Goal: Transaction & Acquisition: Purchase product/service

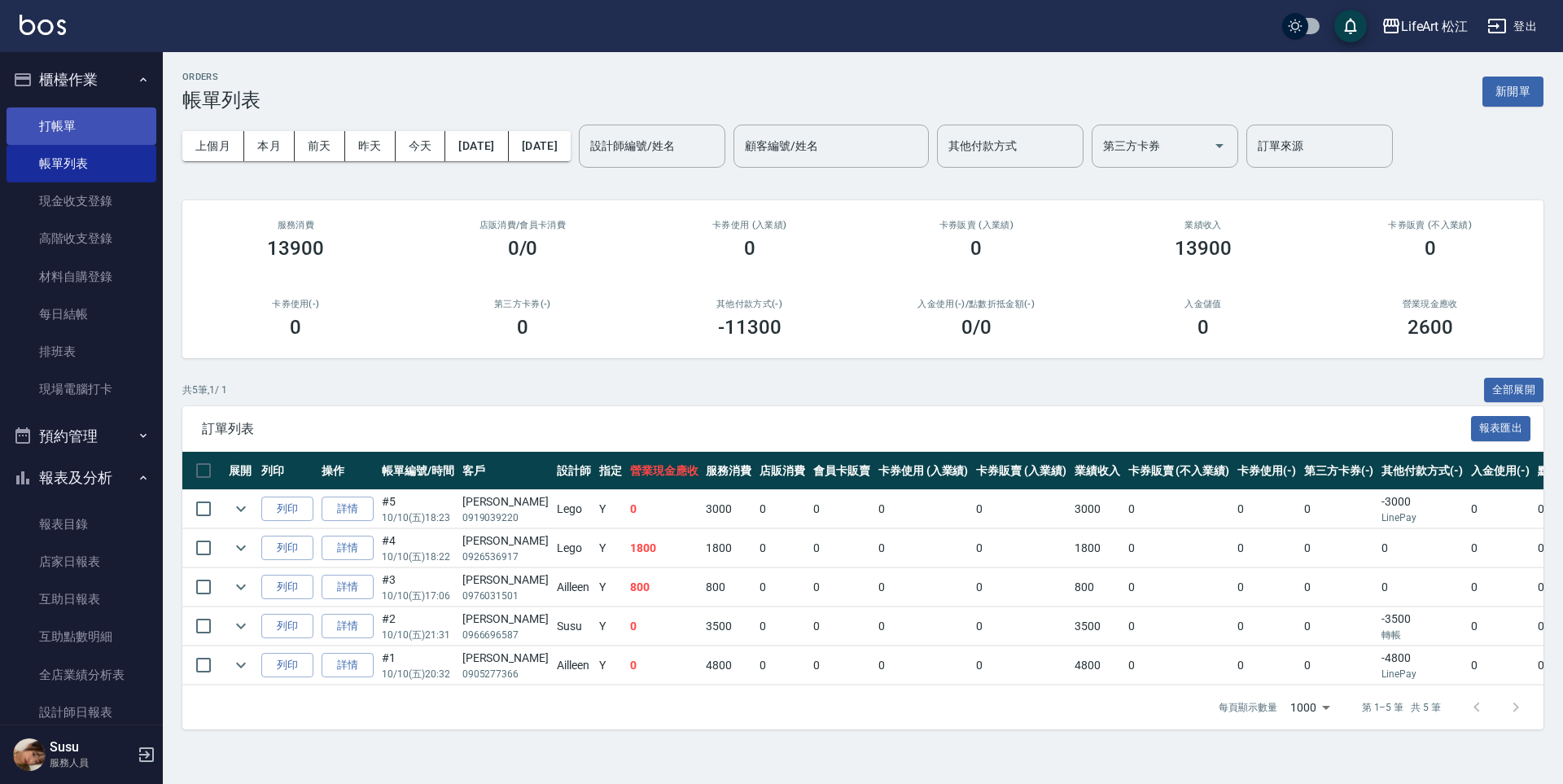
click at [55, 122] on link "打帳單" at bounding box center [82, 126] width 150 height 38
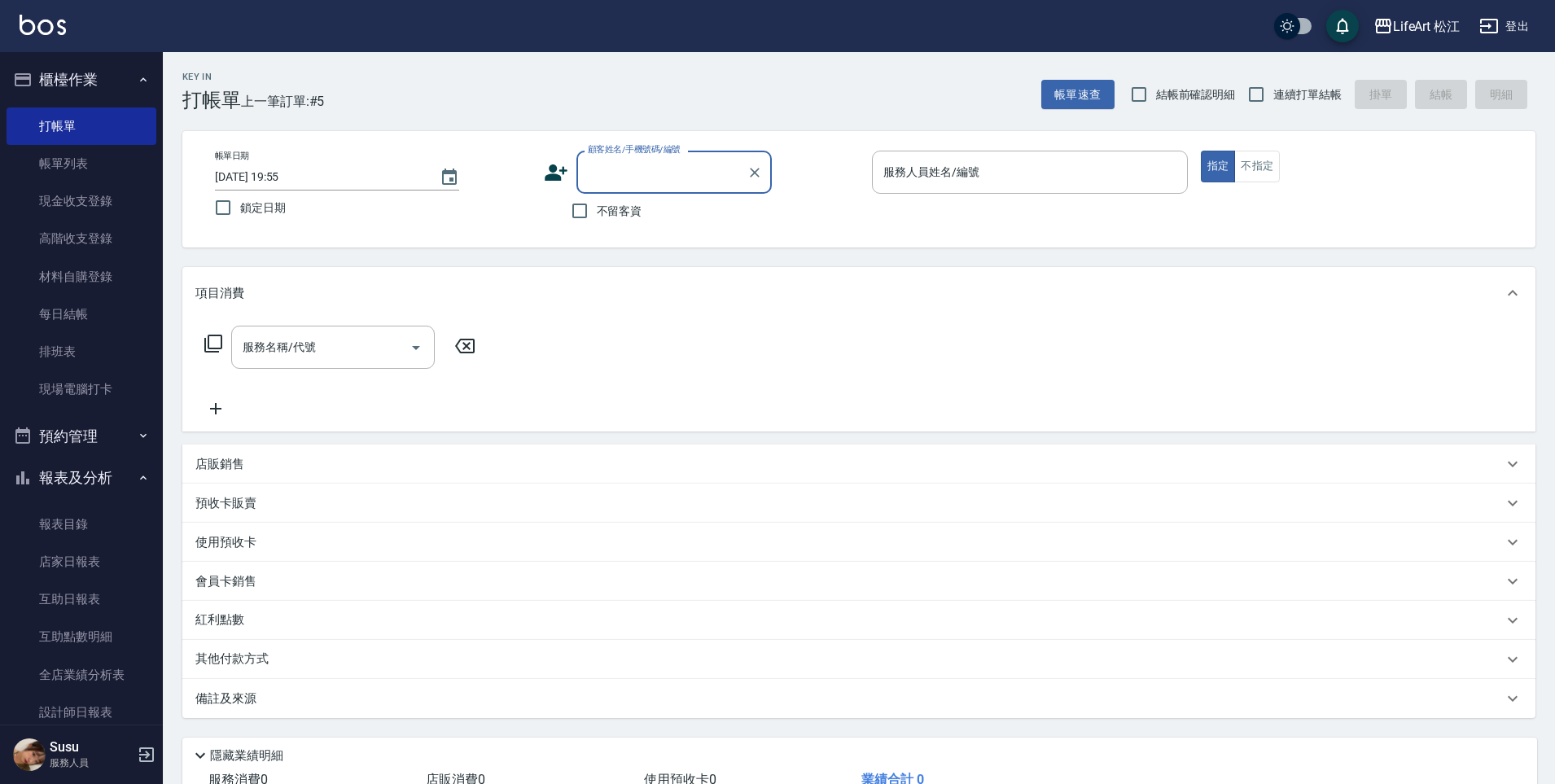
click at [560, 166] on icon at bounding box center [556, 172] width 25 height 25
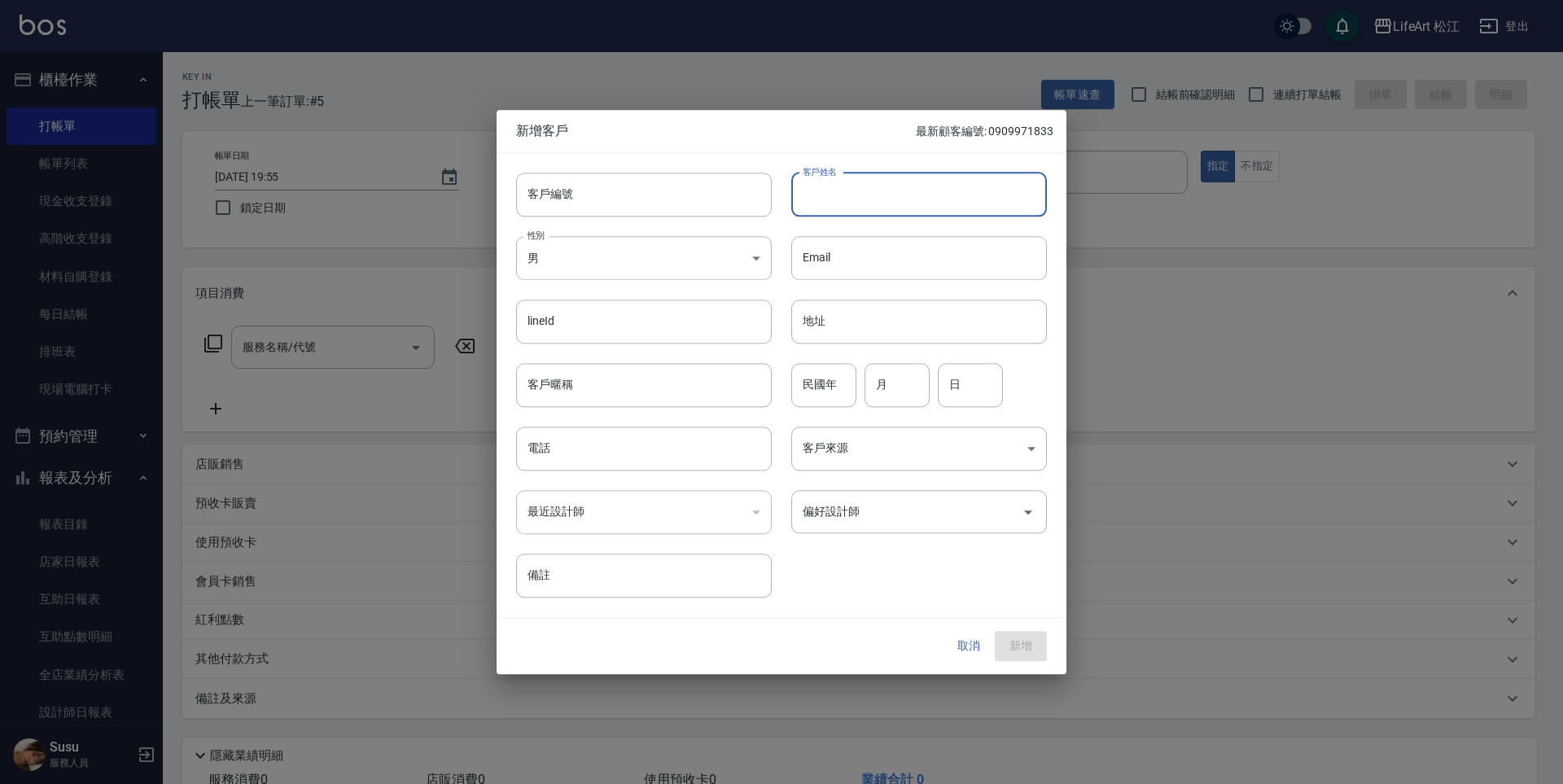
click at [827, 194] on input "客戶姓名" at bounding box center [919, 195] width 256 height 44
type input "t"
type input "[PERSON_NAME]"
click at [579, 453] on input "電話" at bounding box center [644, 449] width 256 height 44
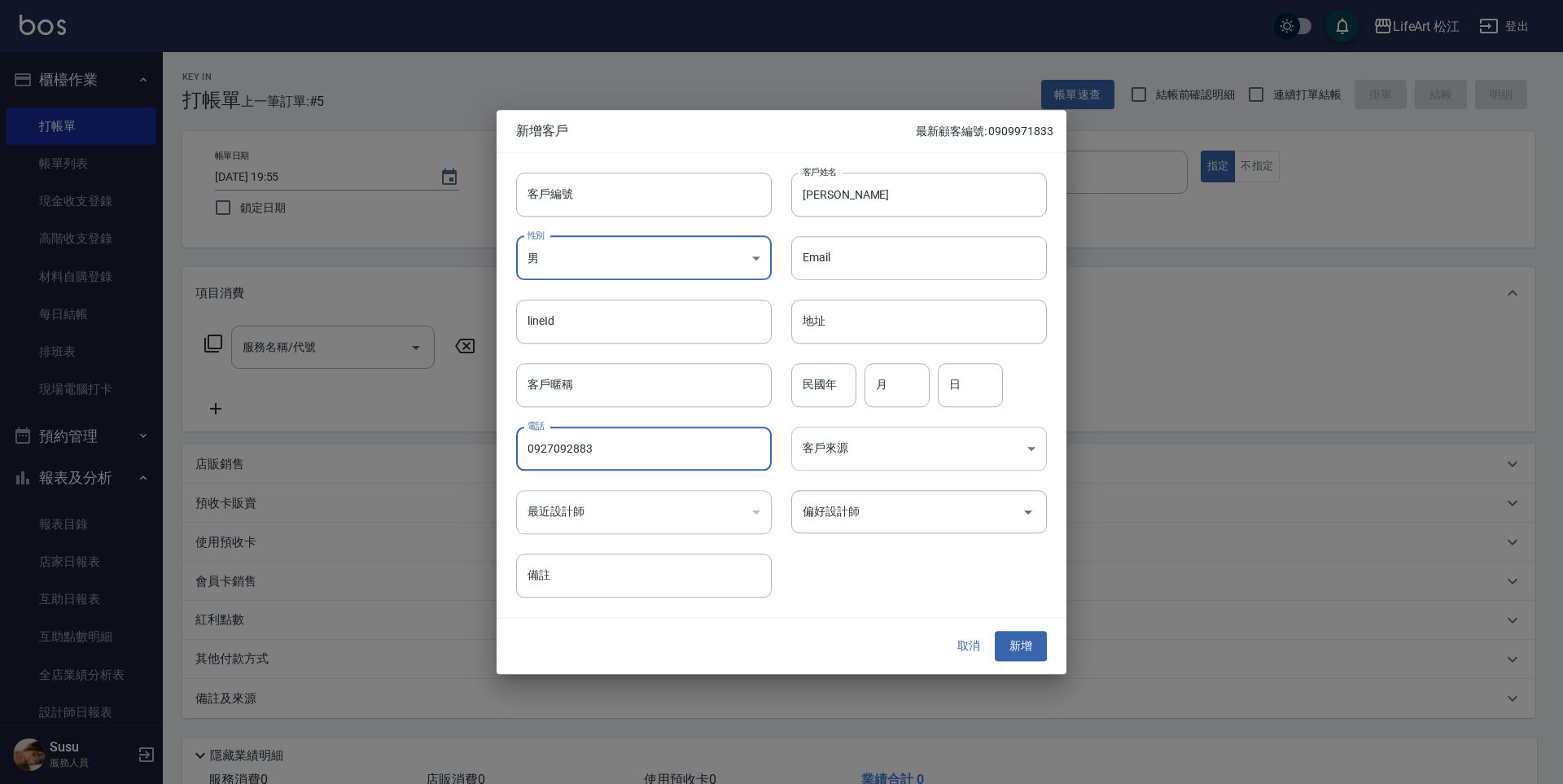
type input "0927092883"
click at [886, 432] on body "LifeArt 松江 登出 櫃檯作業 打帳單 帳單列表 現金收支登錄 高階收支登錄 材料自購登錄 每日結帳 排班表 現場電腦打卡 預約管理 預約管理 單日預約…" at bounding box center [782, 447] width 1563 height 895
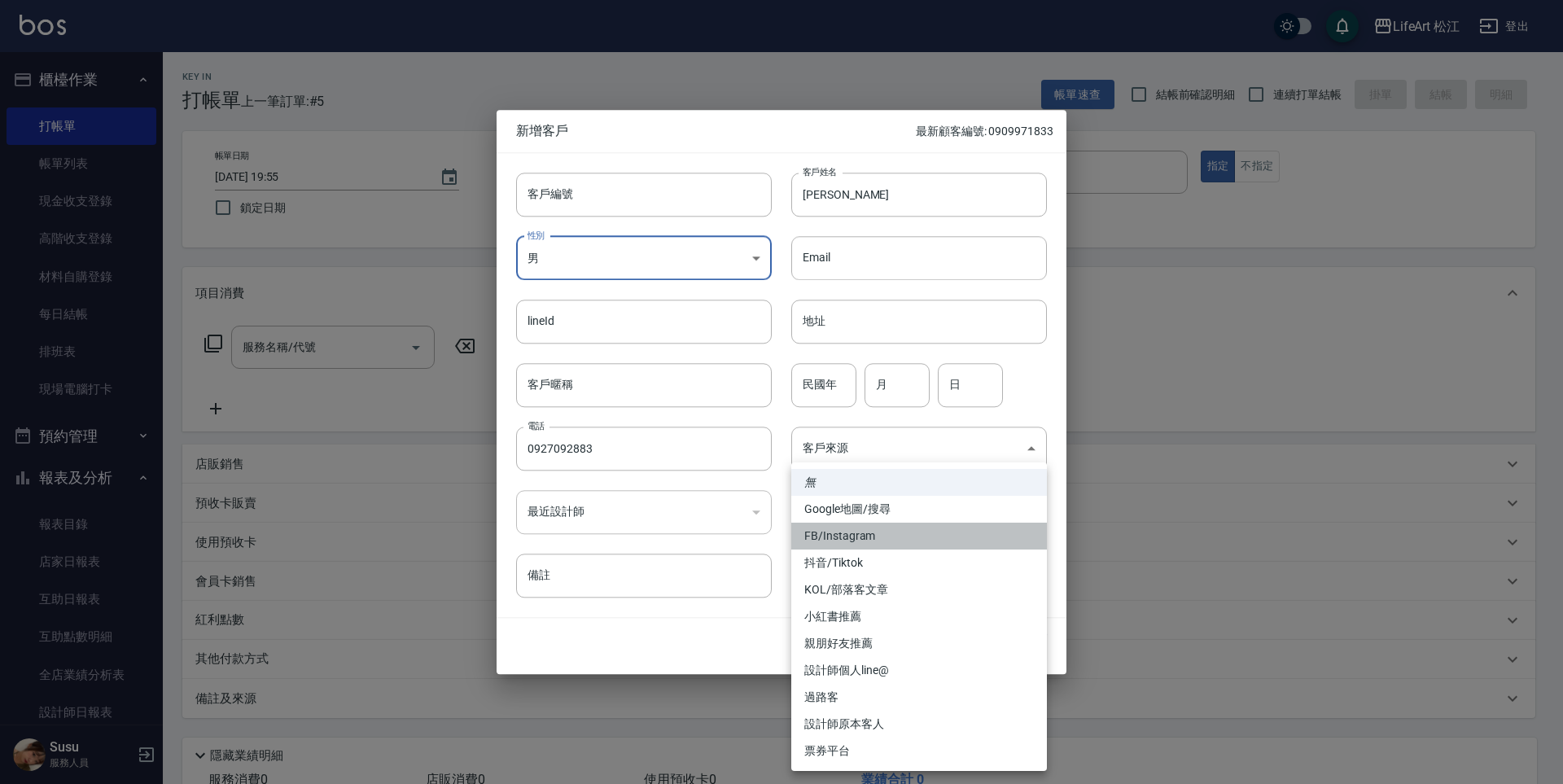
click at [865, 544] on li "FB/Instagram" at bounding box center [919, 536] width 256 height 26
type input "FB/Instagram"
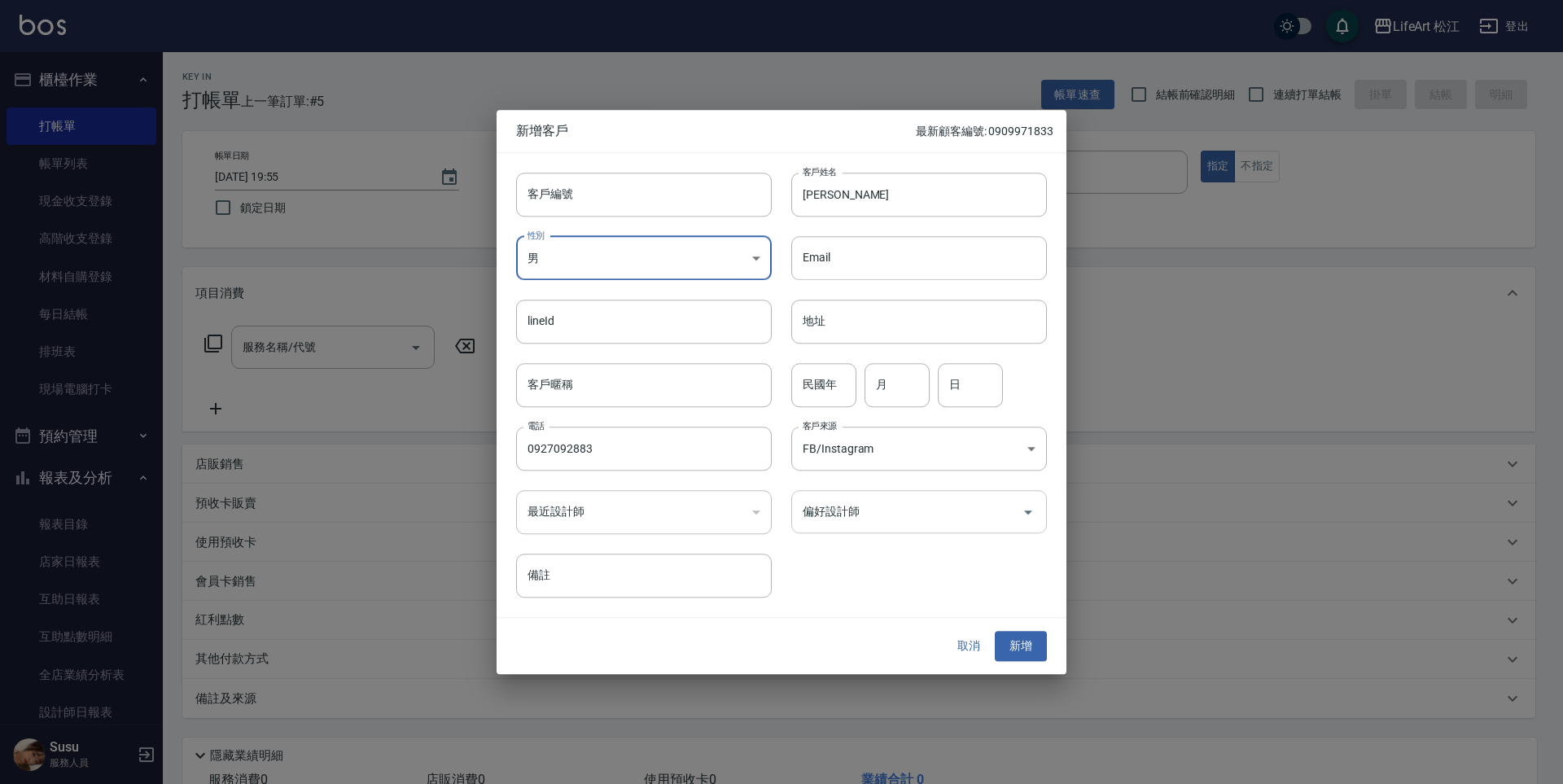
click at [870, 506] on input "偏好設計師" at bounding box center [907, 511] width 217 height 28
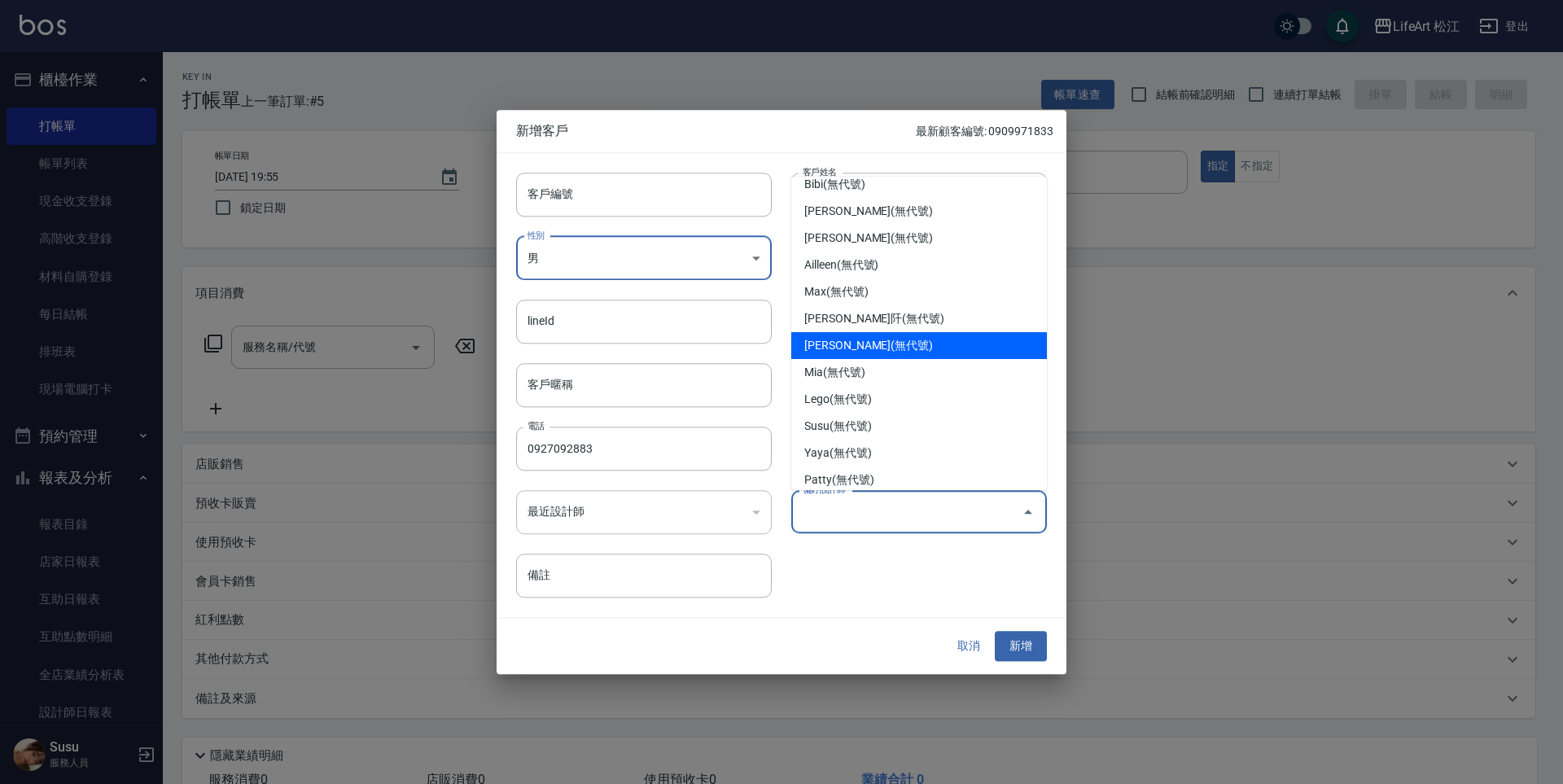
scroll to position [130, 0]
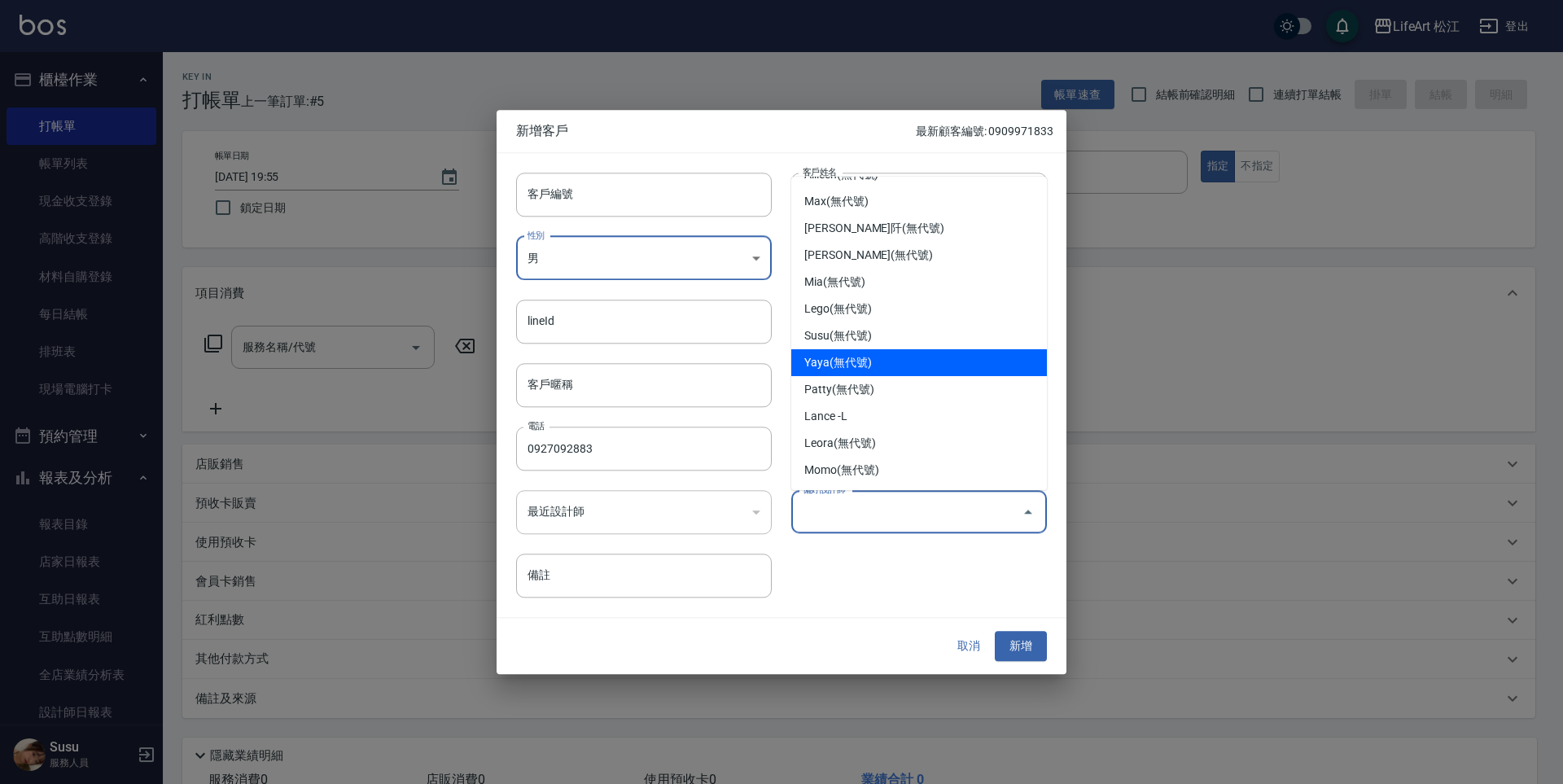
click at [904, 363] on li "Yaya(無代號)" at bounding box center [919, 362] width 256 height 26
type input "Yaya"
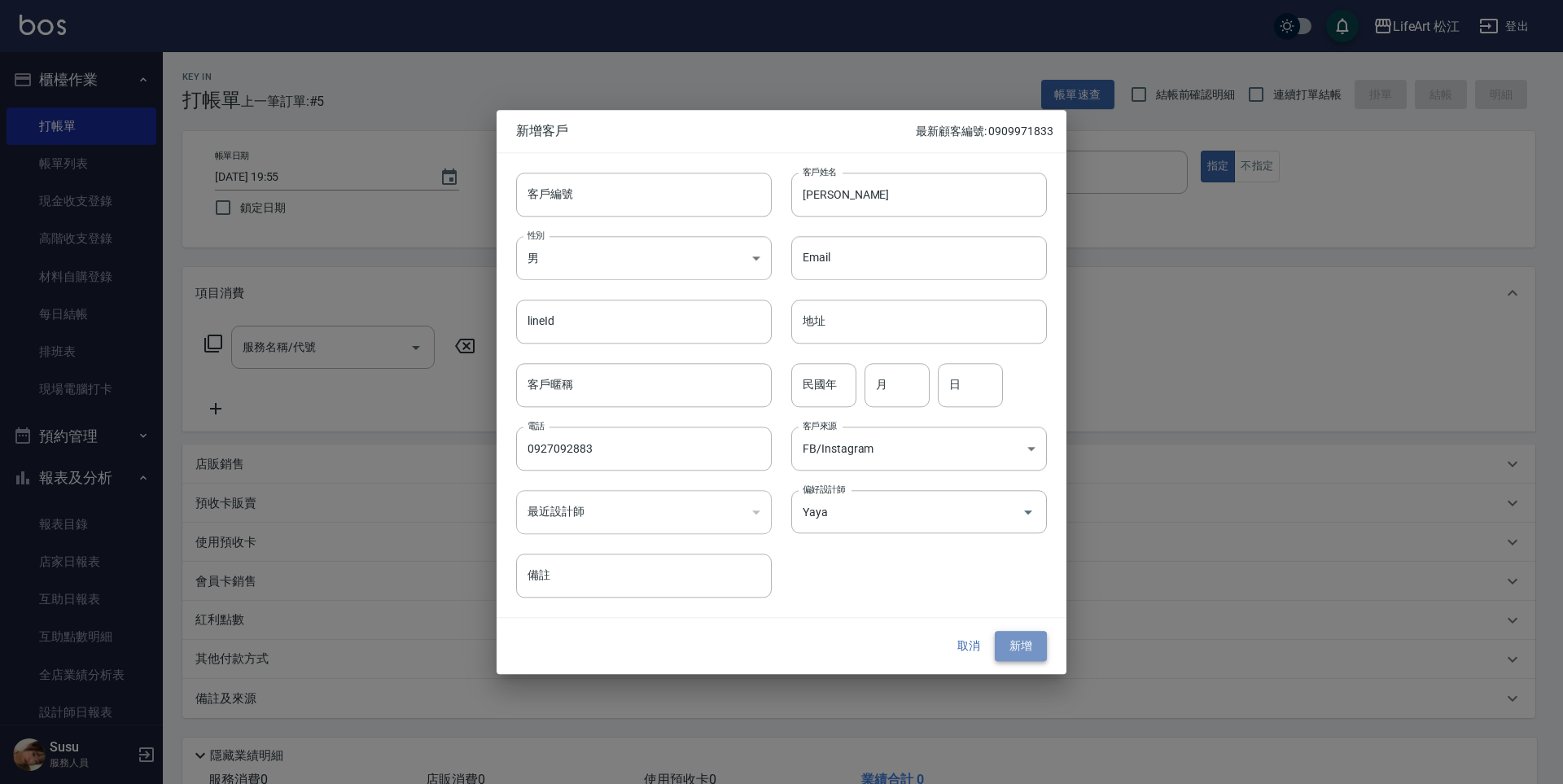
click at [1015, 645] on button "新增" at bounding box center [1020, 646] width 52 height 30
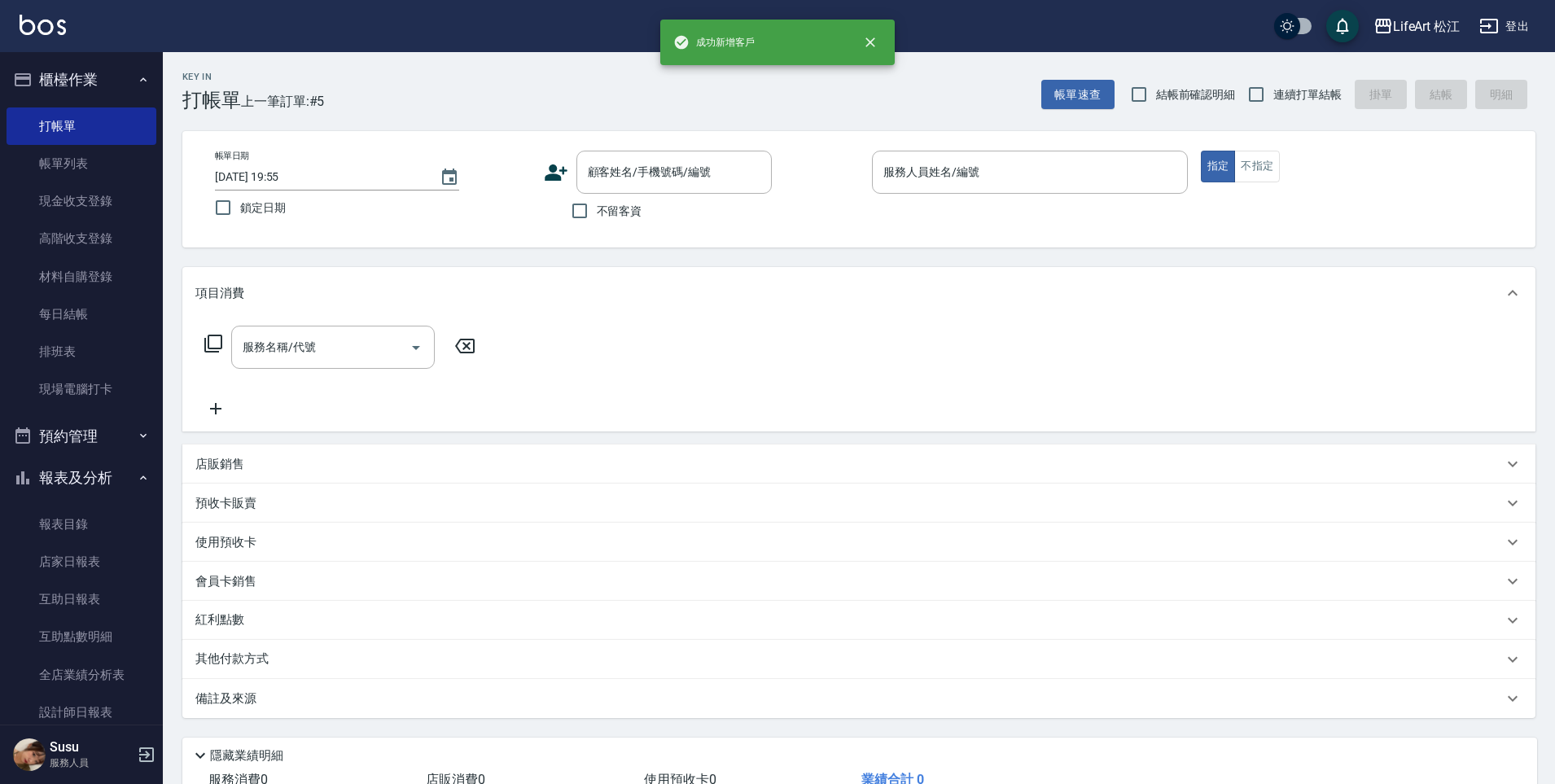
click at [556, 167] on icon at bounding box center [556, 172] width 23 height 16
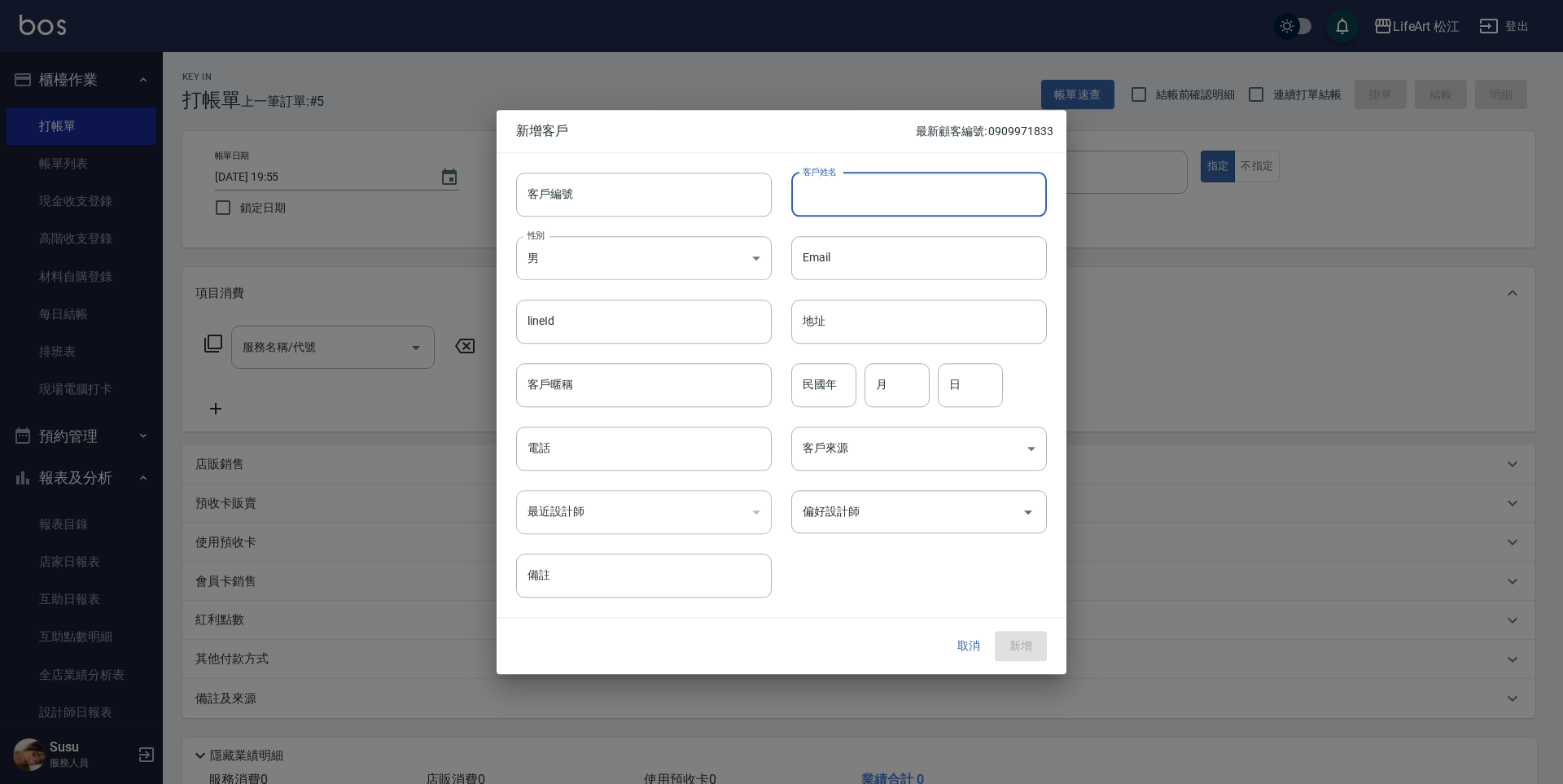
click at [890, 211] on input "客戶姓名" at bounding box center [919, 195] width 256 height 44
click at [694, 386] on input "客戶暱稱" at bounding box center [644, 386] width 256 height 44
click at [859, 206] on input "殷" at bounding box center [919, 195] width 256 height 44
type input "[PERSON_NAME]"
click at [680, 434] on input "電話" at bounding box center [644, 449] width 256 height 44
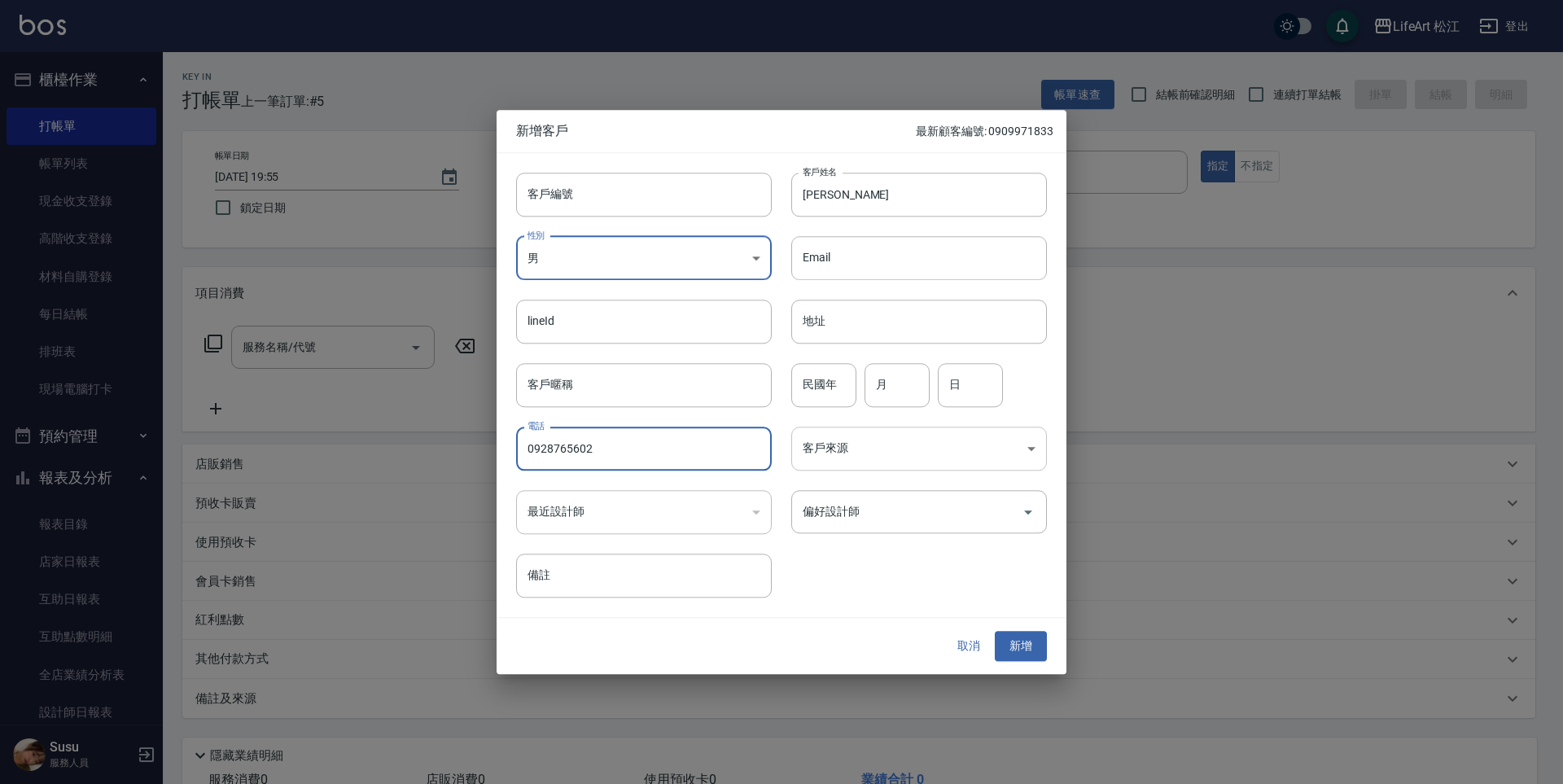
type input "0928765602"
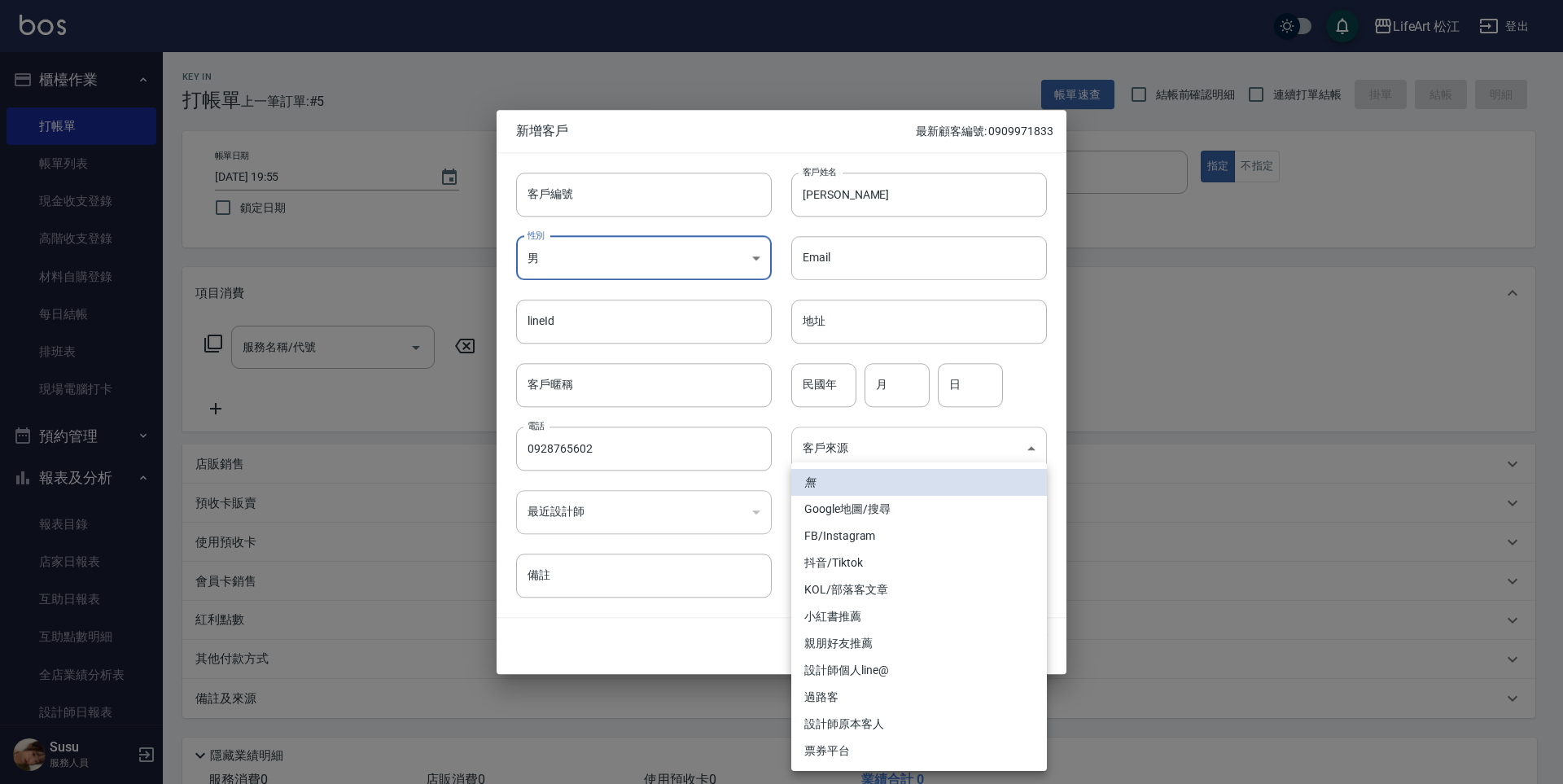
click at [858, 447] on body "LifeArt 松江 登出 櫃檯作業 打帳單 帳單列表 現金收支登錄 高階收支登錄 材料自購登錄 每日結帳 排班表 現場電腦打卡 預約管理 預約管理 單日預約…" at bounding box center [782, 447] width 1563 height 895
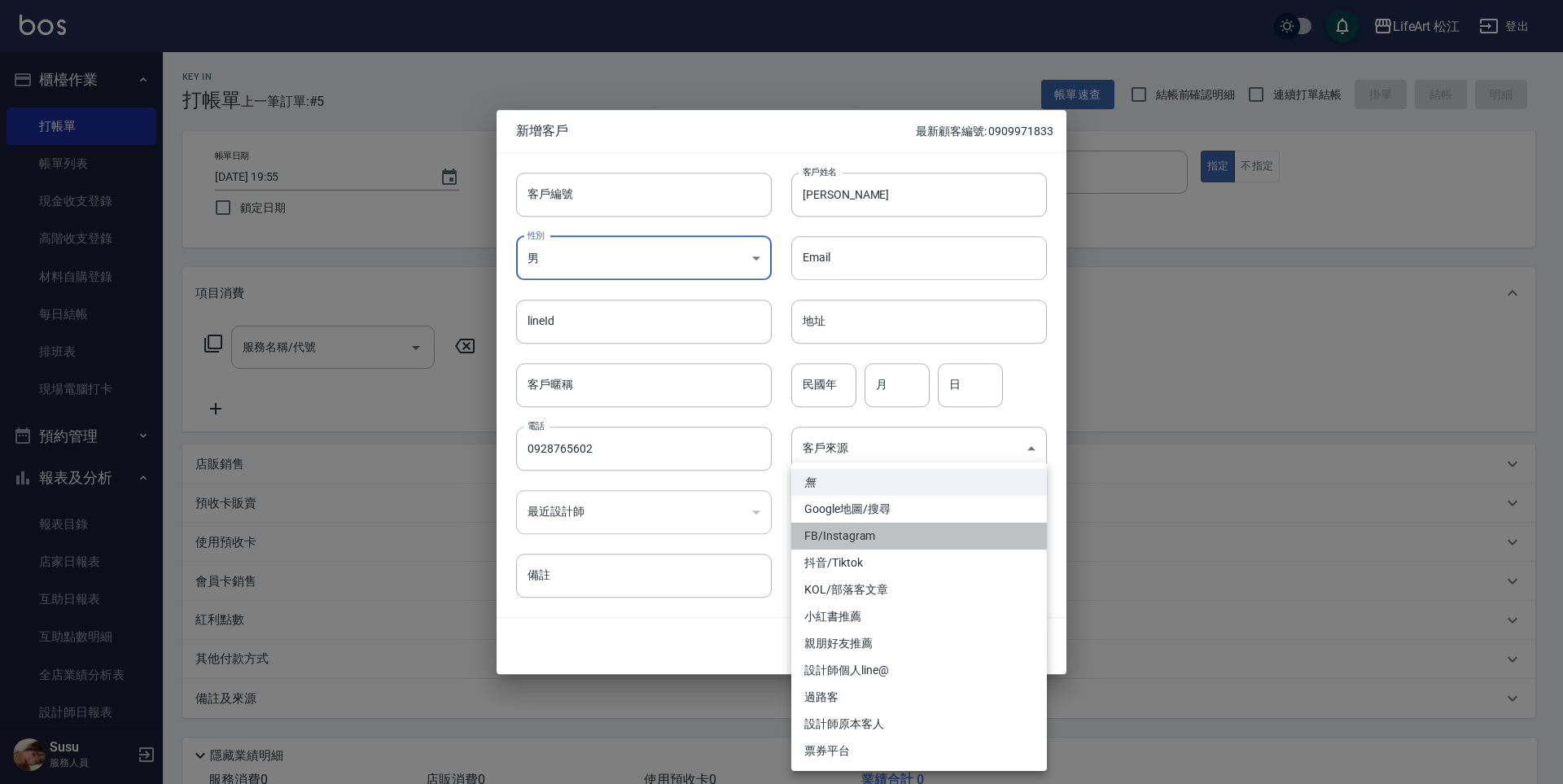
click at [873, 537] on li "FB/Instagram" at bounding box center [919, 536] width 256 height 26
type input "FB/Instagram"
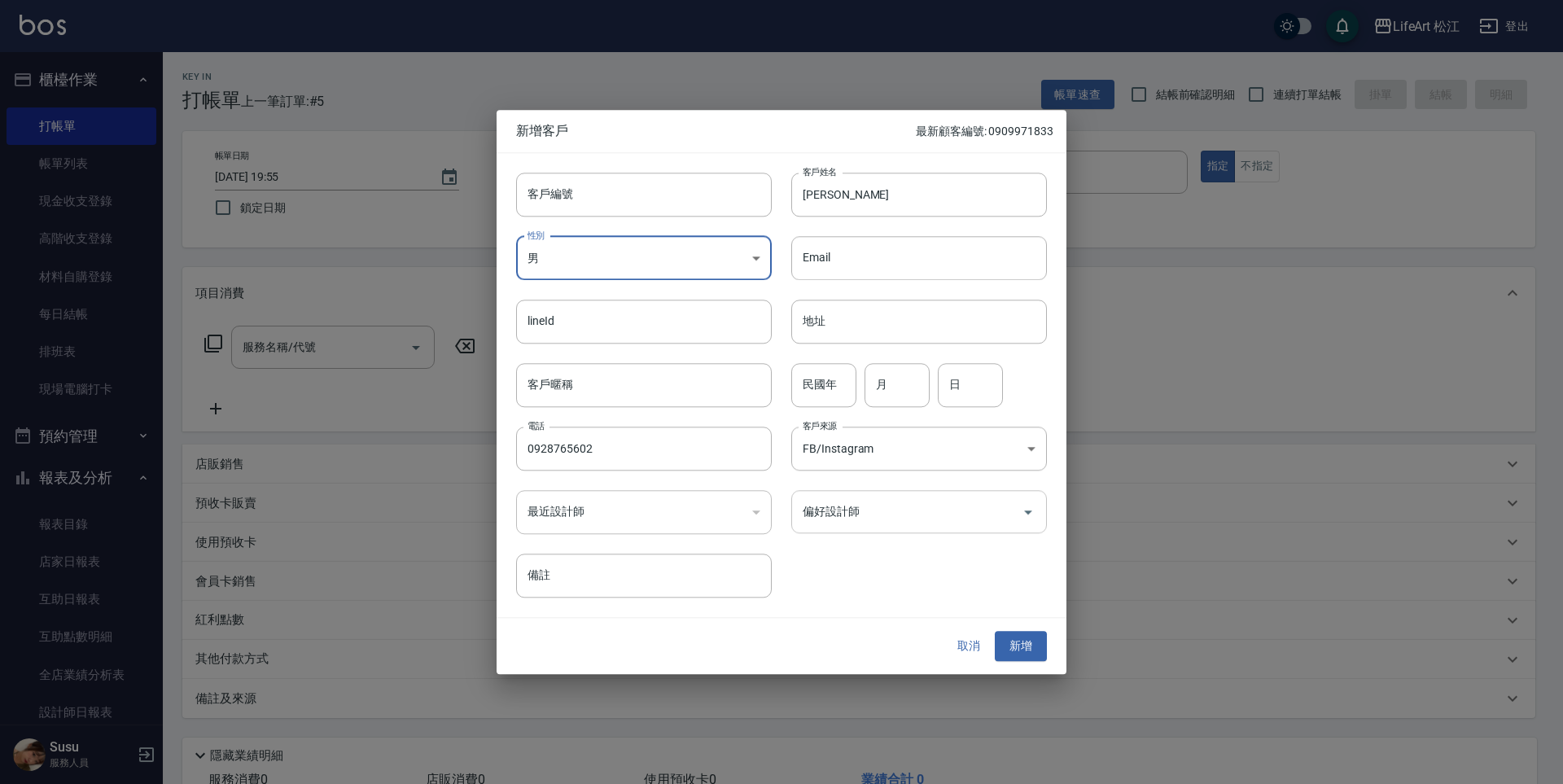
click at [874, 520] on input "偏好設計師" at bounding box center [907, 511] width 217 height 28
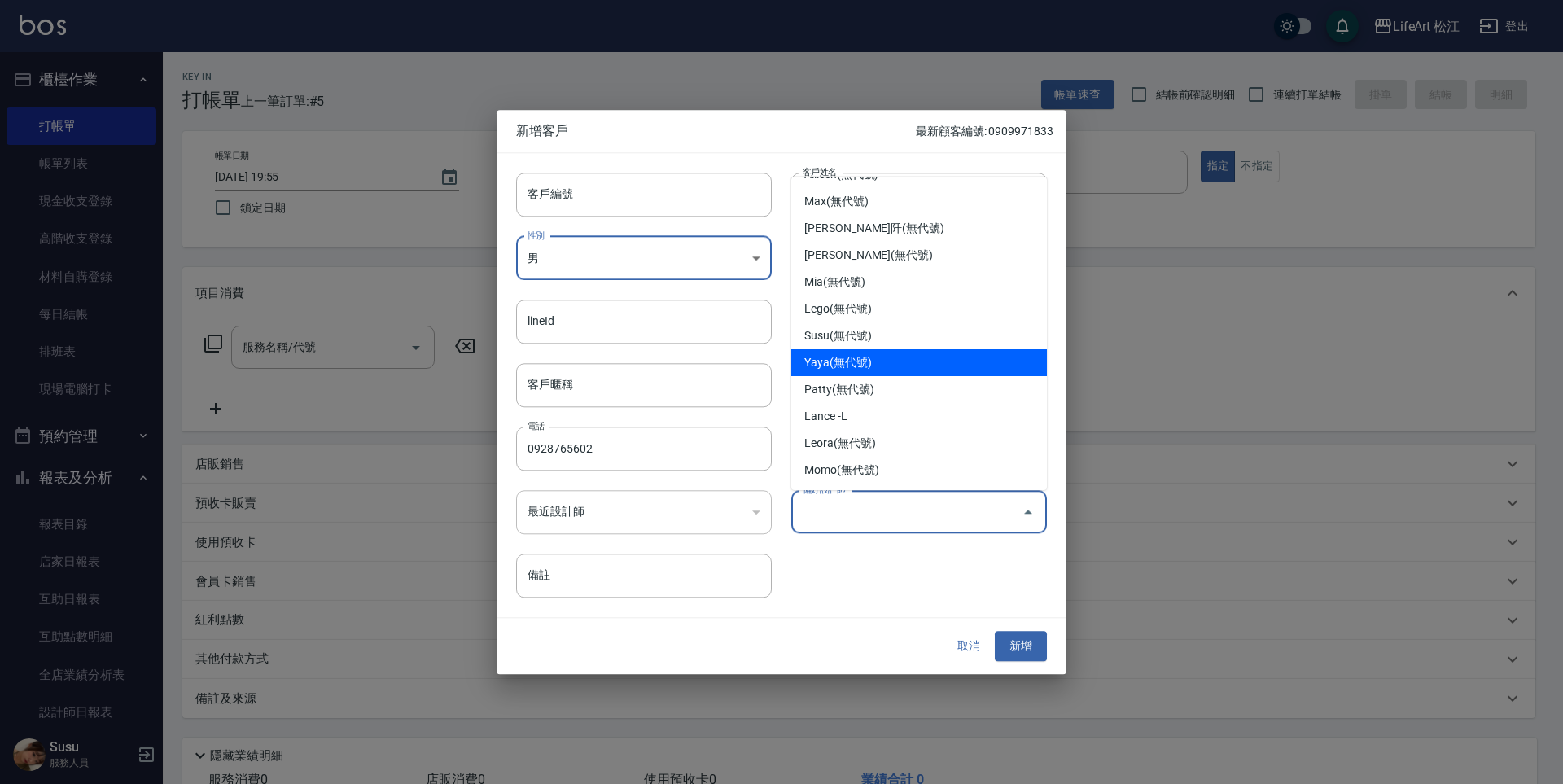
click at [931, 351] on li "Yaya(無代號)" at bounding box center [919, 362] width 256 height 26
type input "Yaya"
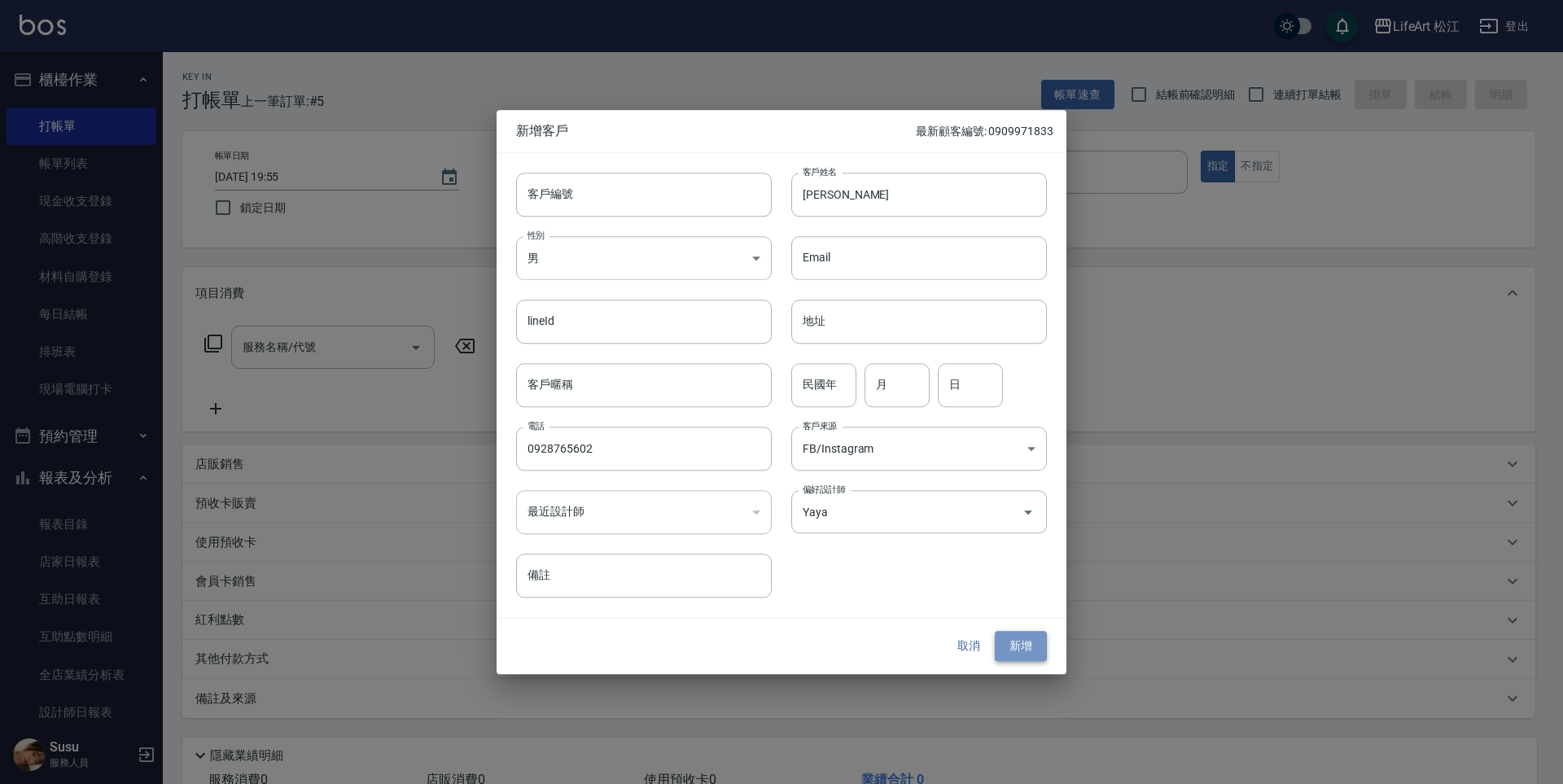
click at [1019, 653] on button "新增" at bounding box center [1020, 646] width 52 height 30
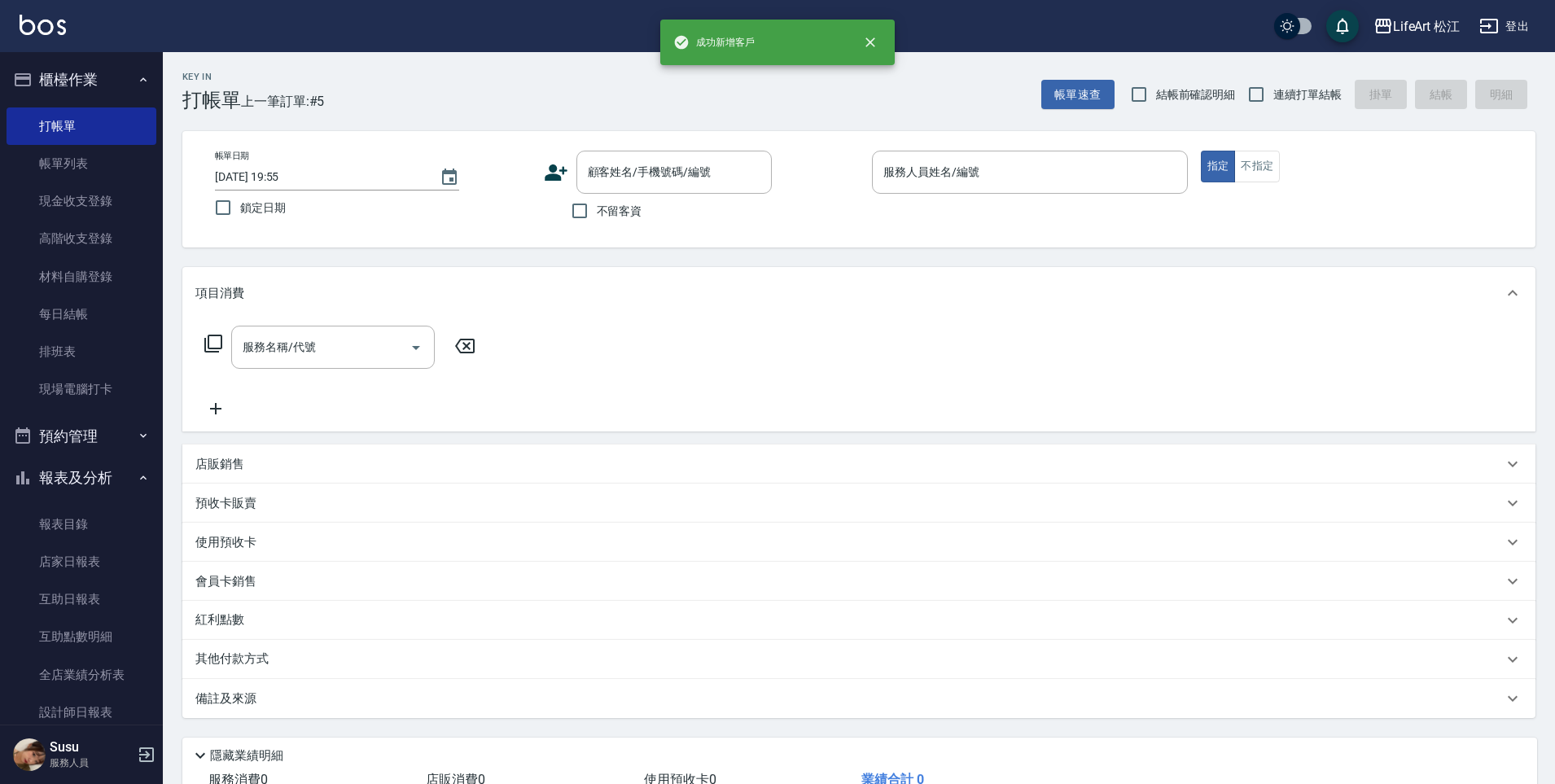
click at [557, 178] on icon at bounding box center [556, 172] width 23 height 16
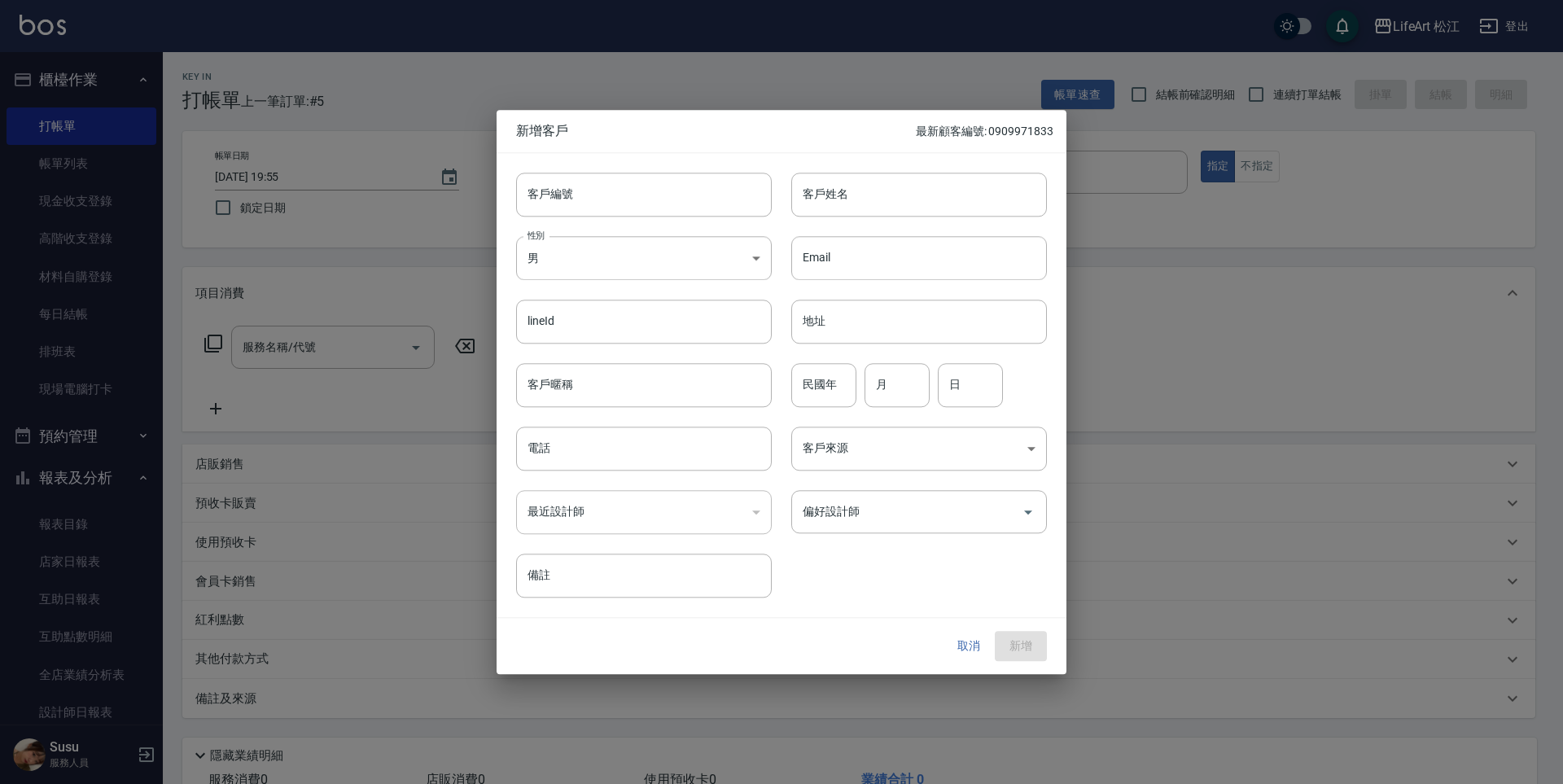
click at [974, 643] on button "取消" at bounding box center [968, 646] width 52 height 30
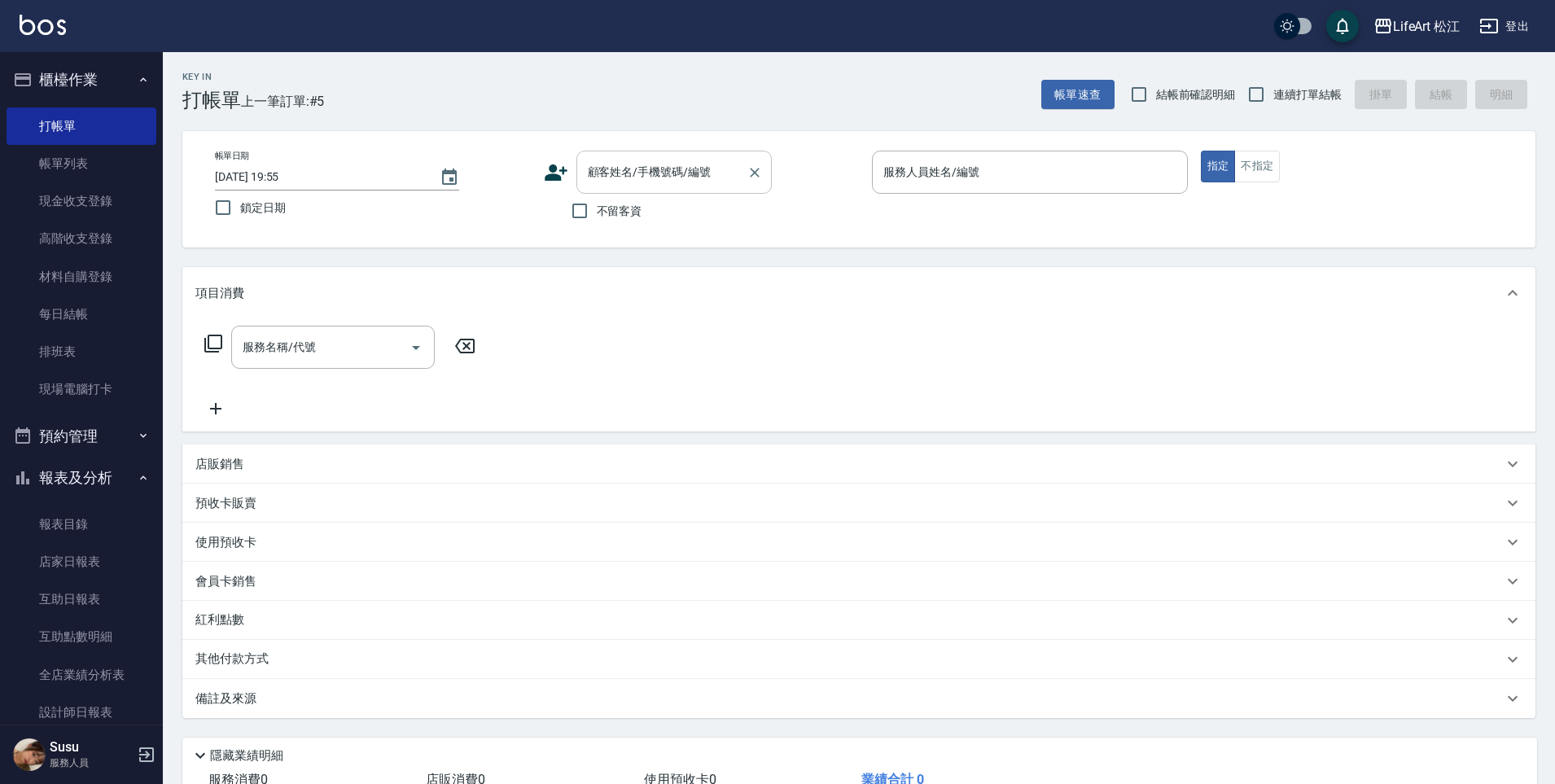
click at [644, 173] on input "顧客姓名/手機號碼/編號" at bounding box center [661, 171] width 156 height 28
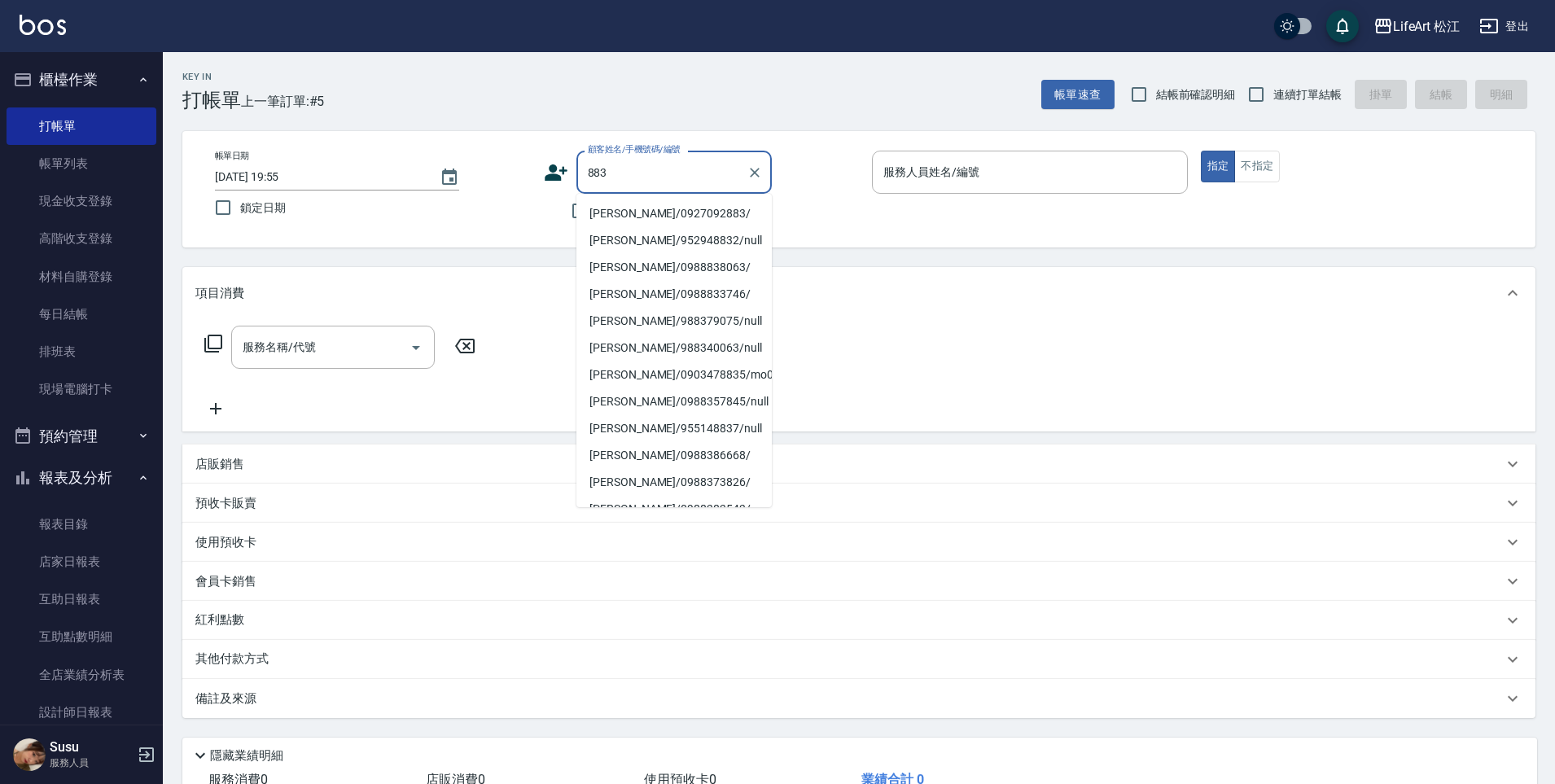
click at [669, 216] on li "陳信安/0927092883/" at bounding box center [674, 213] width 195 height 26
type input "陳信安/0927092883/"
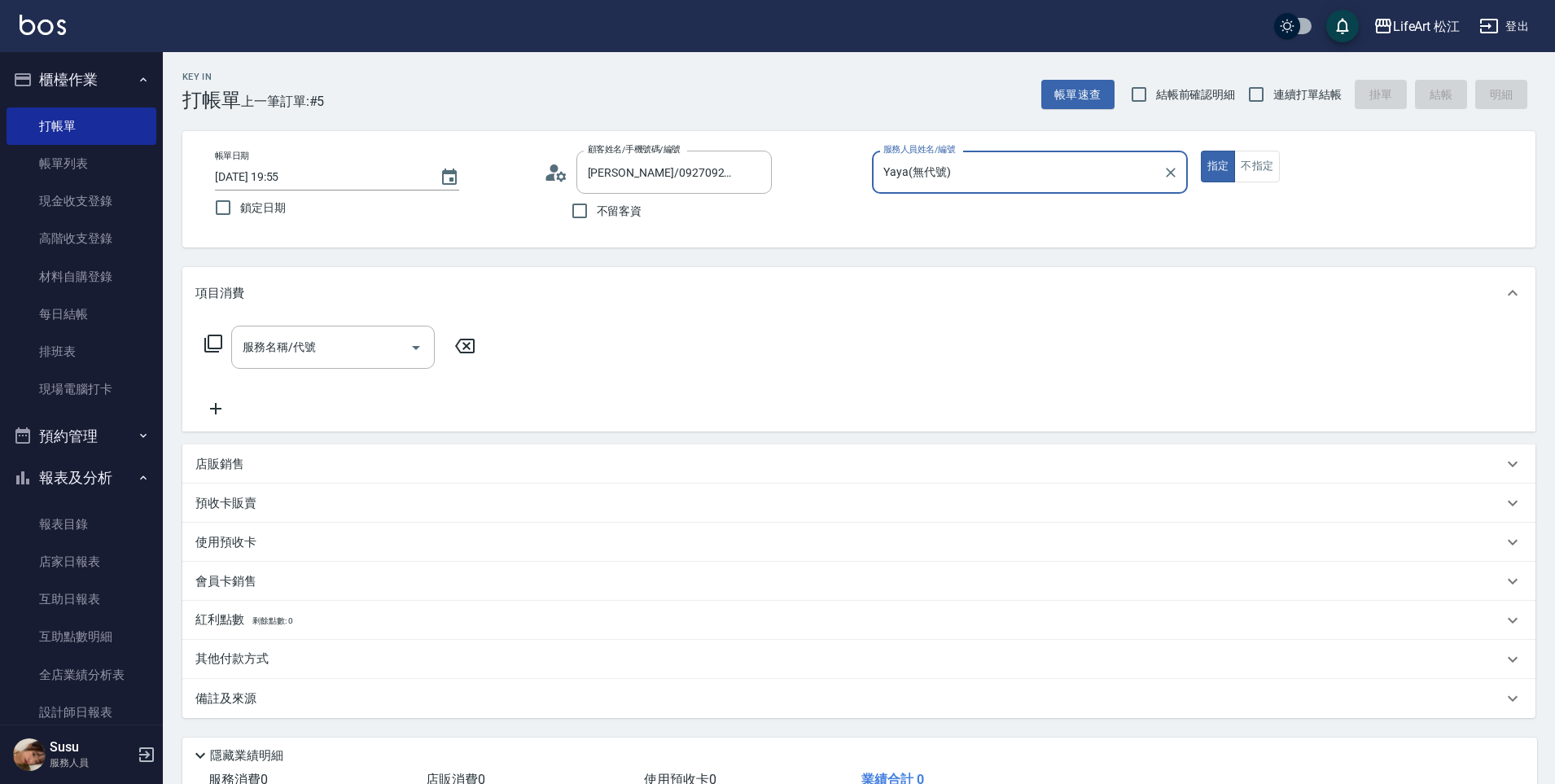
type input "Yaya(無代號)"
click at [372, 346] on input "服務名稱/代號" at bounding box center [321, 346] width 165 height 28
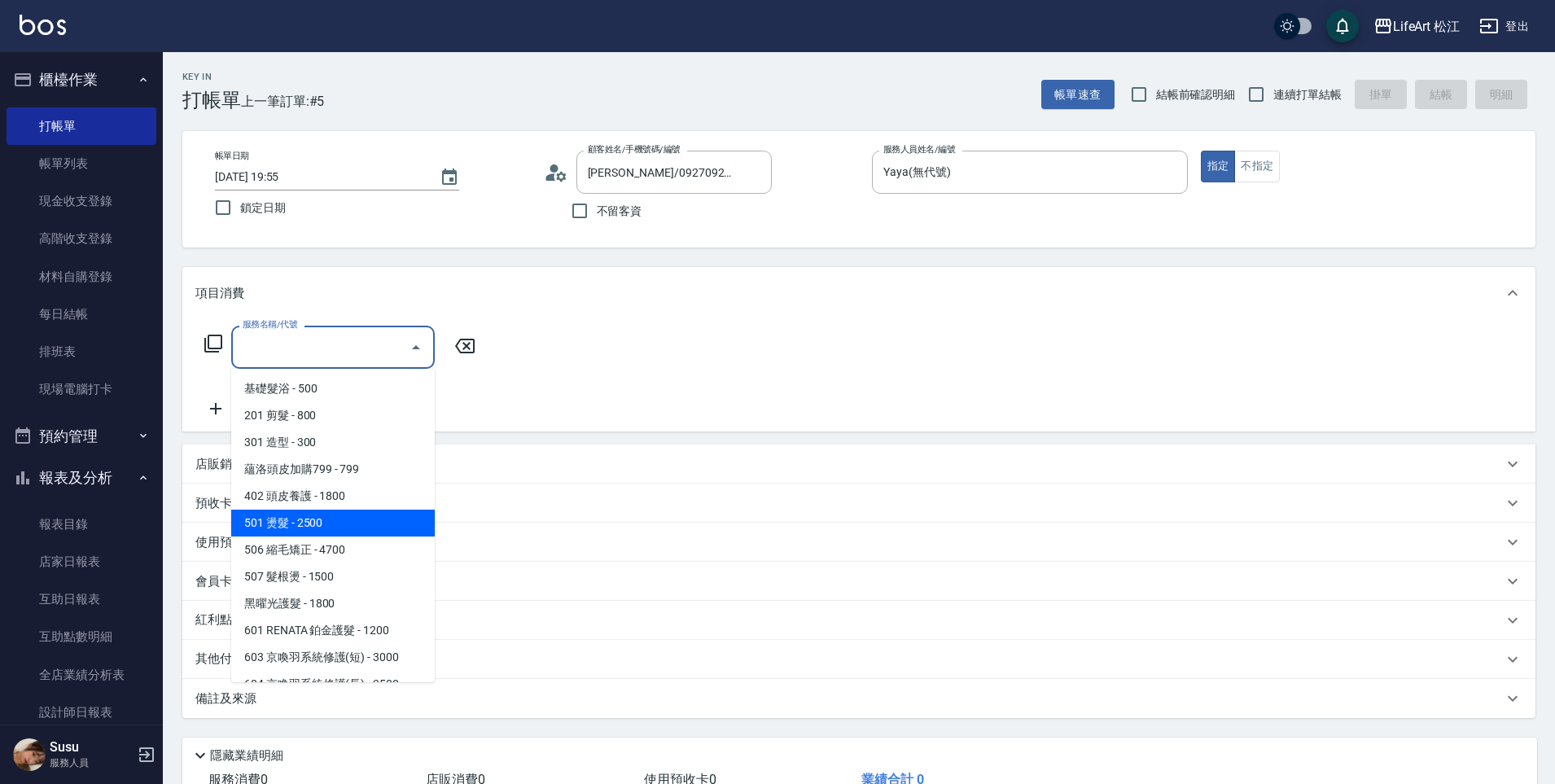
click at [326, 526] on span "501 燙髮 - 2500" at bounding box center [333, 522] width 204 height 26
type input "501 燙髮(501)"
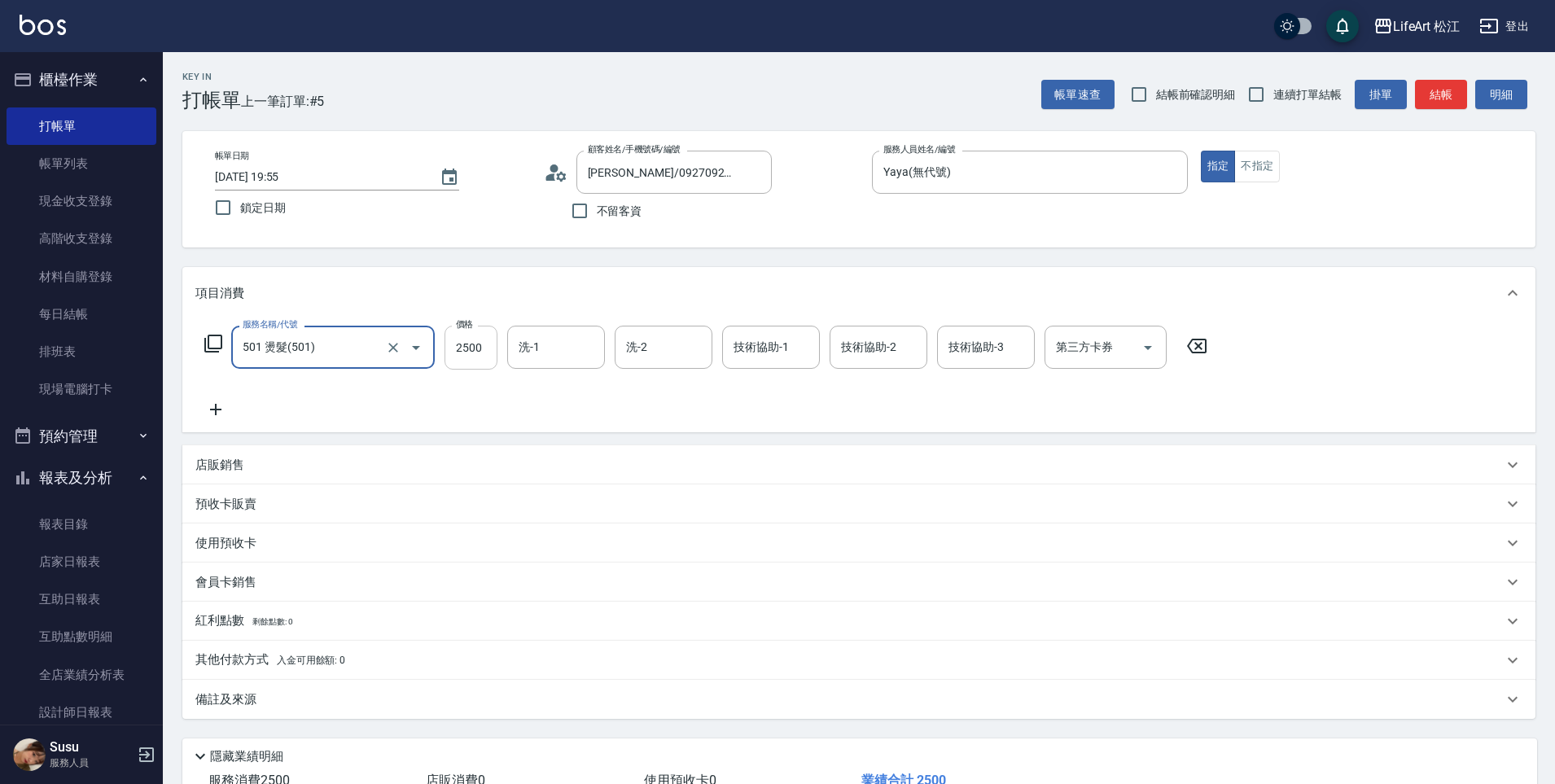
click at [479, 347] on input "2500" at bounding box center [471, 348] width 53 height 44
type input "1399"
click at [776, 338] on div "技術協助-1 技術協助-1" at bounding box center [771, 347] width 97 height 44
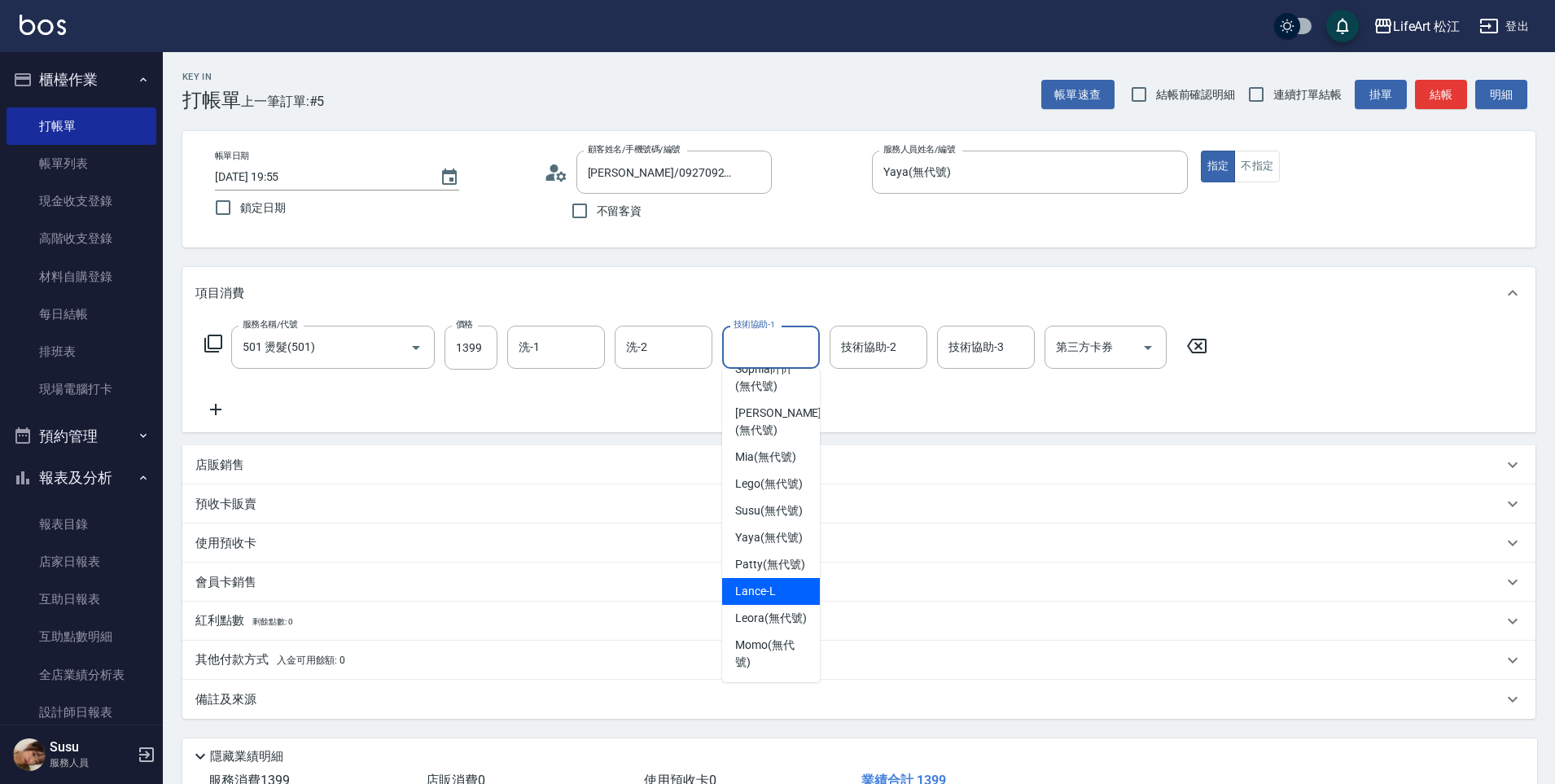
scroll to position [317, 0]
click at [786, 610] on span "Leora (無代號)" at bounding box center [772, 618] width 72 height 17
type input "Leora(無代號)"
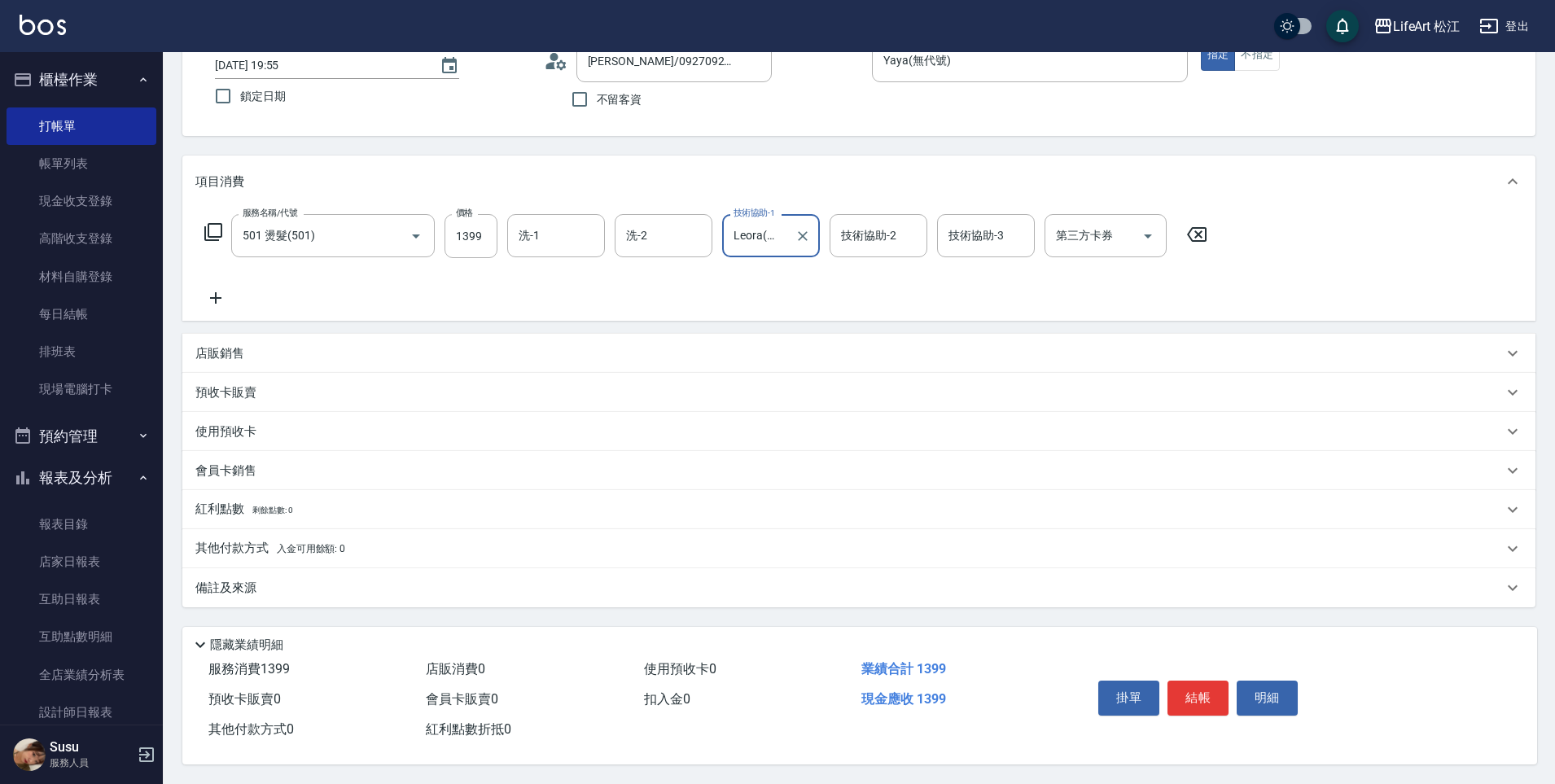
scroll to position [119, 0]
click at [763, 303] on div "服務名稱/代號 501 燙髮(501) 服務名稱/代號 價格 1399 價格 洗-1 洗-1 洗-2 洗-2 技術協助-1 Leora(無代號) 技術協助-1…" at bounding box center [859, 264] width 1354 height 113
click at [352, 594] on div "備註及來源" at bounding box center [859, 588] width 1354 height 39
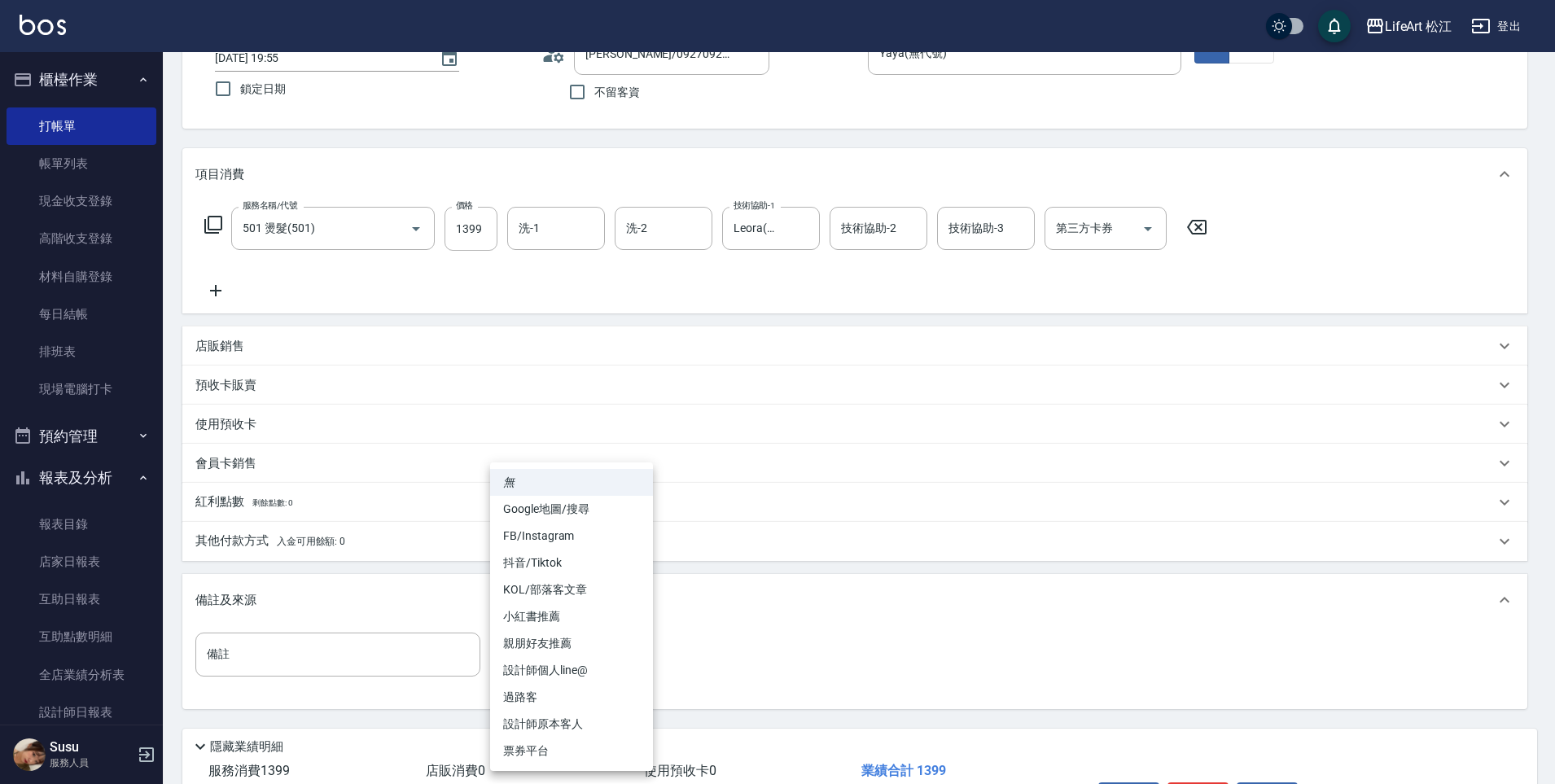
click at [566, 674] on body "LifeArt 松江 登出 櫃檯作業 打帳單 帳單列表 現金收支登錄 高階收支登錄 材料自購登錄 每日結帳 排班表 現場電腦打卡 預約管理 預約管理 單日預約…" at bounding box center [778, 383] width 1555 height 1004
click at [581, 541] on li "FB/Instagram" at bounding box center [571, 536] width 163 height 26
type input "FB/Instagram"
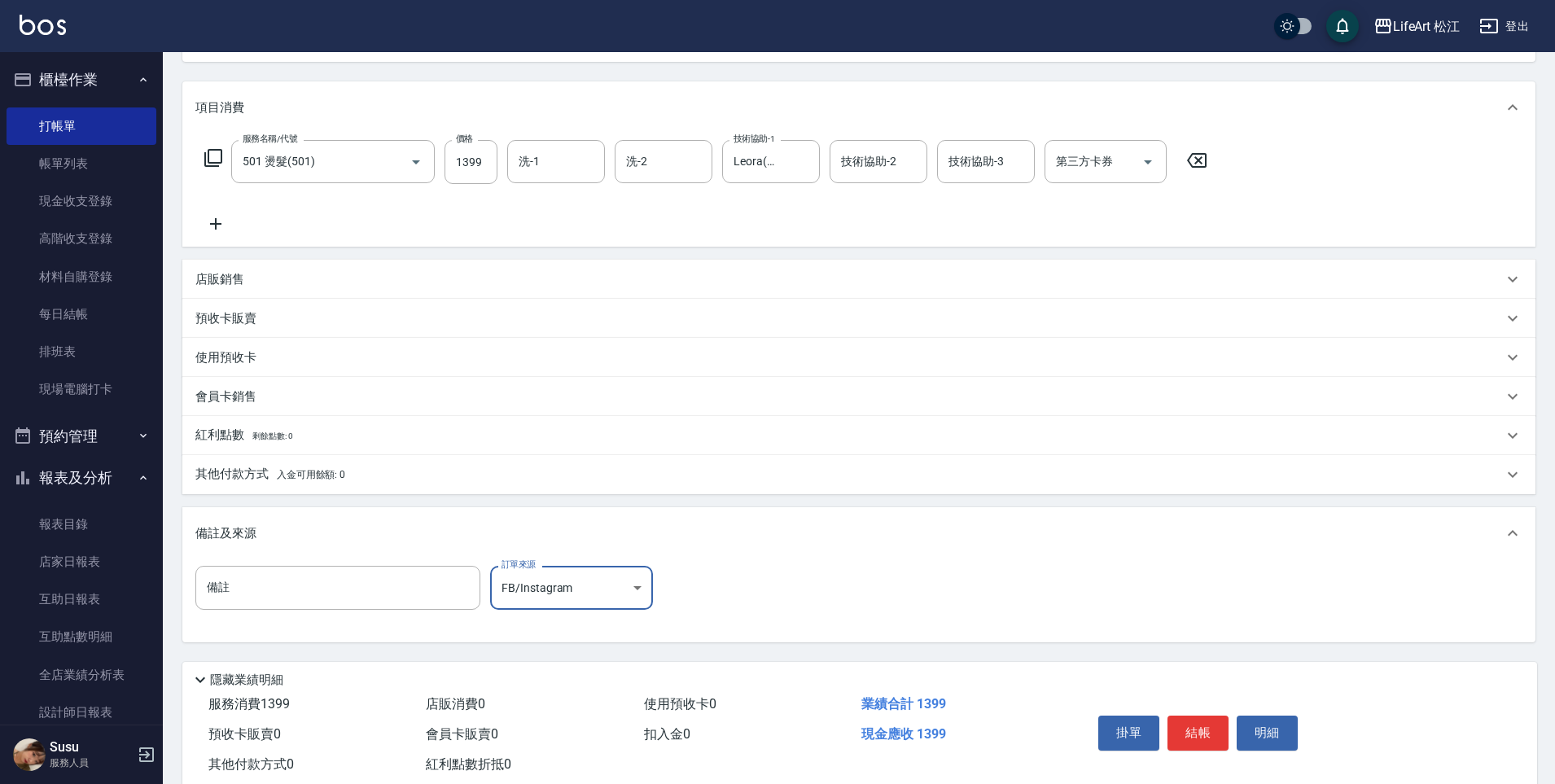
scroll to position [228, 0]
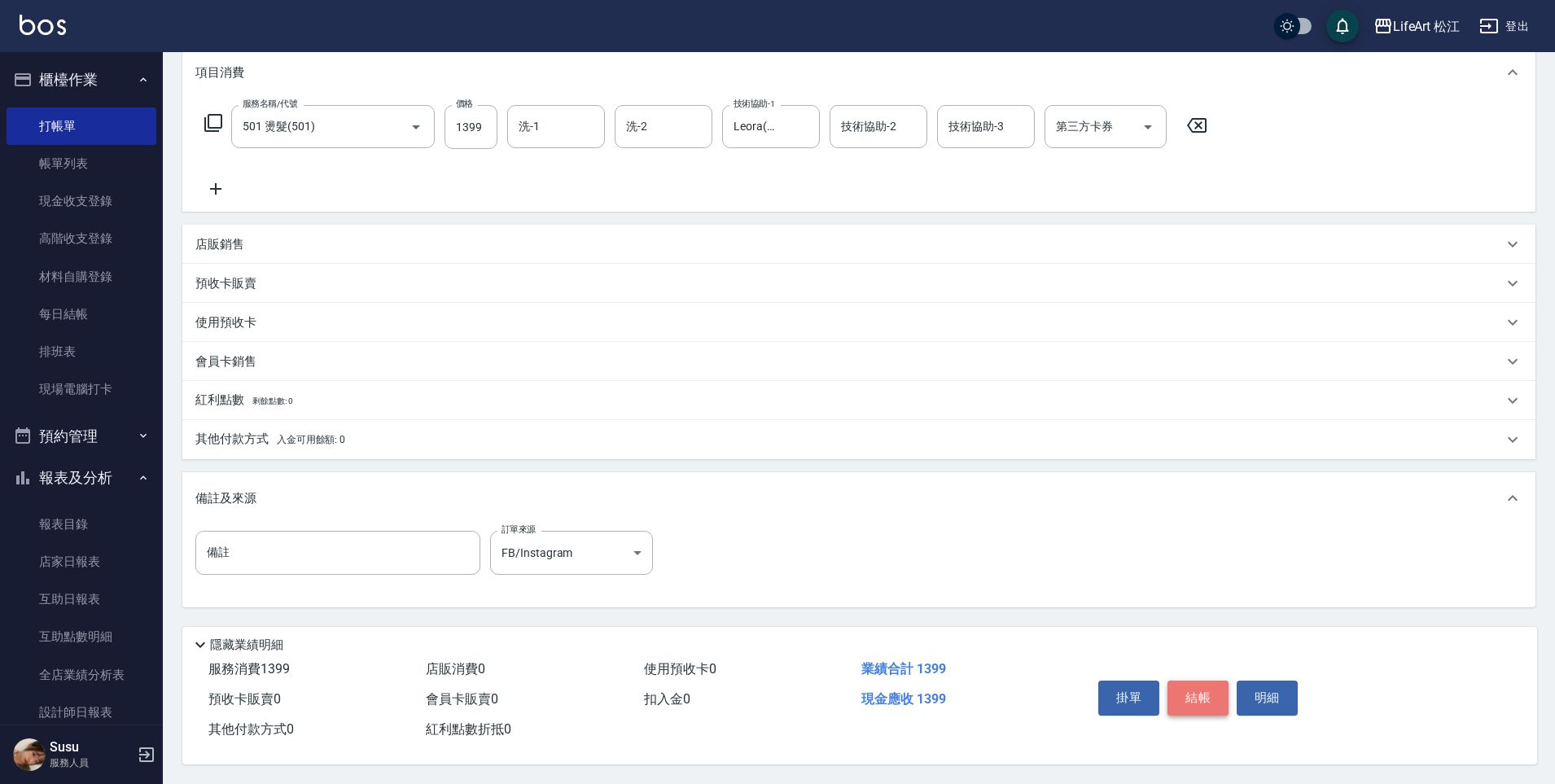
click at [1187, 697] on button "結帳" at bounding box center [1198, 698] width 61 height 34
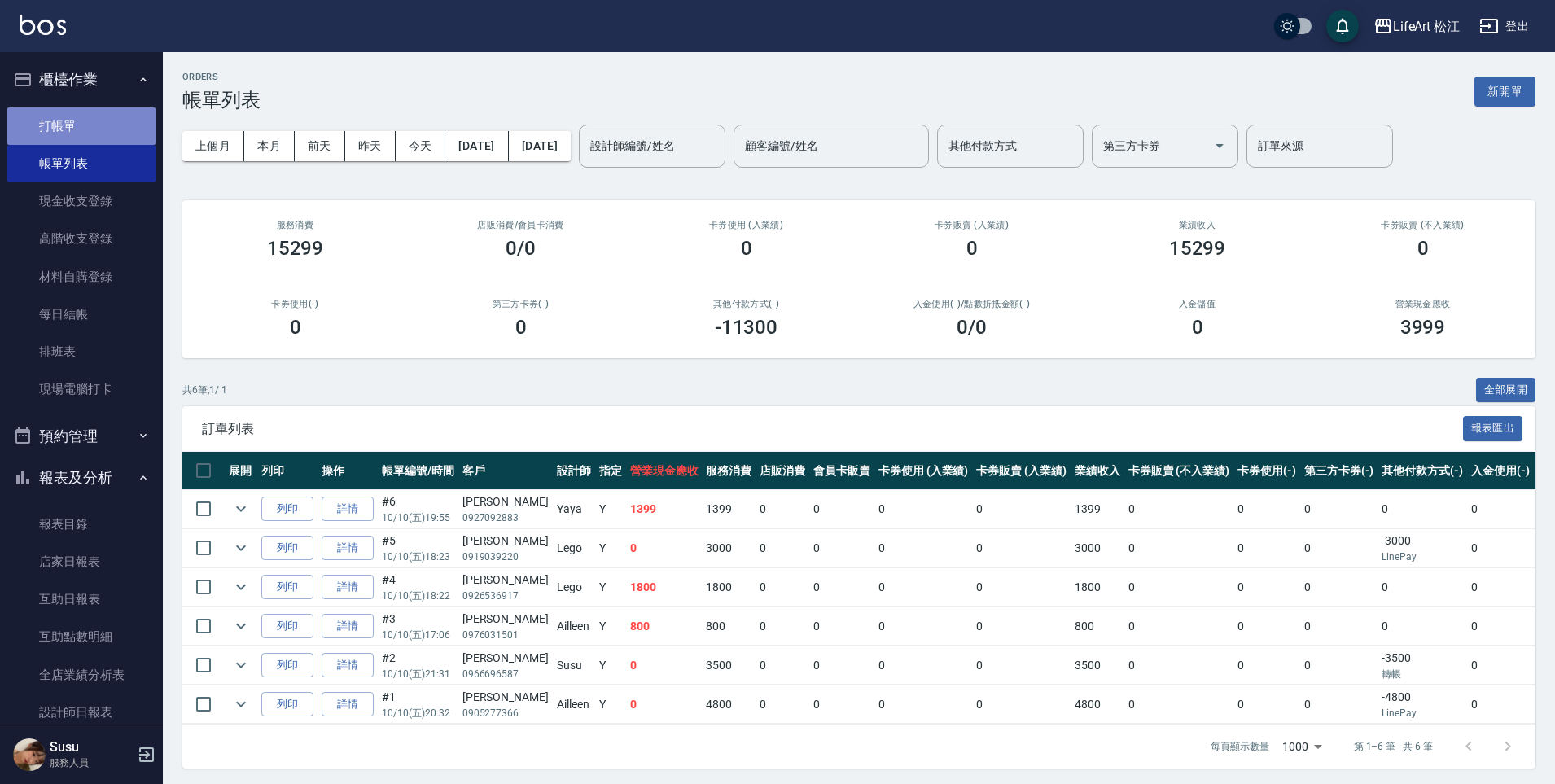
click at [93, 133] on link "打帳單" at bounding box center [82, 126] width 150 height 38
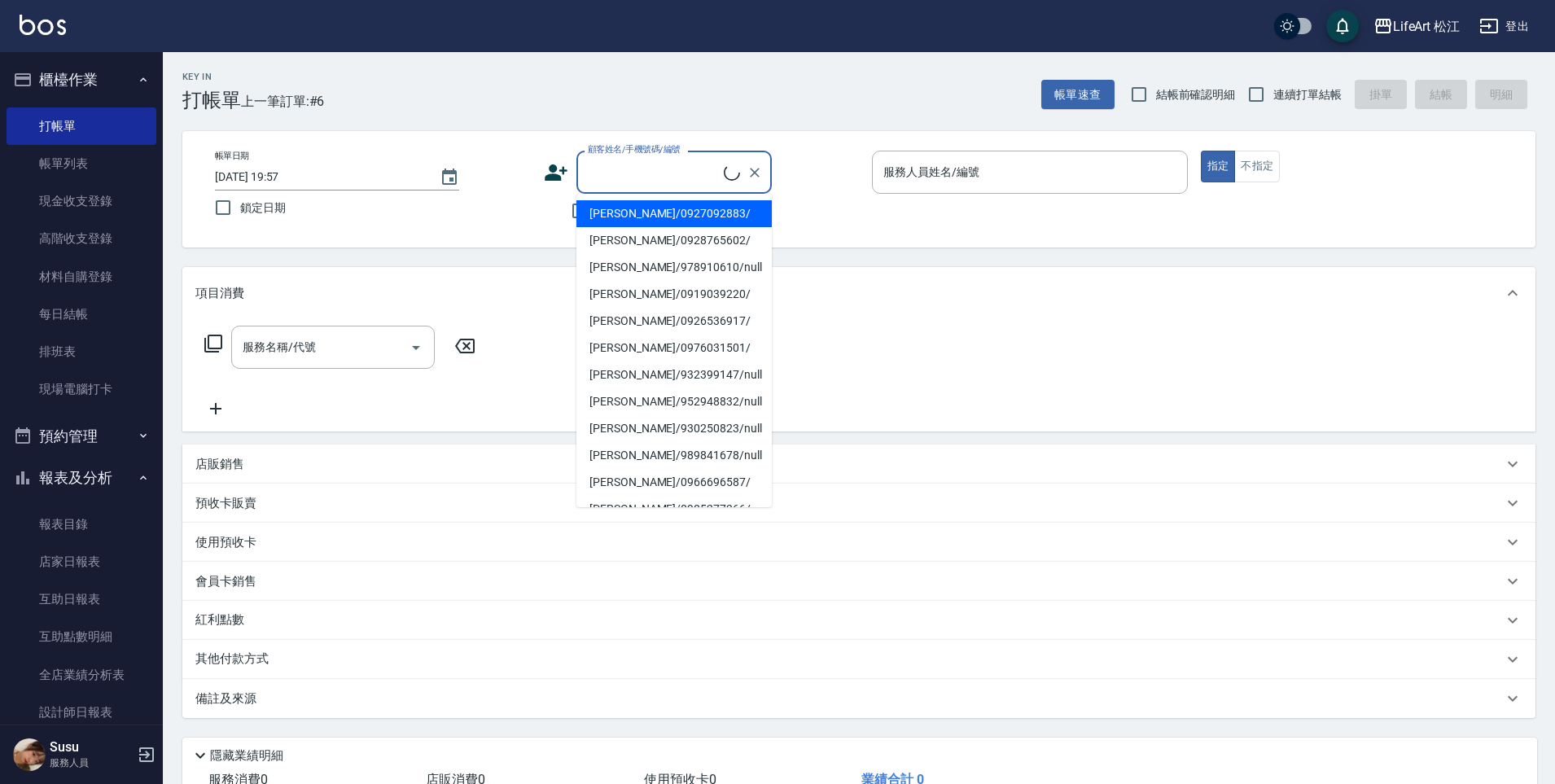
click at [662, 168] on input "顧客姓名/手機號碼/編號" at bounding box center [654, 171] width 140 height 28
click at [681, 235] on li "殷佳豪/0928765602/" at bounding box center [674, 240] width 195 height 26
type input "殷佳豪/0928765602/"
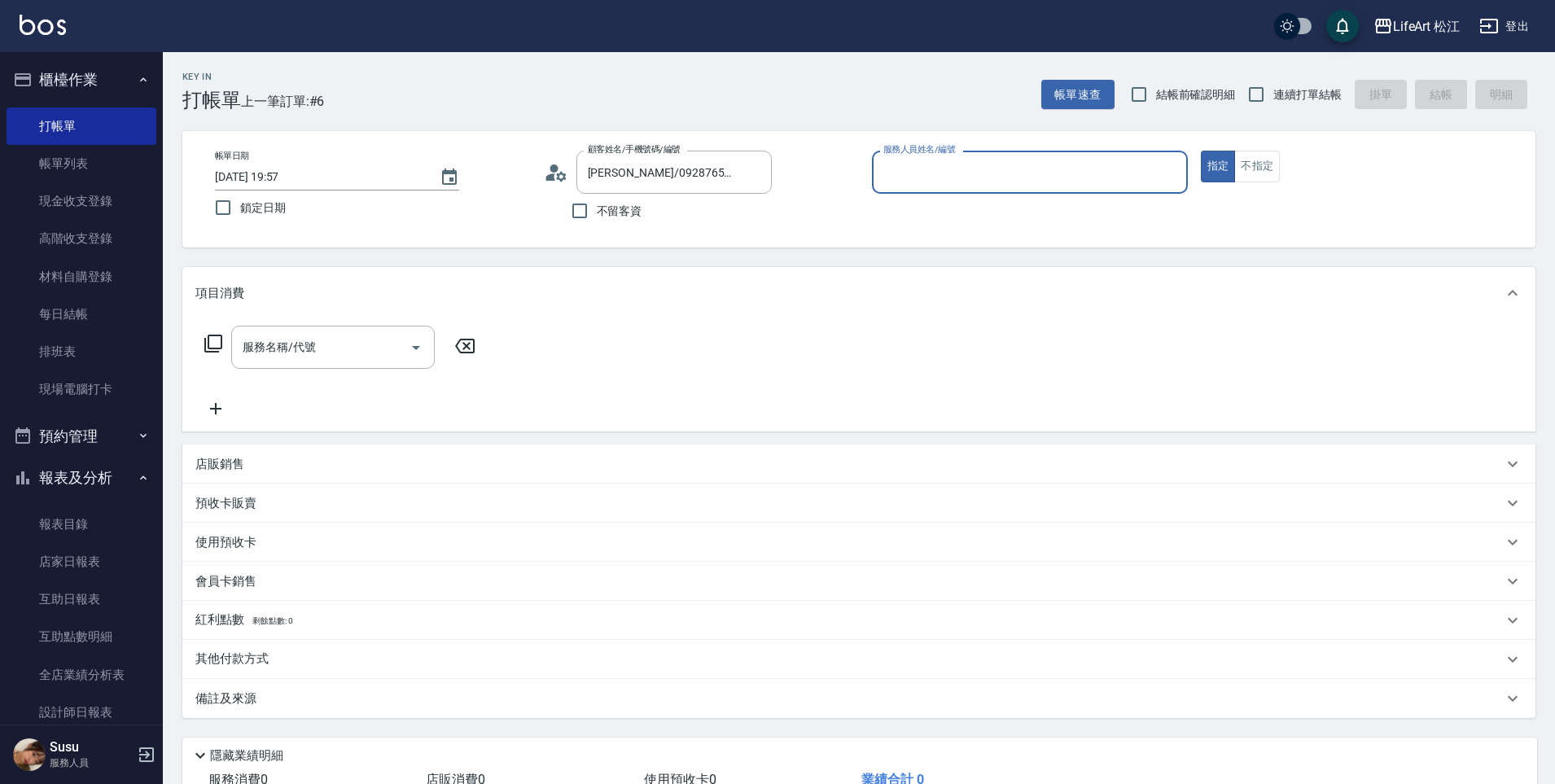
type input "Yaya(無代號)"
click at [325, 354] on input "服務名稱/代號" at bounding box center [321, 346] width 165 height 28
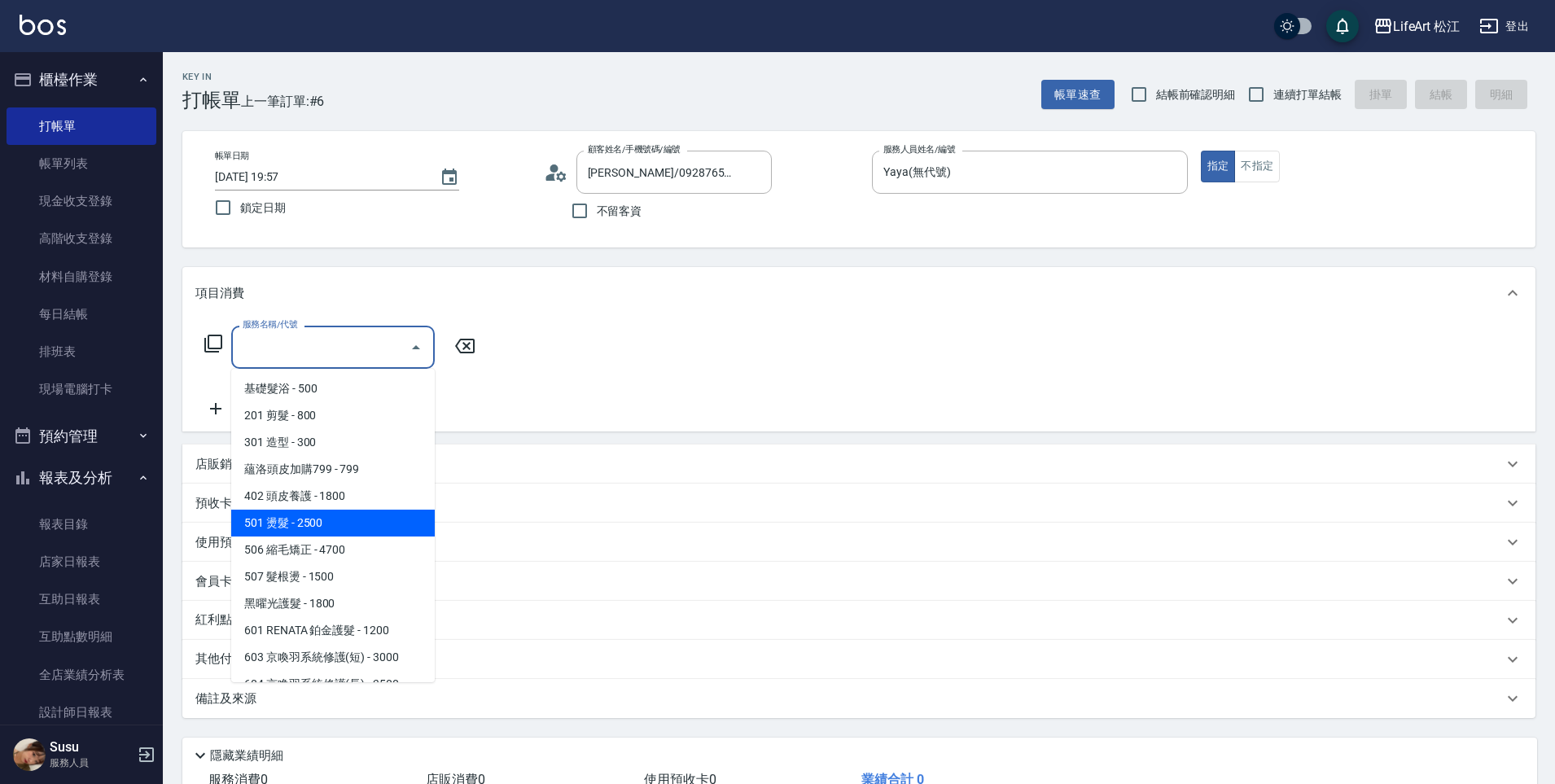
click at [333, 528] on span "501 燙髮 - 2500" at bounding box center [333, 522] width 204 height 26
type input "501 燙髮(501)"
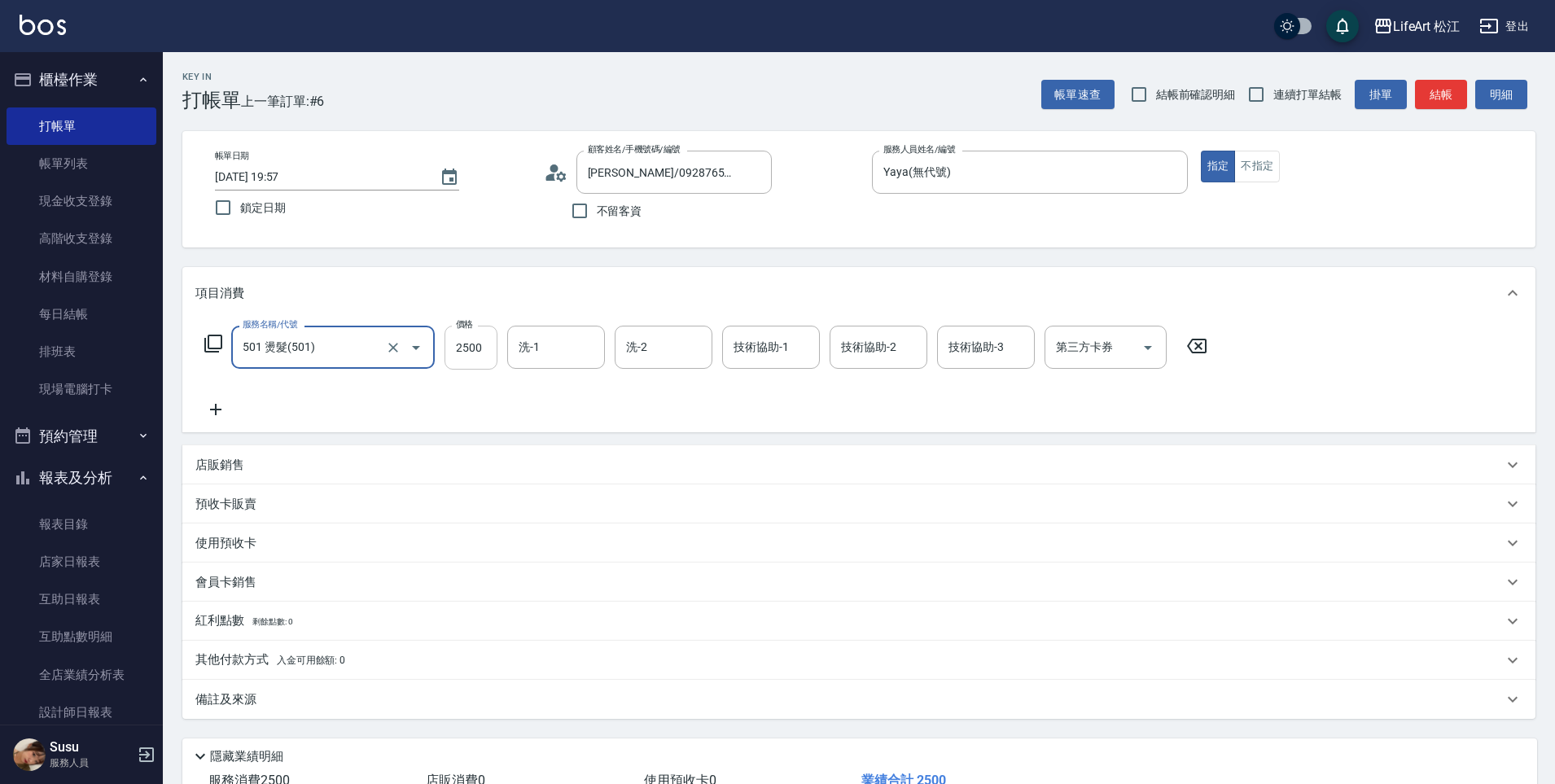
click at [477, 342] on input "2500" at bounding box center [471, 348] width 53 height 44
type input "1849"
click at [758, 345] on div "技術協助-1 技術協助-1" at bounding box center [771, 347] width 97 height 44
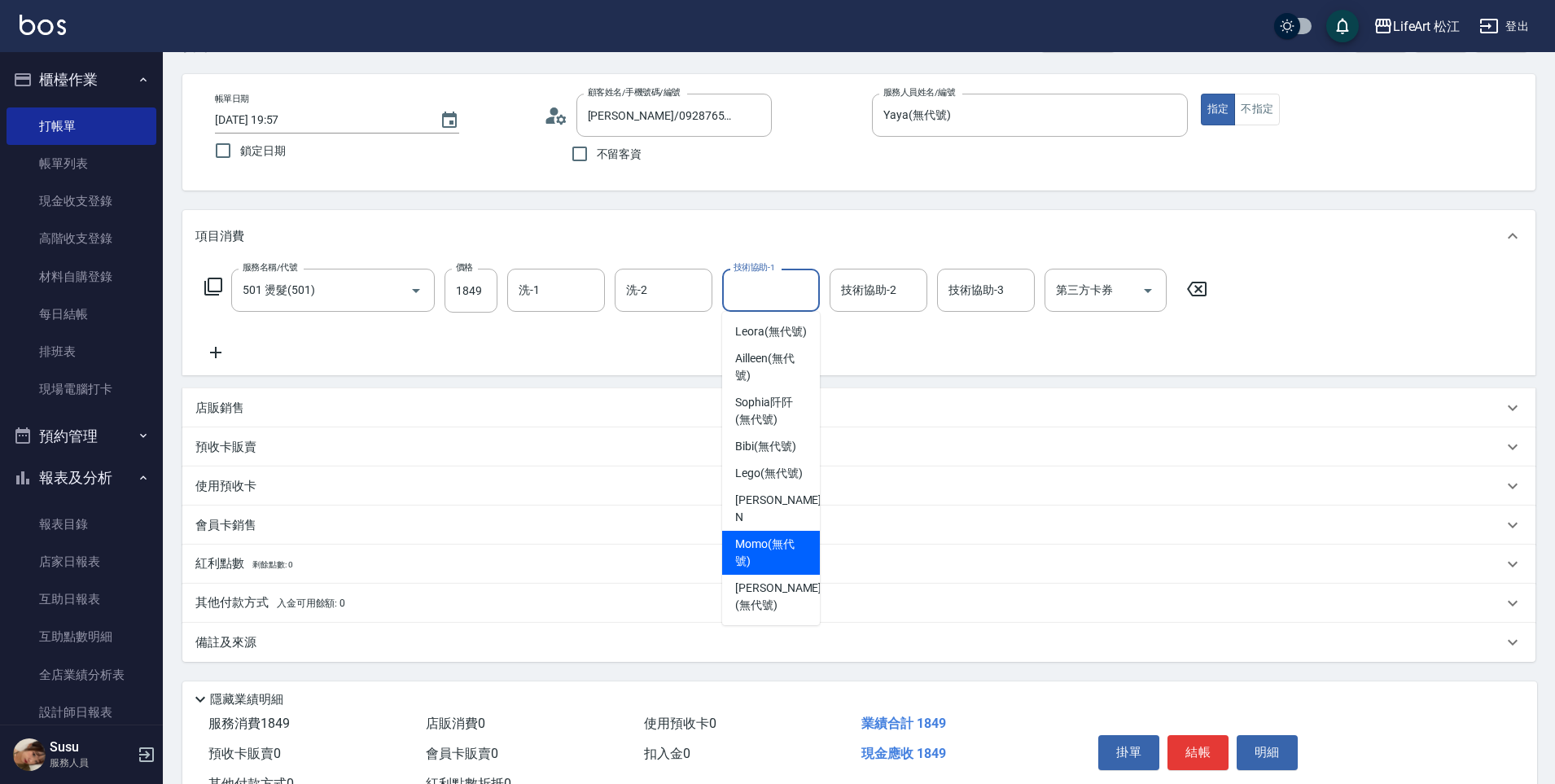
scroll to position [119, 0]
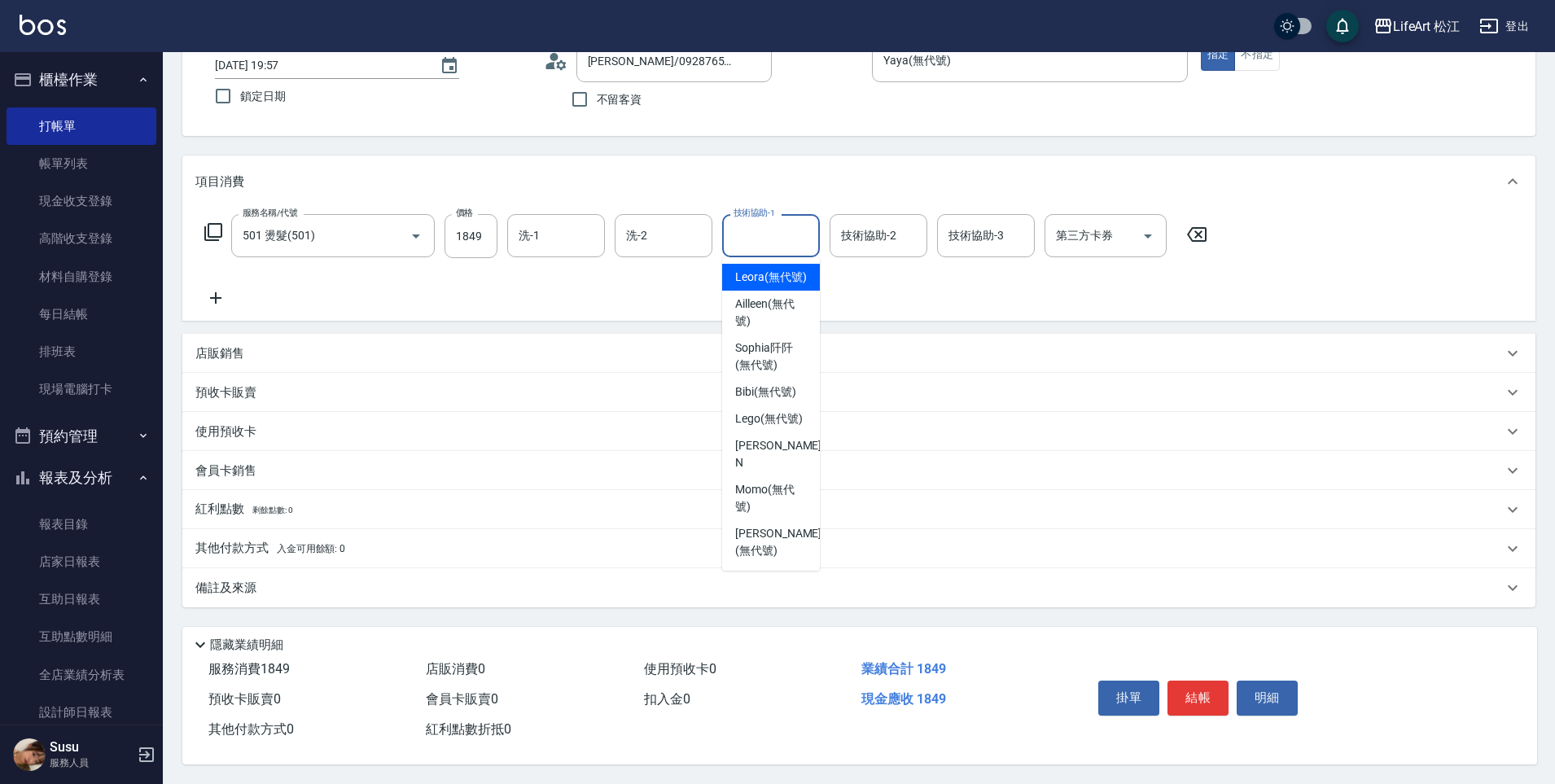
click at [789, 269] on span "Leora (無代號)" at bounding box center [772, 277] width 72 height 17
type input "Leora(無代號)"
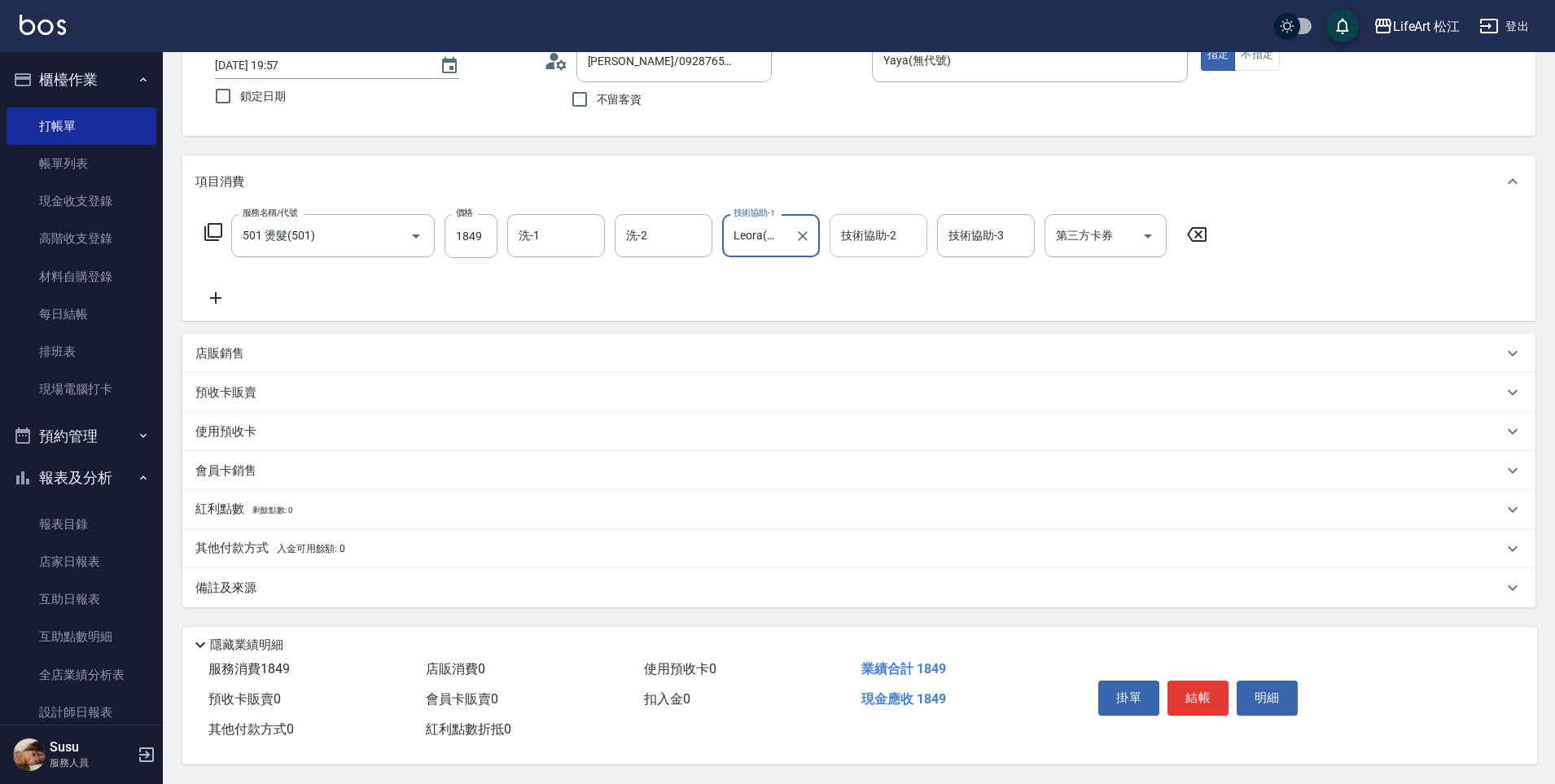
click at [858, 229] on div "技術協助-2 技術協助-2" at bounding box center [878, 235] width 97 height 44
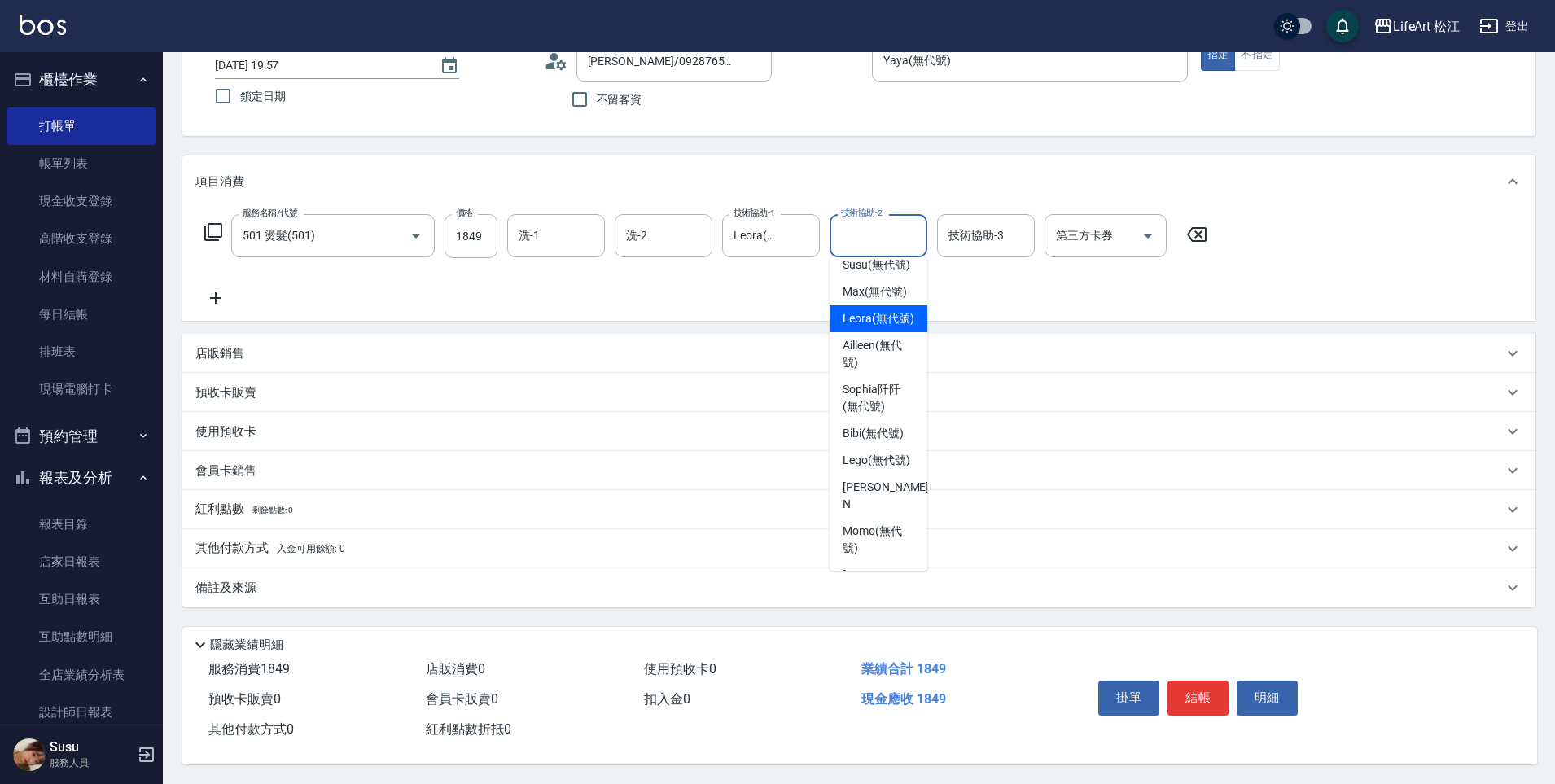
scroll to position [317, 0]
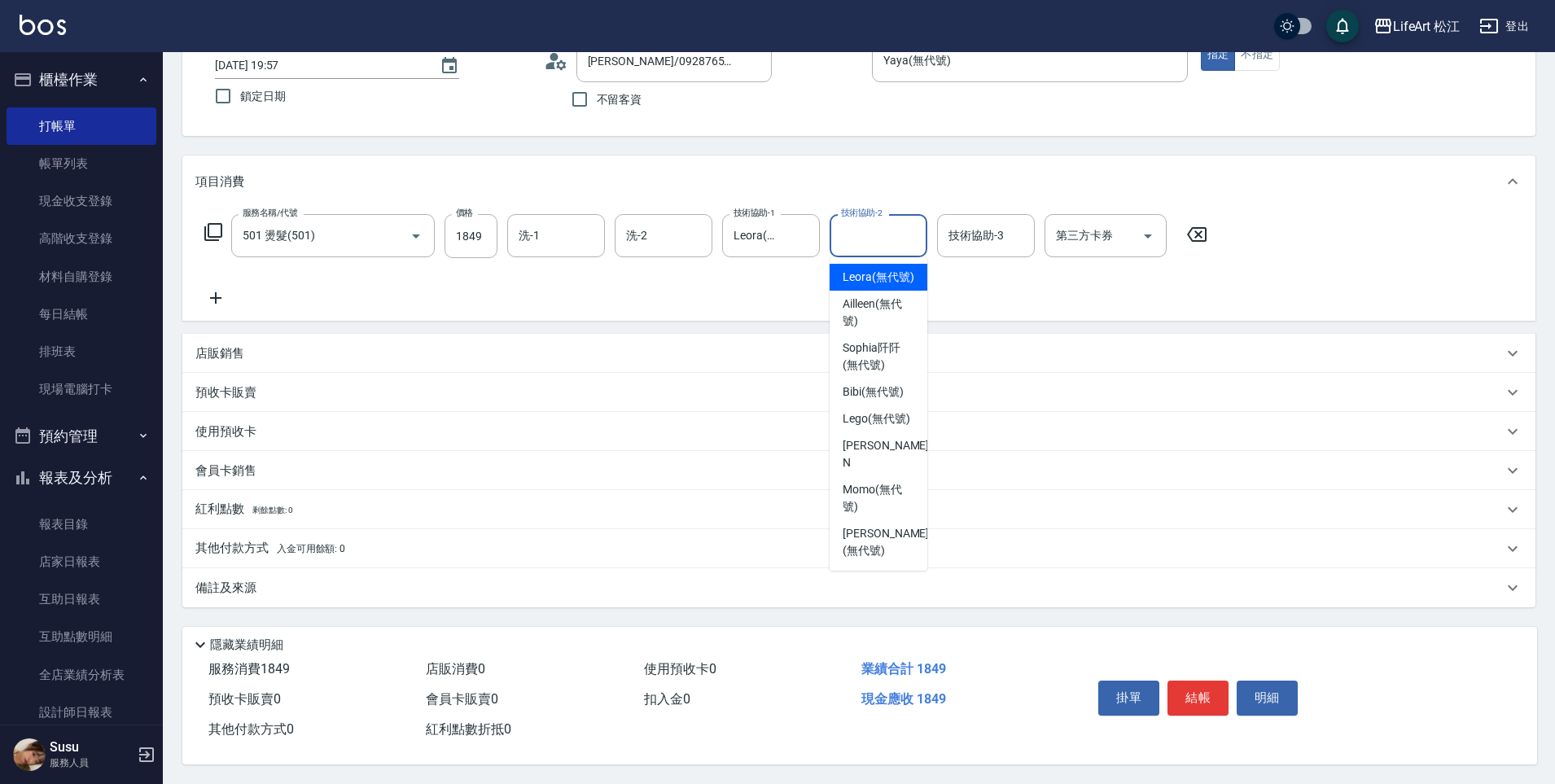
click at [883, 269] on span "Leora (無代號)" at bounding box center [879, 277] width 72 height 17
type input "Leora(無代號)"
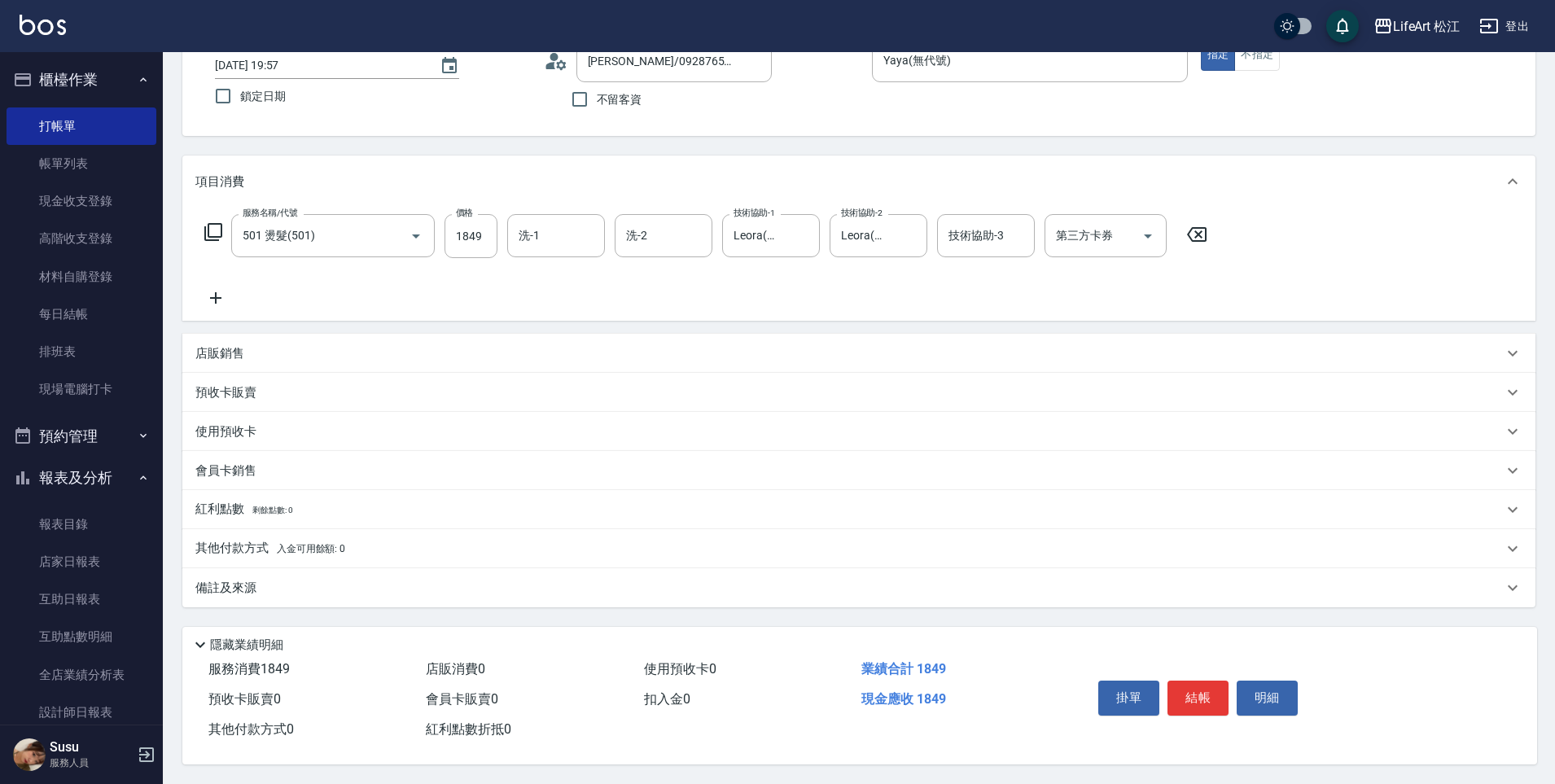
click at [682, 270] on div "服務名稱/代號 501 燙髮(501) 服務名稱/代號 價格 1849 價格 洗-1 洗-1 洗-2 洗-2 技術協助-1 Leora(無代號) 技術協助-1…" at bounding box center [706, 261] width 1022 height 94
click at [626, 584] on div "備註及來源" at bounding box center [849, 588] width 1307 height 17
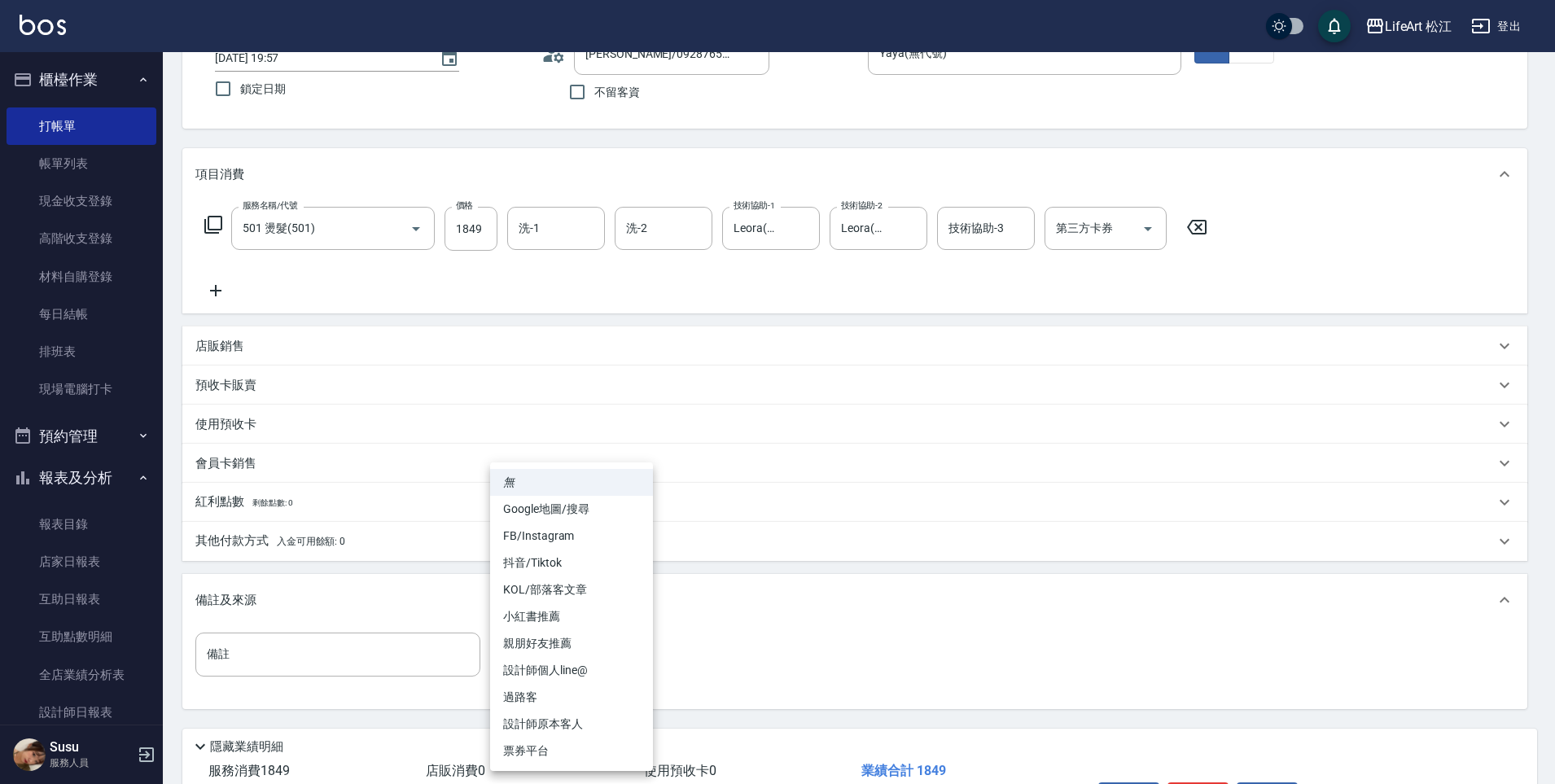
click at [625, 654] on body "LifeArt 松江 登出 櫃檯作業 打帳單 帳單列表 現金收支登錄 高階收支登錄 材料自購登錄 每日結帳 排班表 現場電腦打卡 預約管理 預約管理 單日預約…" at bounding box center [778, 383] width 1555 height 1004
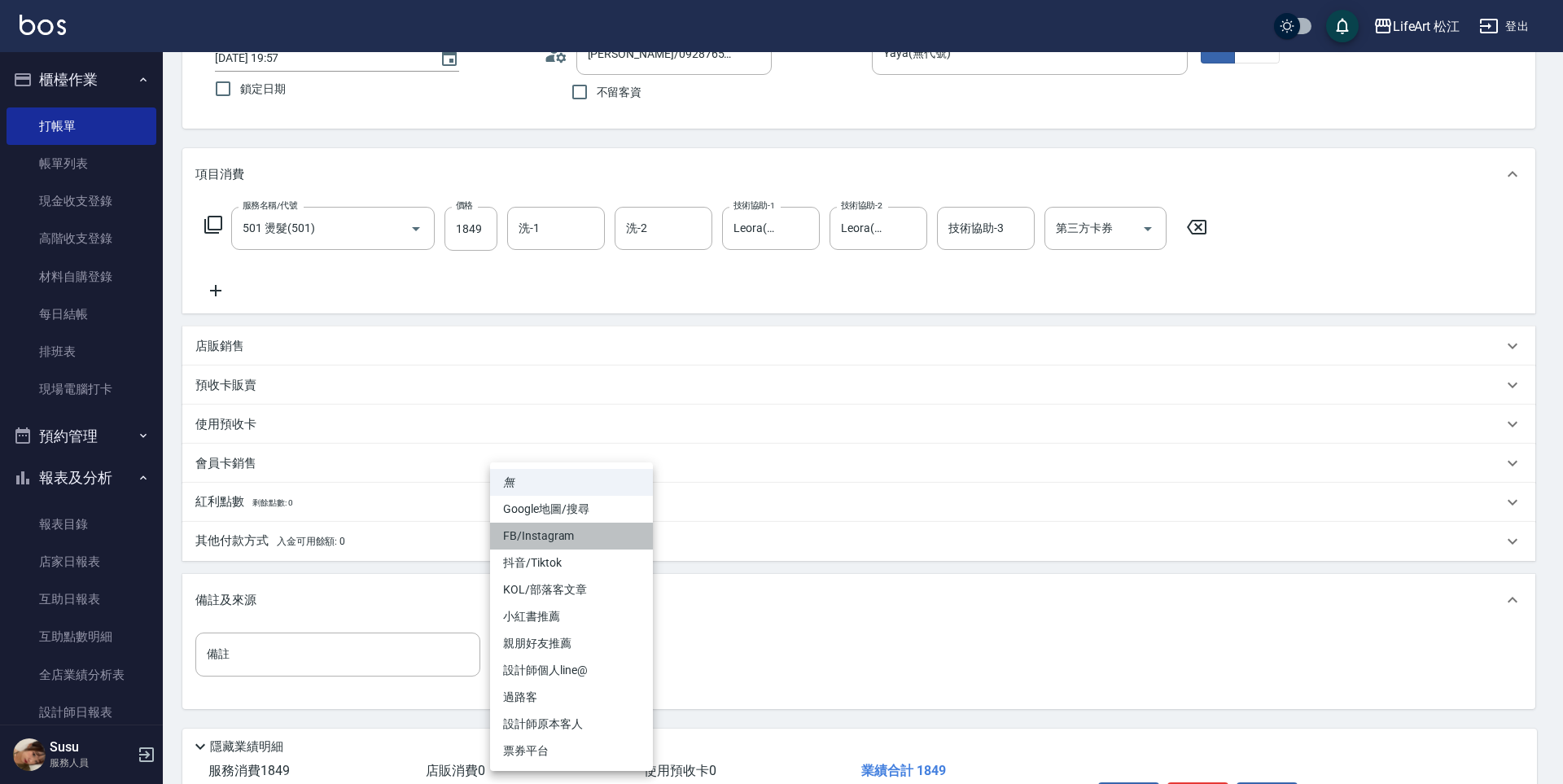
click at [584, 544] on li "FB/Instagram" at bounding box center [571, 536] width 163 height 26
type input "FB/Instagram"
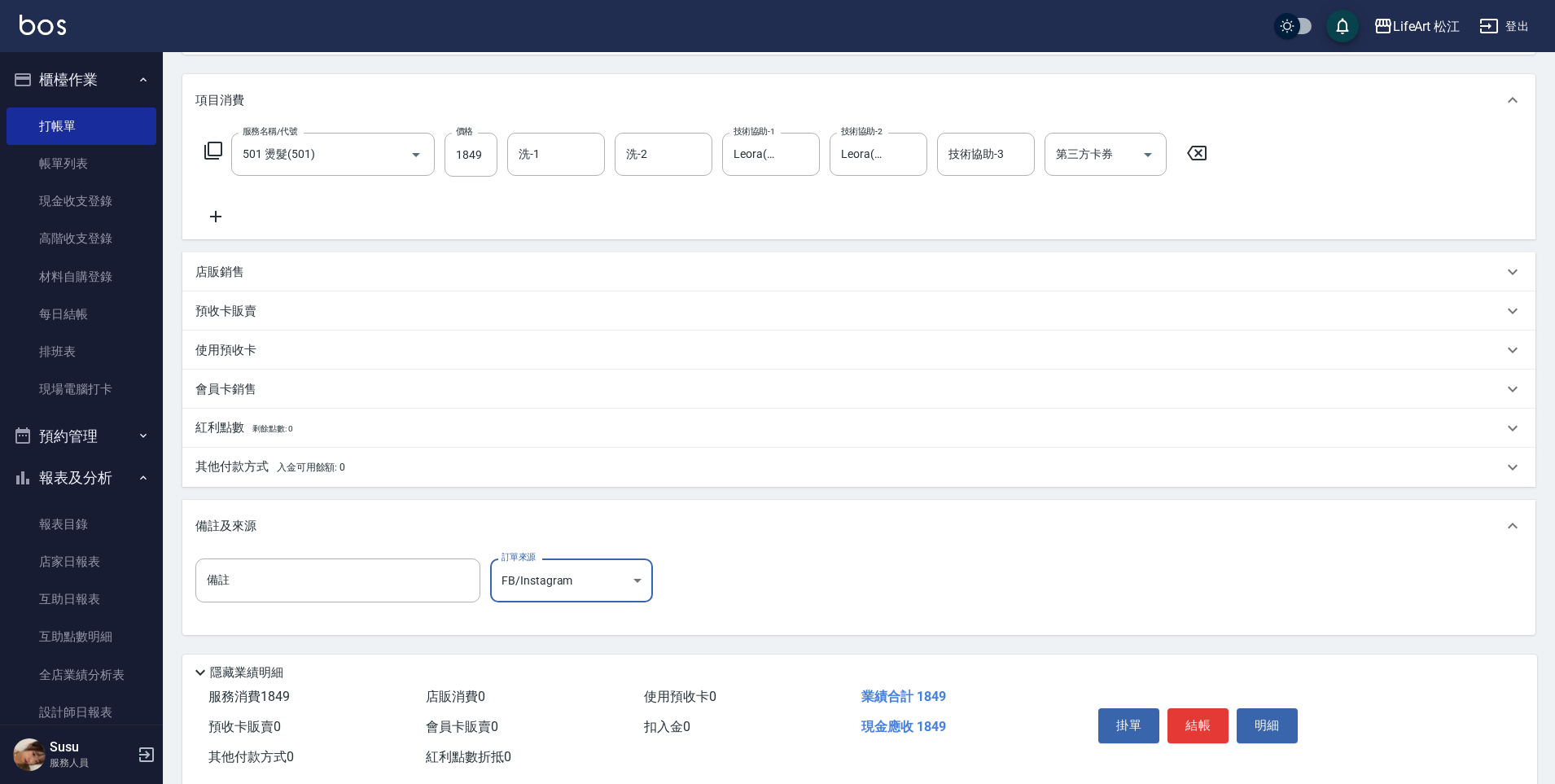
scroll to position [228, 0]
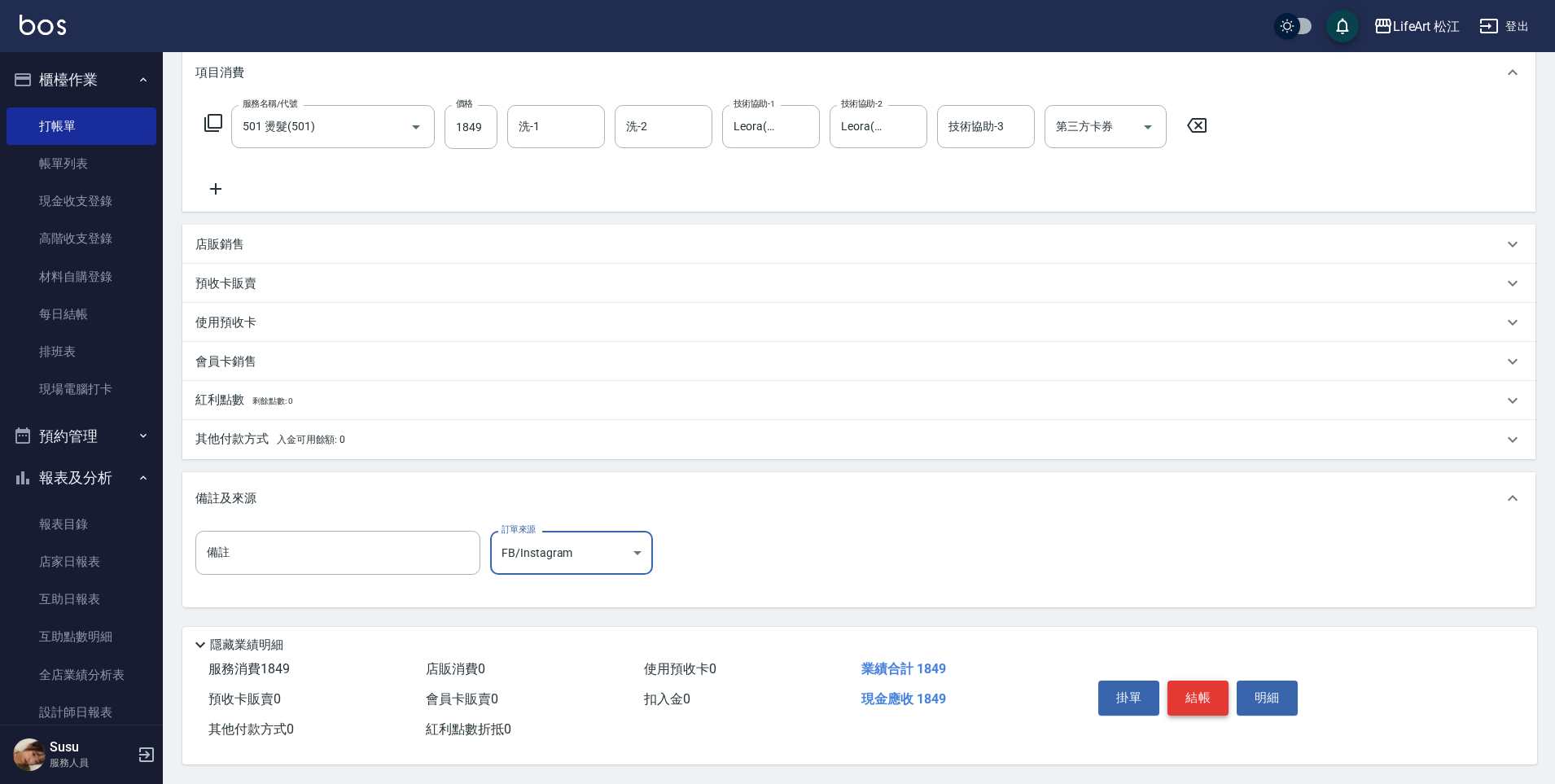
click at [1197, 688] on button "結帳" at bounding box center [1198, 698] width 61 height 34
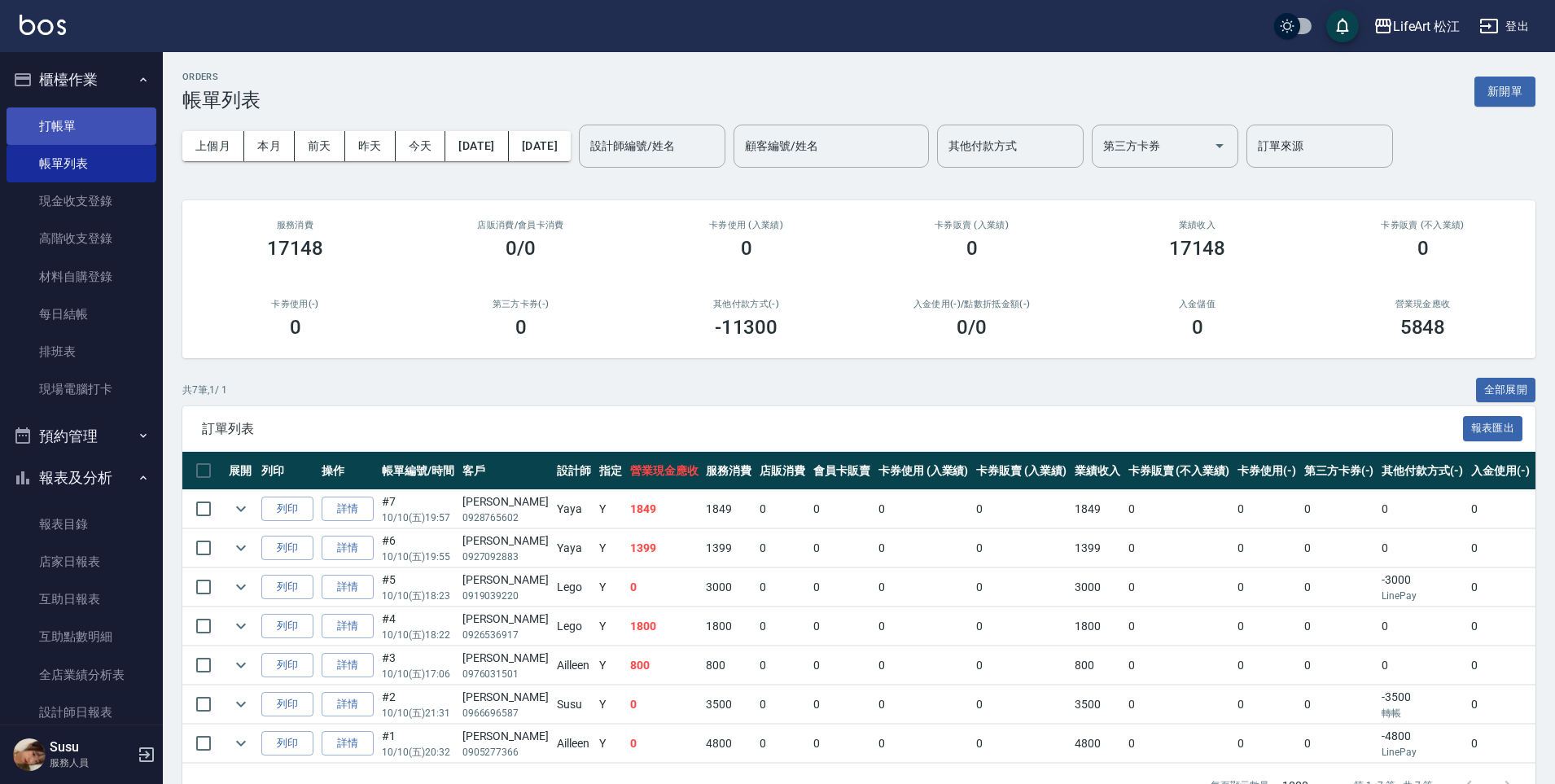
click at [75, 142] on link "打帳單" at bounding box center [82, 126] width 150 height 38
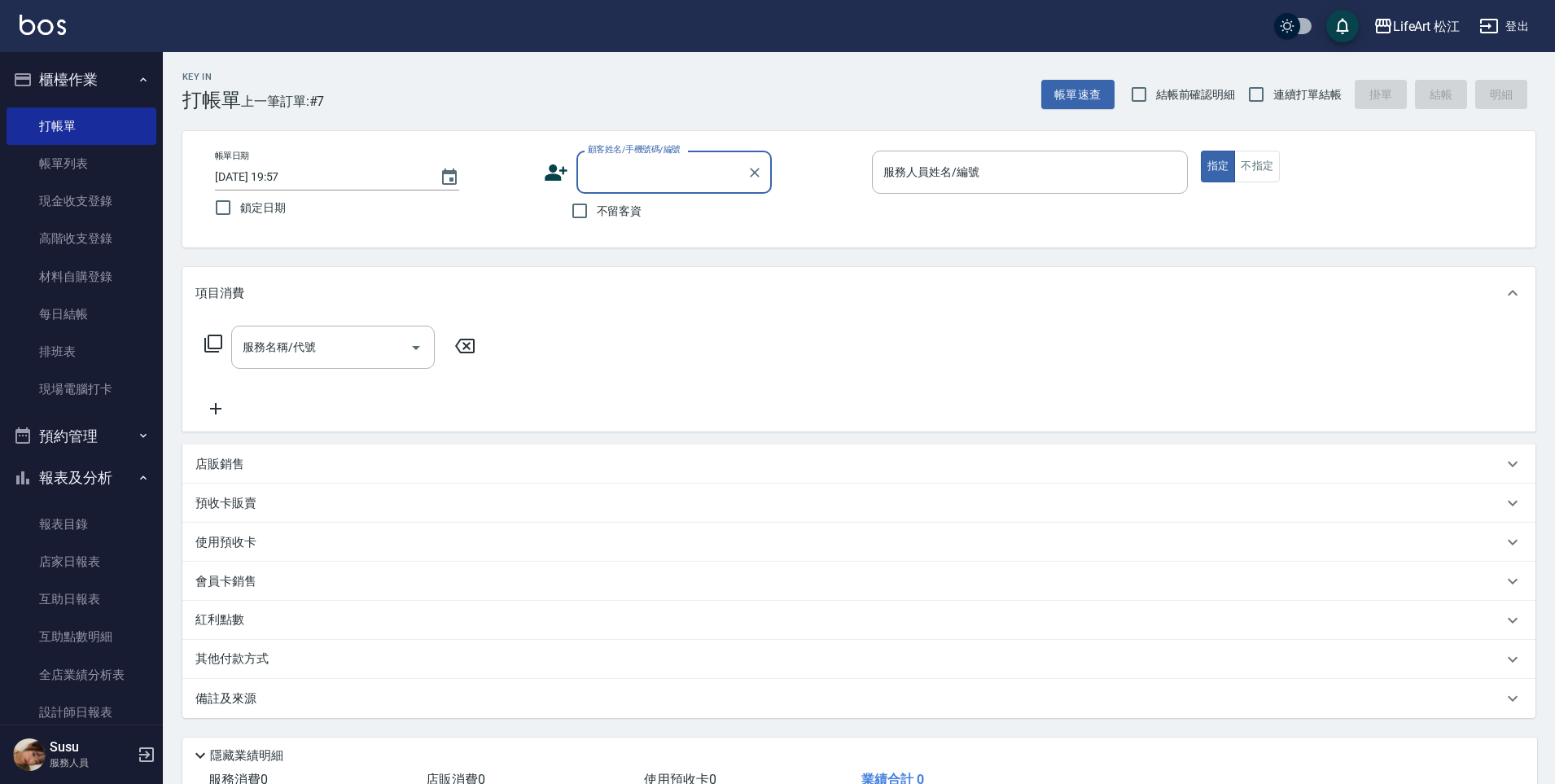
click at [551, 168] on icon at bounding box center [556, 172] width 23 height 16
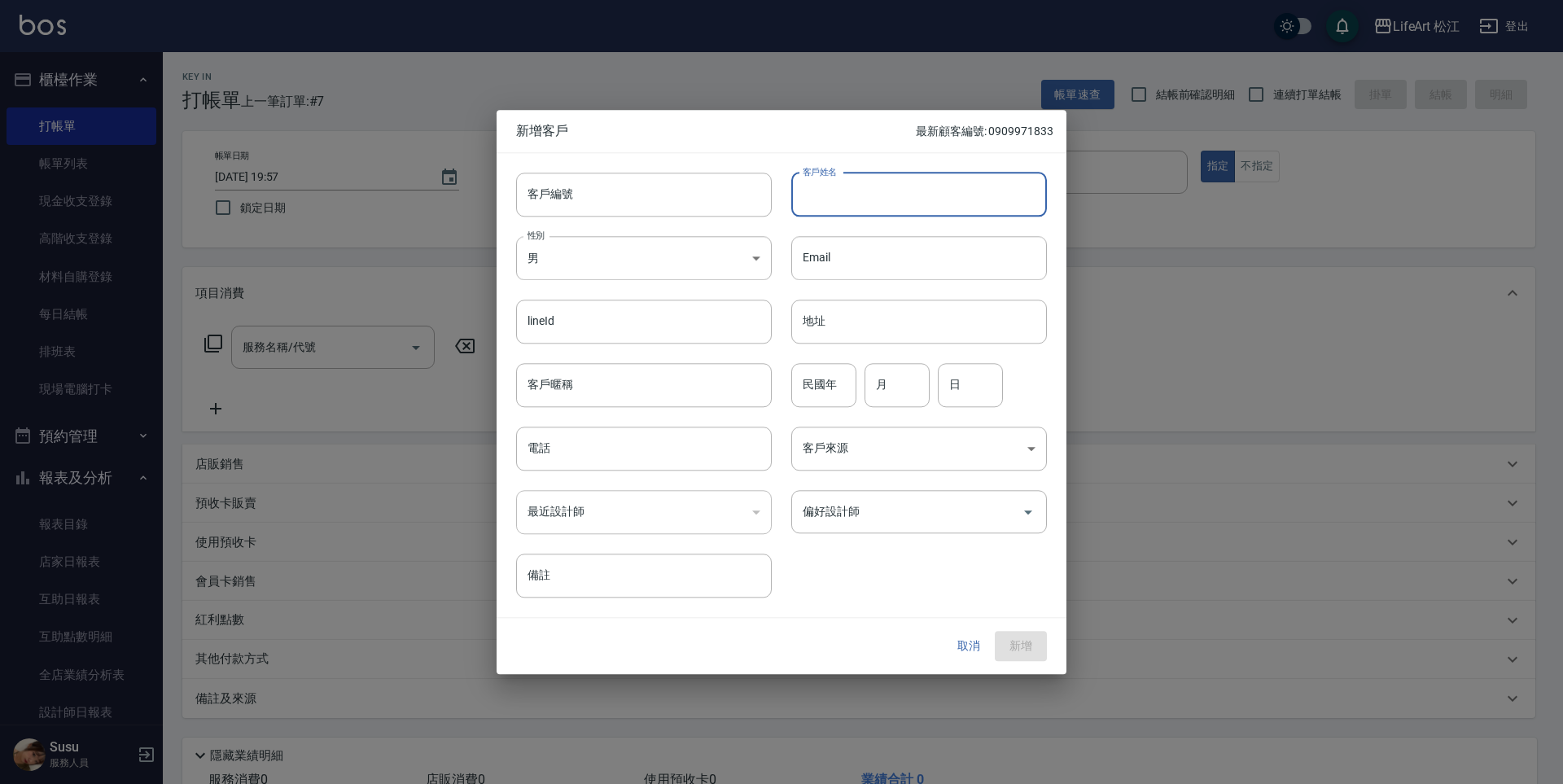
click at [905, 187] on input "客戶姓名" at bounding box center [919, 195] width 256 height 44
type input "[PERSON_NAME]媽媽"
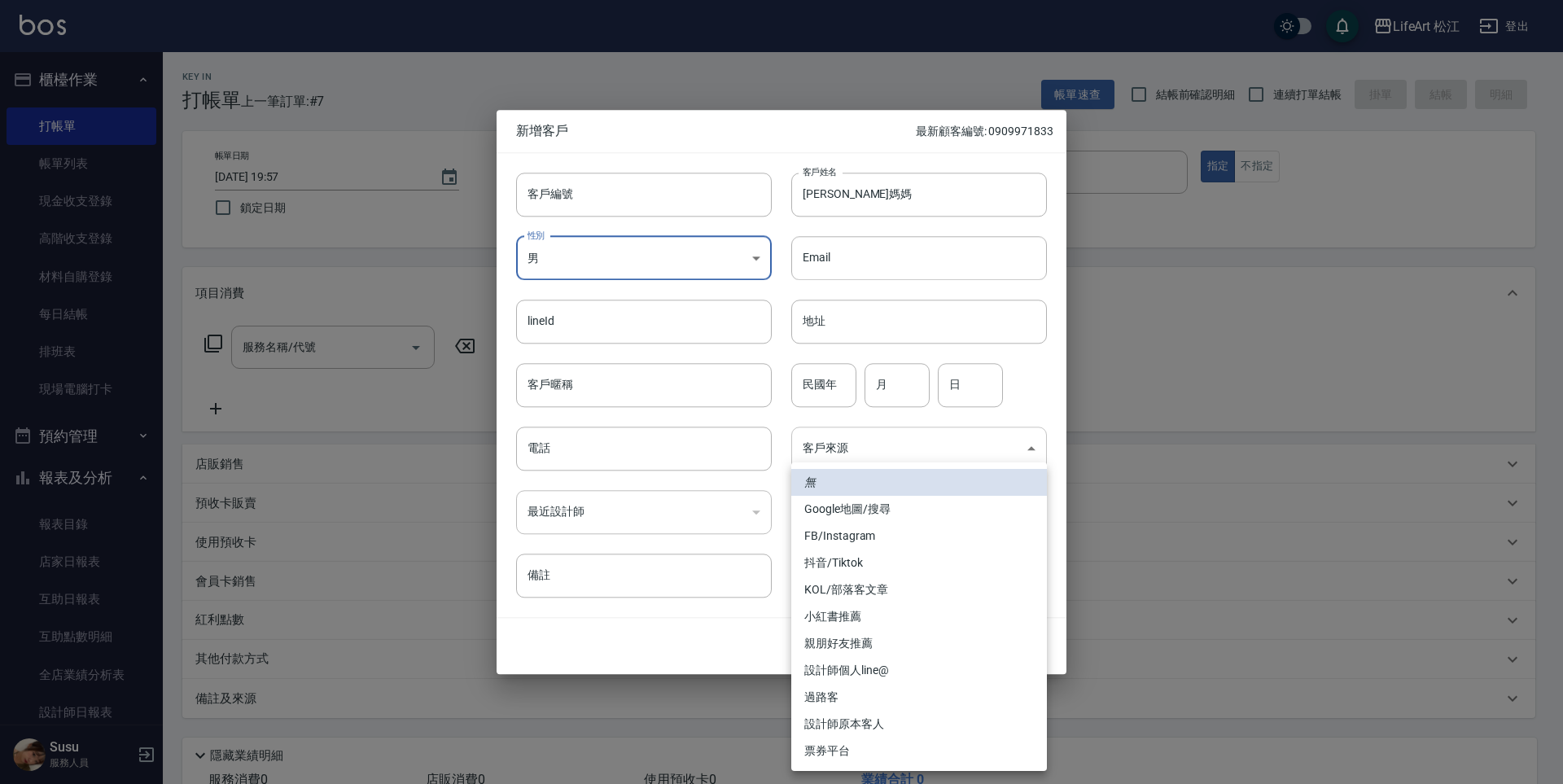
click at [822, 438] on body "LifeArt 松江 登出 櫃檯作業 打帳單 帳單列表 現金收支登錄 高階收支登錄 材料自購登錄 每日結帳 排班表 現場電腦打卡 預約管理 預約管理 單日預約…" at bounding box center [782, 447] width 1563 height 895
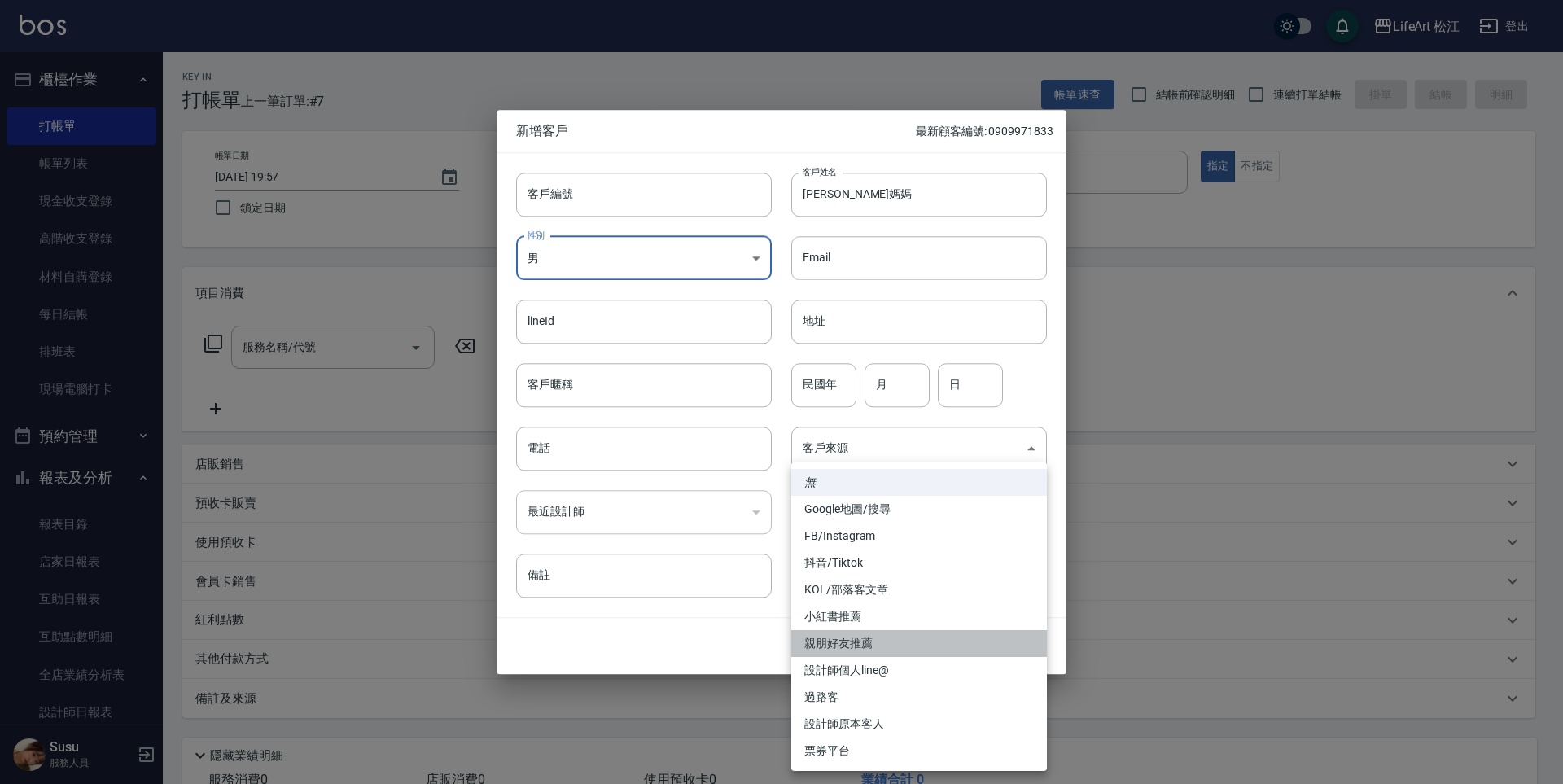
click at [897, 646] on li "親朋好友推薦" at bounding box center [919, 642] width 256 height 26
type input "親朋好友推薦"
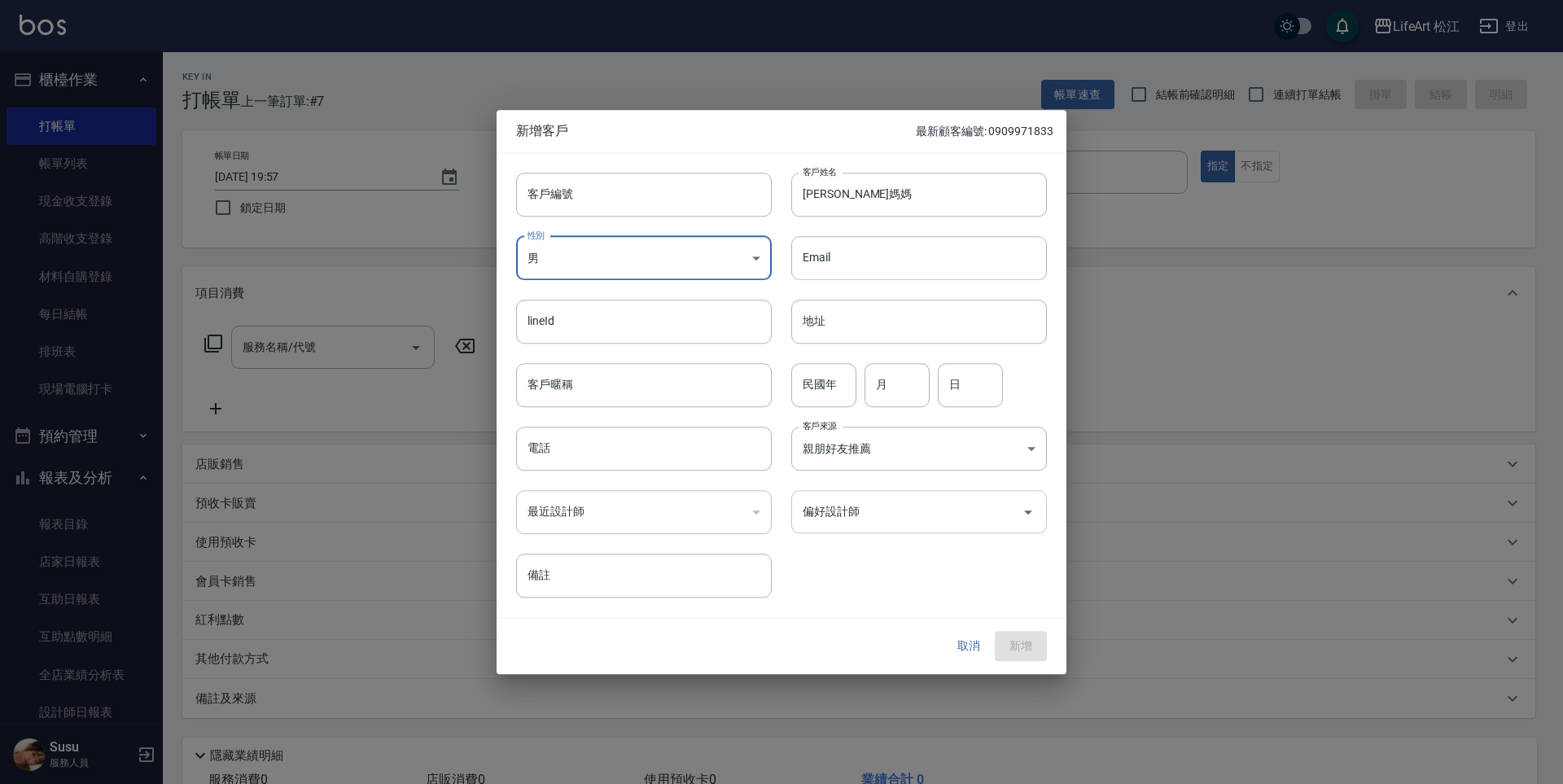
click at [909, 506] on input "偏好設計師" at bounding box center [907, 511] width 217 height 28
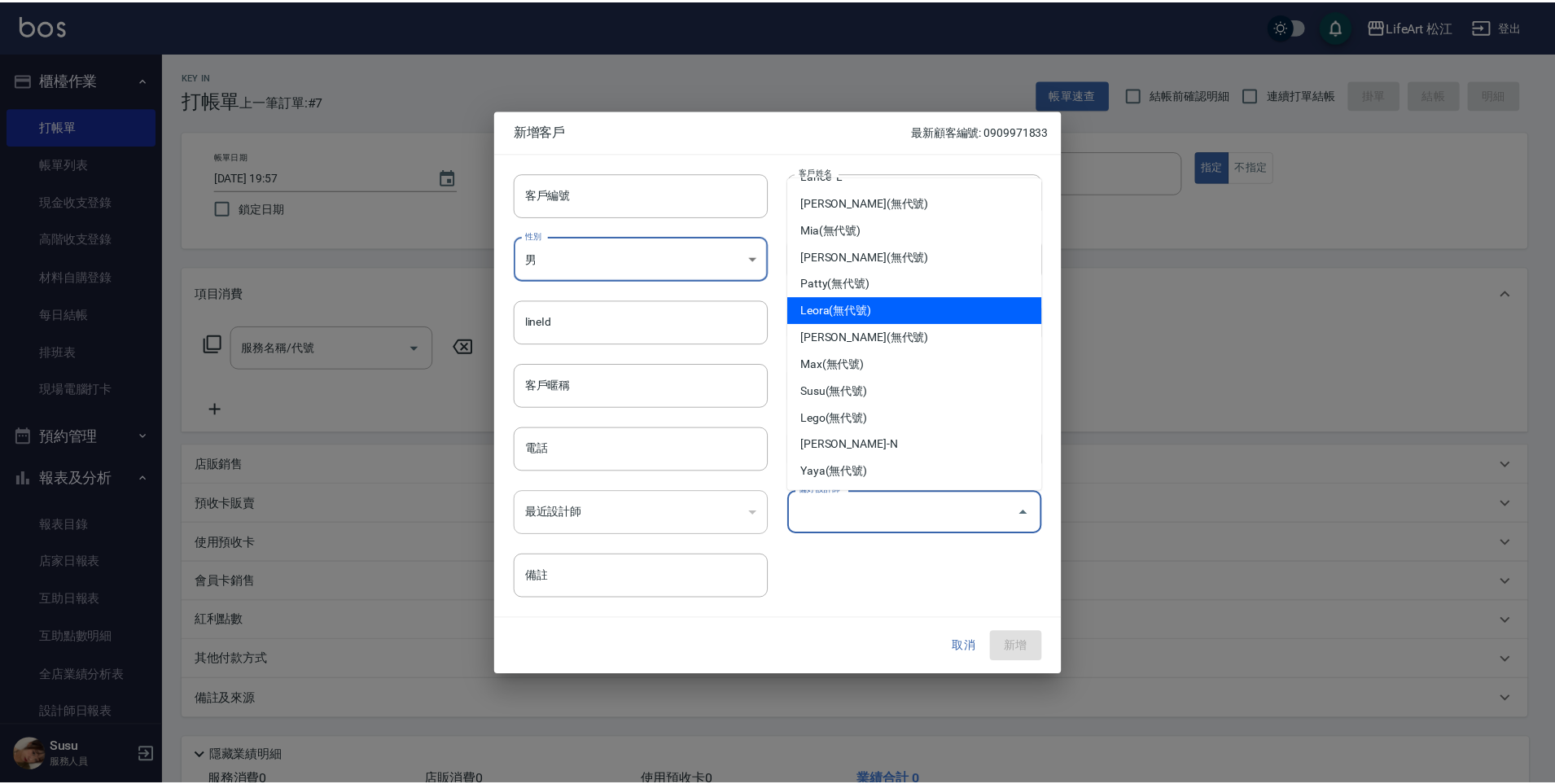
scroll to position [130, 0]
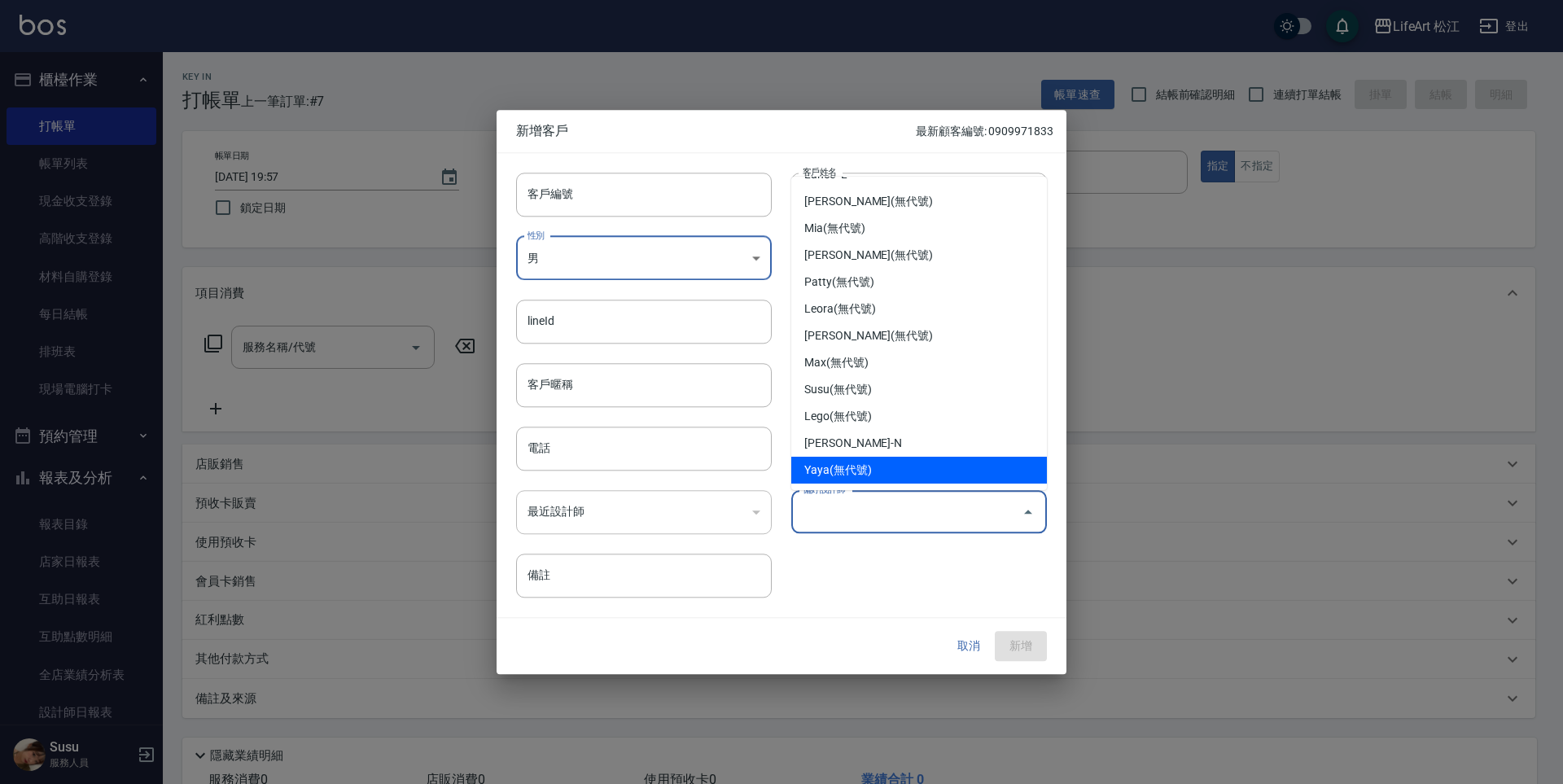
click at [898, 460] on li "Yaya(無代號)" at bounding box center [919, 469] width 256 height 26
type input "Yaya"
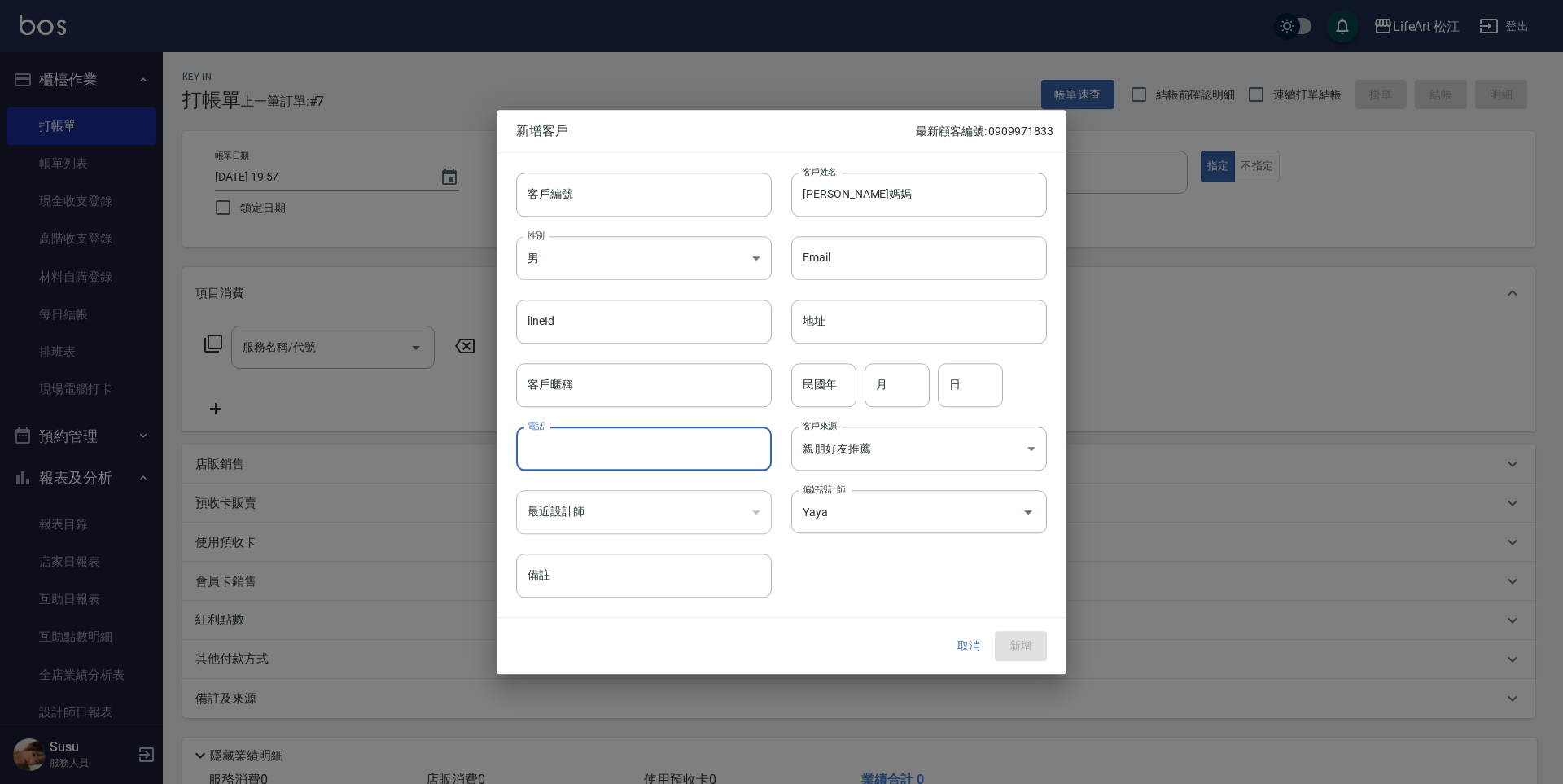
click at [660, 441] on input "電話" at bounding box center [644, 449] width 256 height 44
click at [681, 454] on input "電話" at bounding box center [644, 449] width 256 height 44
type input "０９５６４４４６５５"
click at [1036, 653] on button "新增" at bounding box center [1020, 646] width 52 height 30
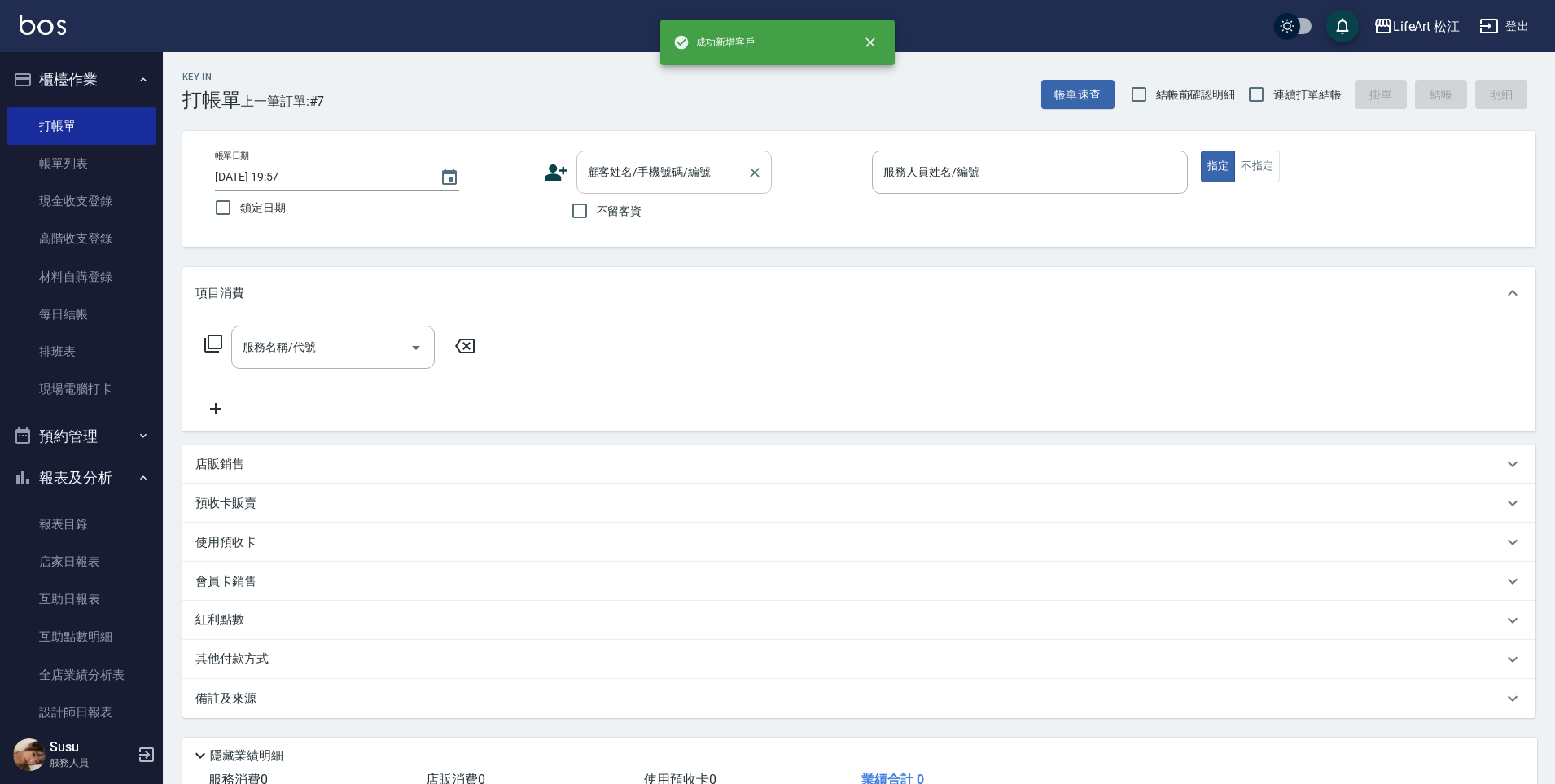
click at [719, 169] on input "顧客姓名/手機號碼/編號" at bounding box center [661, 171] width 156 height 28
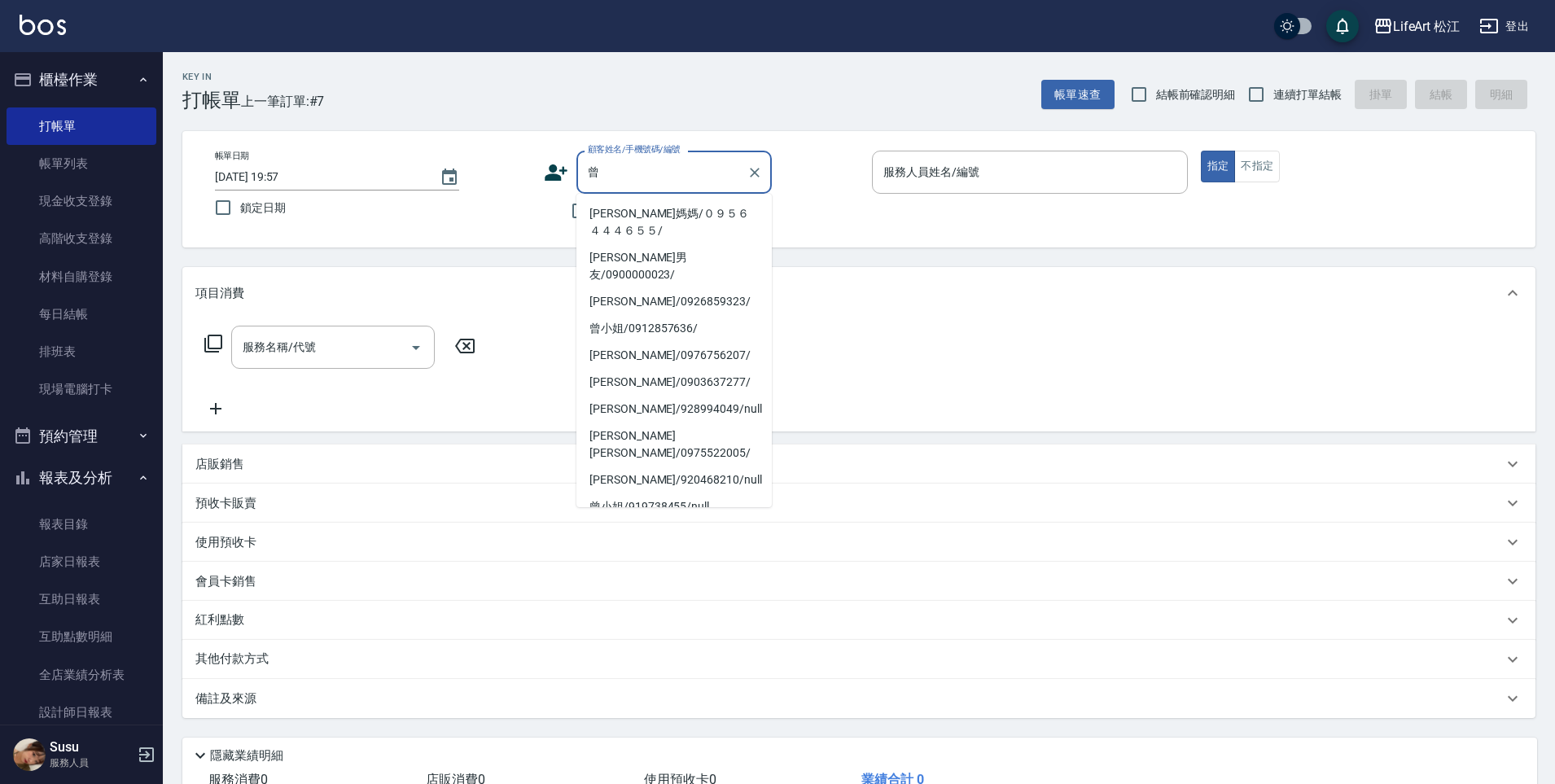
click at [707, 217] on li "曾郁雯媽媽/０９５６４４４６５５/" at bounding box center [674, 223] width 195 height 44
type input "曾郁雯媽媽/０９５６４４４６５５/"
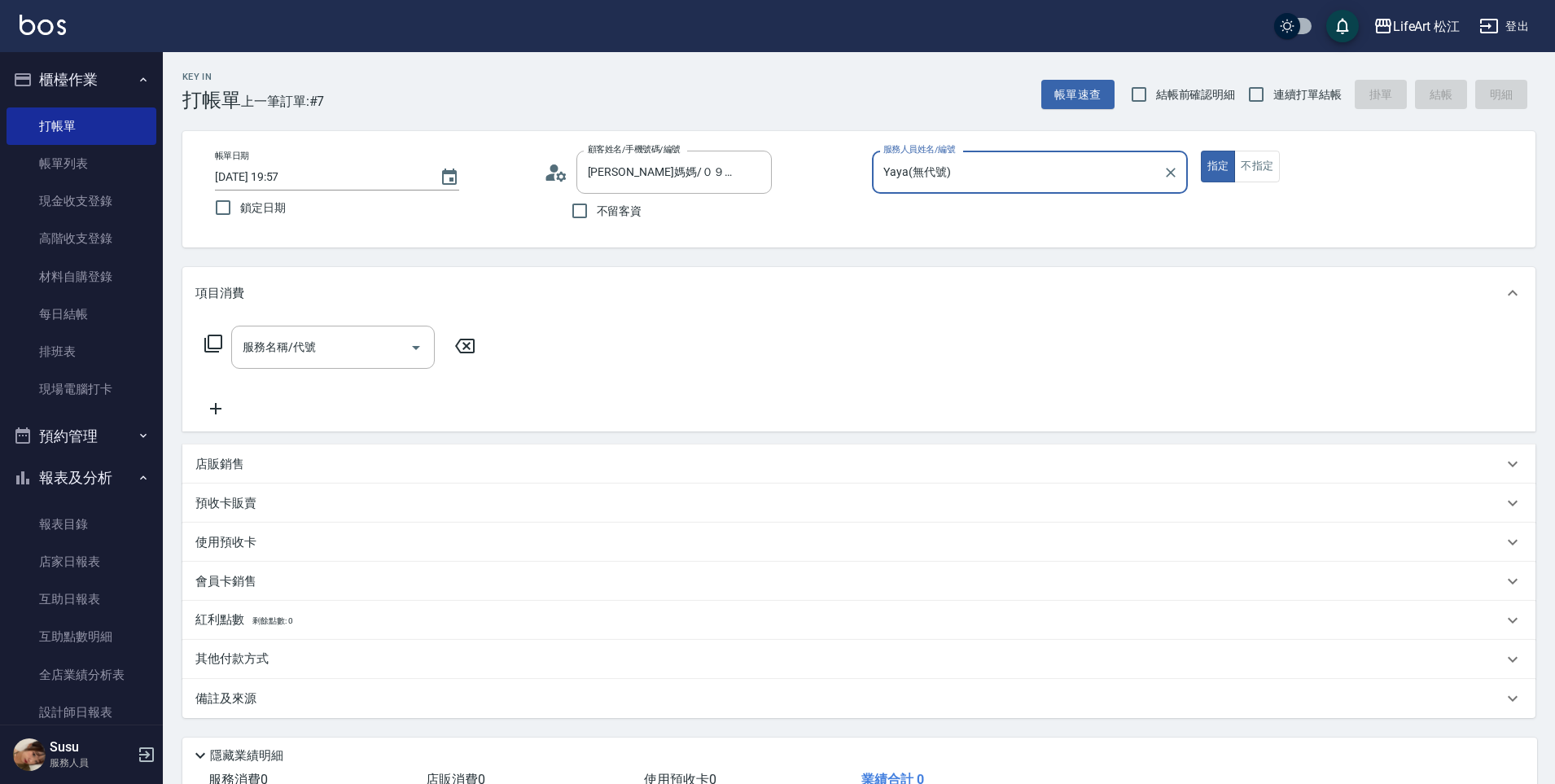
type input "Yaya(無代號)"
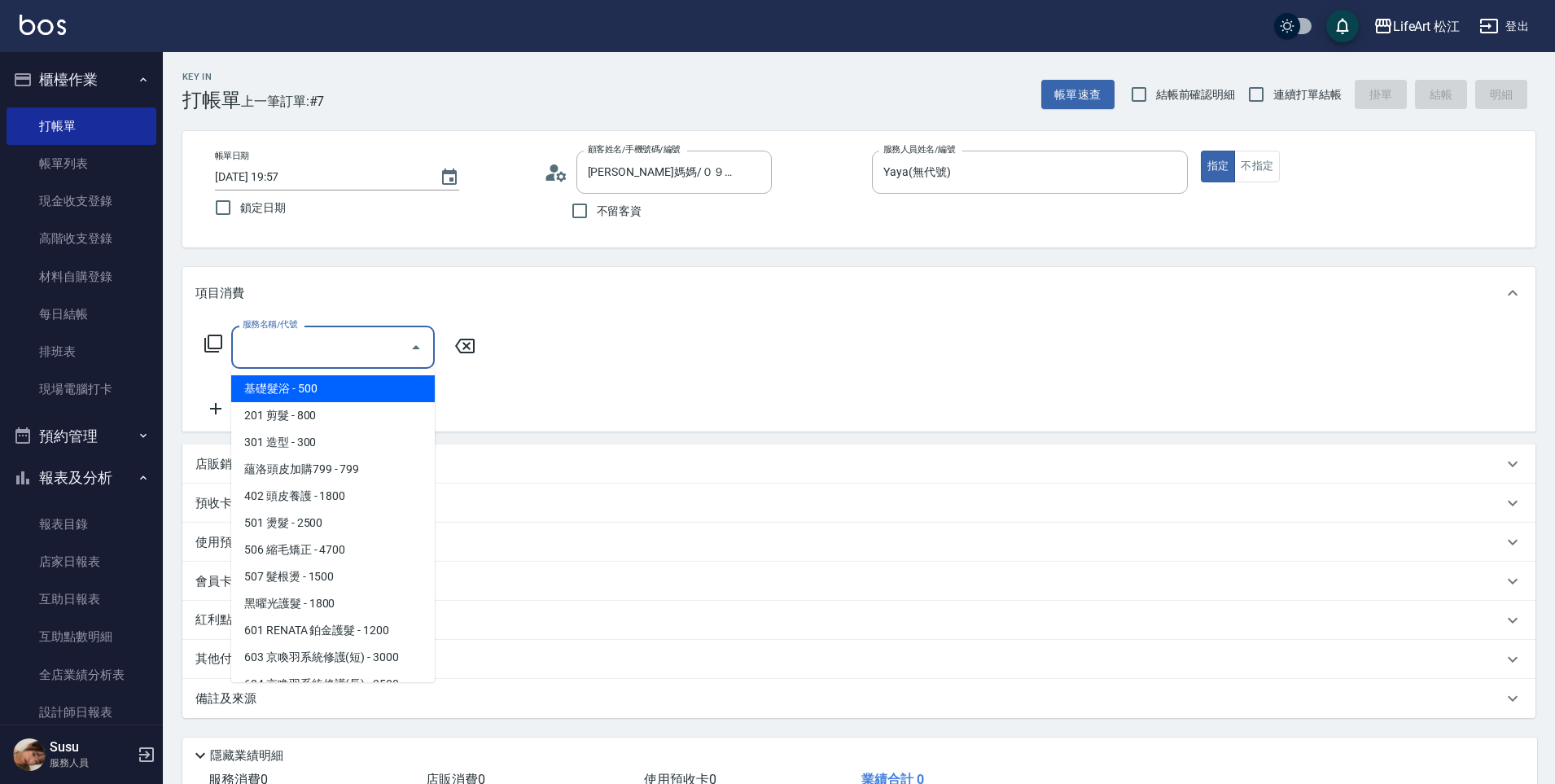
click at [324, 351] on input "服務名稱/代號" at bounding box center [321, 346] width 165 height 28
click at [364, 413] on span "201 剪髮 - 800" at bounding box center [333, 415] width 204 height 26
type input "201 剪髮(201)"
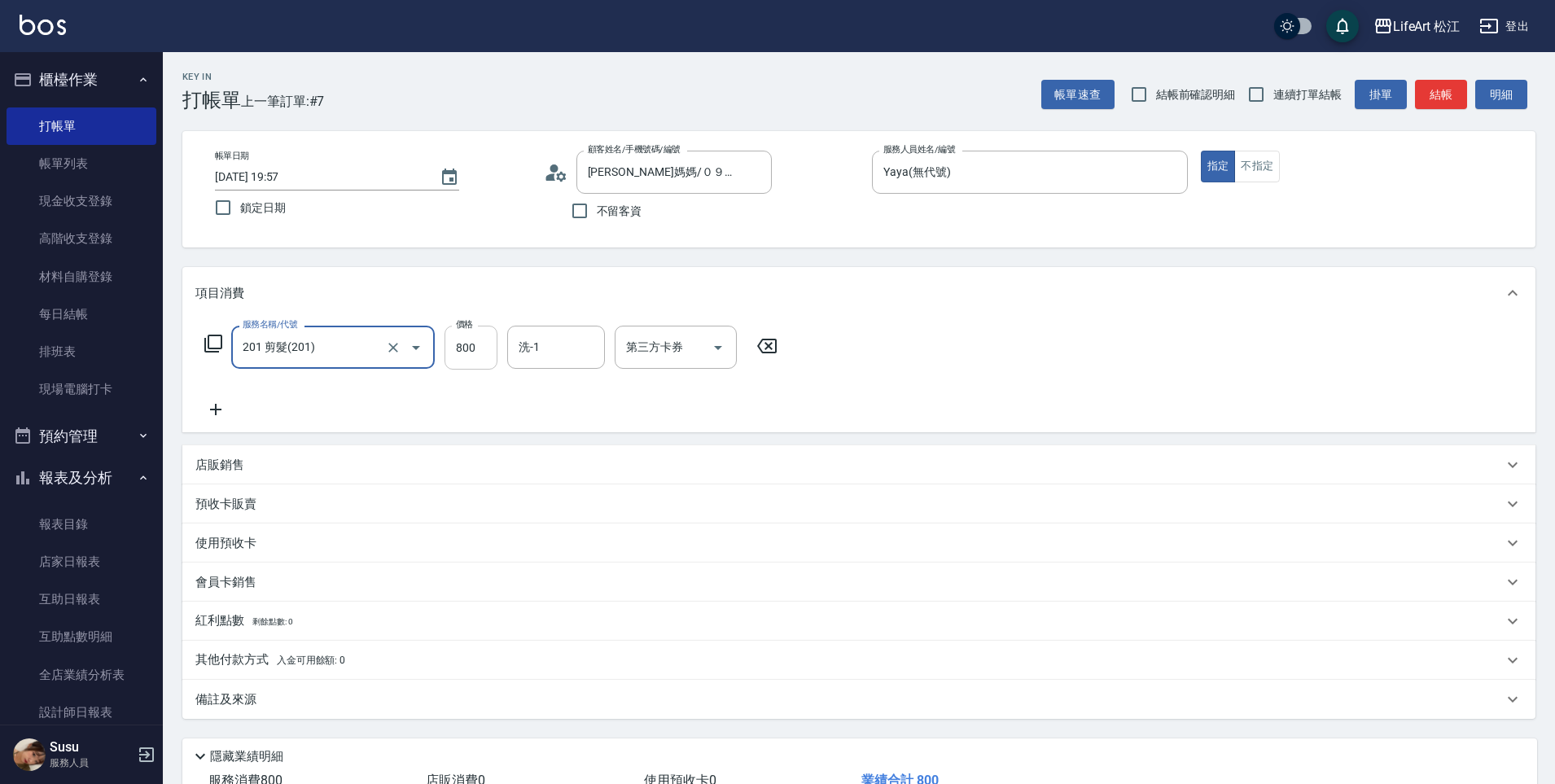
click at [470, 349] on input "800" at bounding box center [471, 348] width 53 height 44
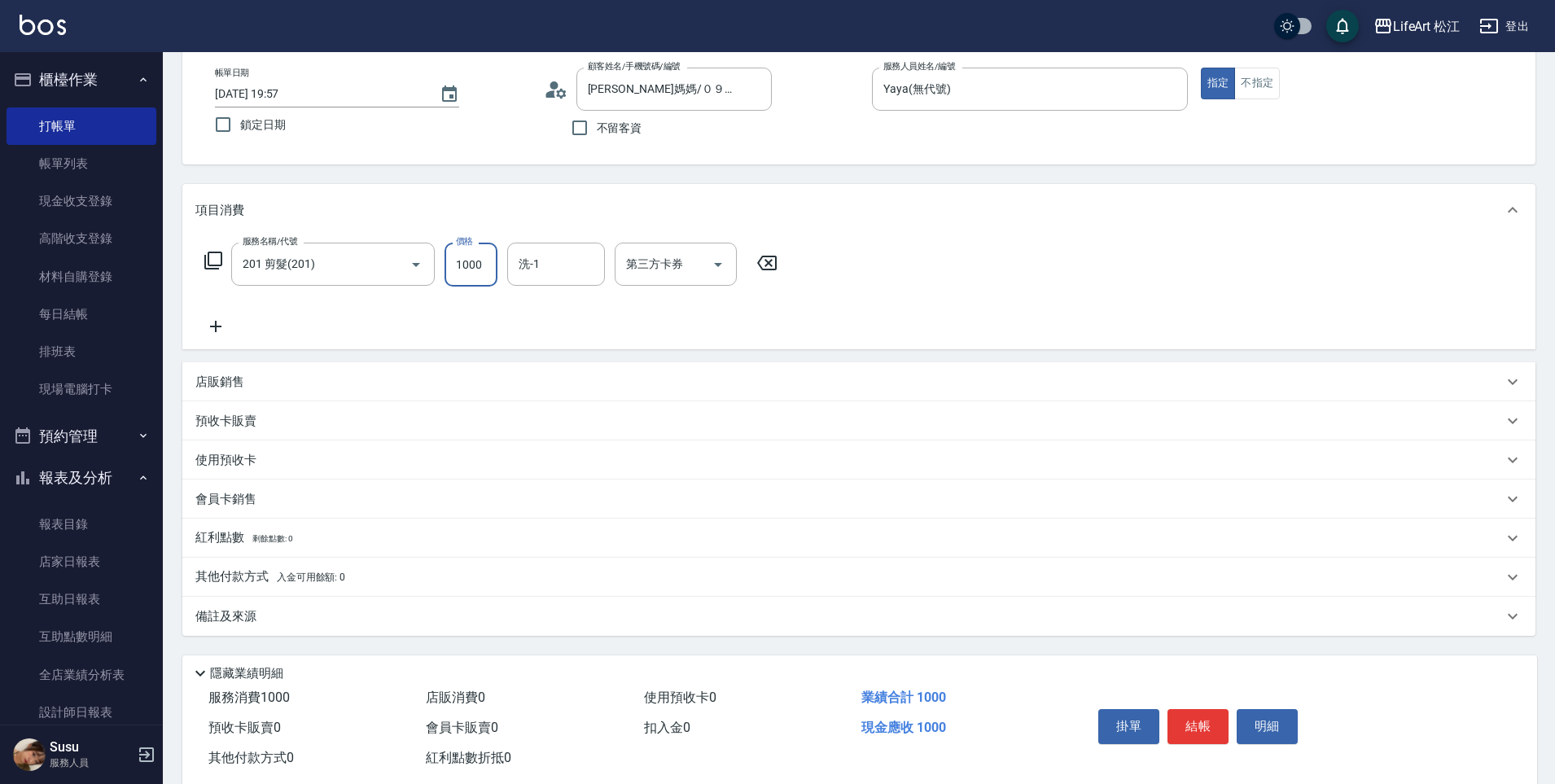
scroll to position [119, 0]
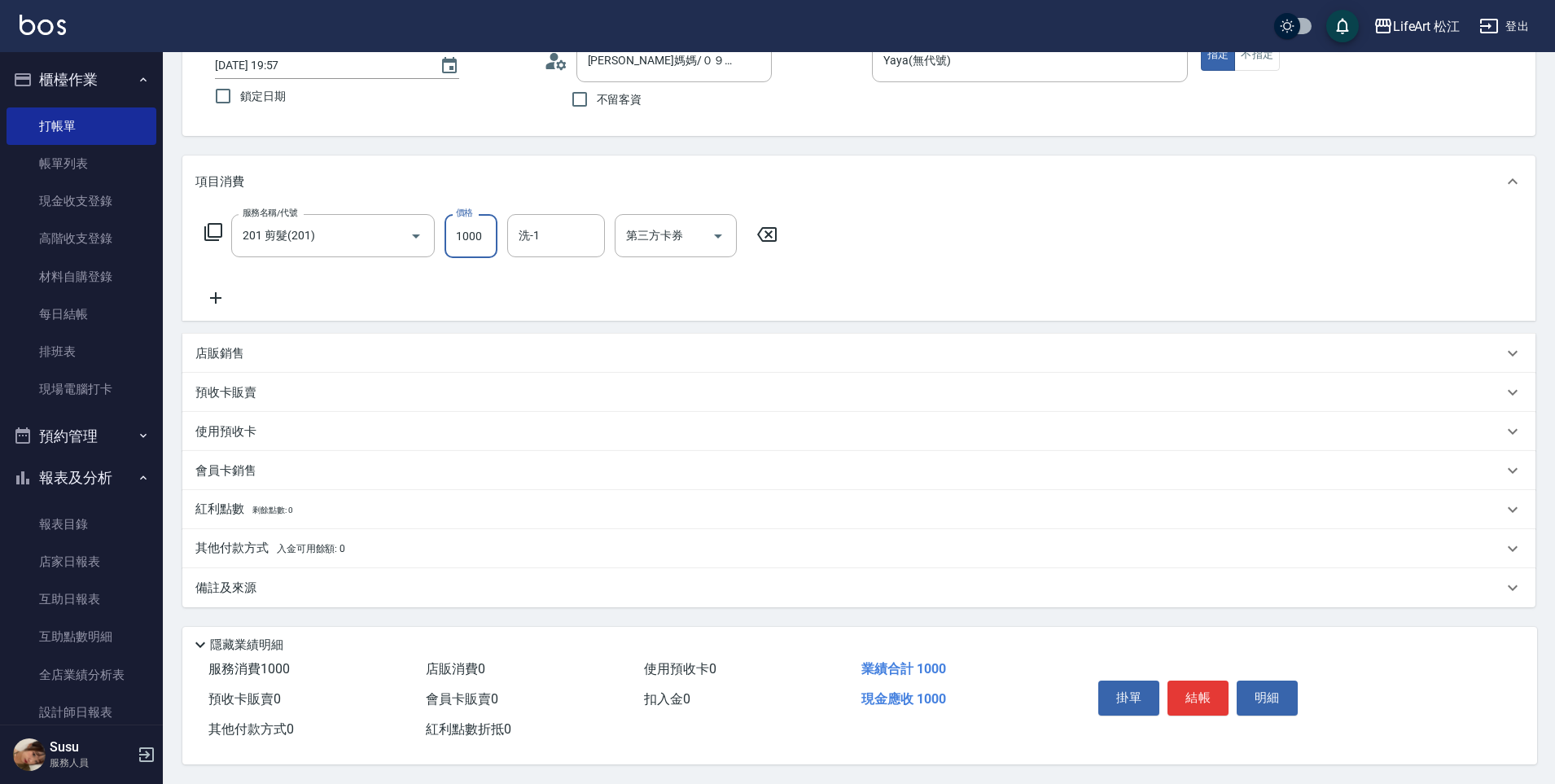
type input "1000"
click at [438, 589] on div "備註及來源" at bounding box center [849, 588] width 1307 height 17
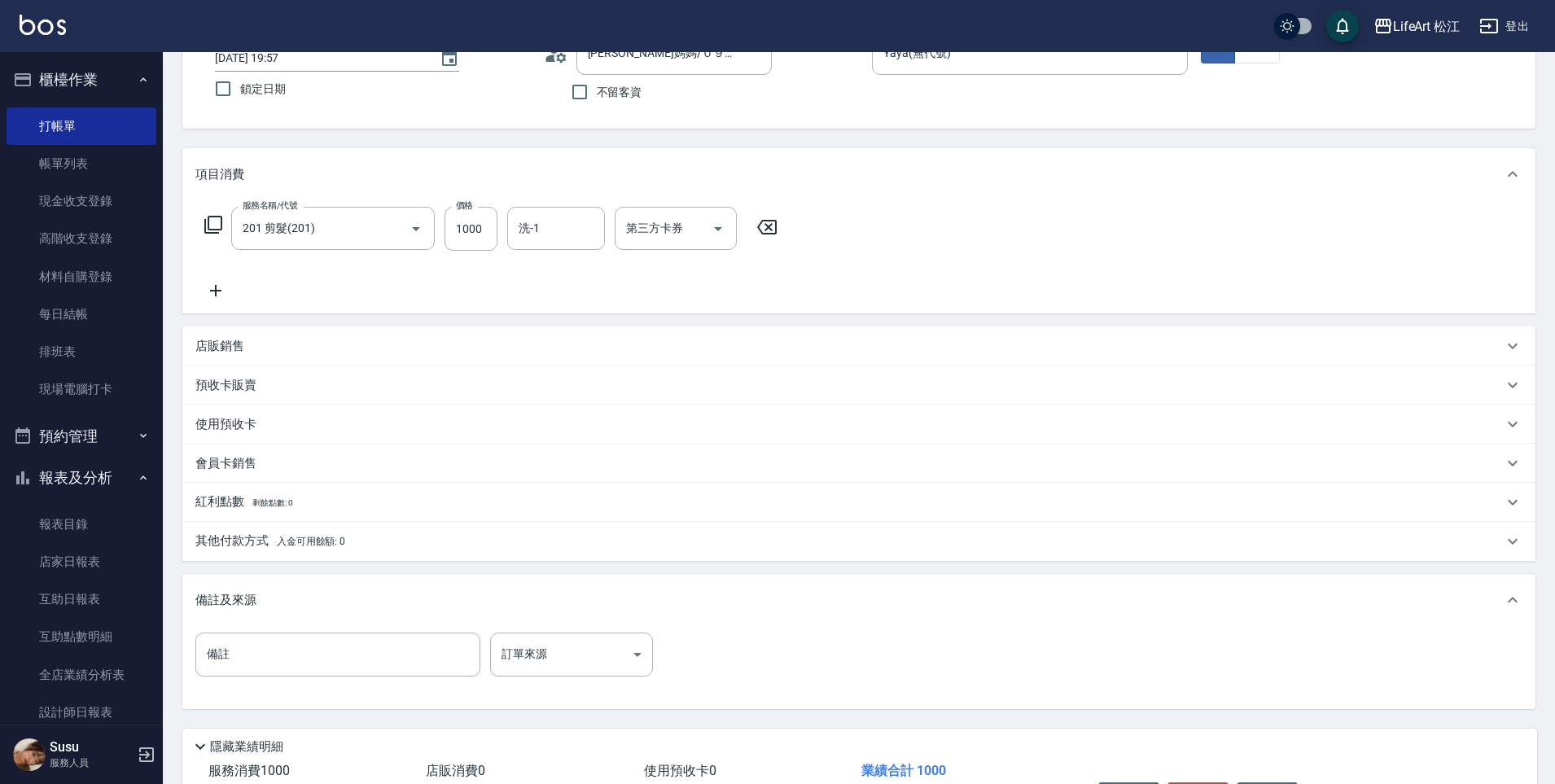
scroll to position [115, 0]
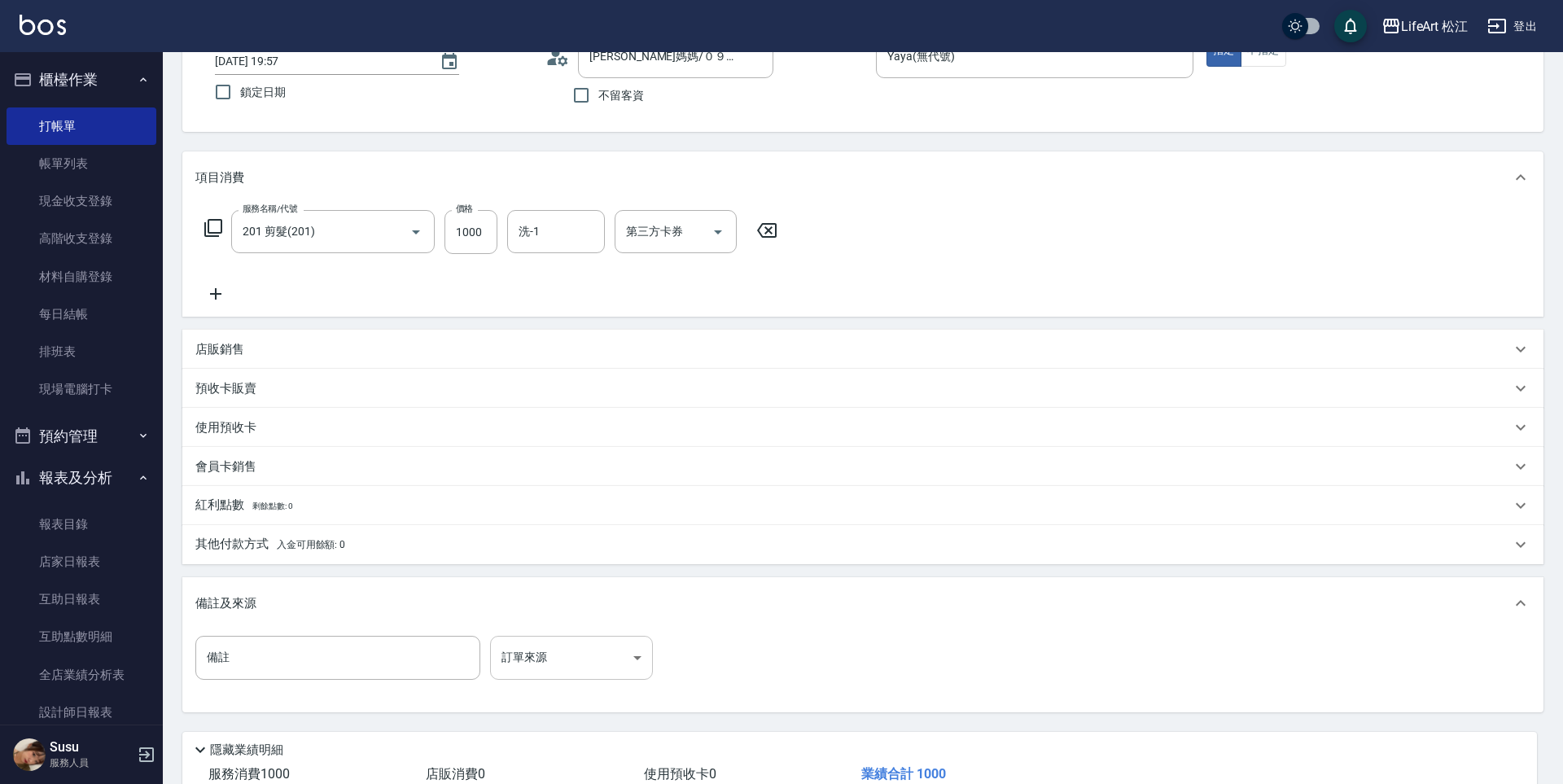
click at [568, 677] on body "LifeArt 松江 登出 櫃檯作業 打帳單 帳單列表 現金收支登錄 高階收支登錄 材料自購登錄 每日結帳 排班表 現場電腦打卡 預約管理 預約管理 單日預約…" at bounding box center [782, 386] width 1563 height 1004
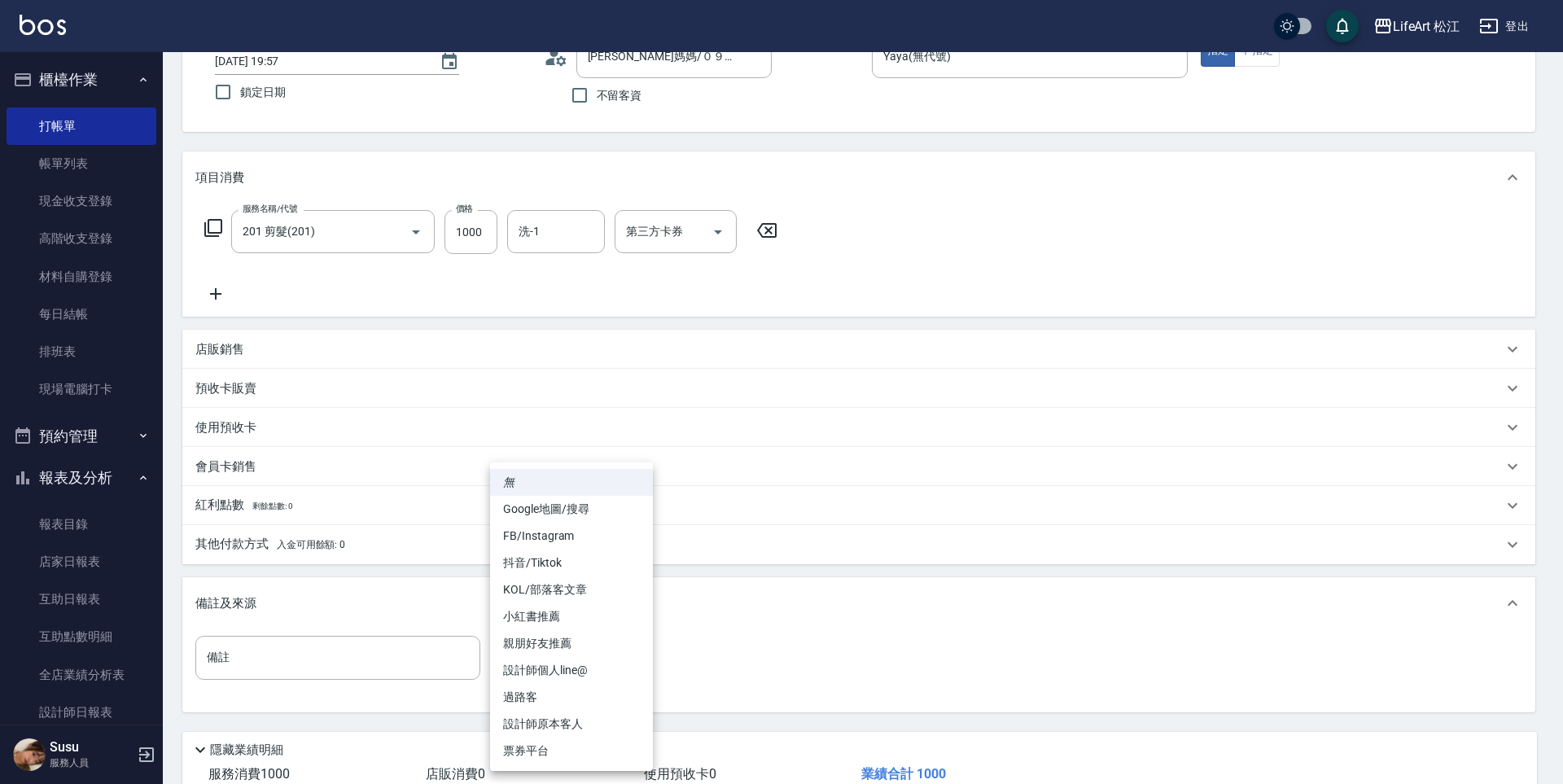
click at [575, 643] on li "親朋好友推薦" at bounding box center [571, 642] width 163 height 26
type input "親朋好友推薦"
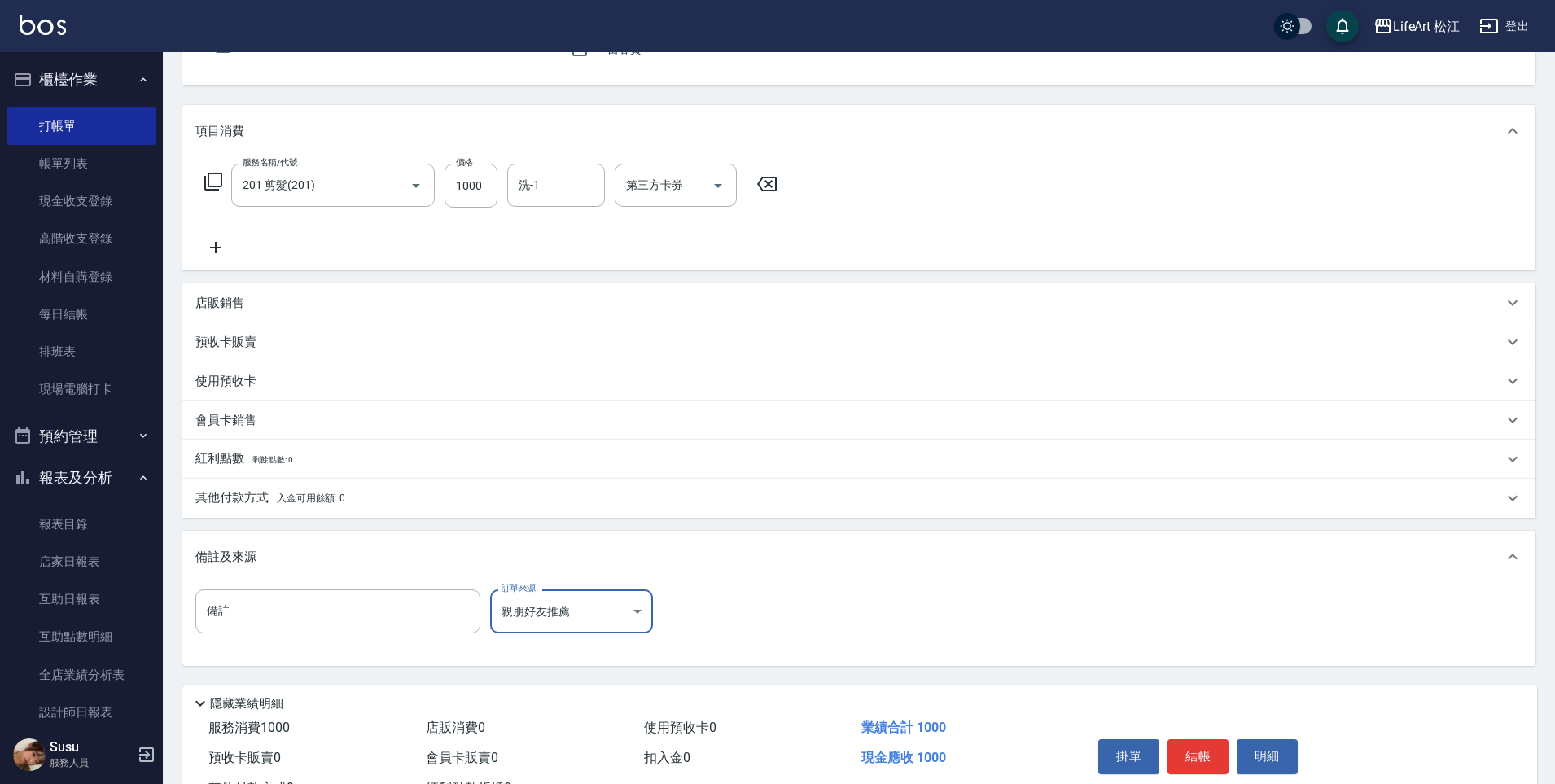
scroll to position [228, 0]
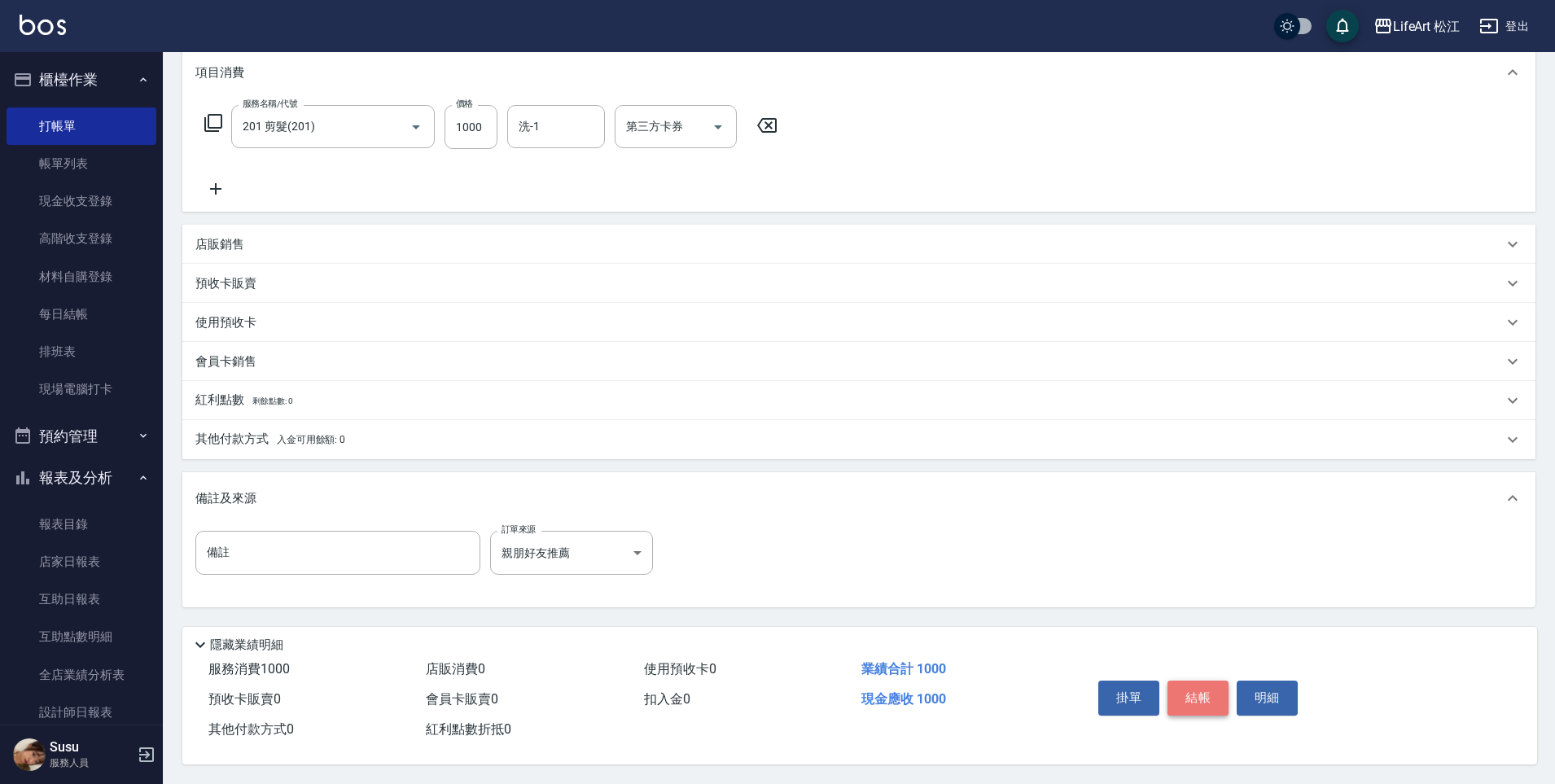
click at [1196, 684] on button "結帳" at bounding box center [1198, 698] width 61 height 34
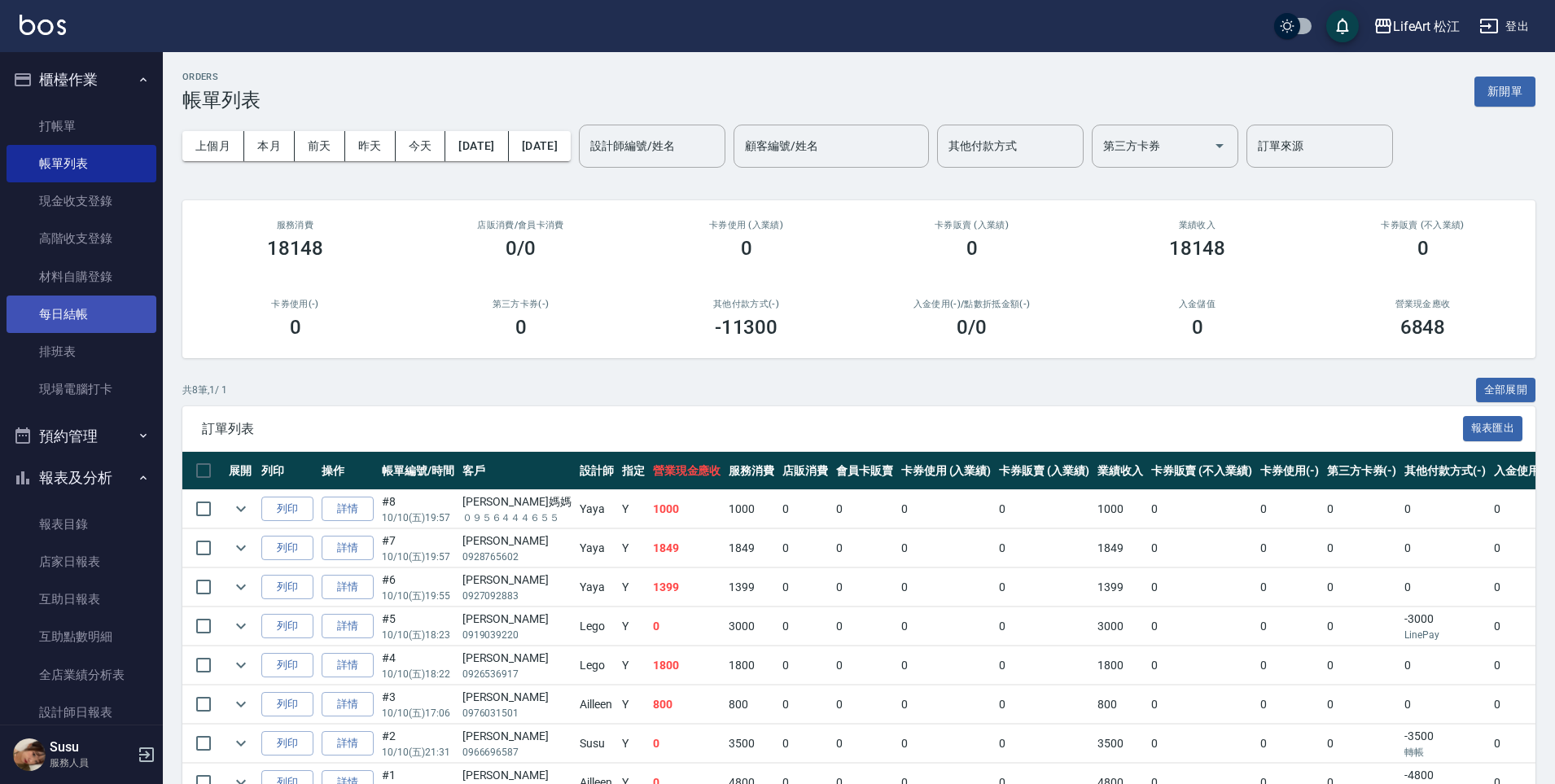
click at [91, 320] on link "每日結帳" at bounding box center [82, 314] width 150 height 38
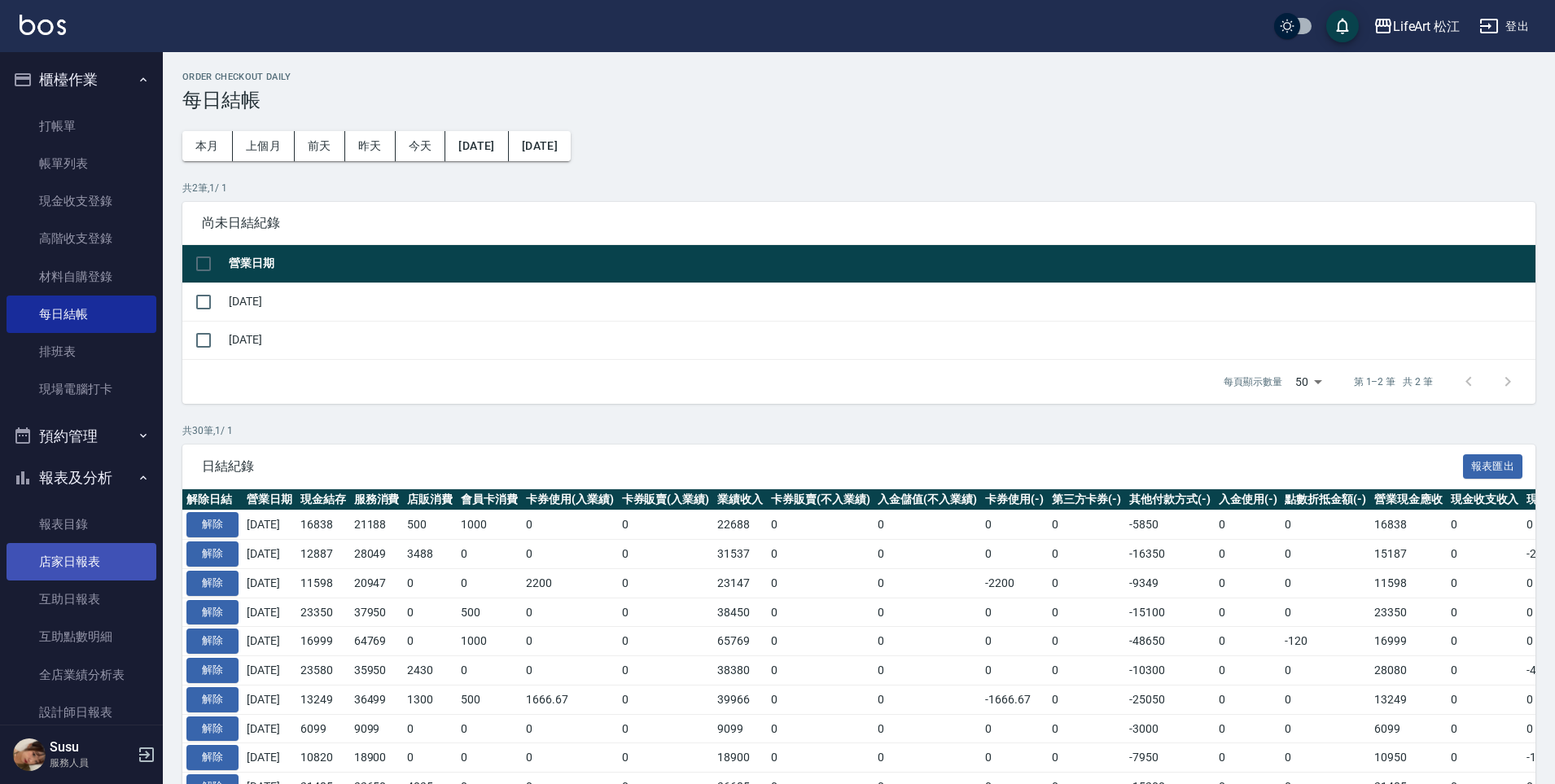
click at [92, 570] on link "店家日報表" at bounding box center [82, 561] width 150 height 38
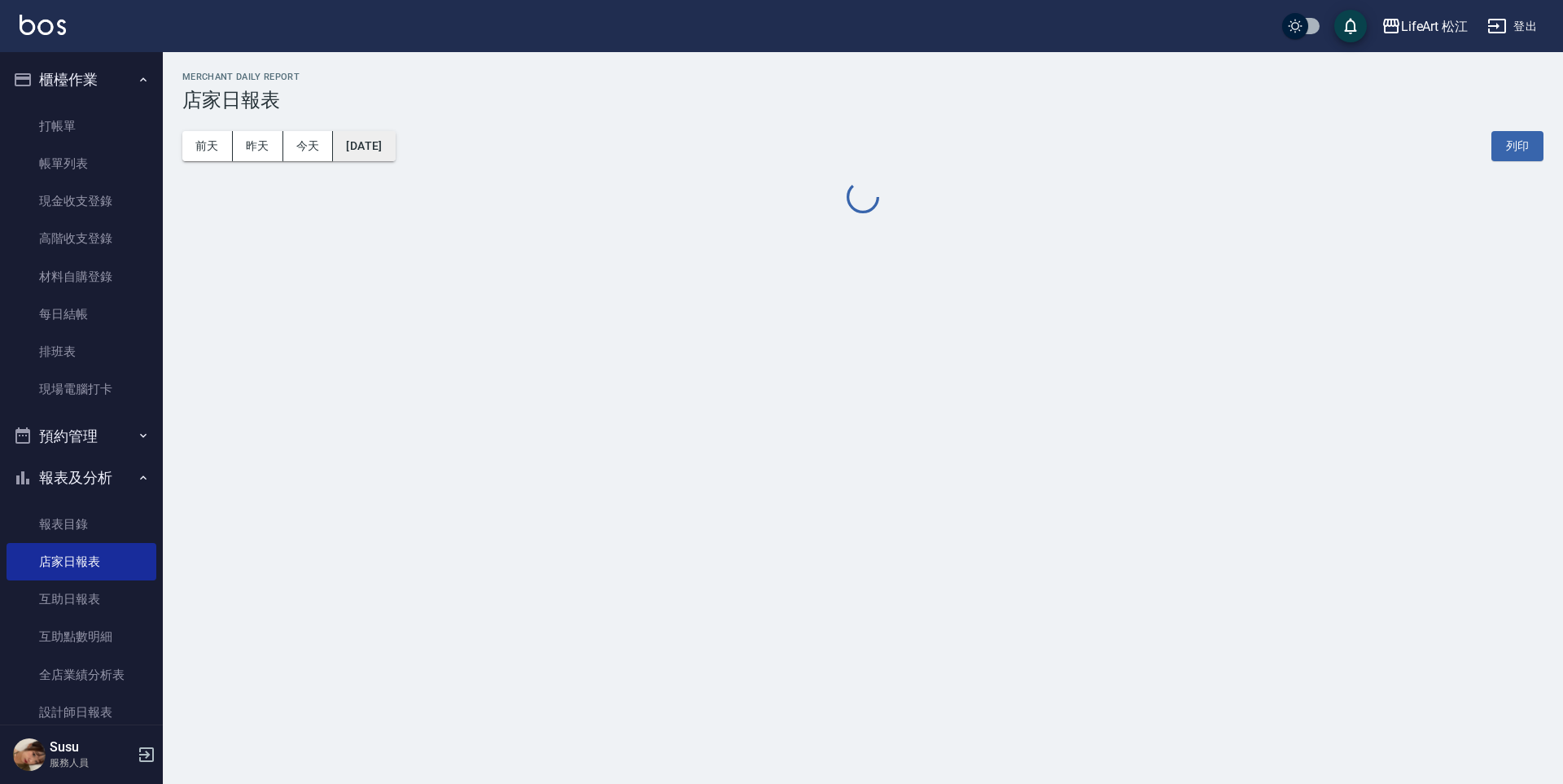
click at [387, 148] on button "[DATE]" at bounding box center [363, 146] width 62 height 30
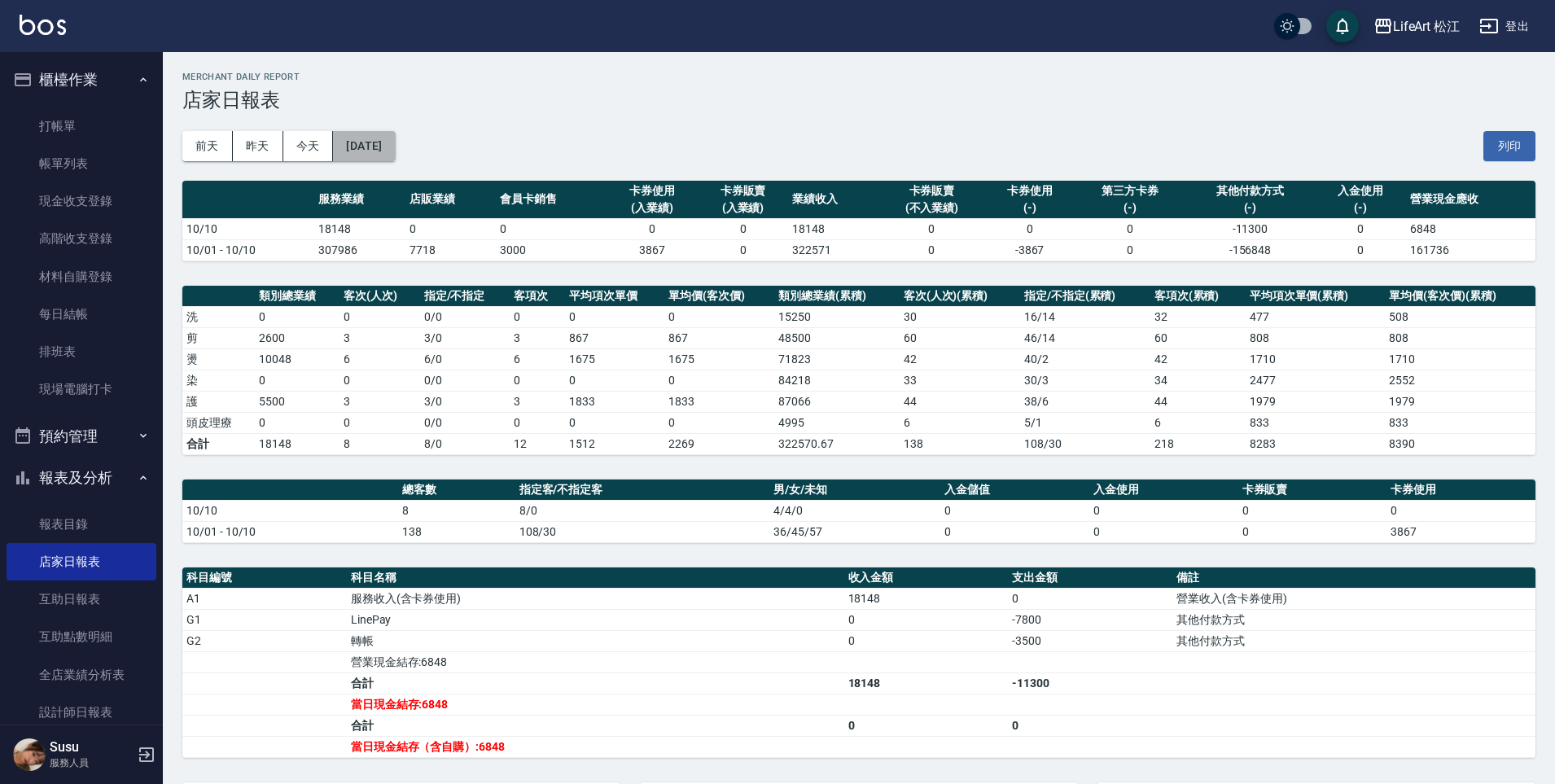
click at [395, 142] on button "[DATE]" at bounding box center [364, 146] width 62 height 30
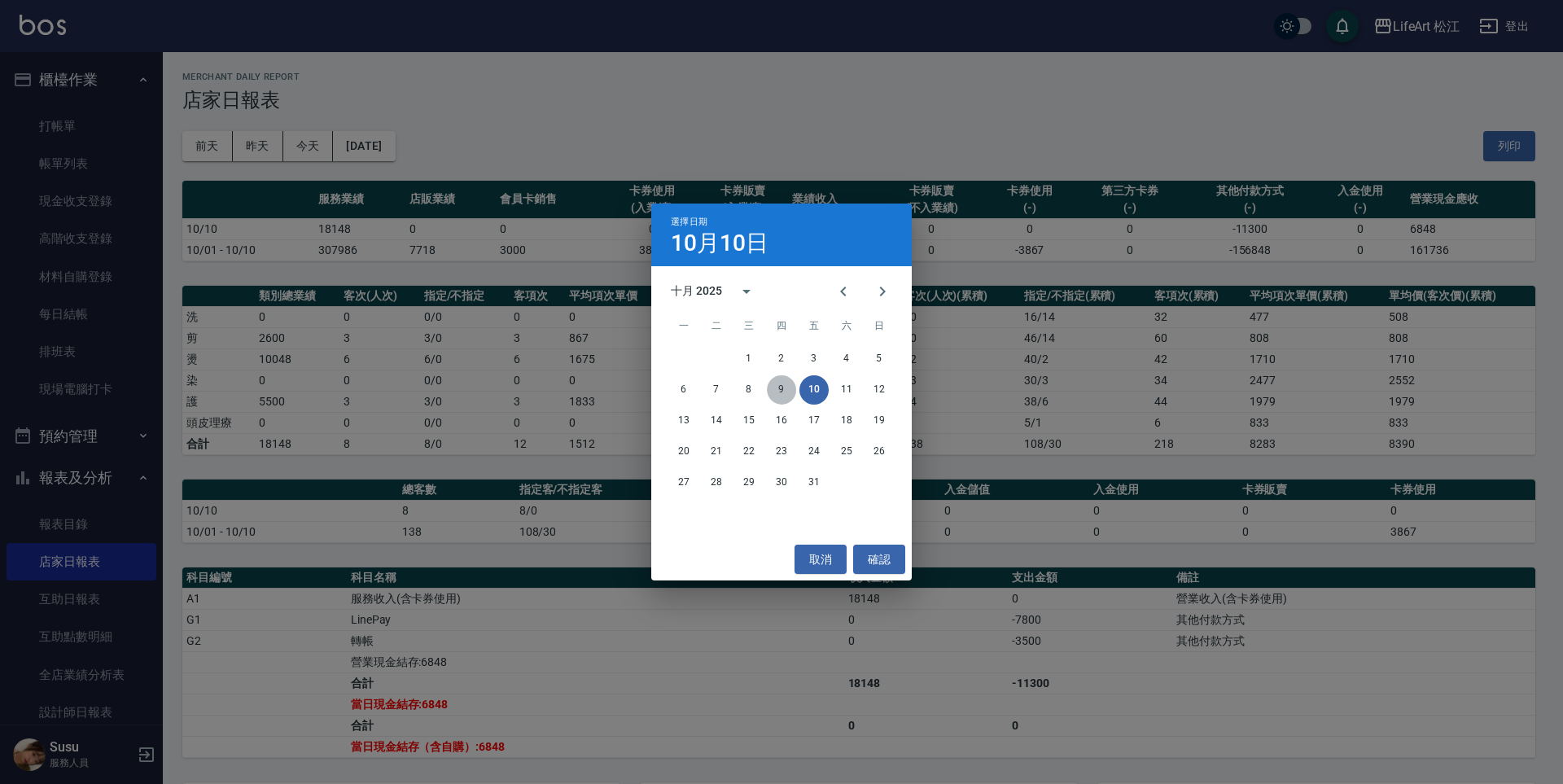
click at [782, 386] on button "9" at bounding box center [782, 390] width 29 height 29
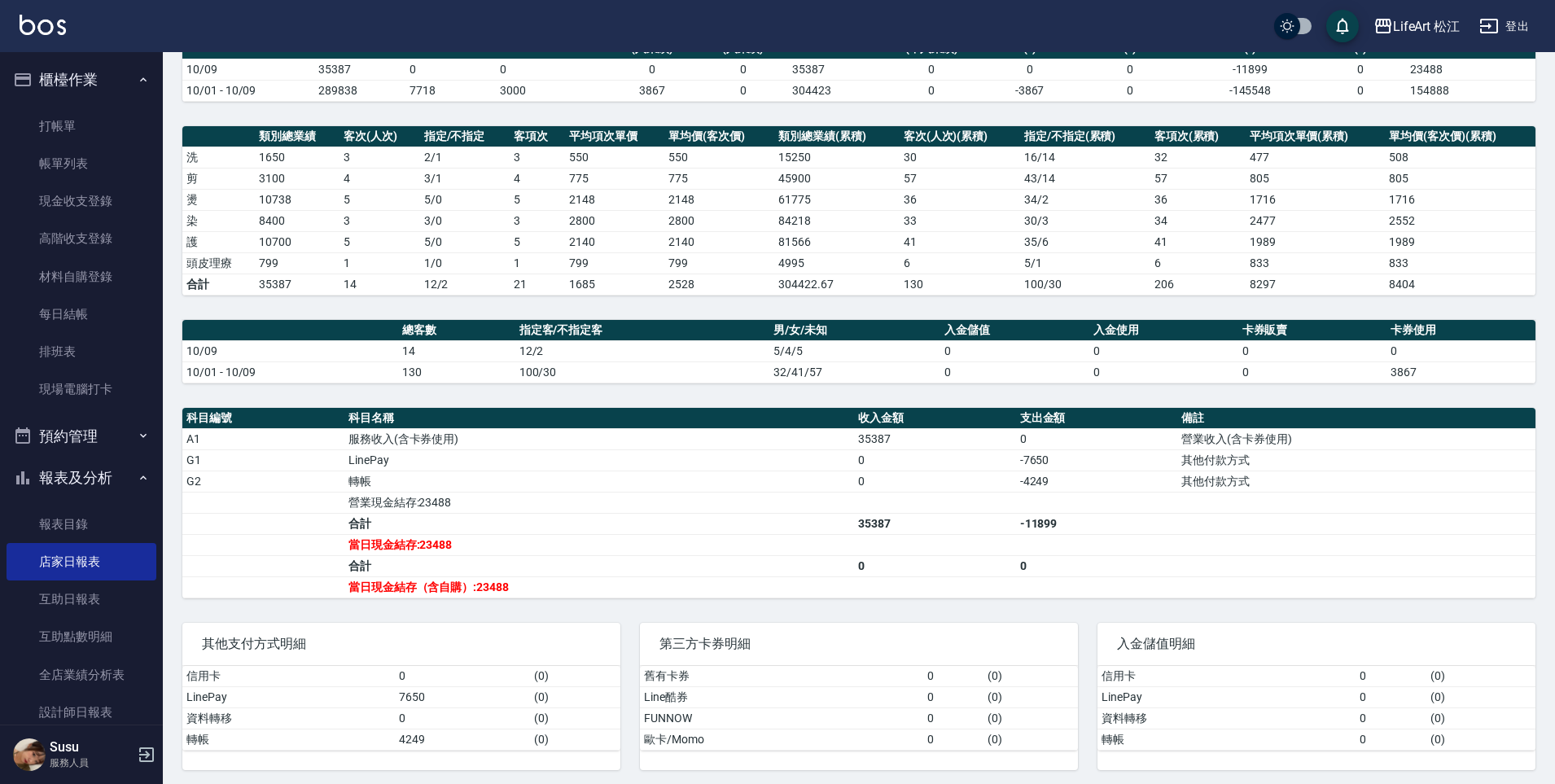
scroll to position [166, 0]
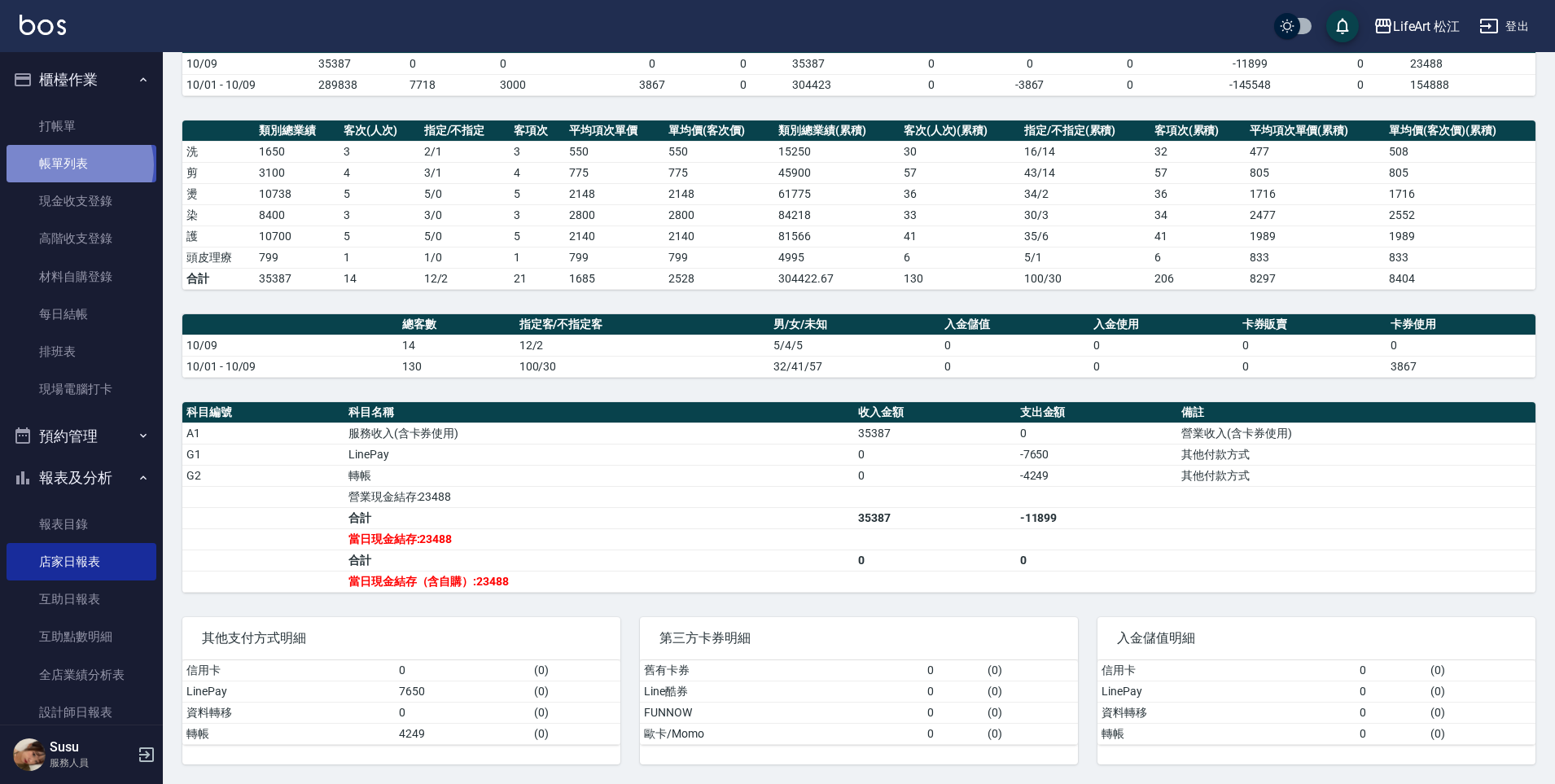
click at [79, 166] on link "帳單列表" at bounding box center [82, 164] width 150 height 38
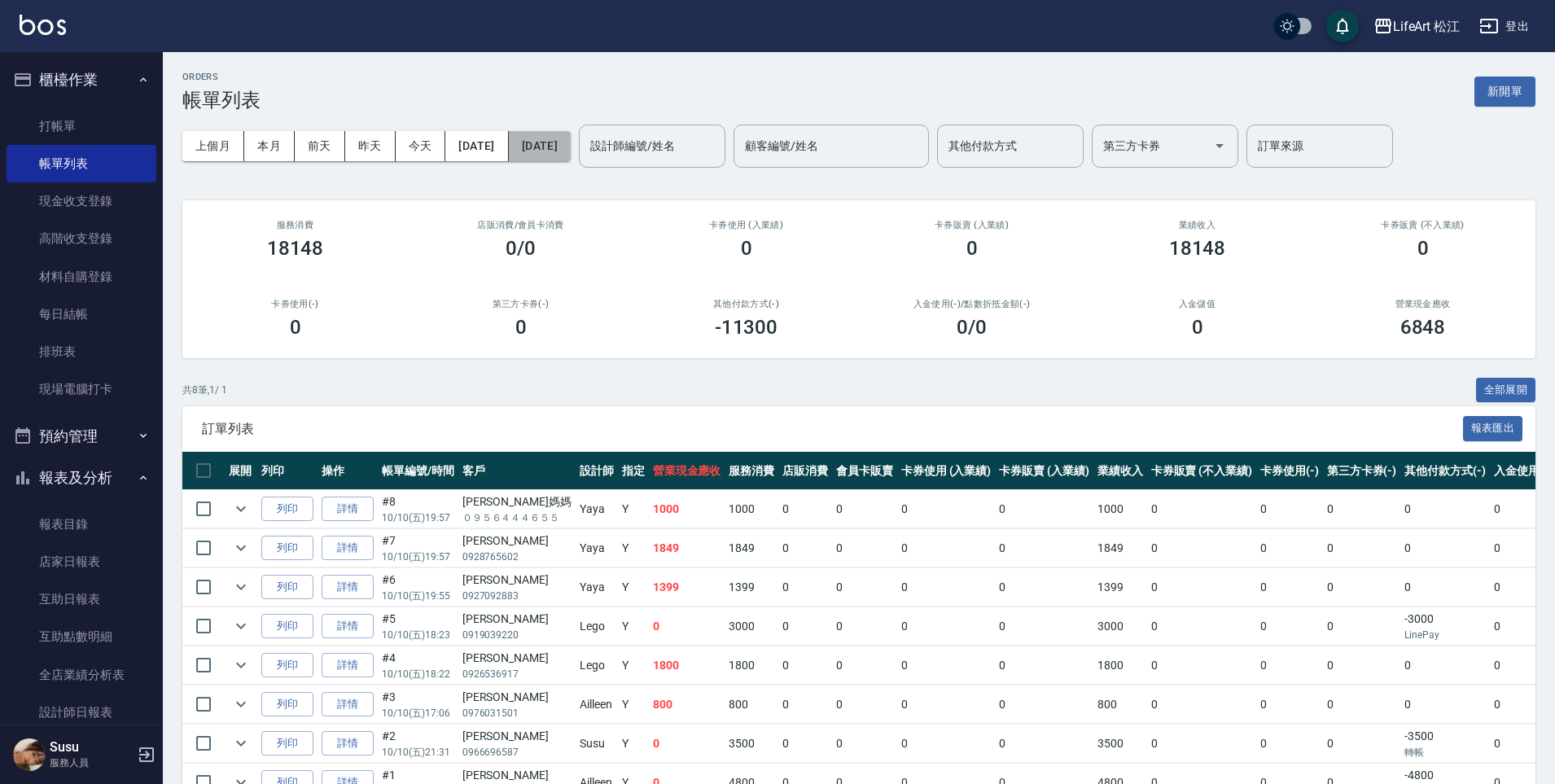
click at [571, 144] on button "[DATE]" at bounding box center [539, 146] width 62 height 30
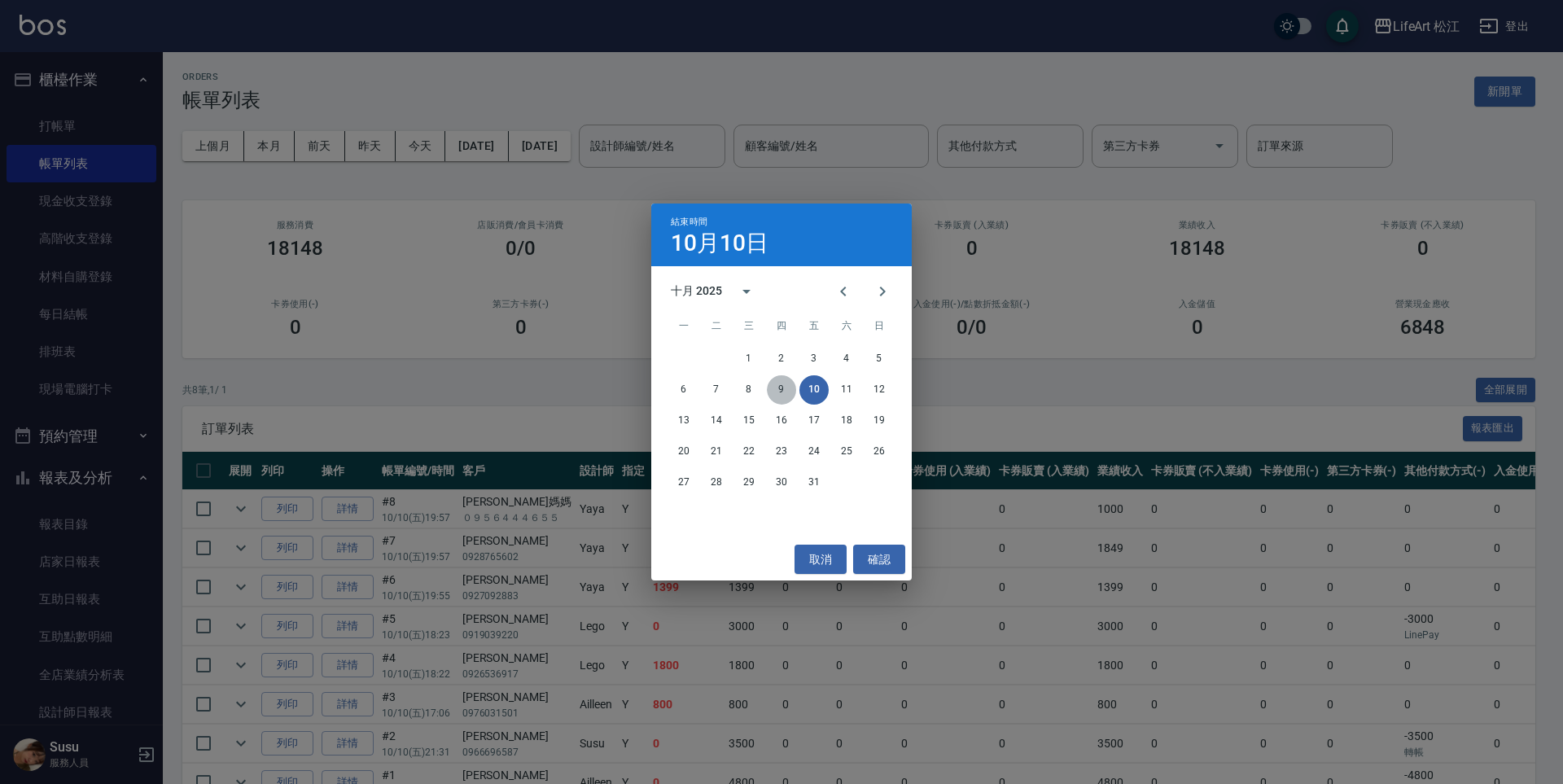
click at [776, 392] on button "9" at bounding box center [782, 390] width 29 height 29
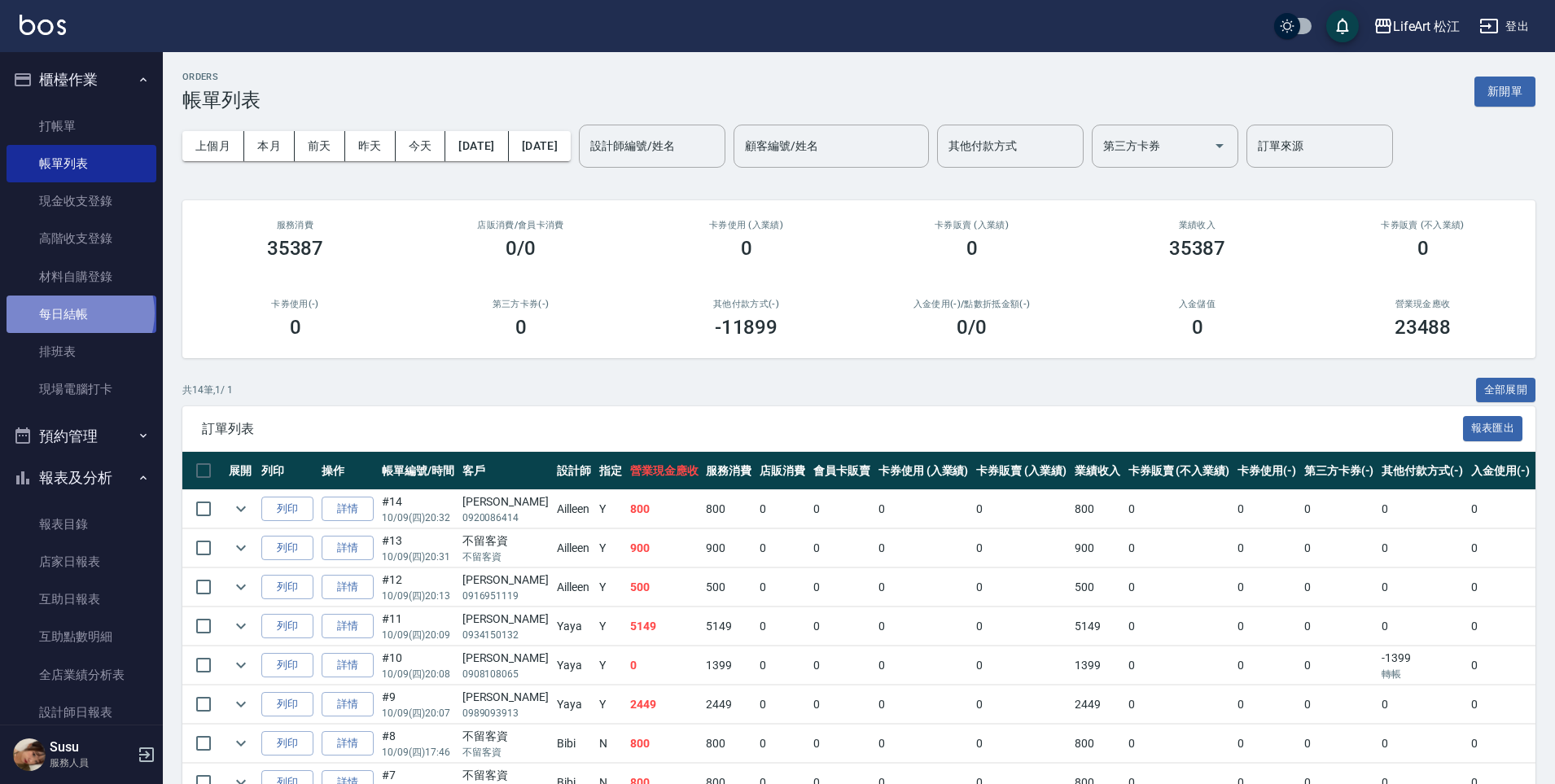
click at [79, 313] on link "每日結帳" at bounding box center [82, 314] width 150 height 38
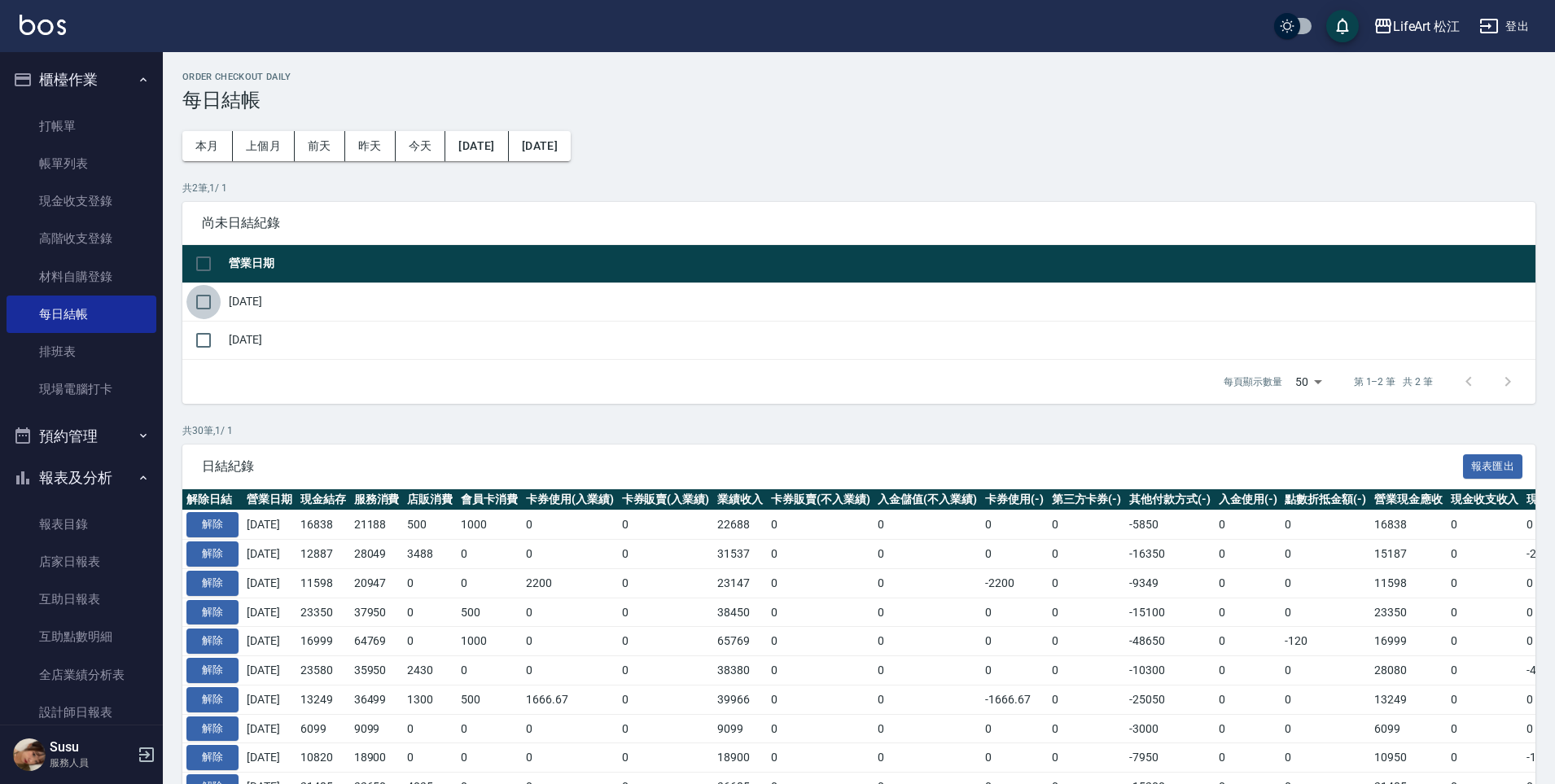
click at [210, 306] on input "checkbox" at bounding box center [203, 302] width 34 height 34
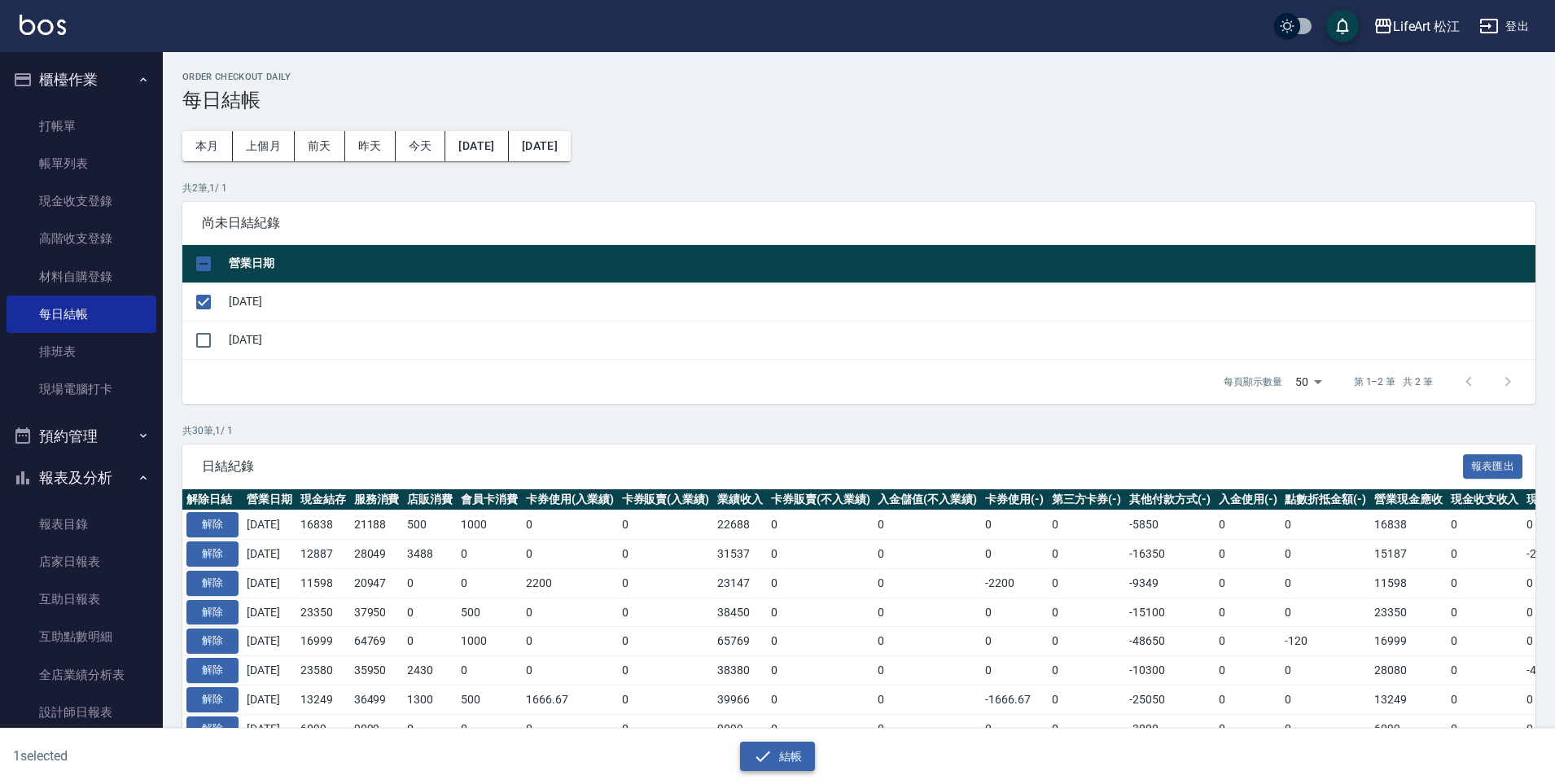
click at [790, 761] on button "結帳" at bounding box center [778, 756] width 76 height 30
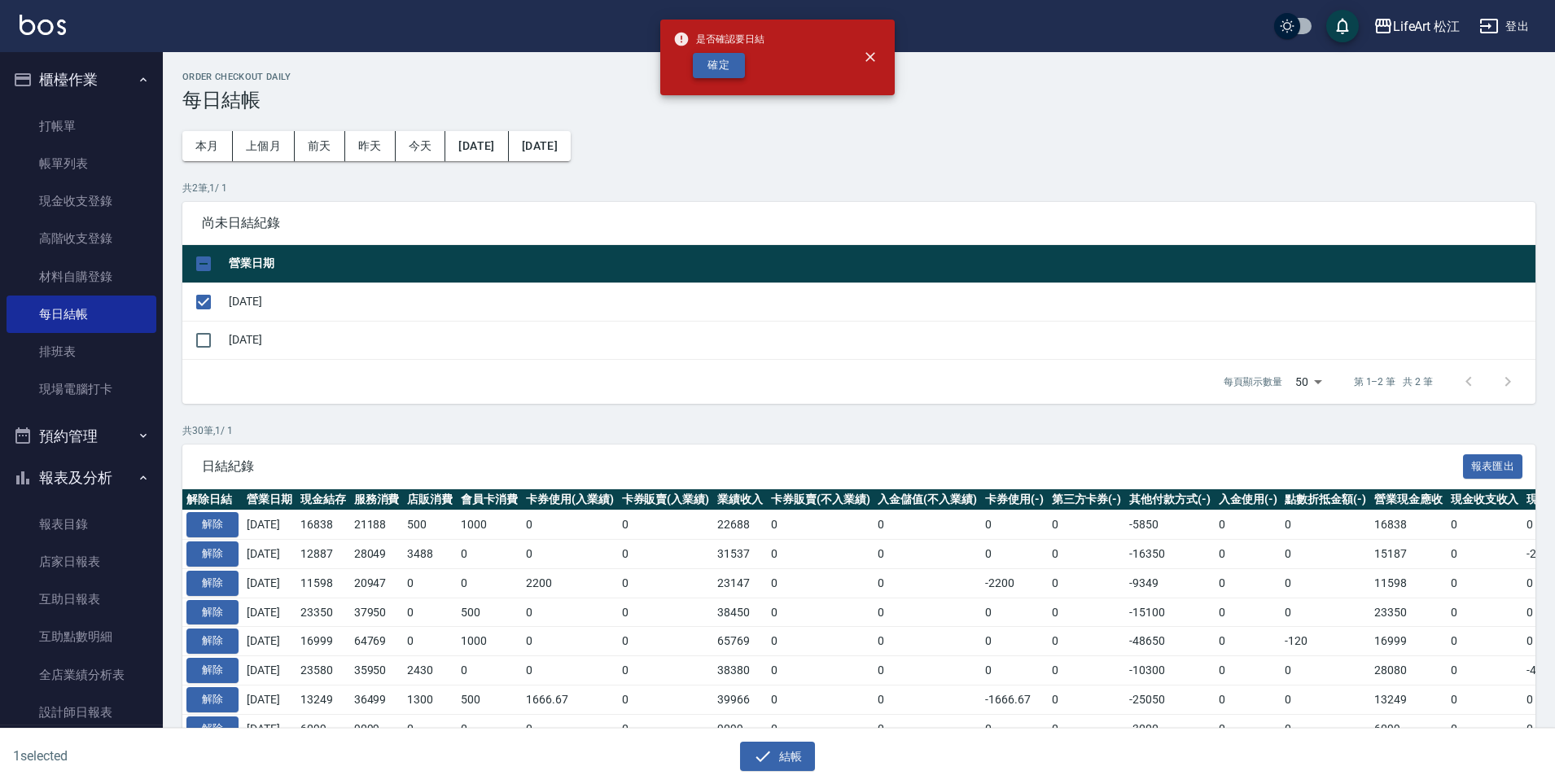
click at [719, 68] on button "確定" at bounding box center [719, 66] width 52 height 26
checkbox input "false"
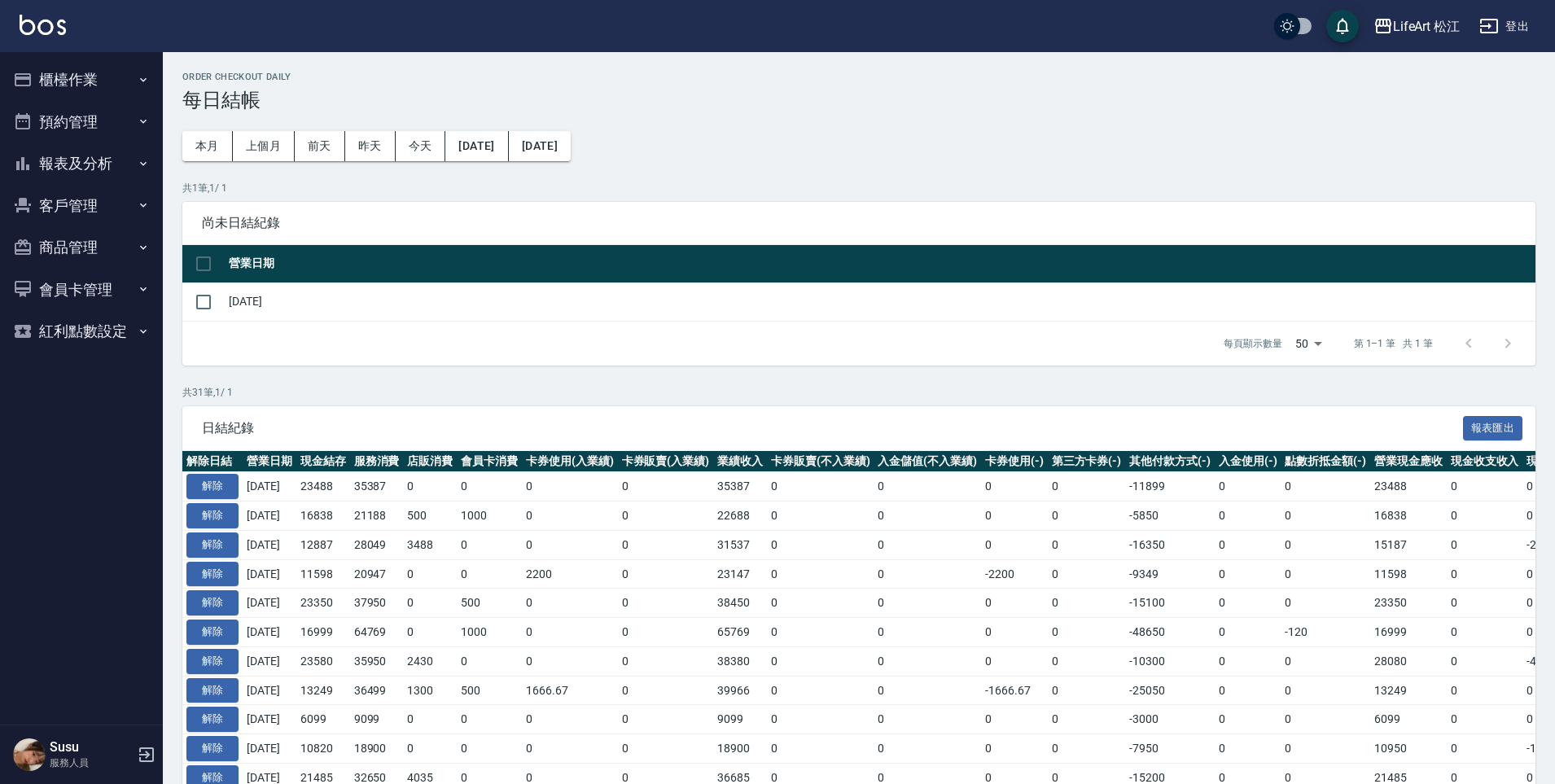
click at [130, 88] on button "櫃檯作業" at bounding box center [82, 80] width 150 height 43
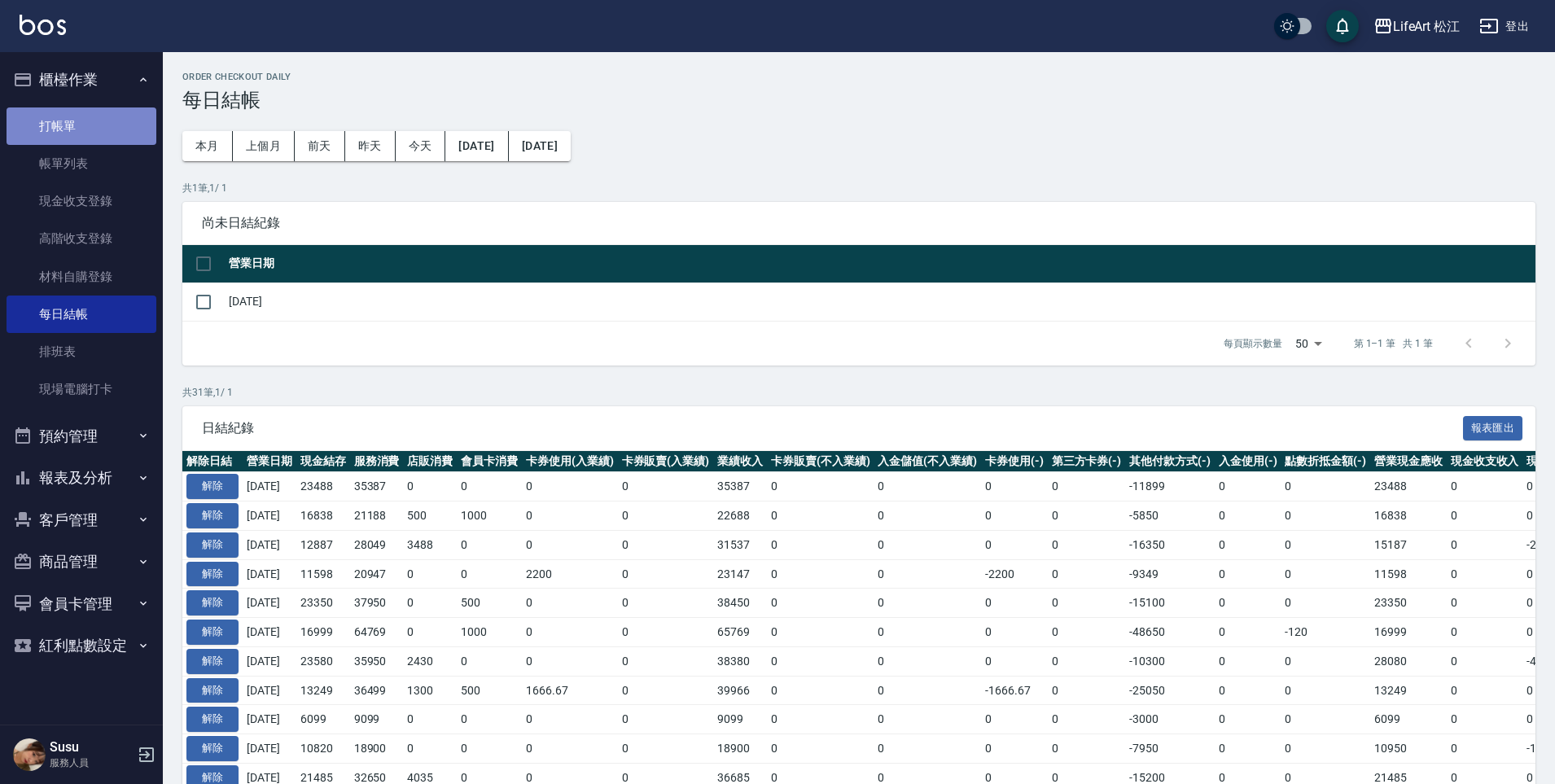
click at [137, 123] on link "打帳單" at bounding box center [82, 126] width 150 height 38
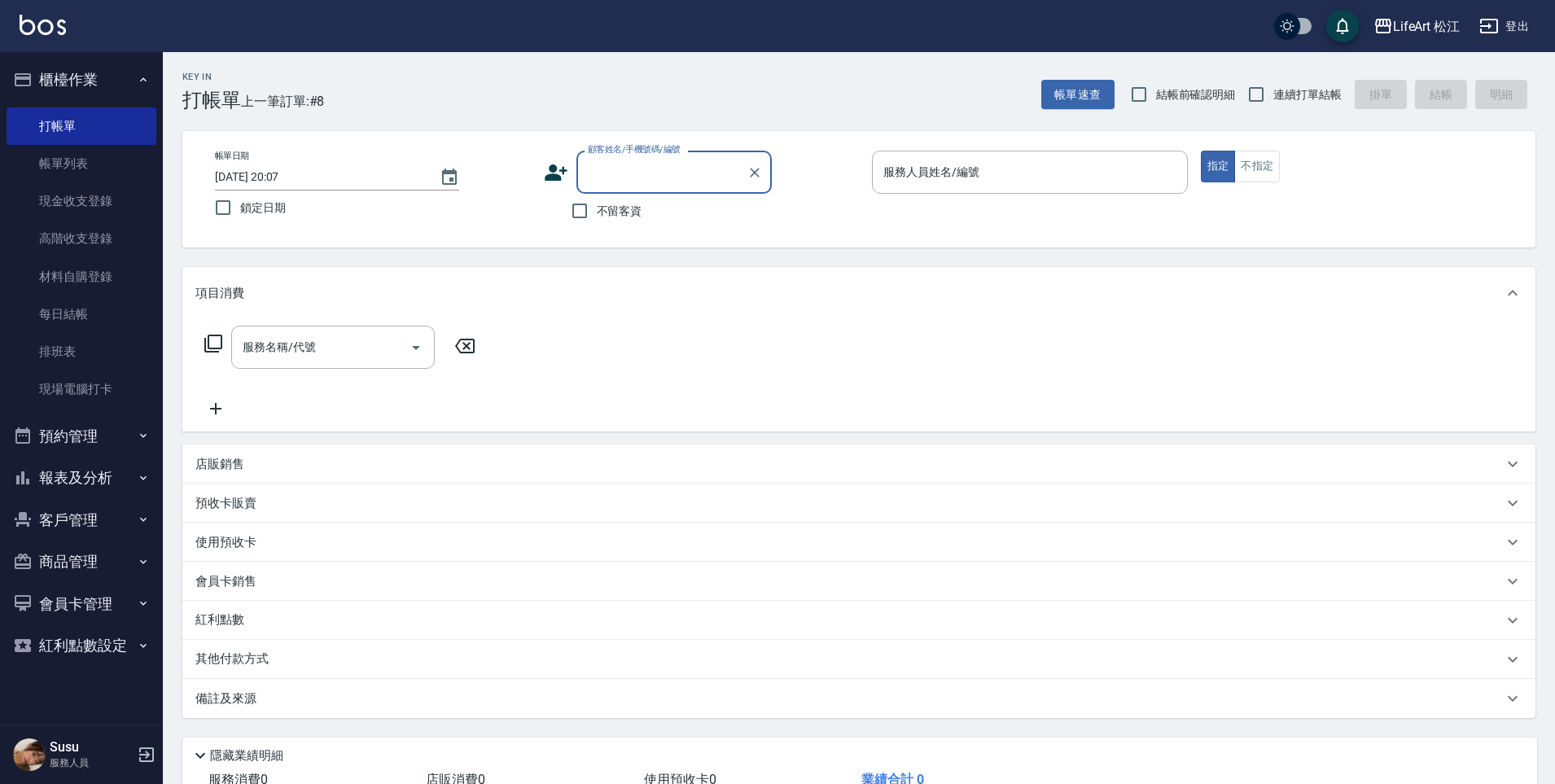
click at [579, 228] on div "帳單日期 [DATE] 20:07 鎖定日期 顧客姓名/手機號碼/編號 顧客姓名/手機號碼/編號 不留客資 服務人員姓名/編號 服務人員姓名/編號 指定 不指定" at bounding box center [859, 189] width 1354 height 116
click at [597, 222] on label "不留客資" at bounding box center [603, 211] width 80 height 34
click at [597, 222] on input "不留客資" at bounding box center [579, 211] width 34 height 34
checkbox input "true"
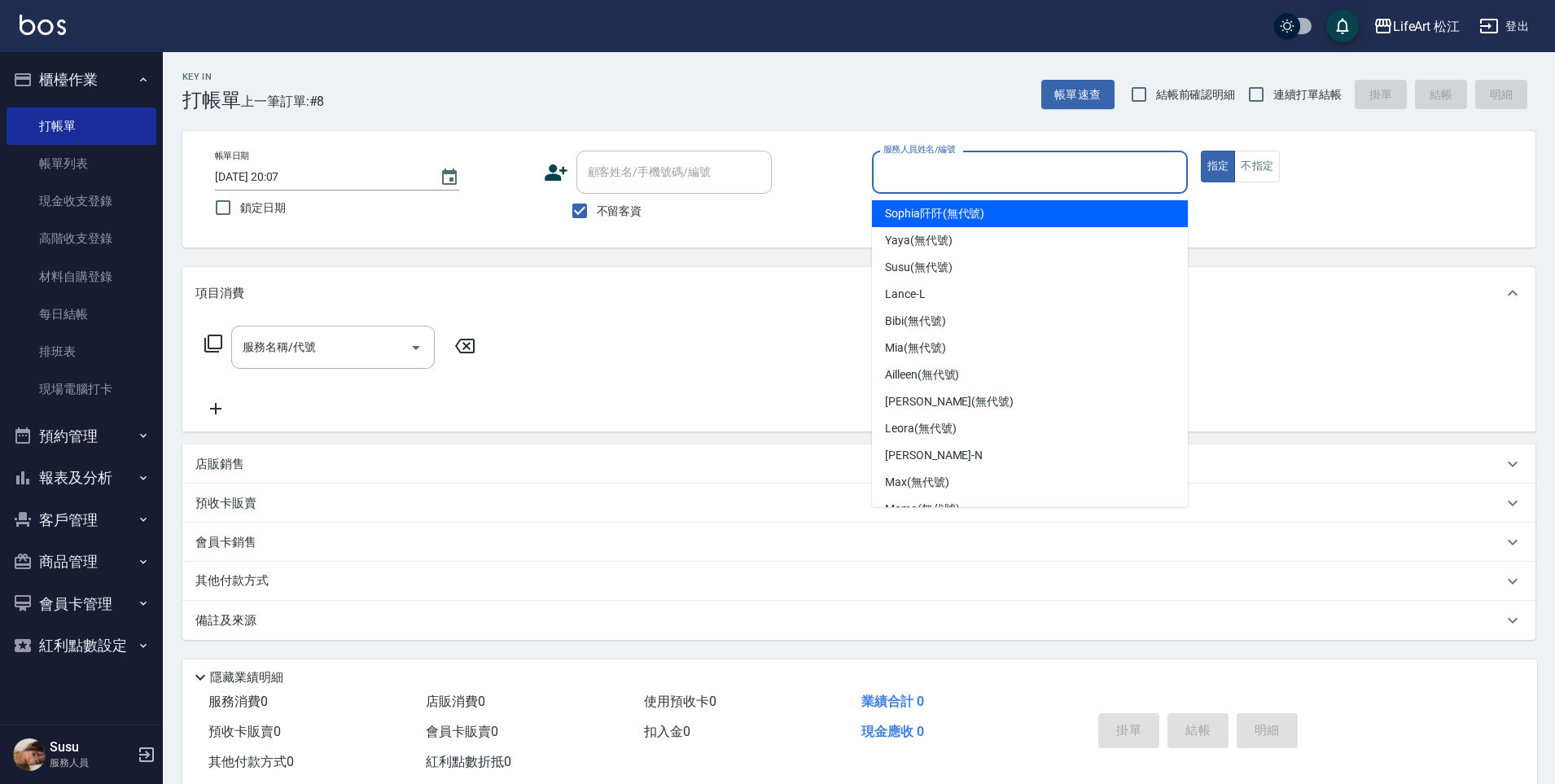
click at [1077, 184] on input "服務人員姓名/編號" at bounding box center [1029, 171] width 301 height 28
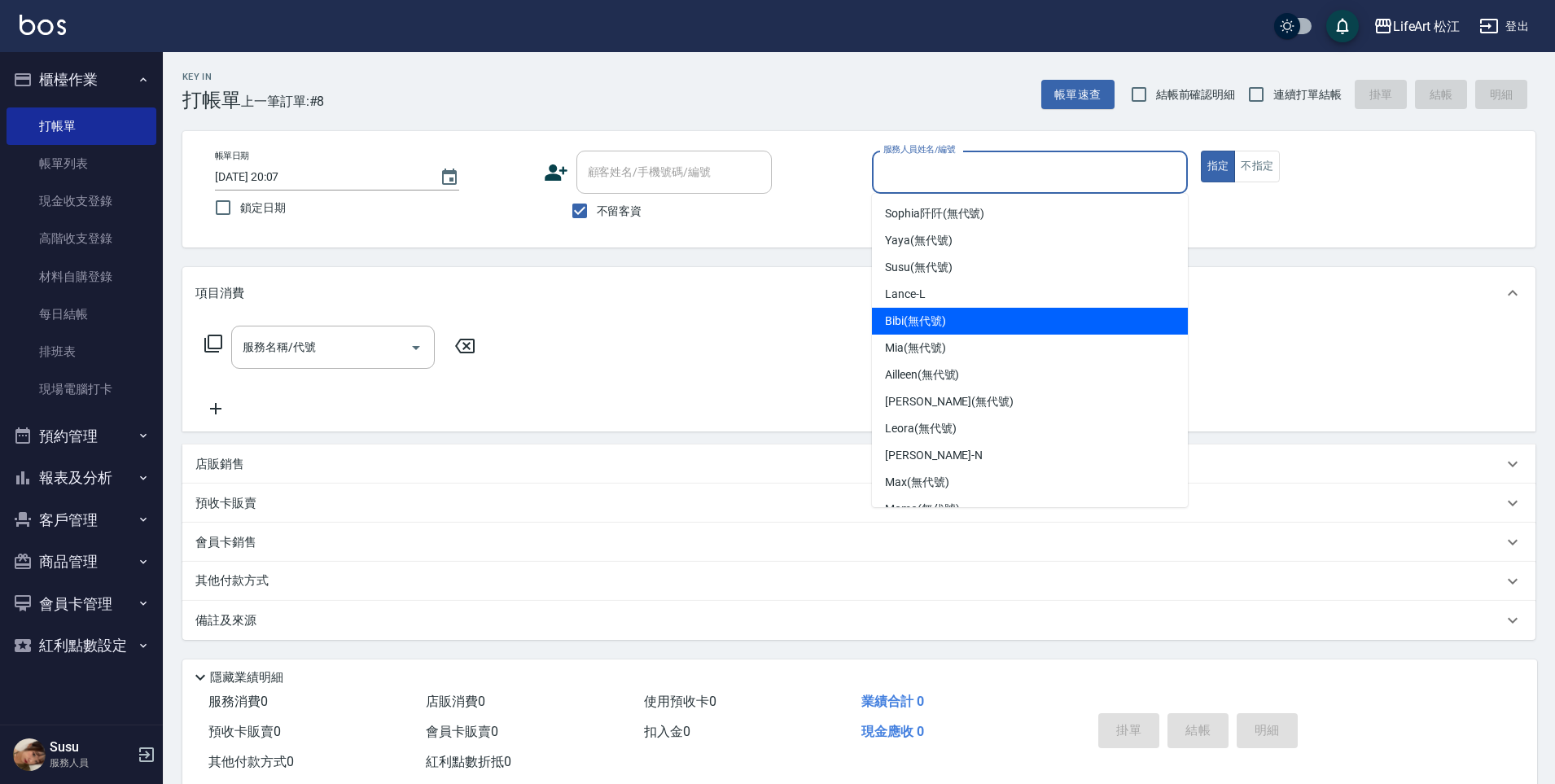
click at [1034, 319] on div "Bibi (無代號)" at bounding box center [1030, 321] width 316 height 26
type input "Bibi(無代號)"
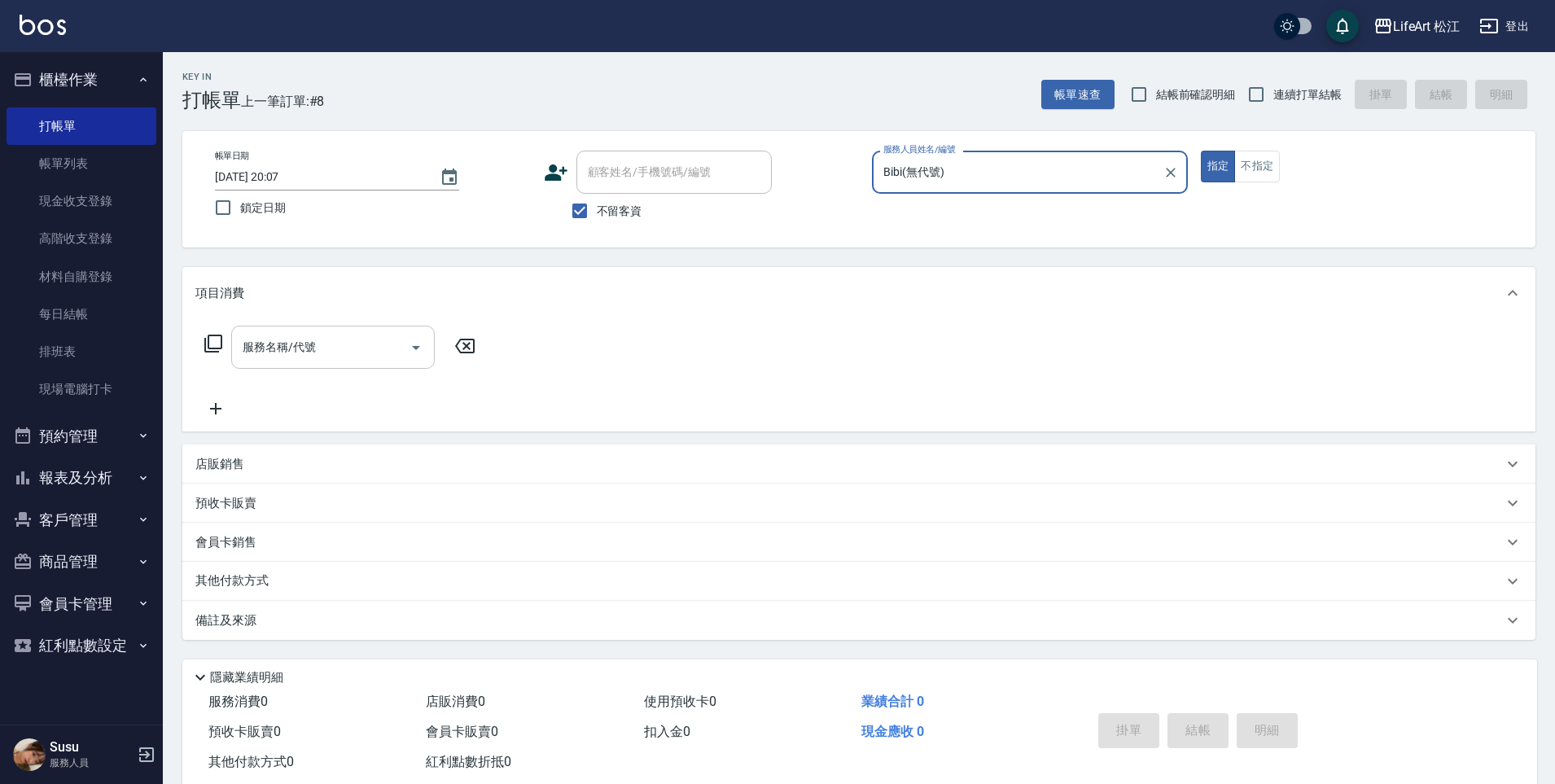
click at [421, 334] on div at bounding box center [415, 347] width 25 height 44
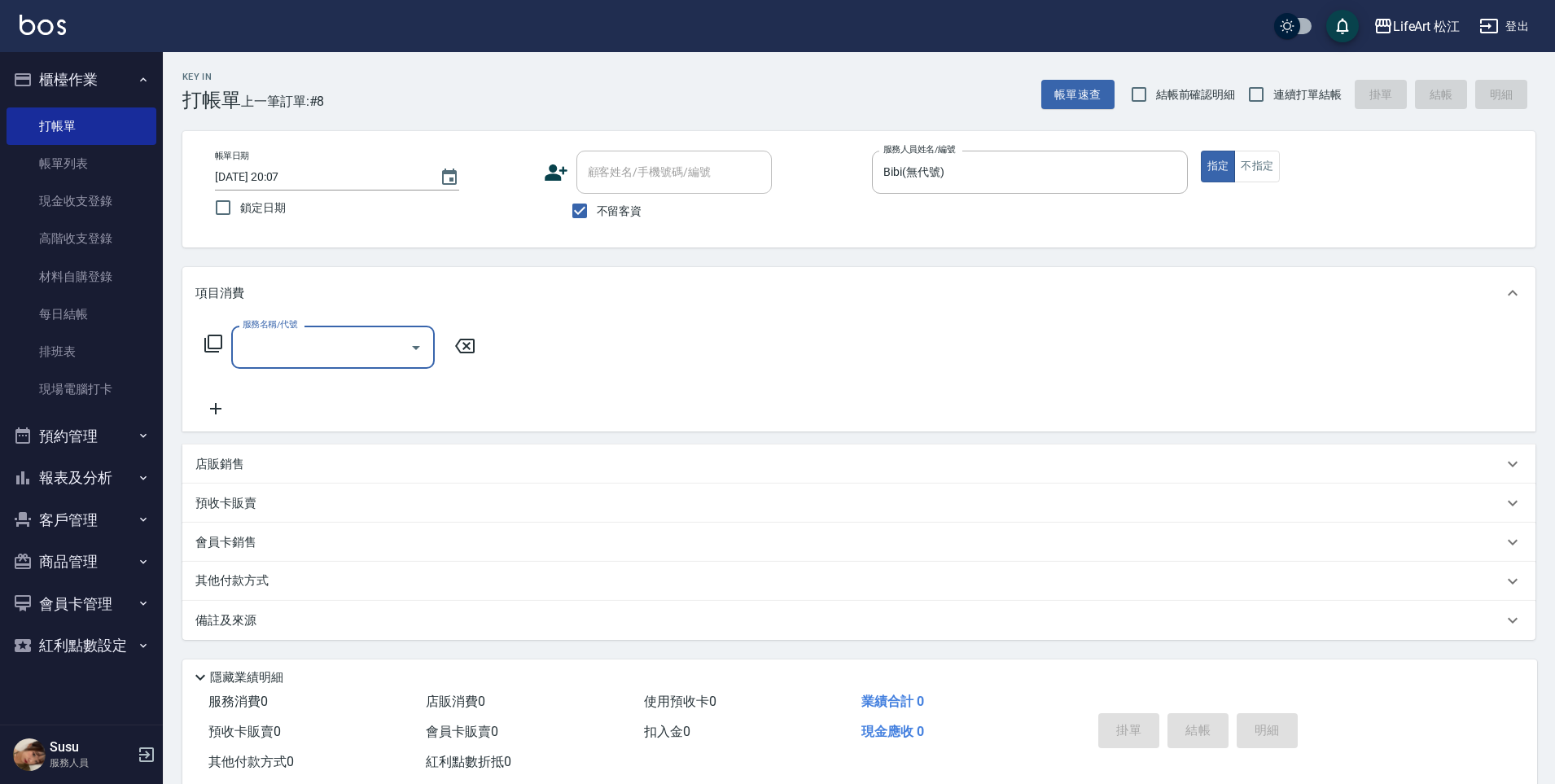
click at [328, 338] on input "服務名稱/代號" at bounding box center [321, 346] width 165 height 28
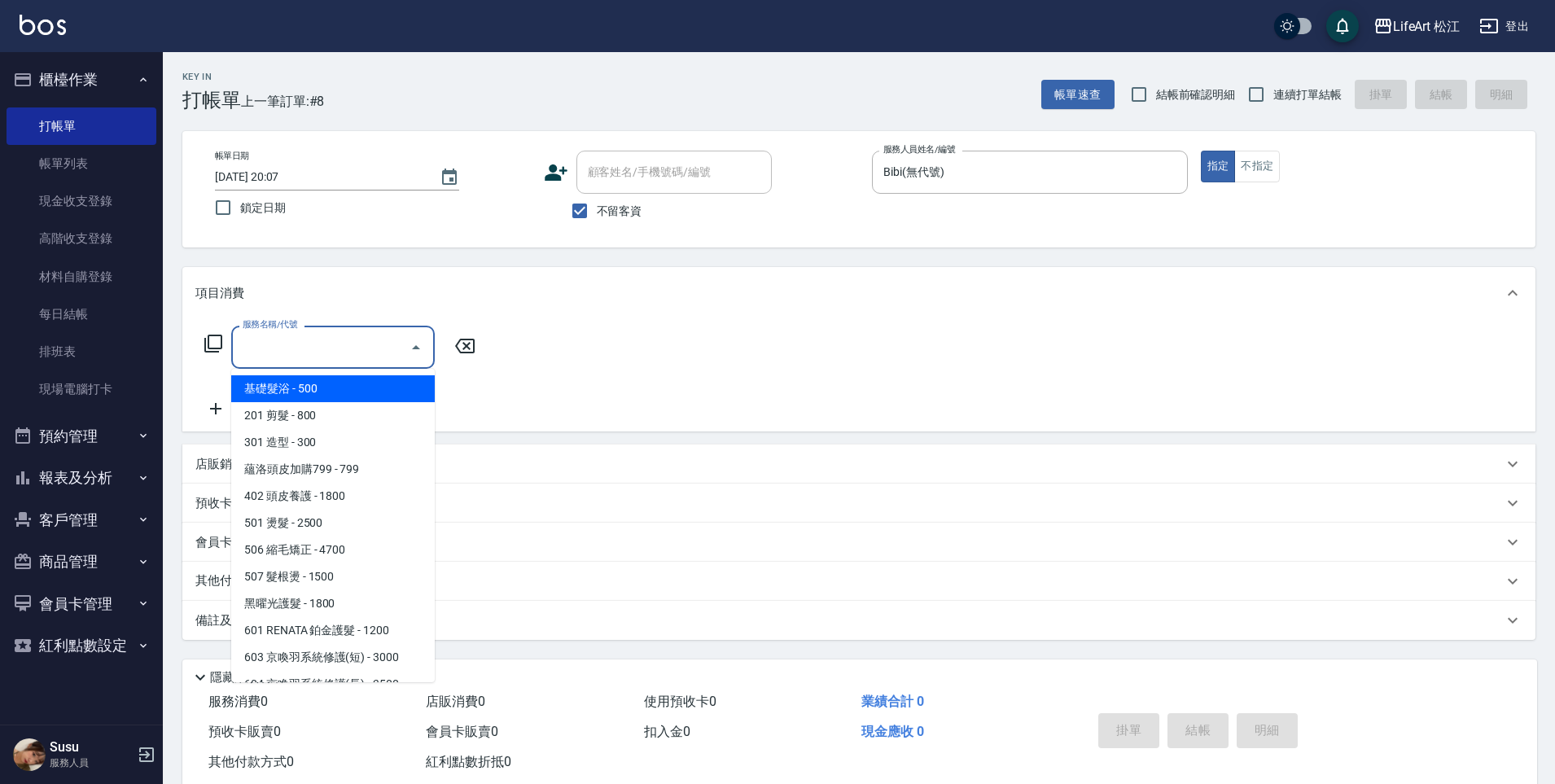
drag, startPoint x: 327, startPoint y: 398, endPoint x: 507, endPoint y: 388, distance: 180.3
click at [328, 398] on span "基礎髮浴 - 500" at bounding box center [333, 388] width 204 height 26
type input "基礎髮浴 (101)"
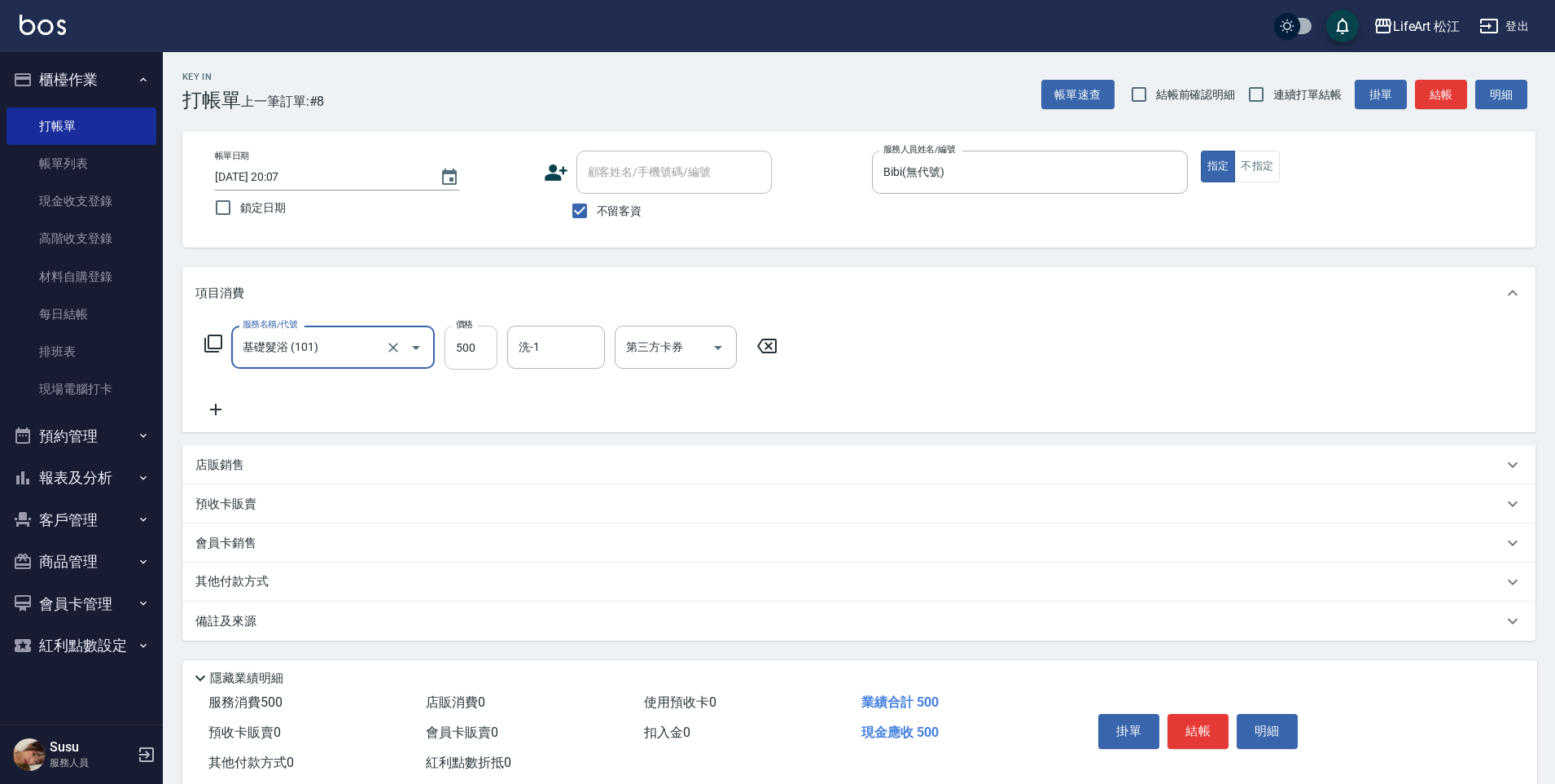
click at [467, 349] on input "500" at bounding box center [471, 348] width 53 height 44
type input "350"
click at [224, 419] on div "服務名稱/代號 基礎髮浴 (101) 服務名稱/代號 價格 350 價格 洗-1 洗-1 第三方卡券 第三方卡券" at bounding box center [859, 375] width 1354 height 113
click at [222, 415] on icon at bounding box center [216, 409] width 41 height 20
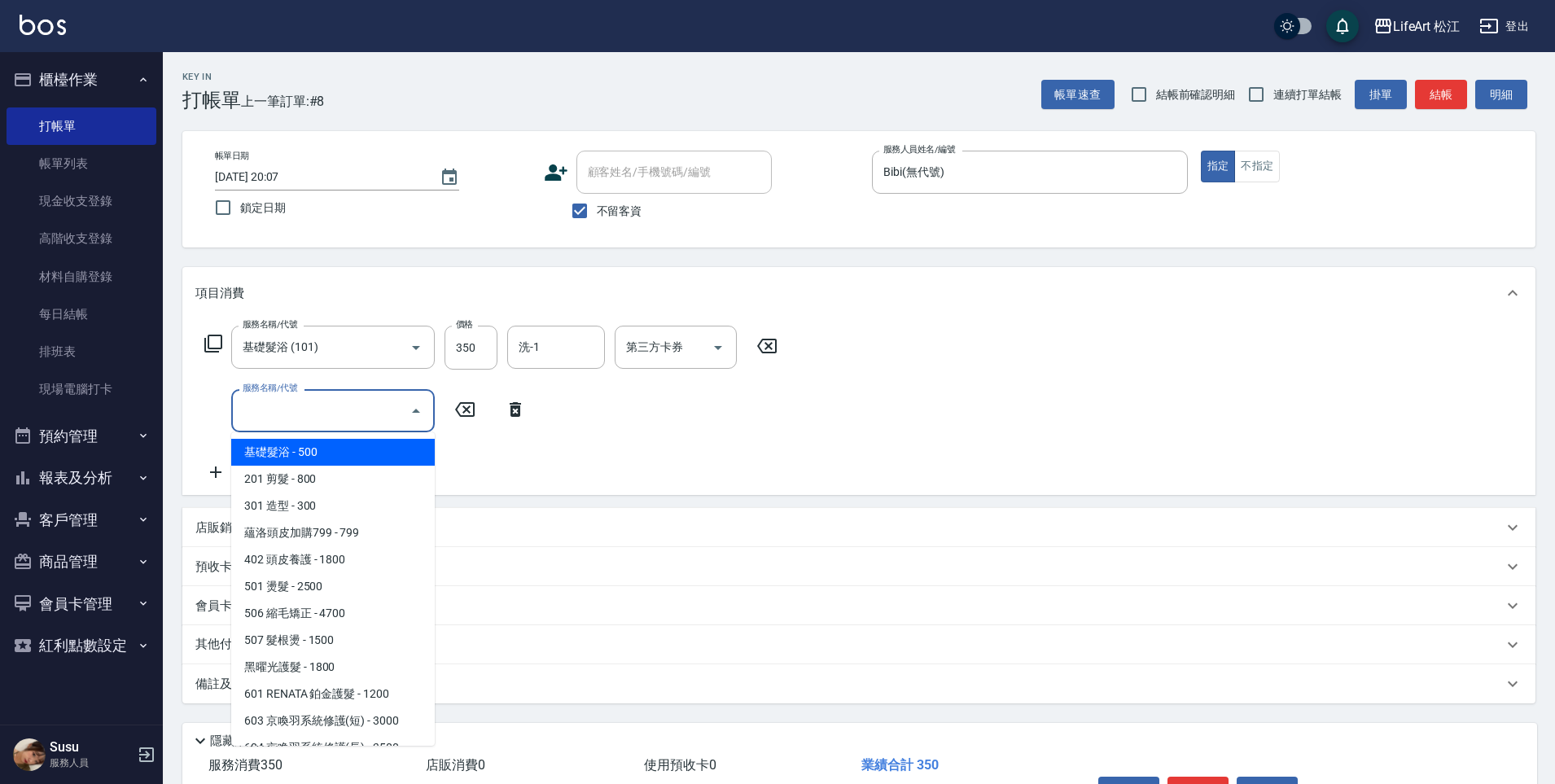
click at [301, 424] on input "服務名稱/代號" at bounding box center [321, 410] width 165 height 28
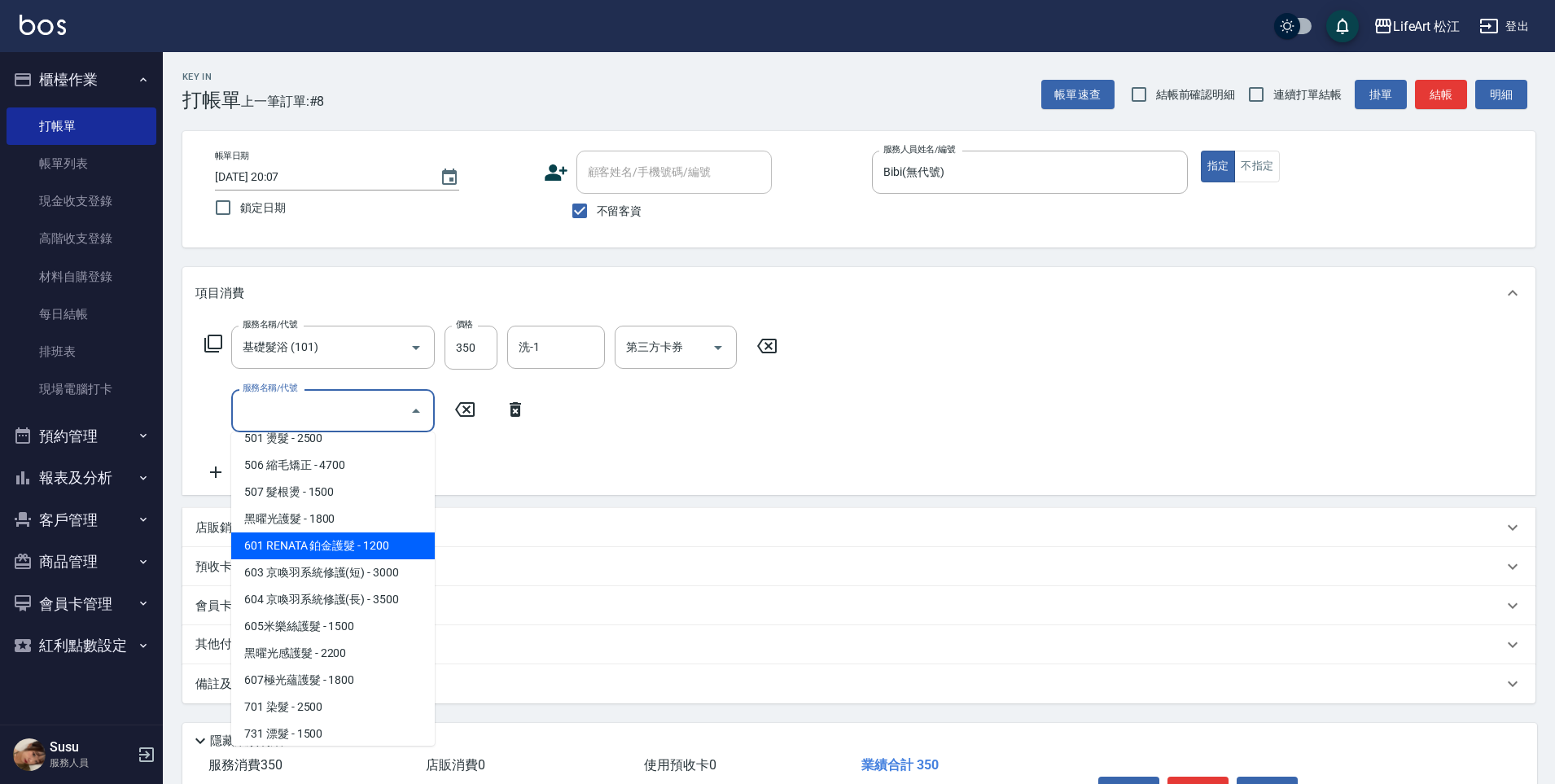
scroll to position [183, 0]
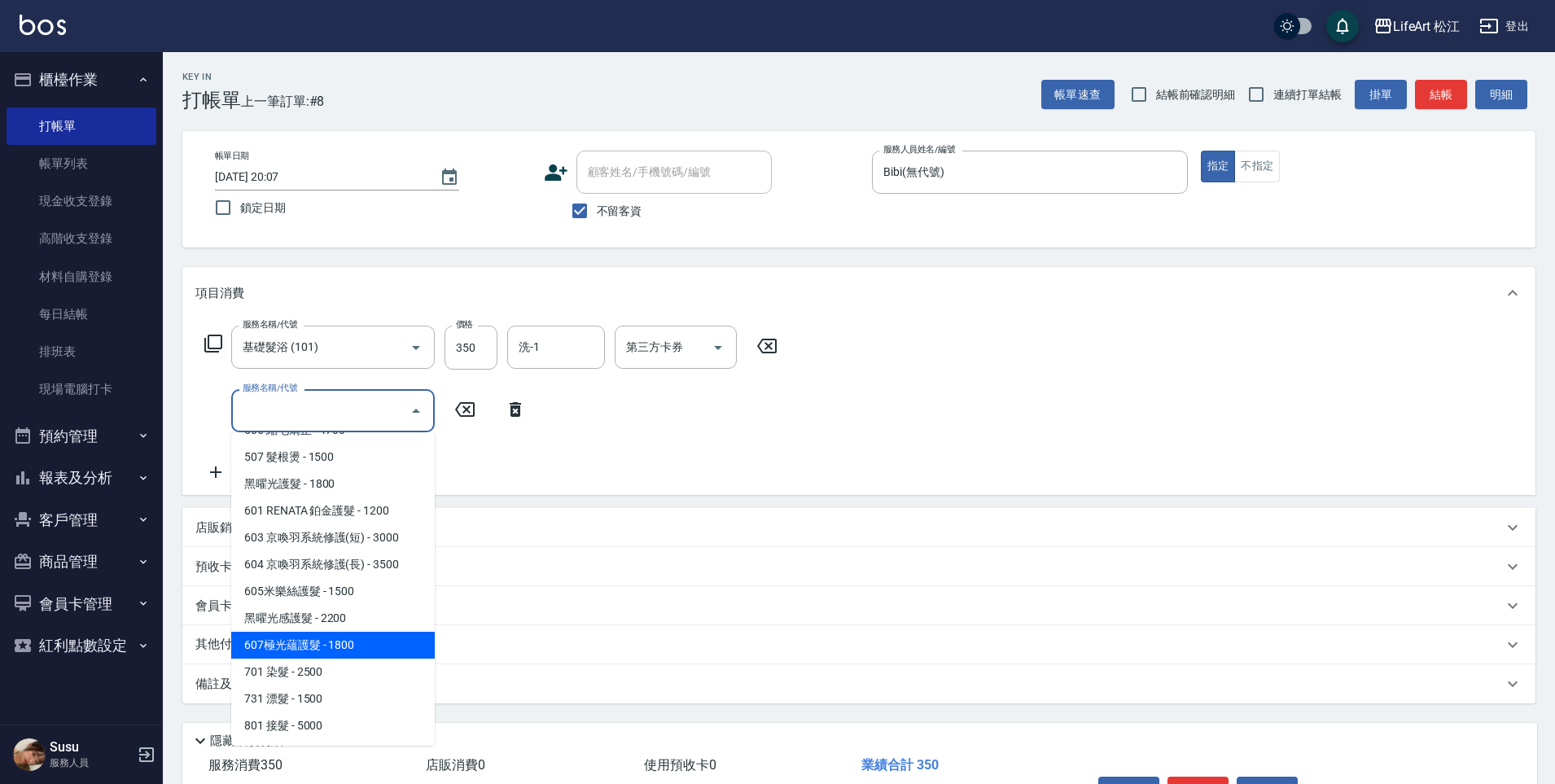
drag, startPoint x: 332, startPoint y: 648, endPoint x: 383, endPoint y: 584, distance: 81.8
click at [332, 648] on span "607極光蘊護髮 - 1800" at bounding box center [333, 644] width 204 height 26
type input "607極光蘊護髮(607)"
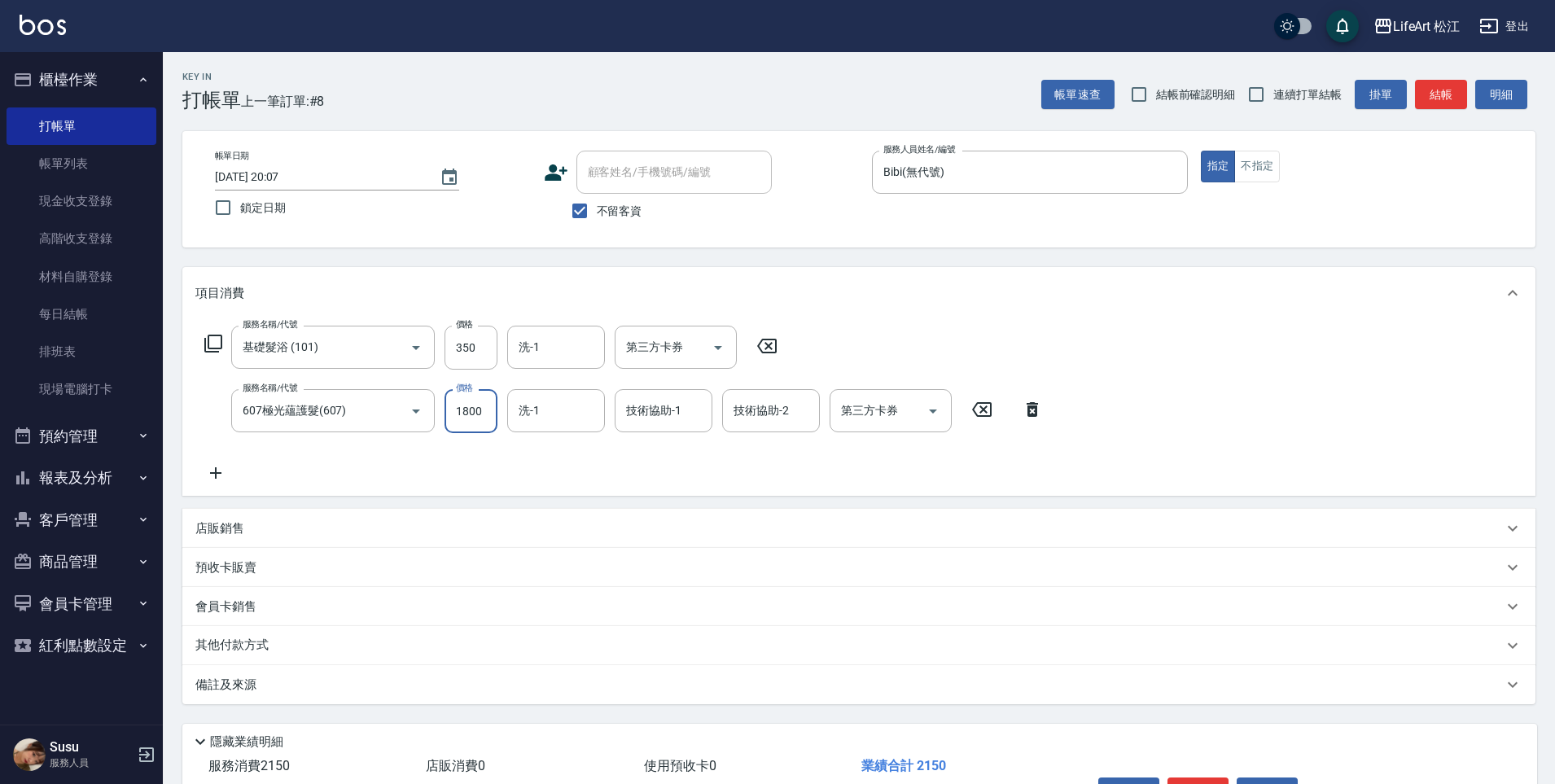
click at [488, 416] on input "1800" at bounding box center [471, 411] width 53 height 44
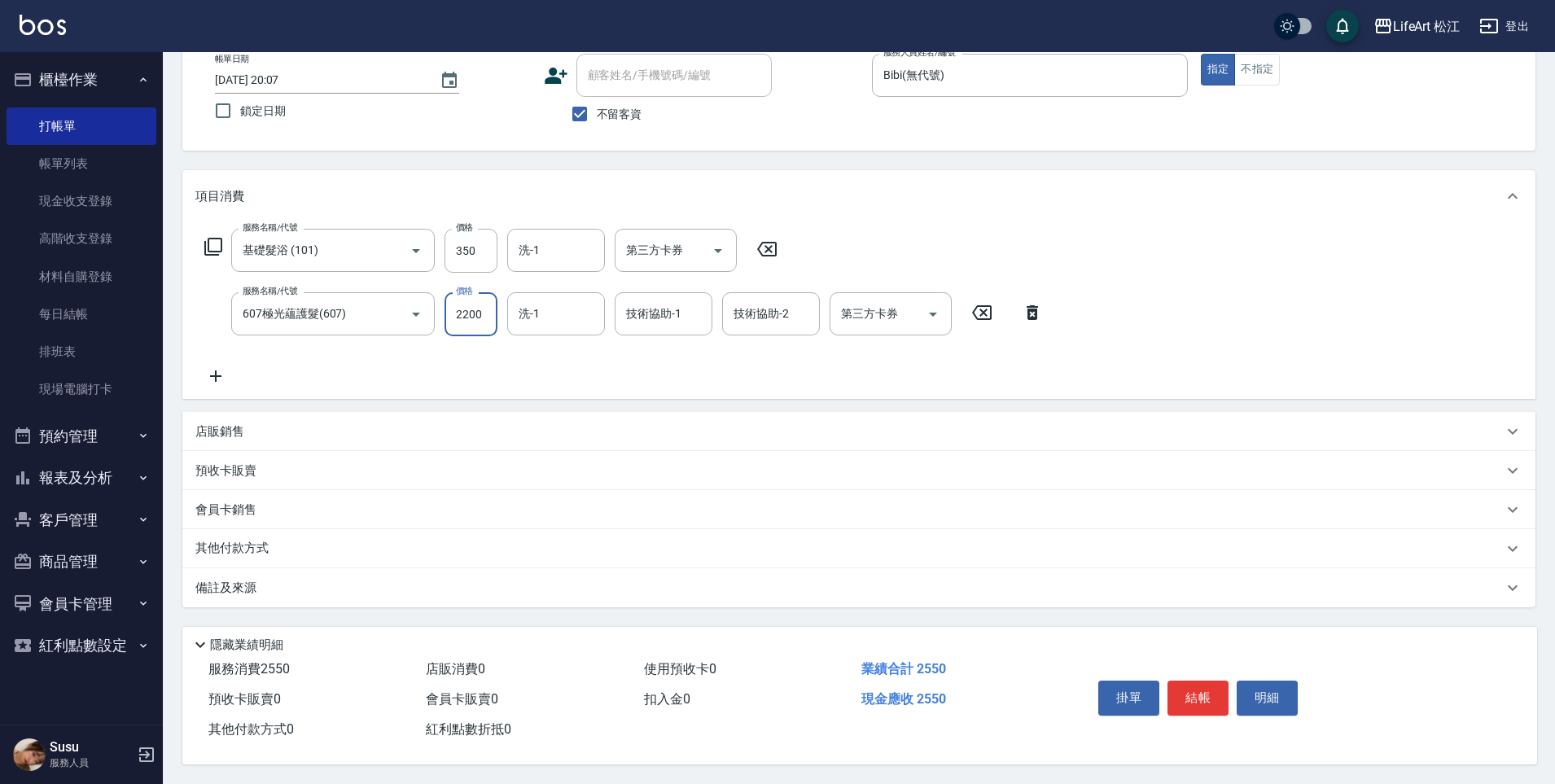
type input "2200"
click at [282, 593] on div "備註及來源" at bounding box center [859, 588] width 1354 height 39
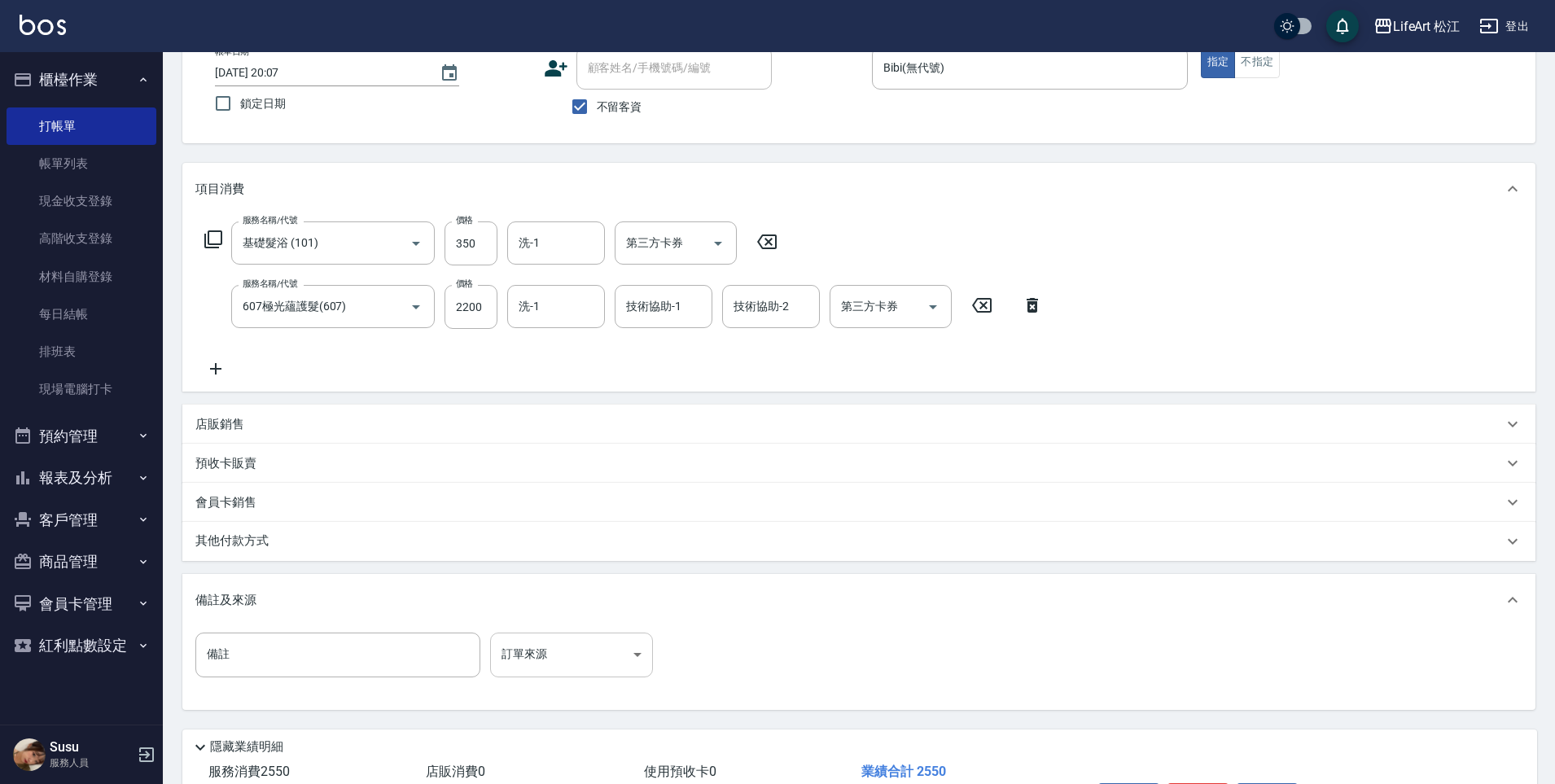
click at [580, 668] on body "LifeArt 松江 登出 櫃檯作業 打帳單 帳單列表 現金收支登錄 高階收支登錄 材料自購登錄 每日結帳 排班表 現場電腦打卡 預約管理 預約管理 單日預約…" at bounding box center [778, 391] width 1555 height 990
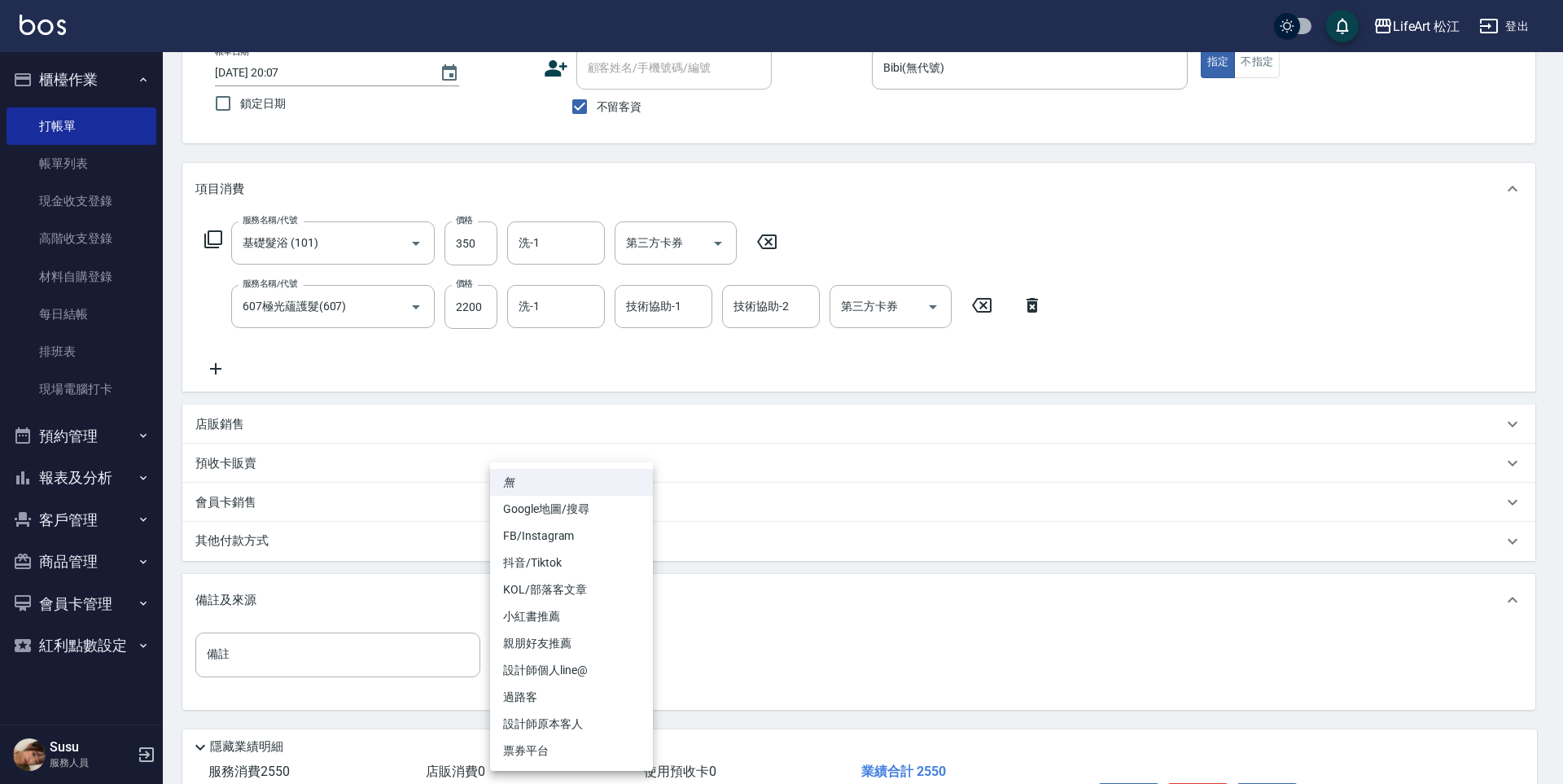
click at [603, 542] on li "FB/Instagram" at bounding box center [571, 536] width 163 height 26
type input "FB/Instagram"
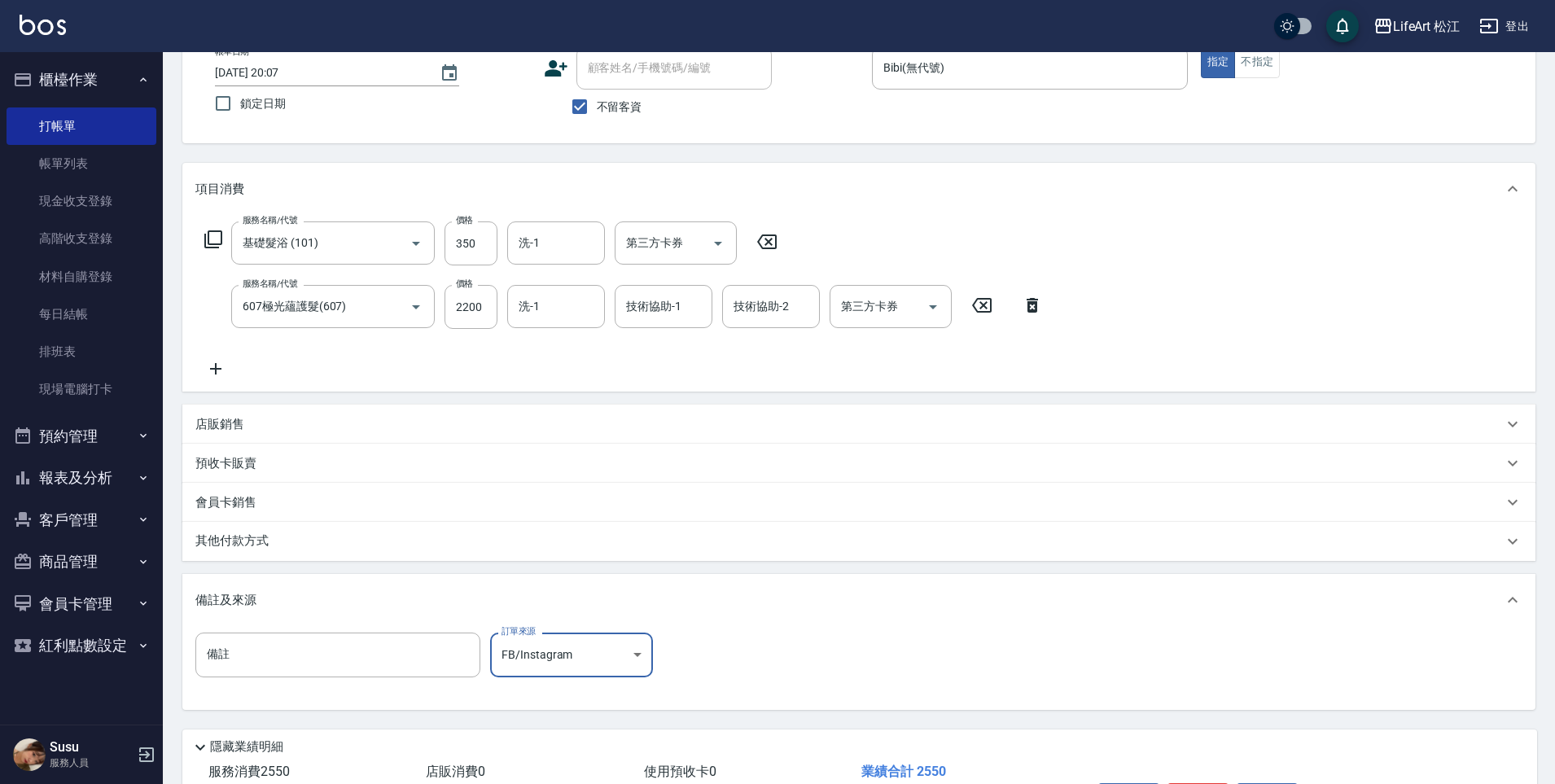
click at [258, 551] on div "其他付款方式" at bounding box center [859, 542] width 1354 height 39
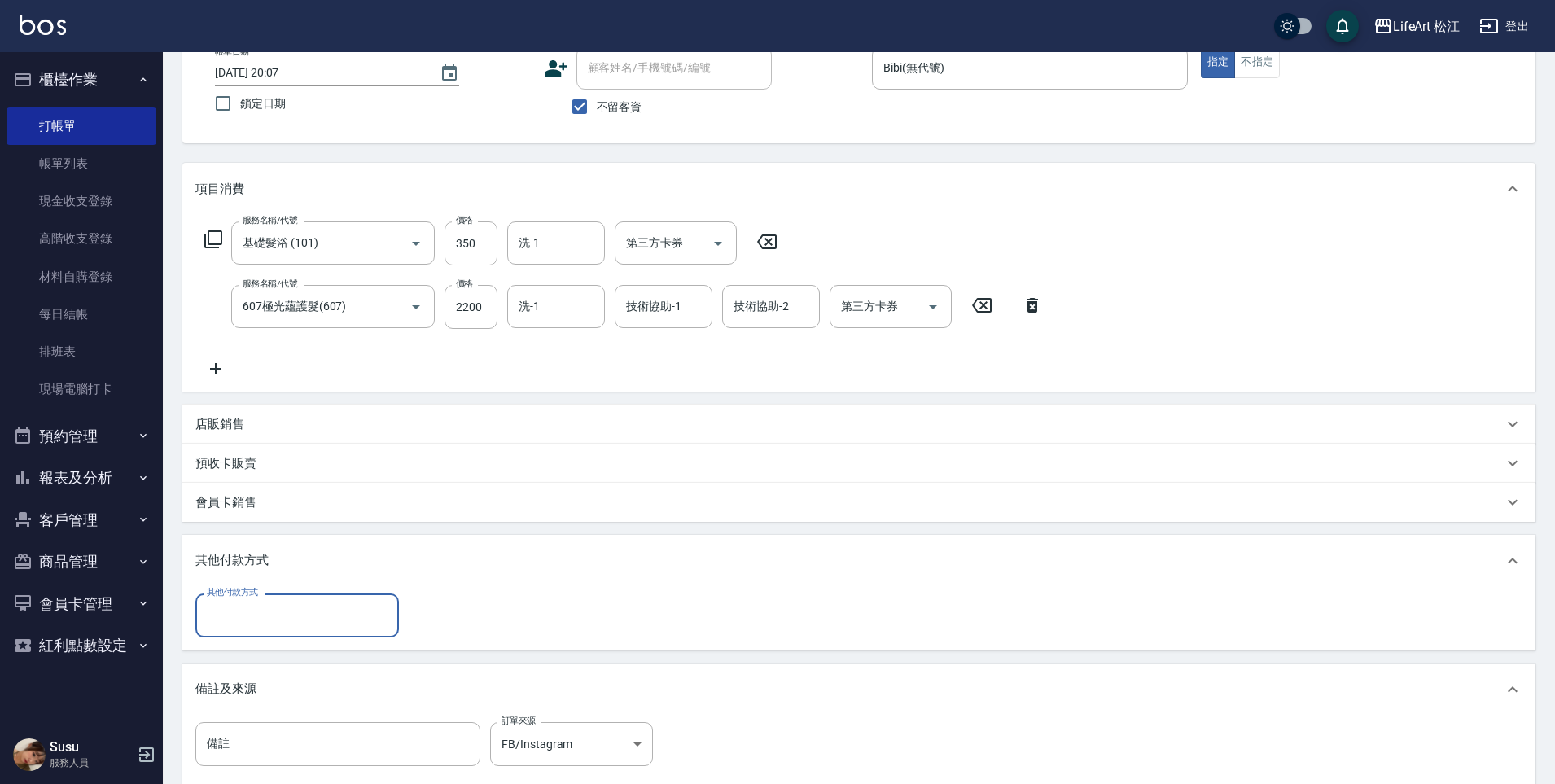
scroll to position [0, 0]
click at [360, 614] on input "其他付款方式" at bounding box center [297, 614] width 189 height 28
click at [335, 654] on span "轉帳" at bounding box center [297, 657] width 204 height 26
type input "轉帳"
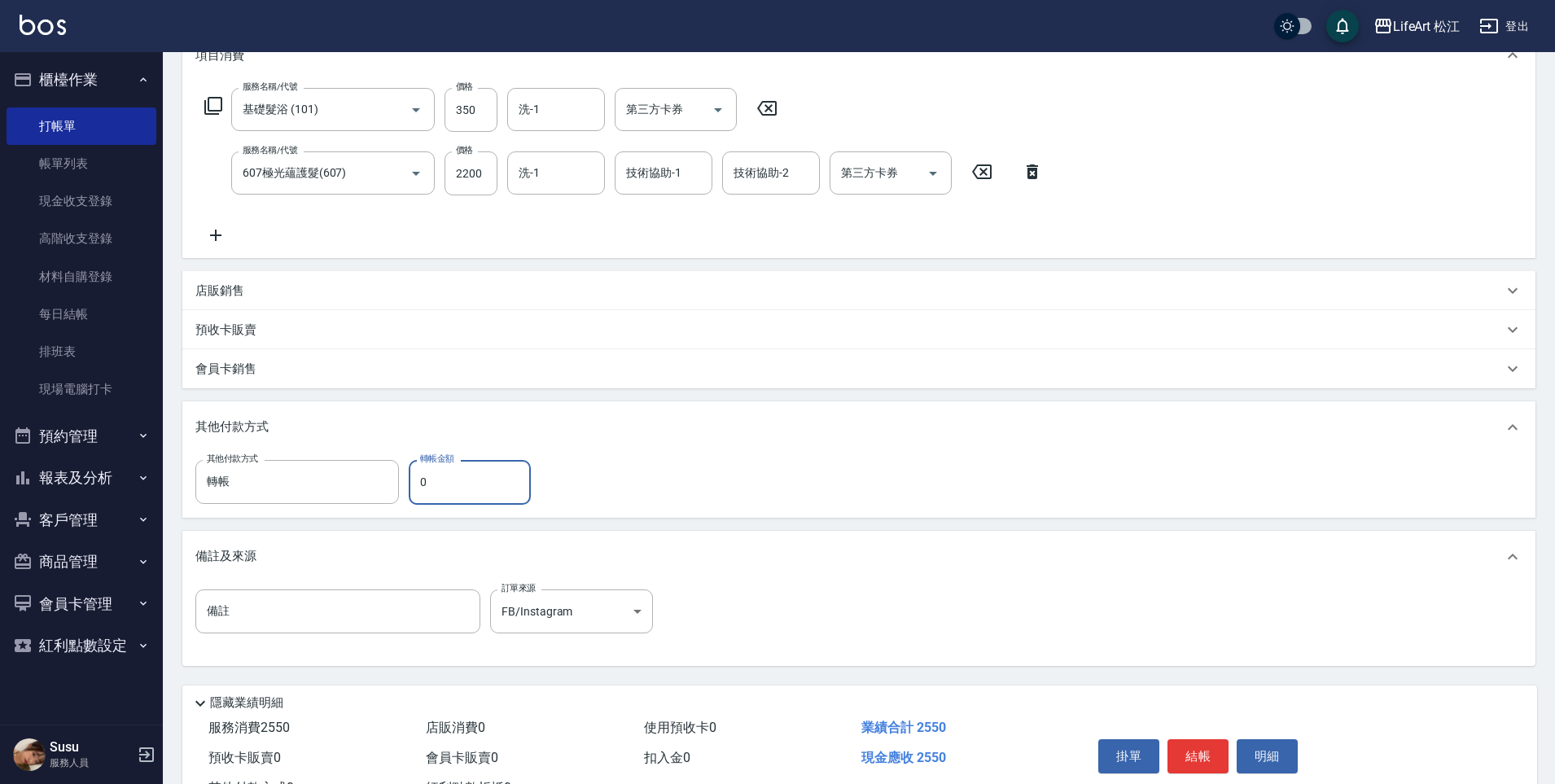
scroll to position [304, 0]
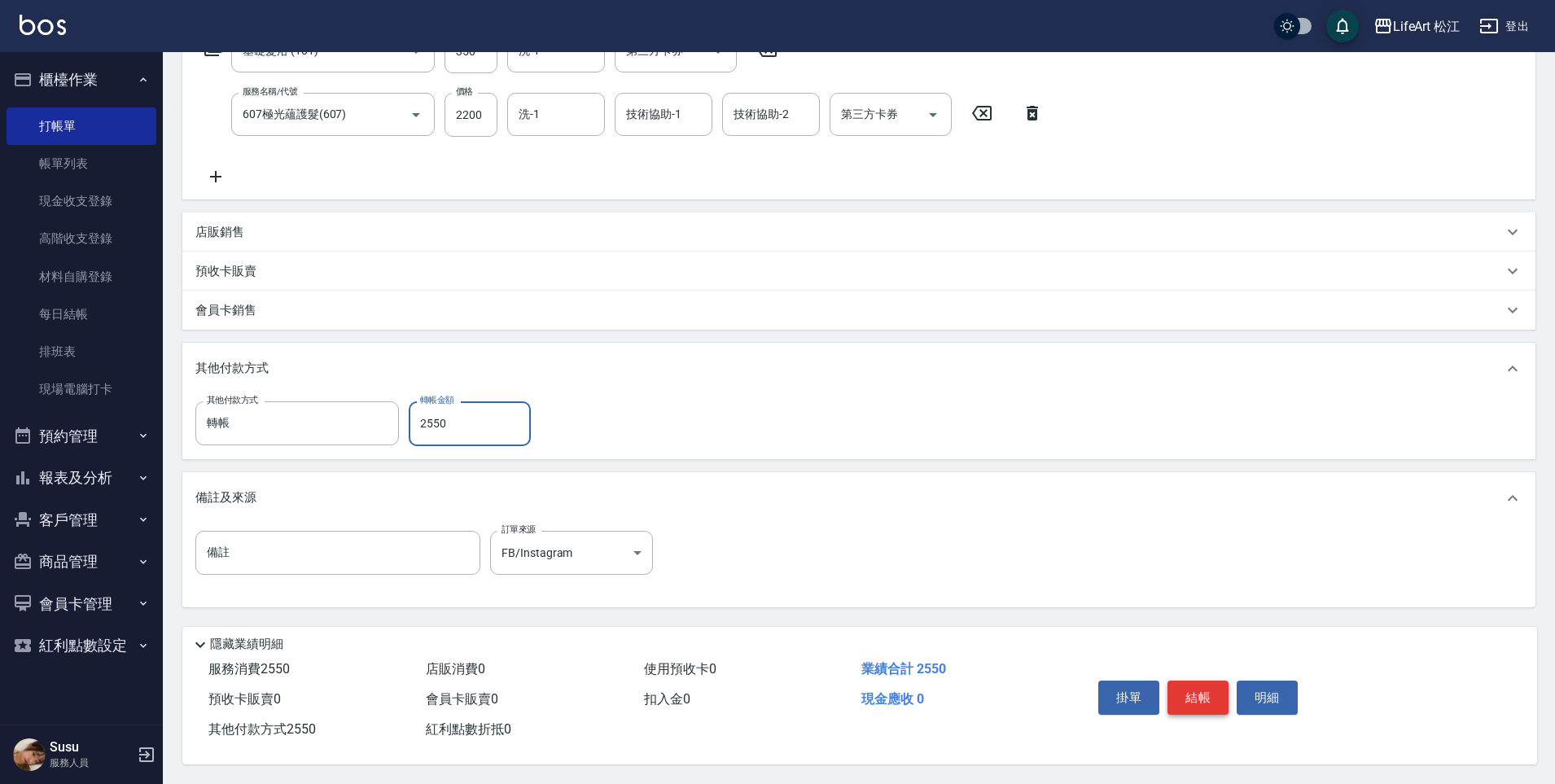
type input "2550"
click at [1181, 686] on button "結帳" at bounding box center [1198, 698] width 61 height 34
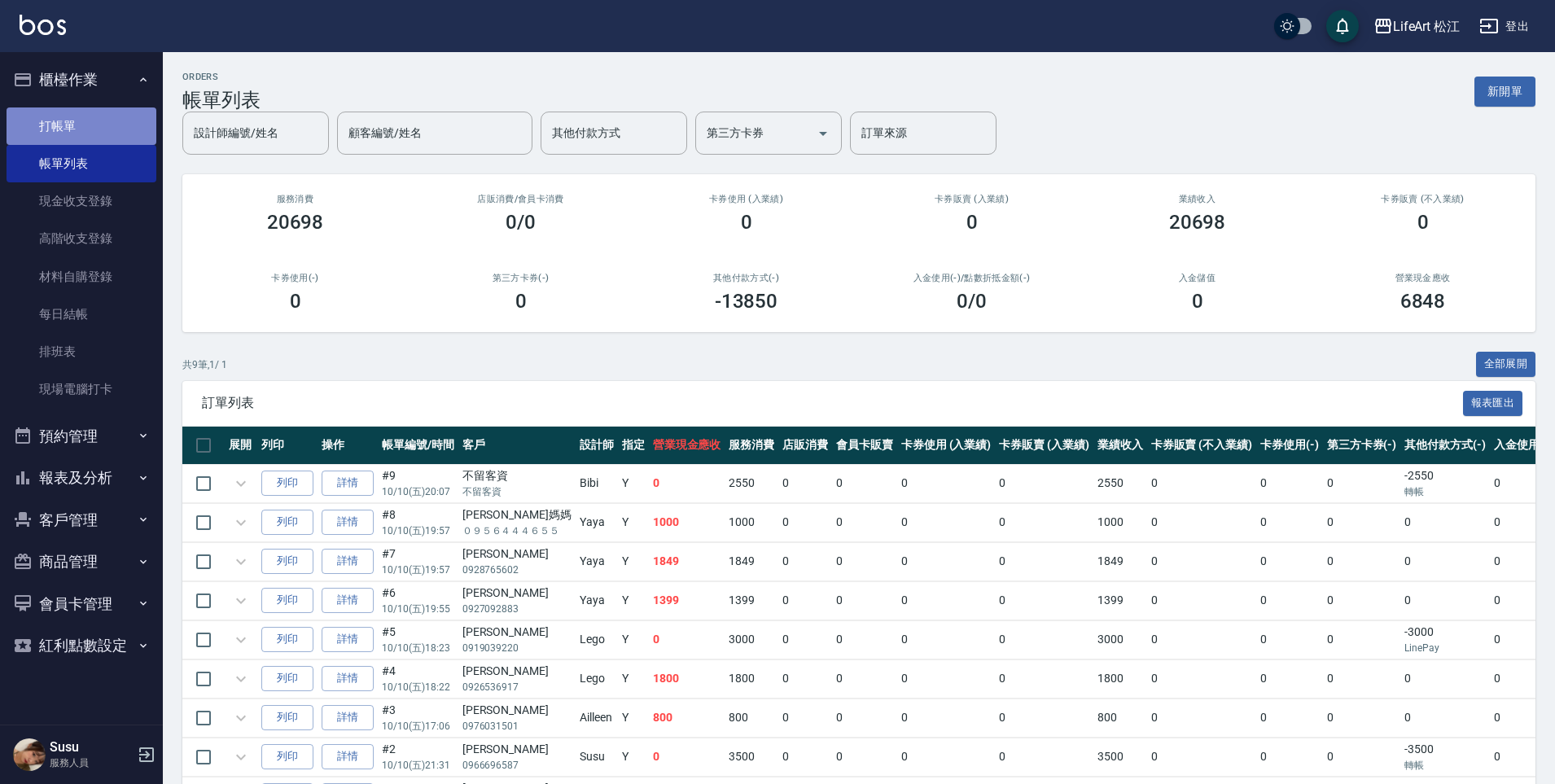
click at [41, 128] on link "打帳單" at bounding box center [82, 126] width 150 height 38
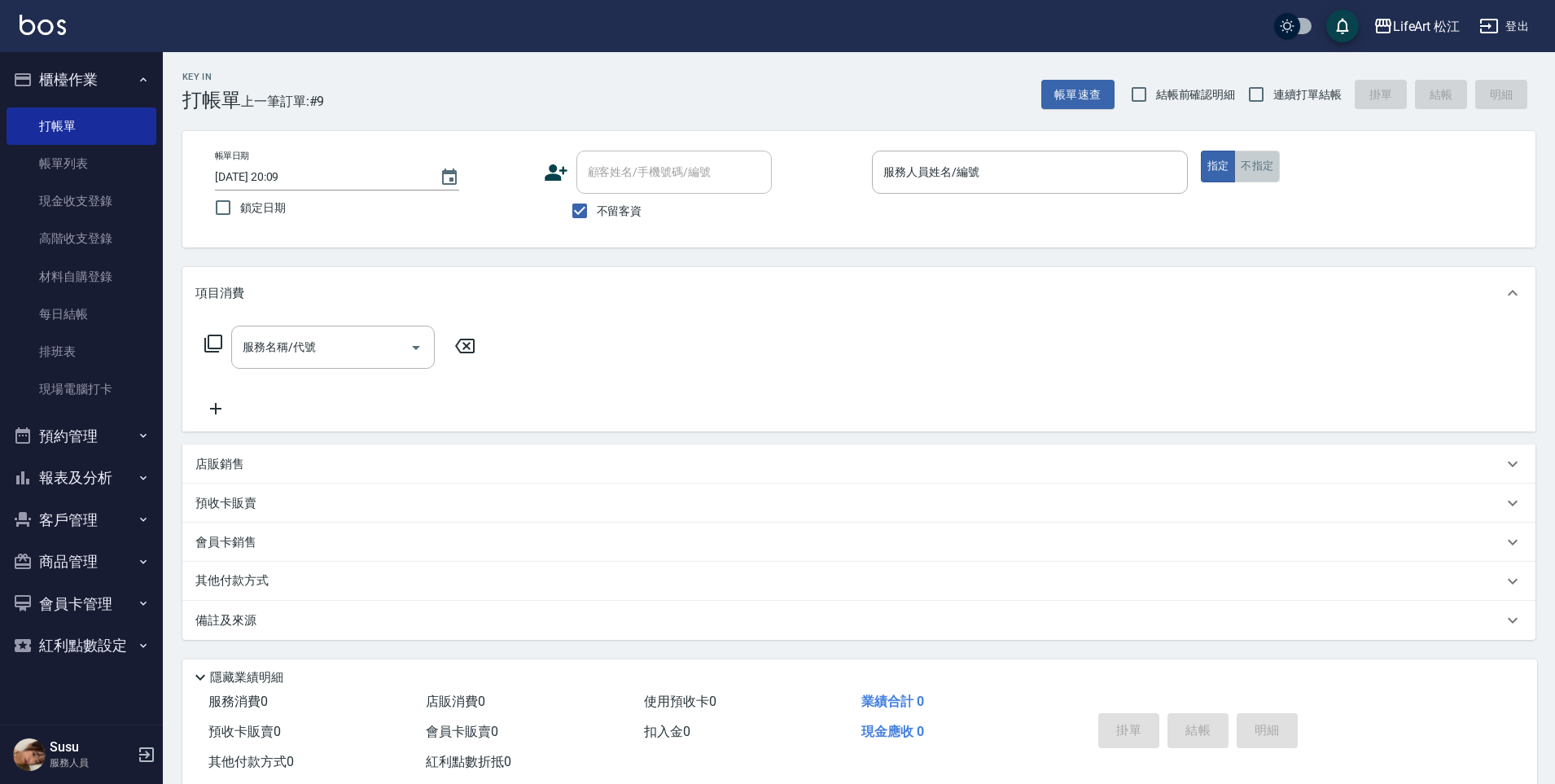
click at [1258, 174] on button "不指定" at bounding box center [1256, 166] width 45 height 32
click at [1021, 211] on p at bounding box center [1030, 202] width 316 height 17
click at [1025, 190] on div "服務人員姓名/編號" at bounding box center [1030, 172] width 316 height 44
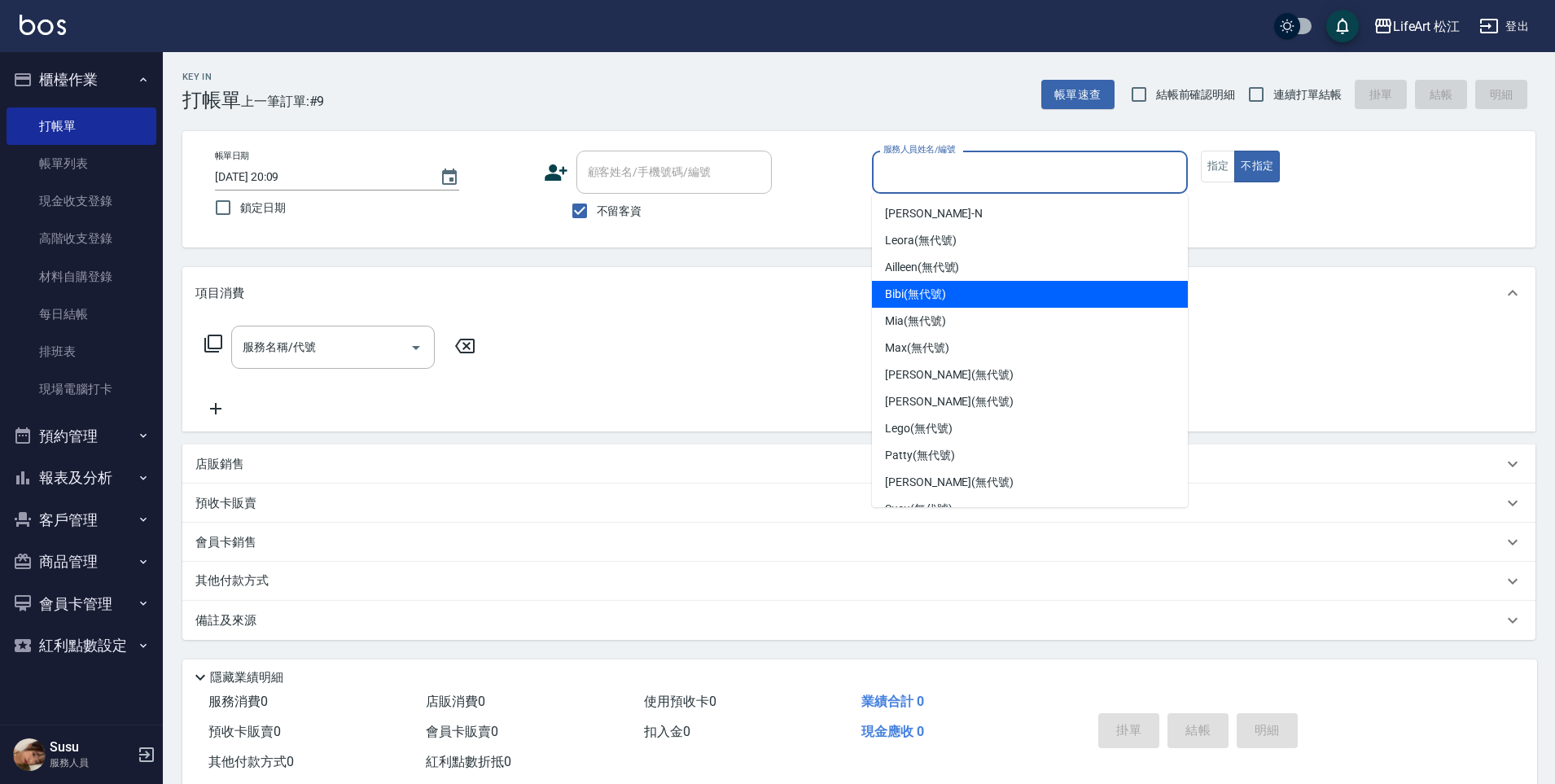
click at [1003, 286] on div "Bibi (無代號)" at bounding box center [1030, 293] width 316 height 26
type input "Bibi(無代號)"
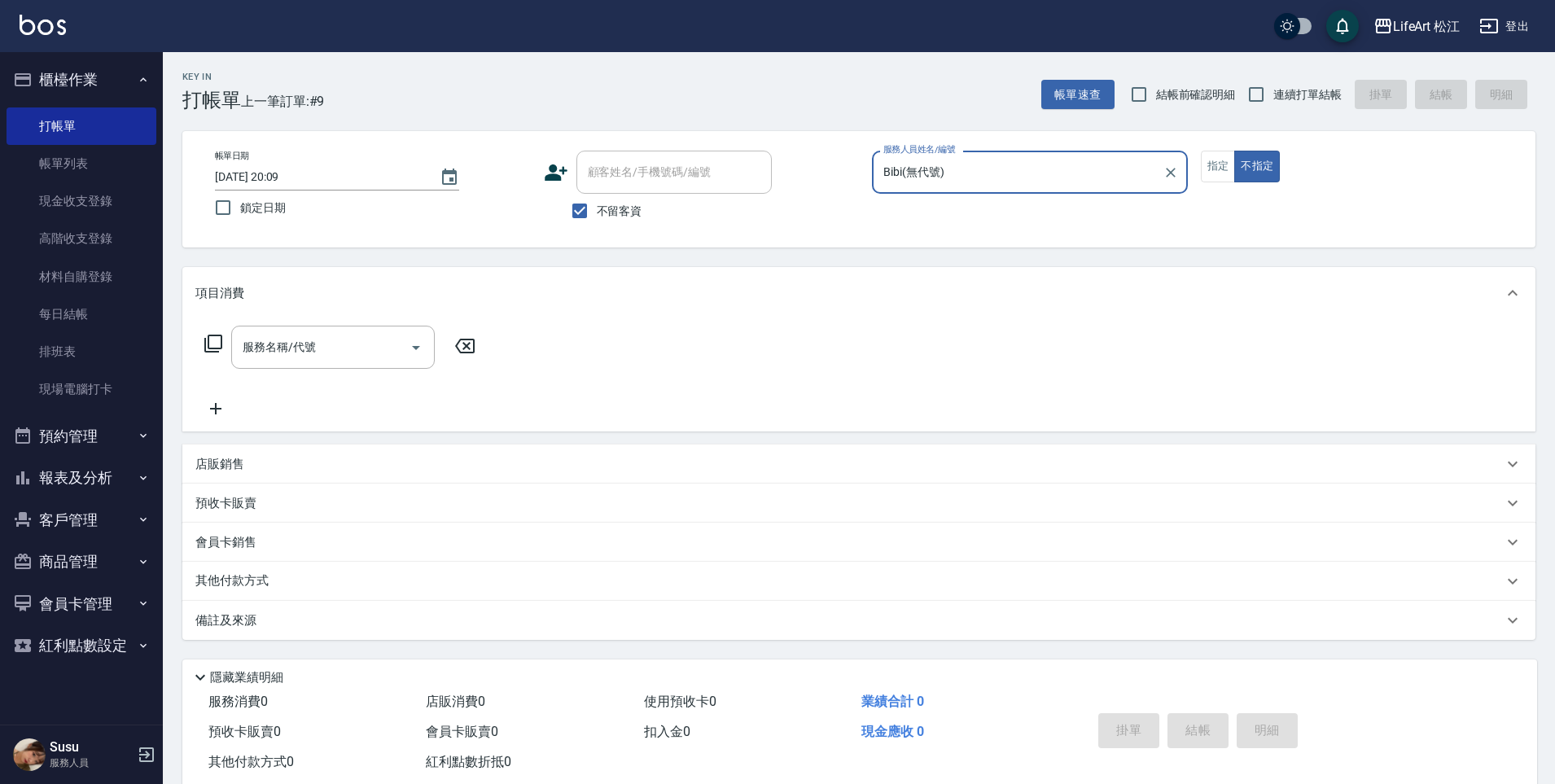
click at [307, 348] on input "服務名稱/代號" at bounding box center [321, 346] width 165 height 28
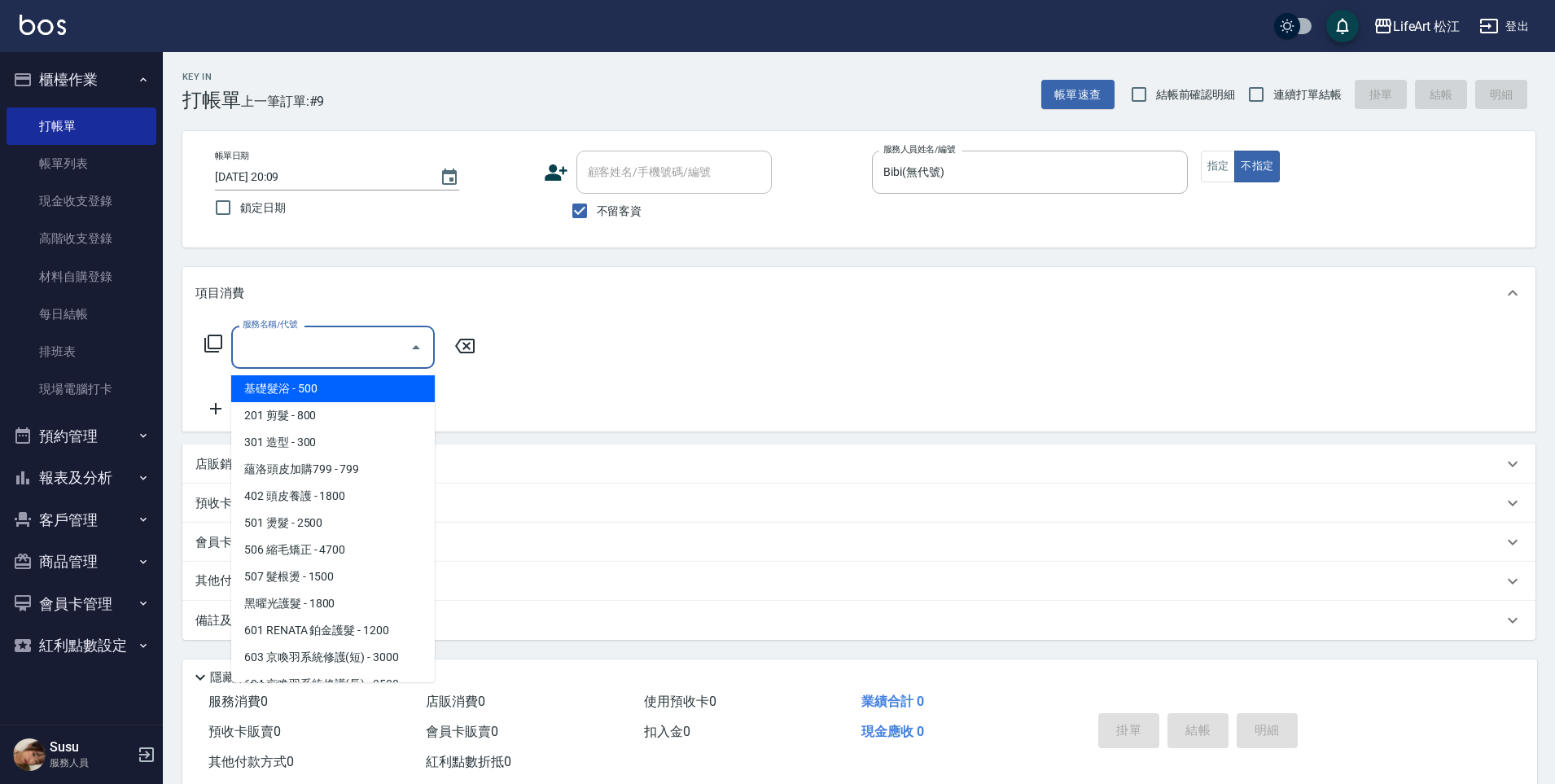
click at [322, 385] on span "基礎髮浴 - 500" at bounding box center [333, 388] width 204 height 26
type input "基礎髮浴 (101)"
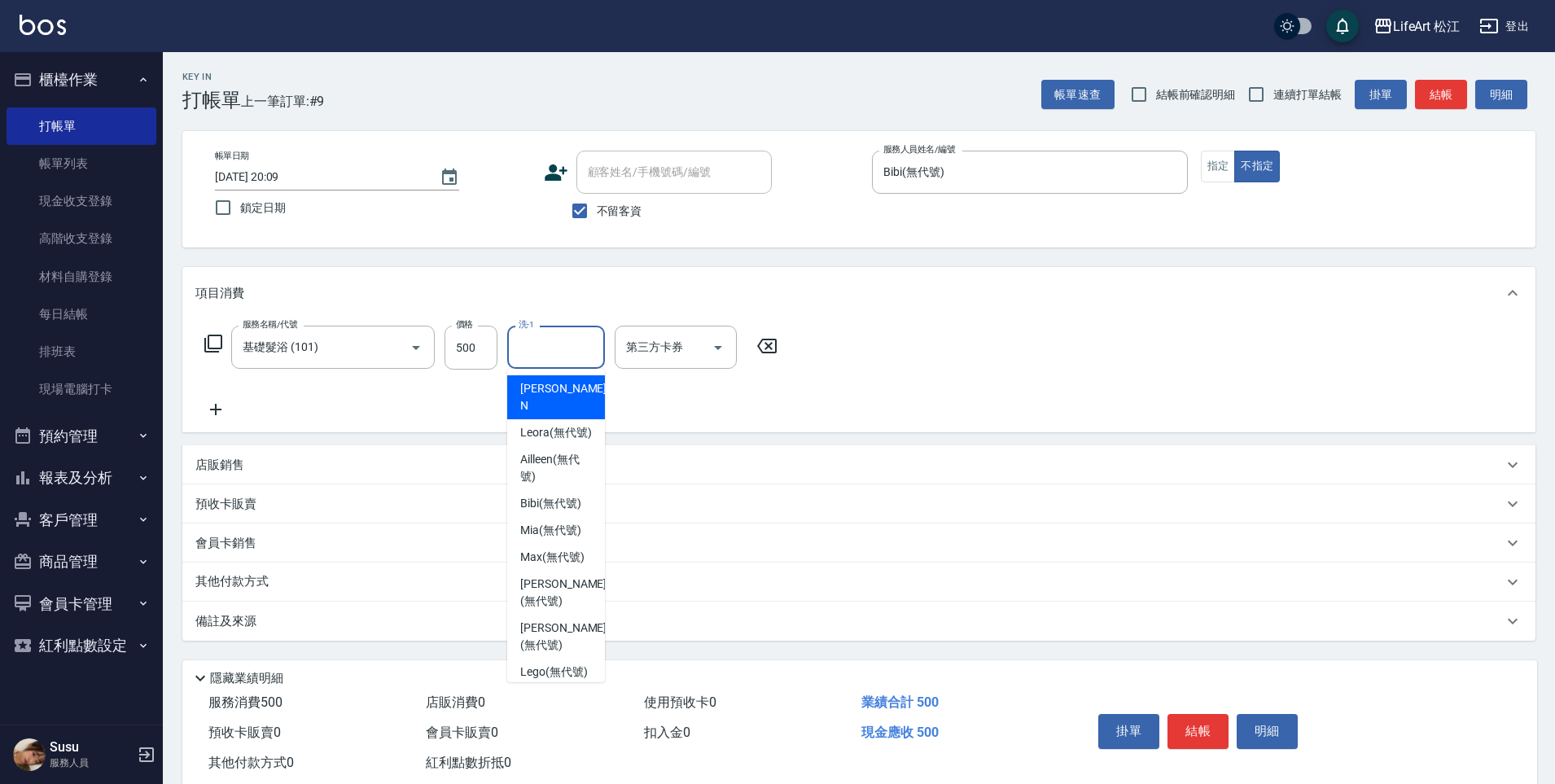
click at [524, 352] on input "洗-1" at bounding box center [556, 346] width 83 height 28
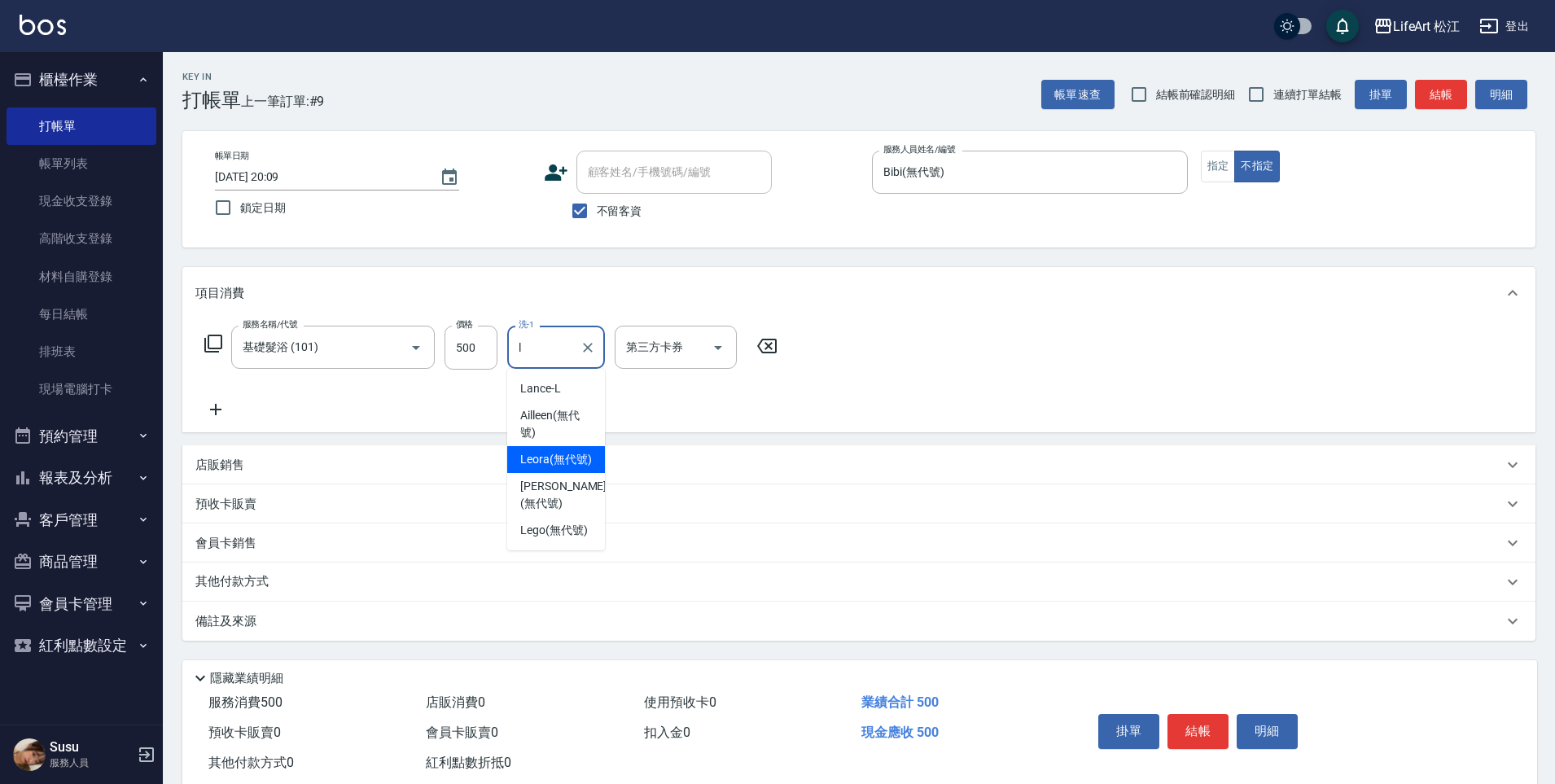
click at [571, 467] on span "Leora (無代號)" at bounding box center [556, 460] width 72 height 17
type input "Leora(無代號)"
click at [374, 620] on div "備註及來源" at bounding box center [849, 621] width 1307 height 17
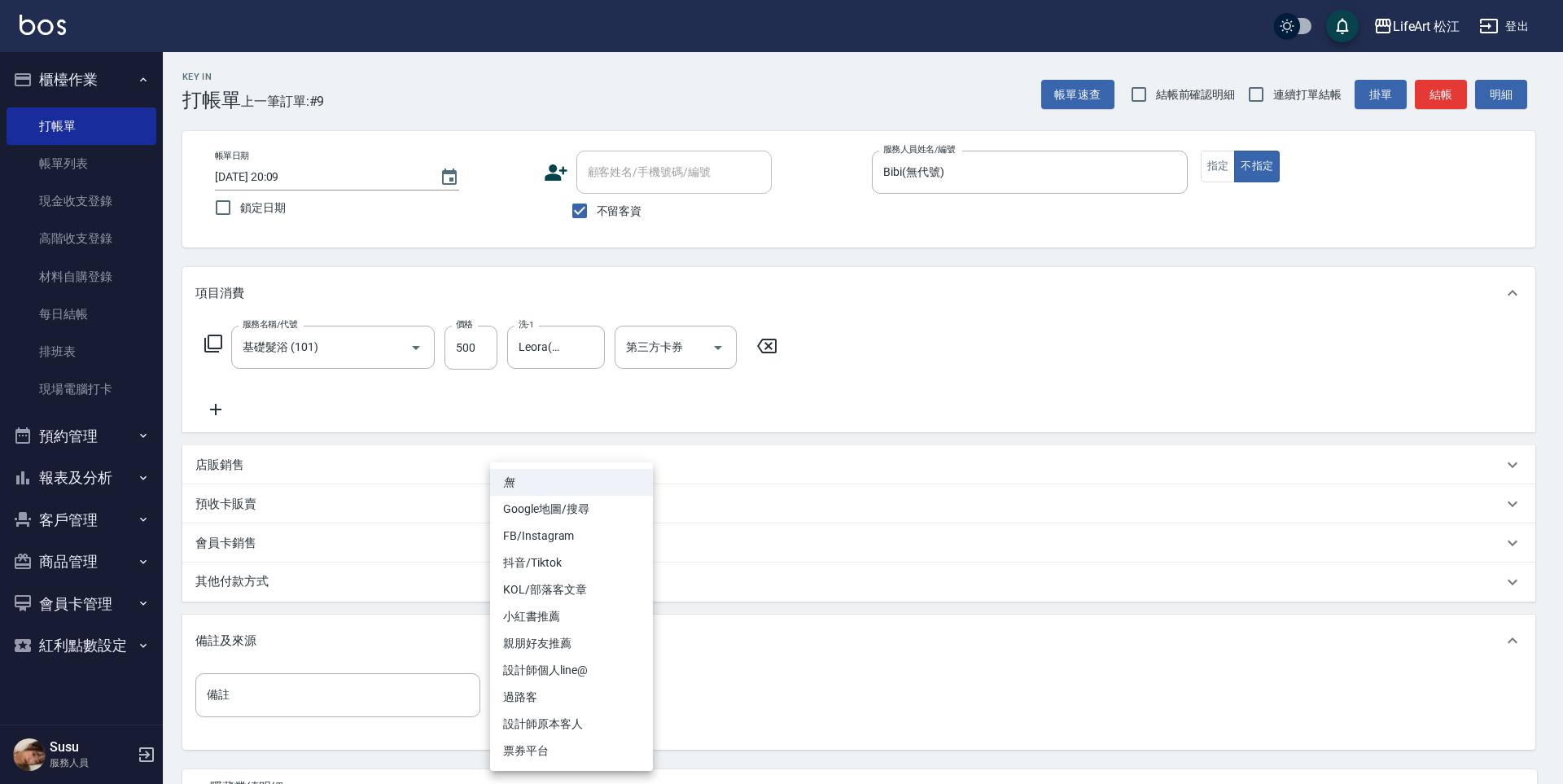
click at [599, 682] on body "LifeArt 松江 登出 櫃檯作業 打帳單 帳單列表 現金收支登錄 高階收支登錄 材料自購登錄 每日結帳 排班表 現場電腦打卡 預約管理 預約管理 單日預約…" at bounding box center [782, 463] width 1563 height 926
click at [573, 689] on li "過路客" at bounding box center [571, 696] width 163 height 26
type input "過路客"
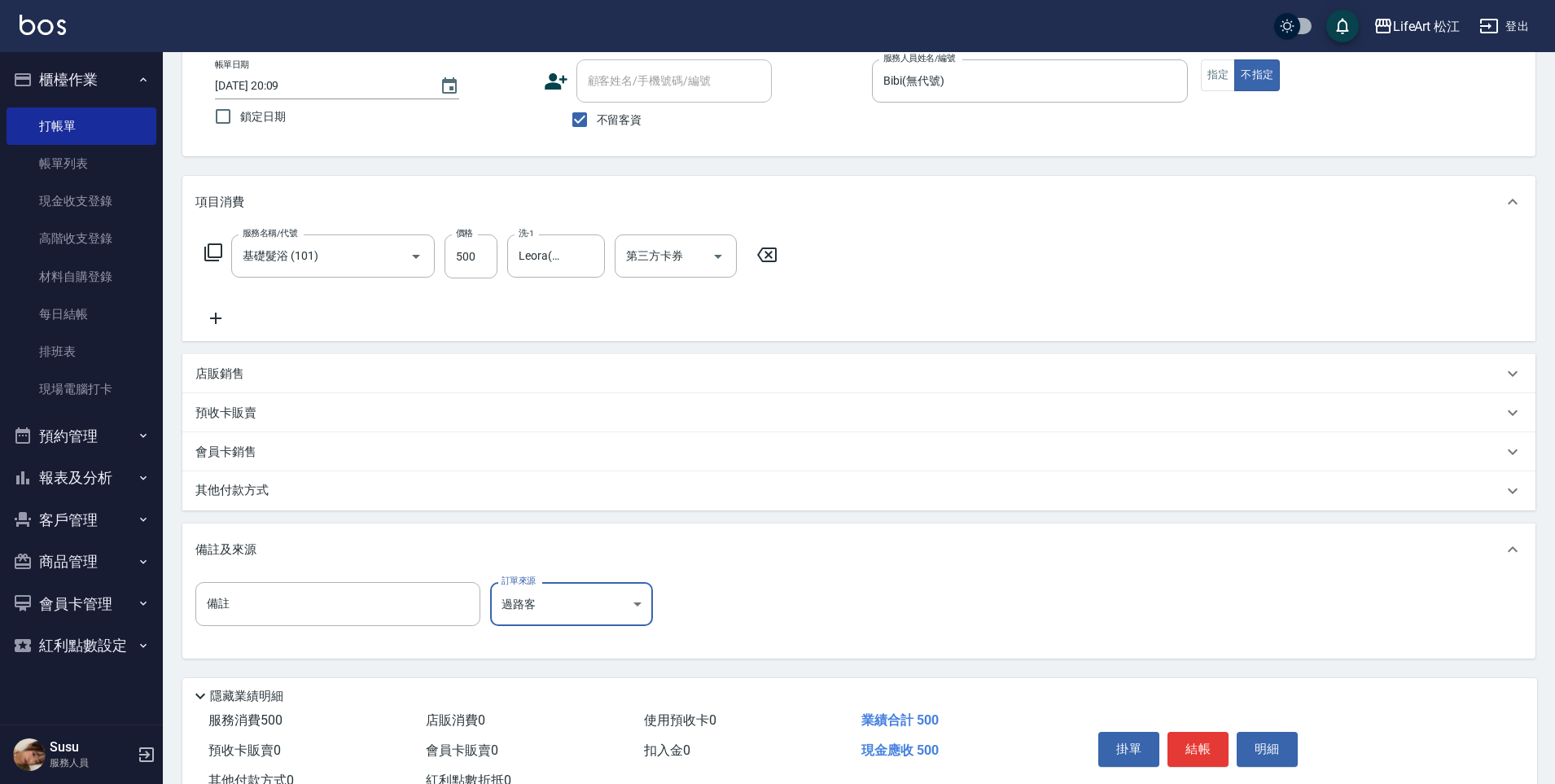
scroll to position [150, 0]
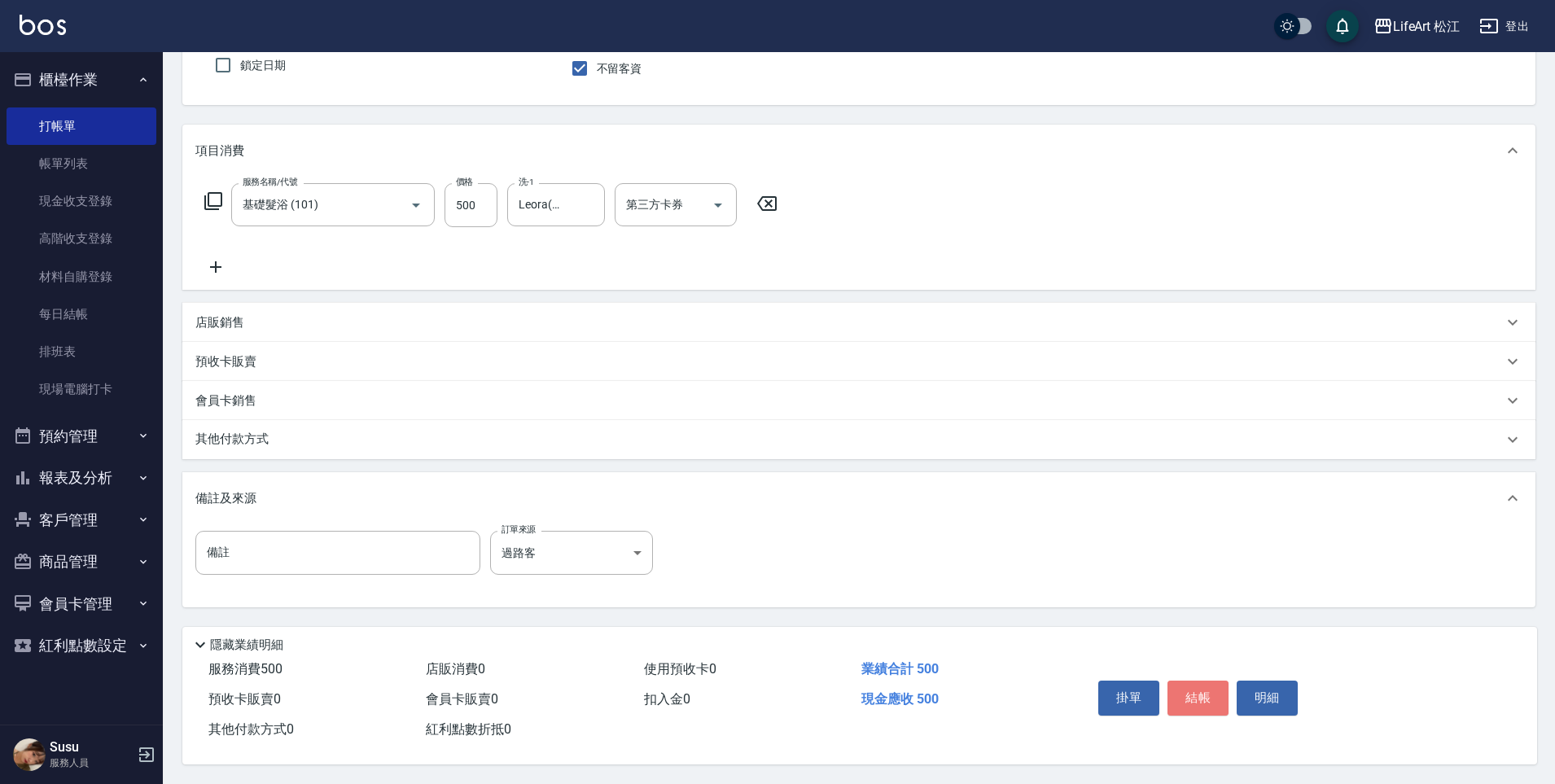
click at [1201, 690] on button "結帳" at bounding box center [1198, 698] width 61 height 34
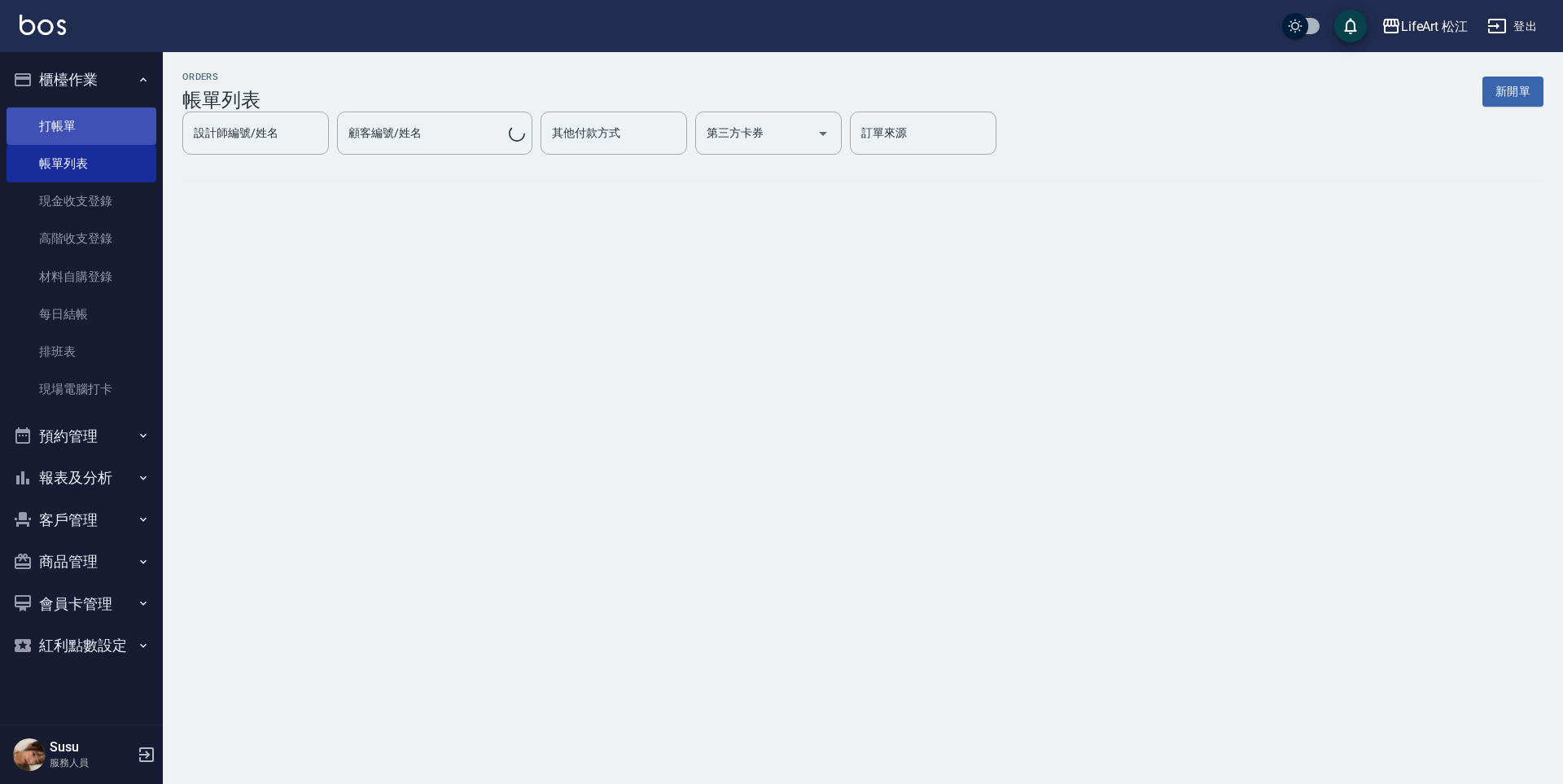
click at [45, 130] on link "打帳單" at bounding box center [82, 126] width 150 height 38
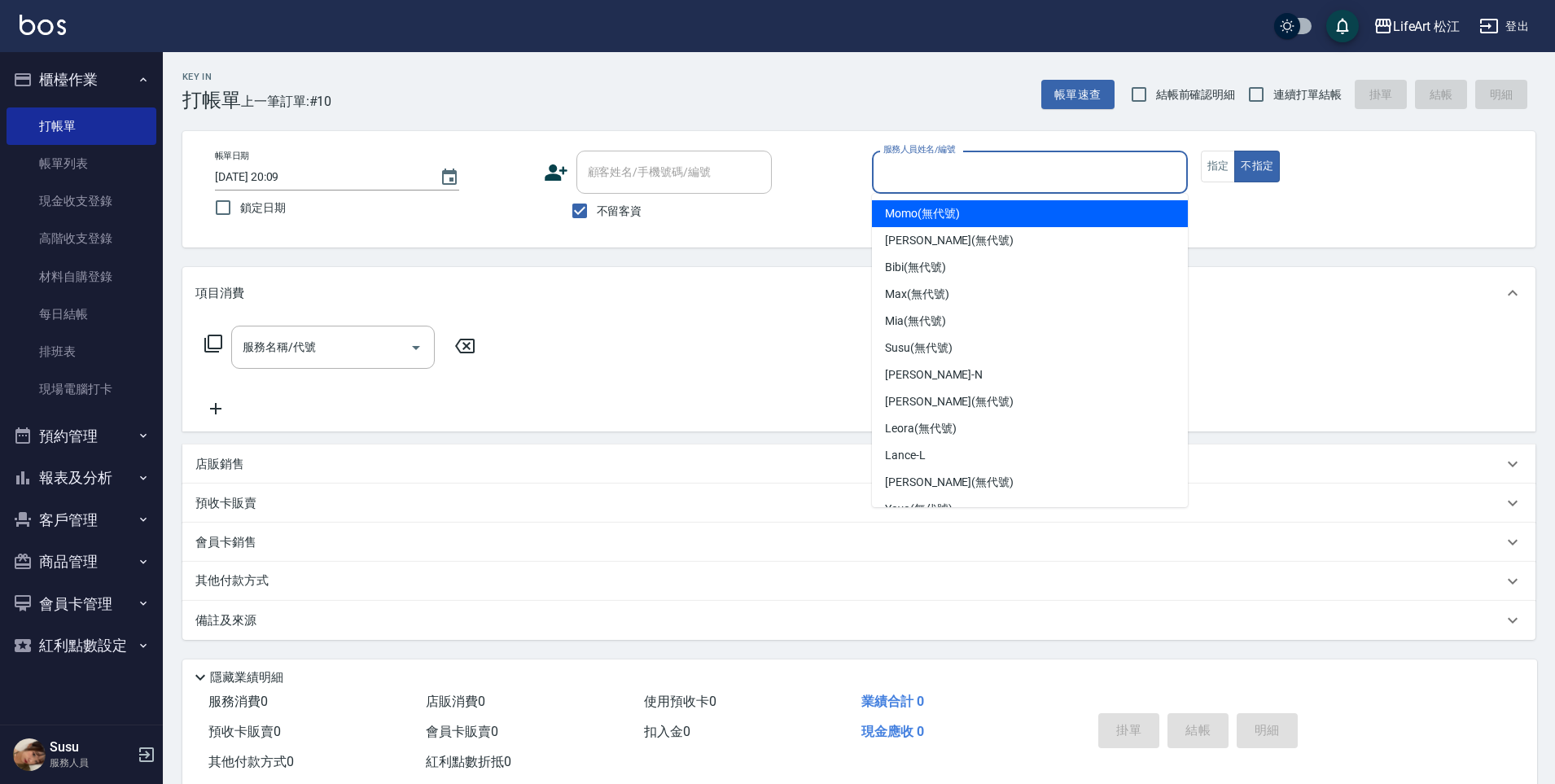
click at [1067, 177] on input "服務人員姓名/編號" at bounding box center [1029, 171] width 301 height 28
click at [1207, 176] on button "指定" at bounding box center [1218, 166] width 35 height 32
click at [1097, 182] on input "服務人員姓名/編號" at bounding box center [1029, 171] width 301 height 28
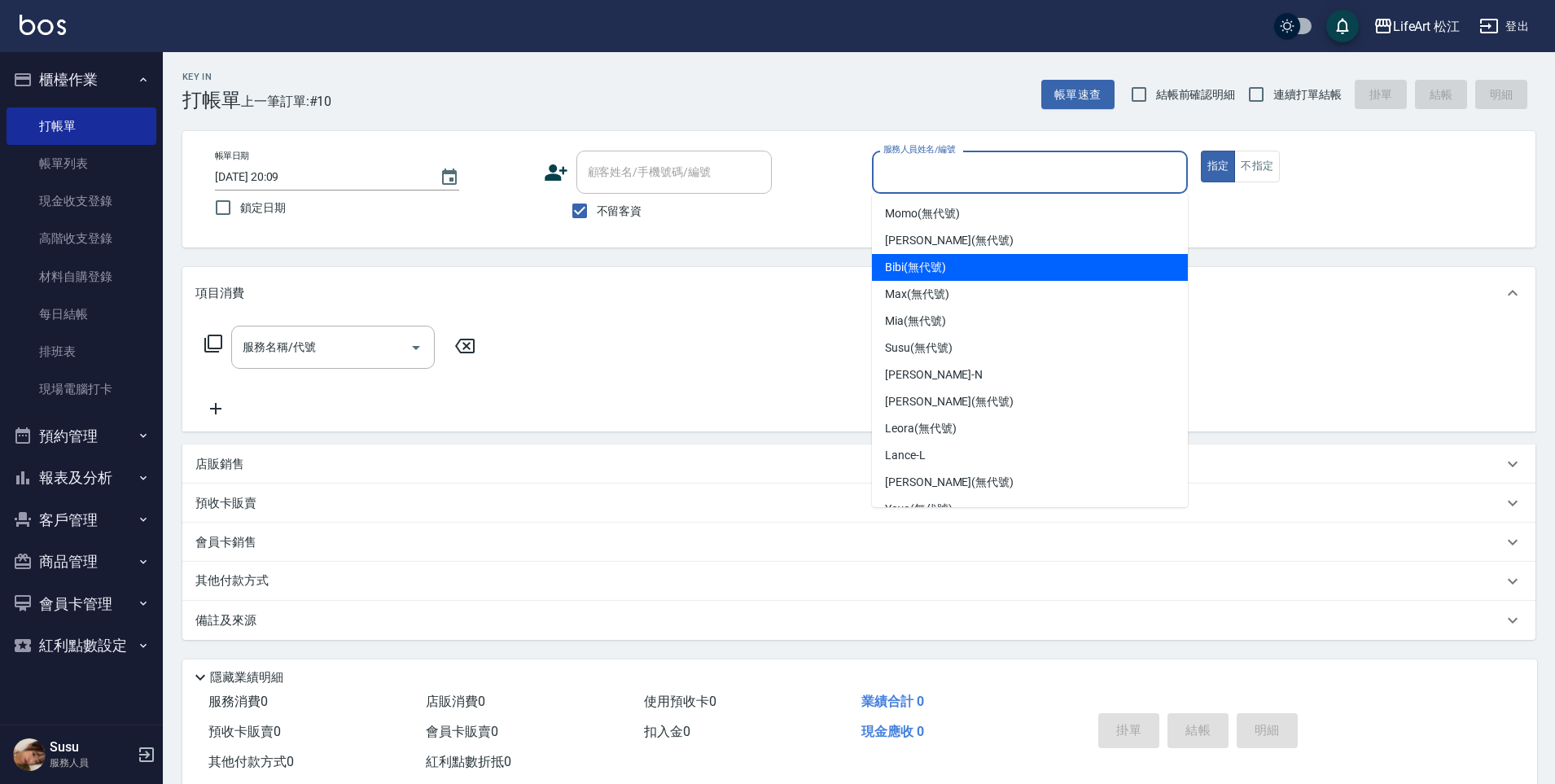
click at [1050, 269] on div "Bibi (無代號)" at bounding box center [1030, 267] width 316 height 26
type input "Bibi(無代號)"
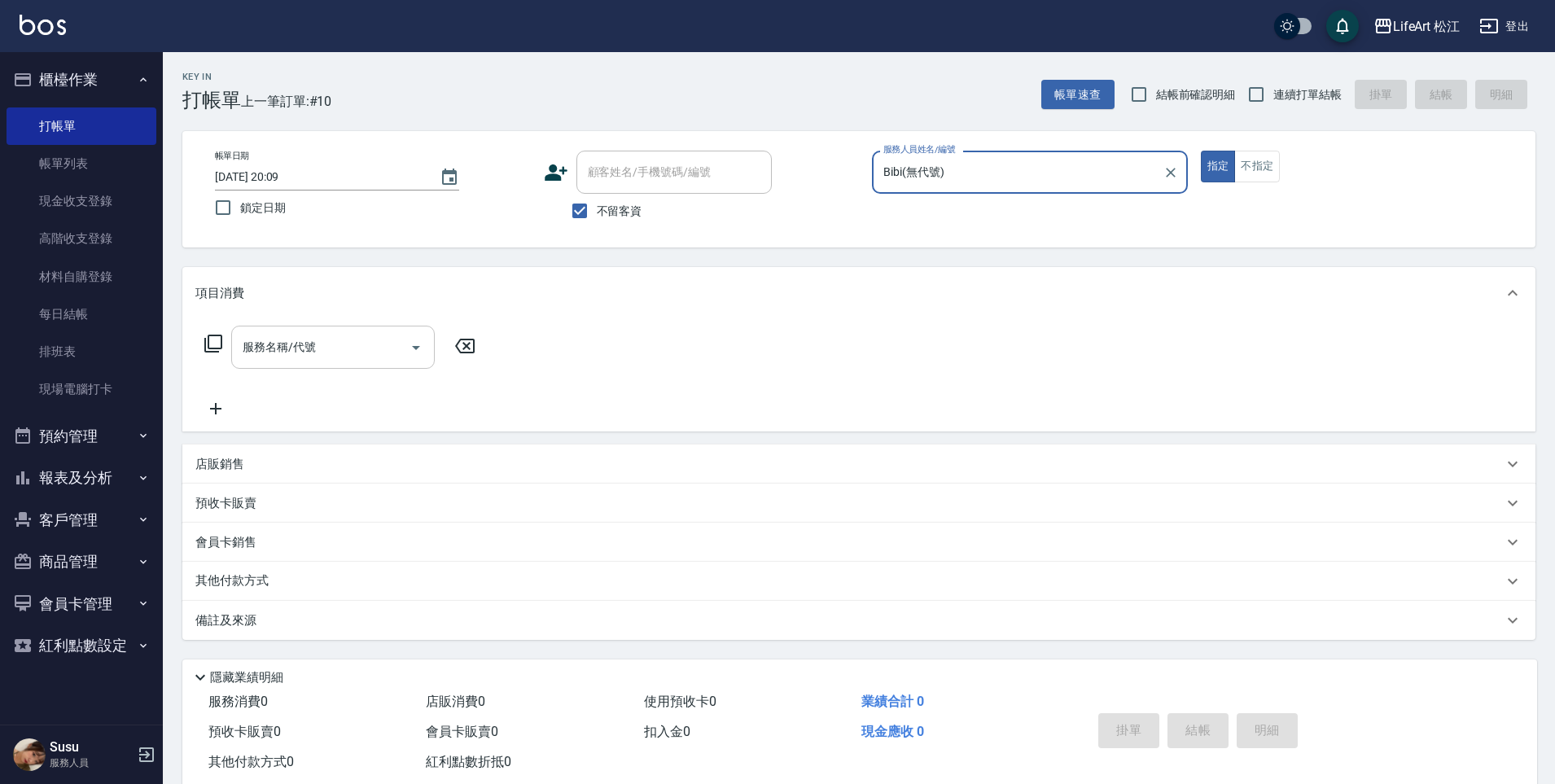
click at [393, 349] on input "服務名稱/代號" at bounding box center [321, 346] width 165 height 28
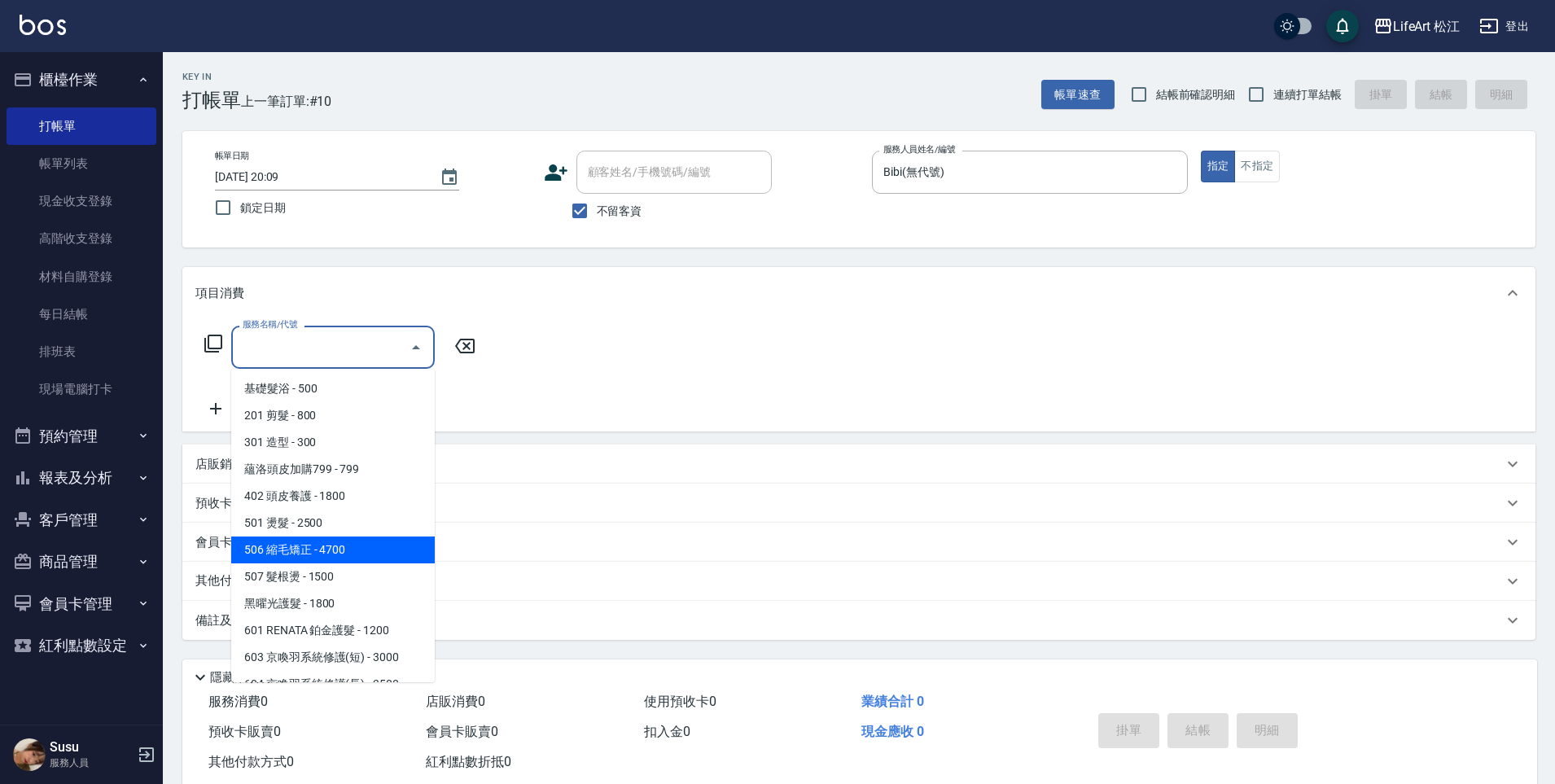
click at [335, 551] on span "506 縮毛矯正 - 4700" at bounding box center [333, 549] width 204 height 26
type input "506 縮毛矯正 (506)"
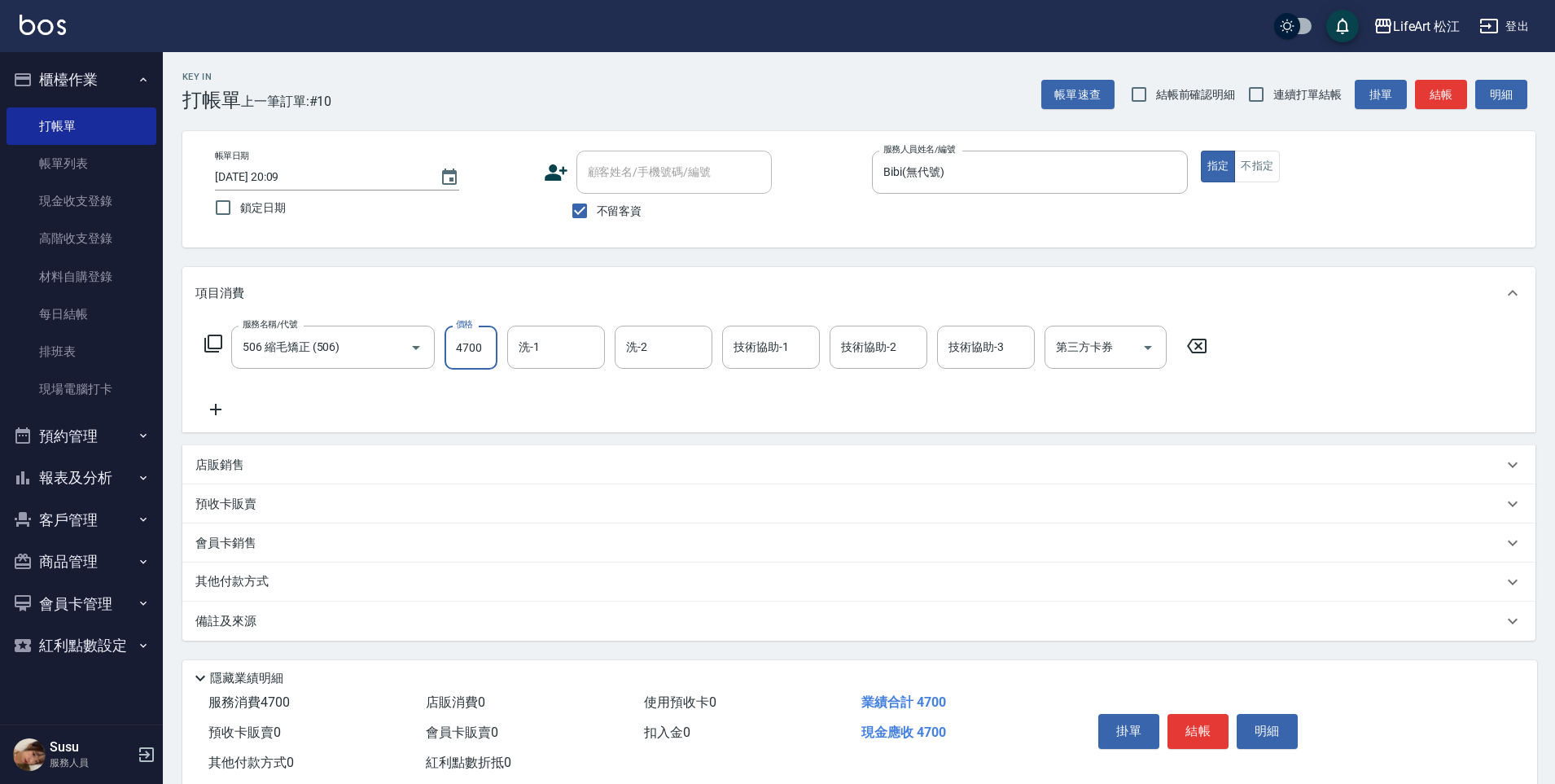
click at [475, 329] on input "4700" at bounding box center [471, 348] width 53 height 44
click at [480, 329] on input "4700" at bounding box center [471, 348] width 53 height 44
drag, startPoint x: 482, startPoint y: 335, endPoint x: 484, endPoint y: 344, distance: 9.2
click at [484, 344] on input "4700" at bounding box center [471, 348] width 53 height 44
type input "1000"
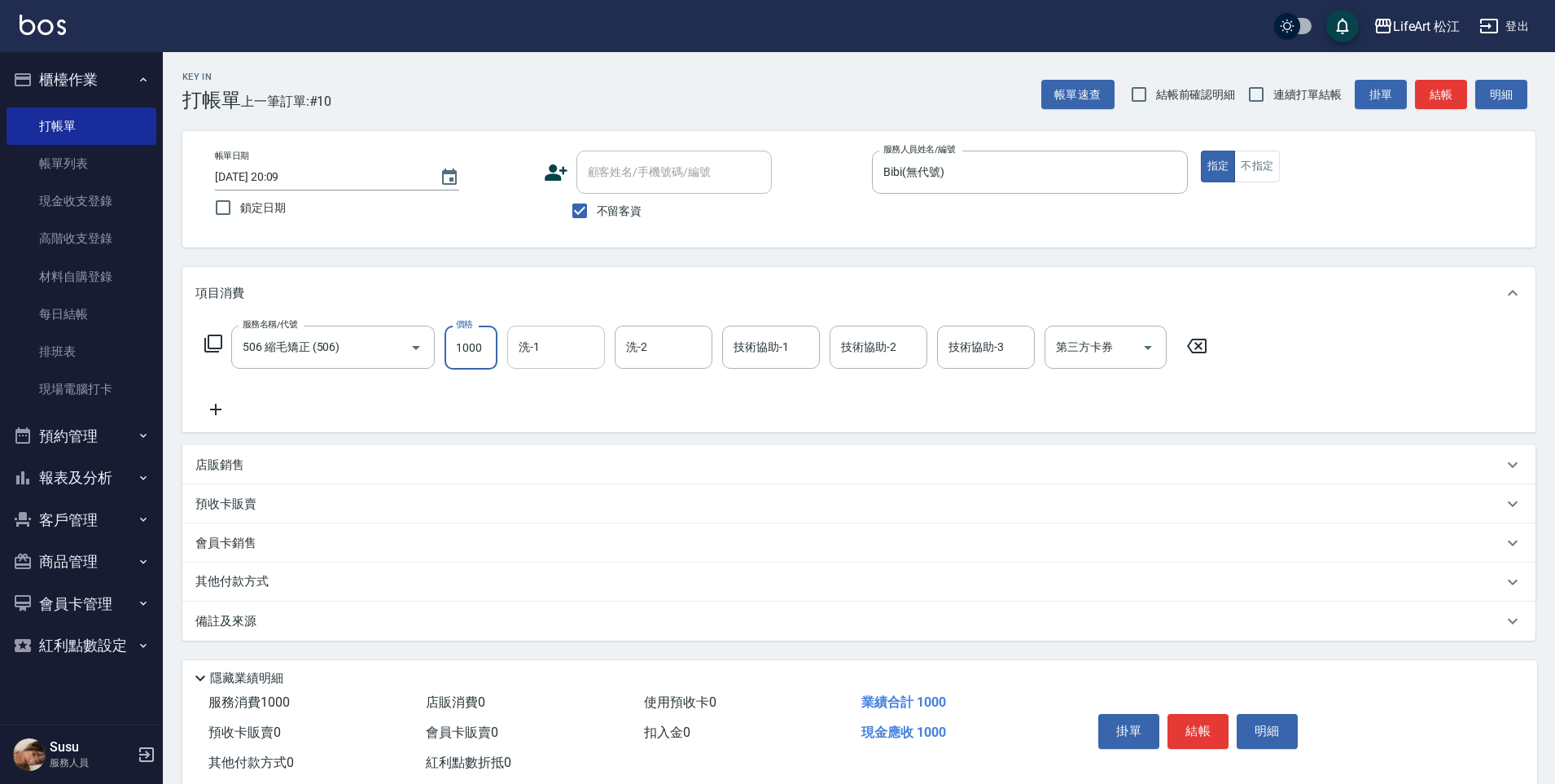
click at [579, 340] on input "洗-1" at bounding box center [556, 346] width 83 height 28
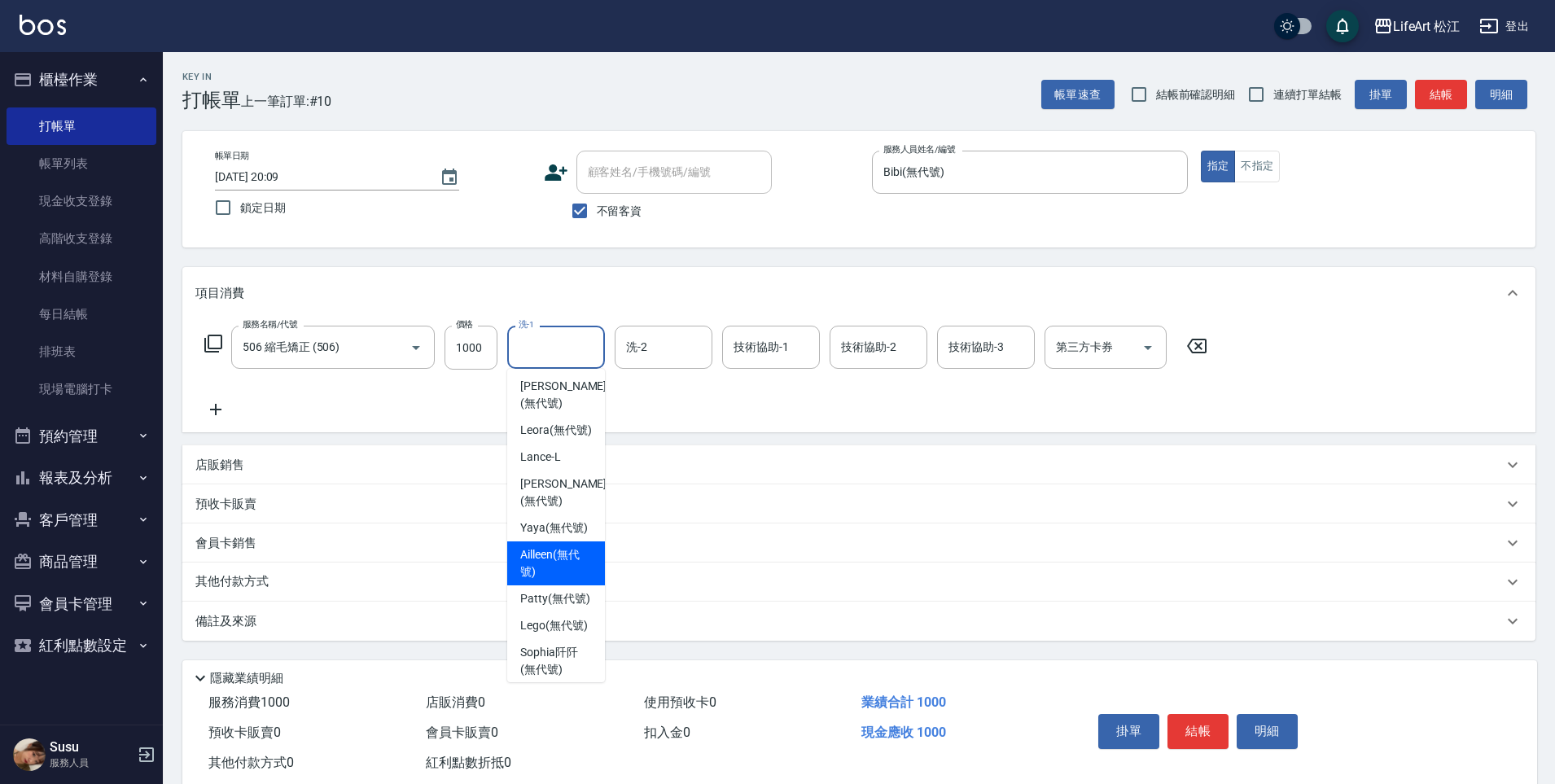
scroll to position [245, 0]
click at [568, 435] on span "Leora (無代號)" at bounding box center [556, 427] width 72 height 17
type input "Leora(無代號)"
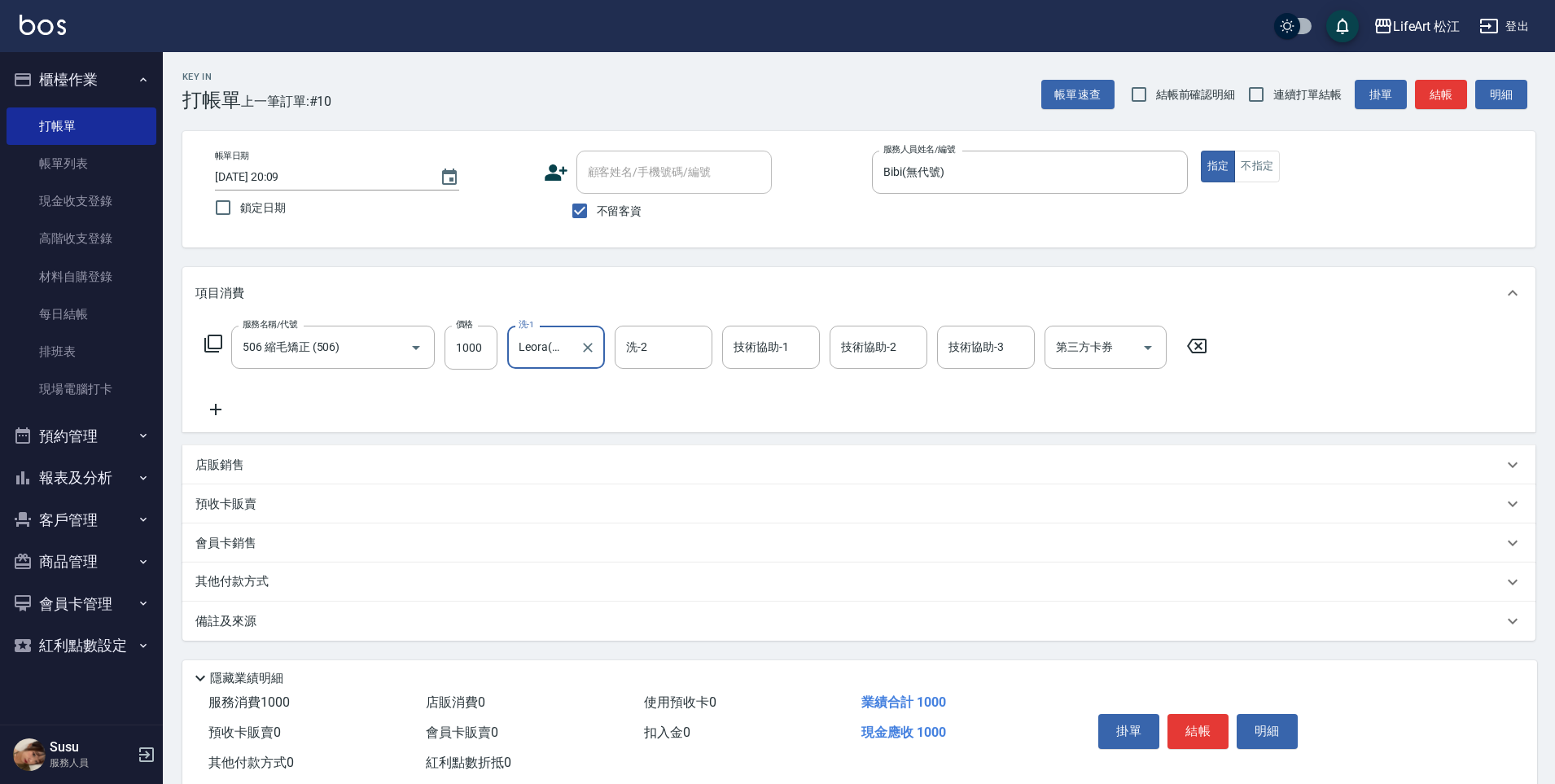
click at [221, 418] on icon at bounding box center [216, 409] width 41 height 20
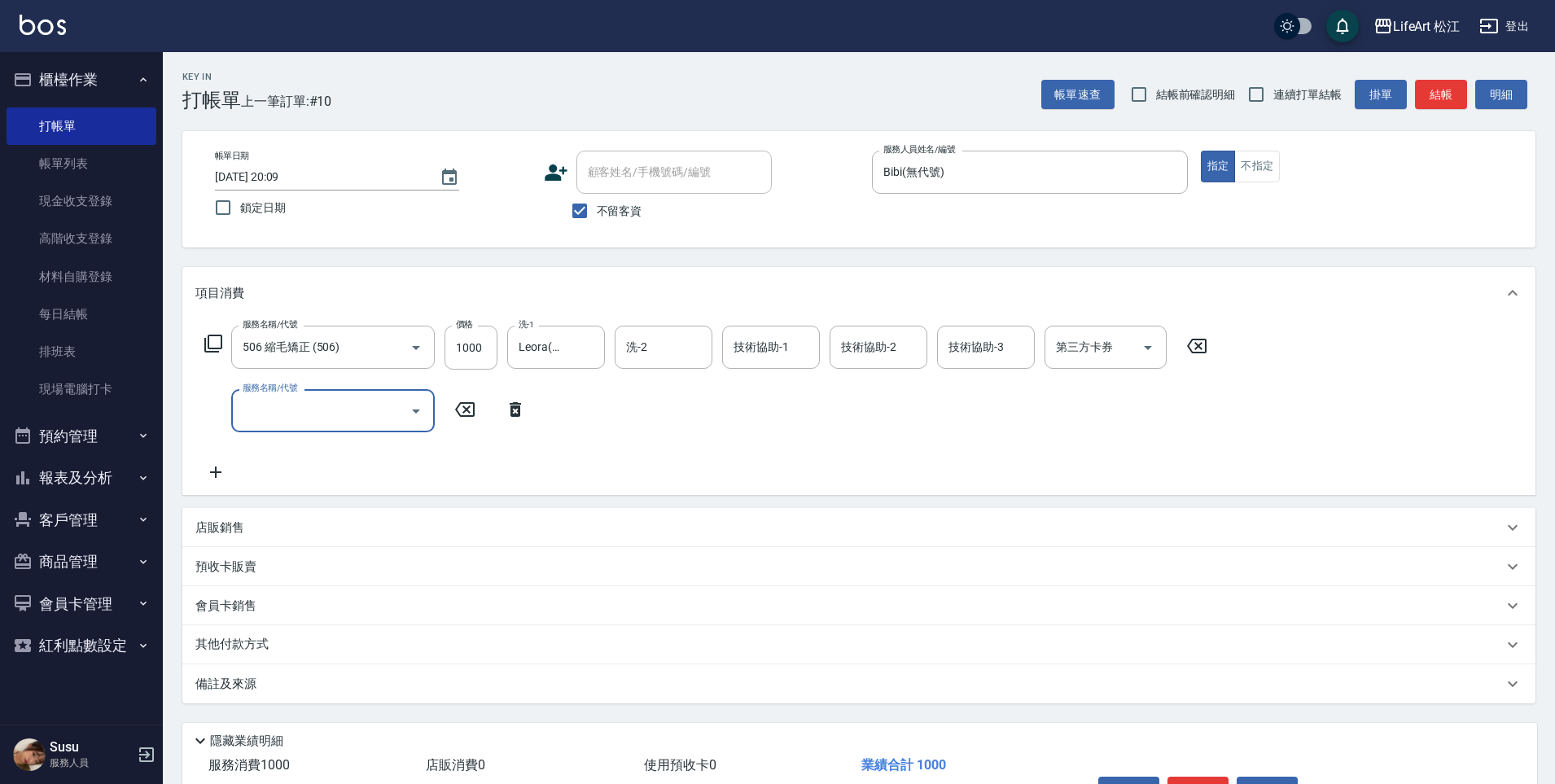
click at [286, 407] on input "服務名稱/代號" at bounding box center [321, 410] width 165 height 28
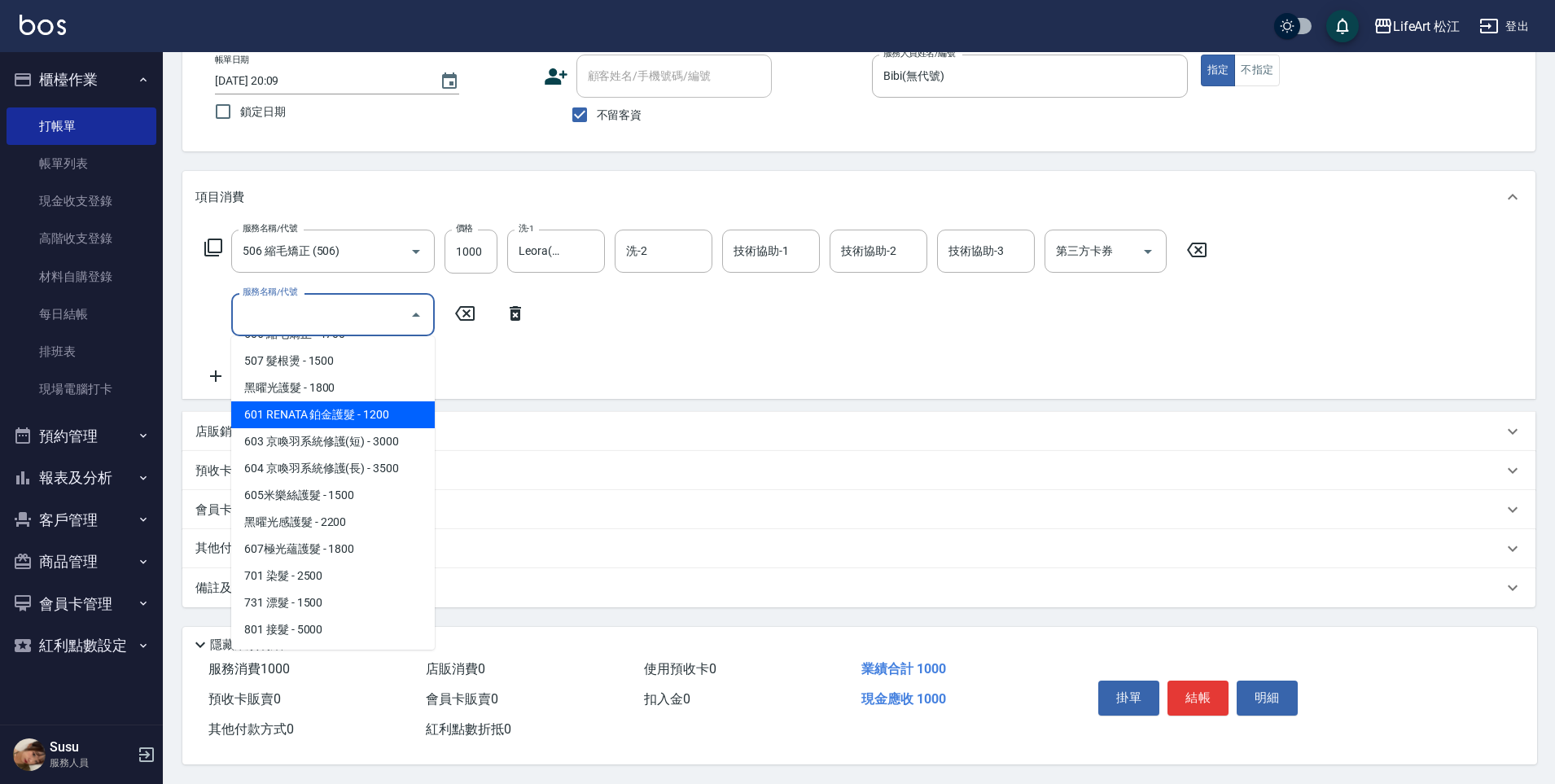
scroll to position [49, 0]
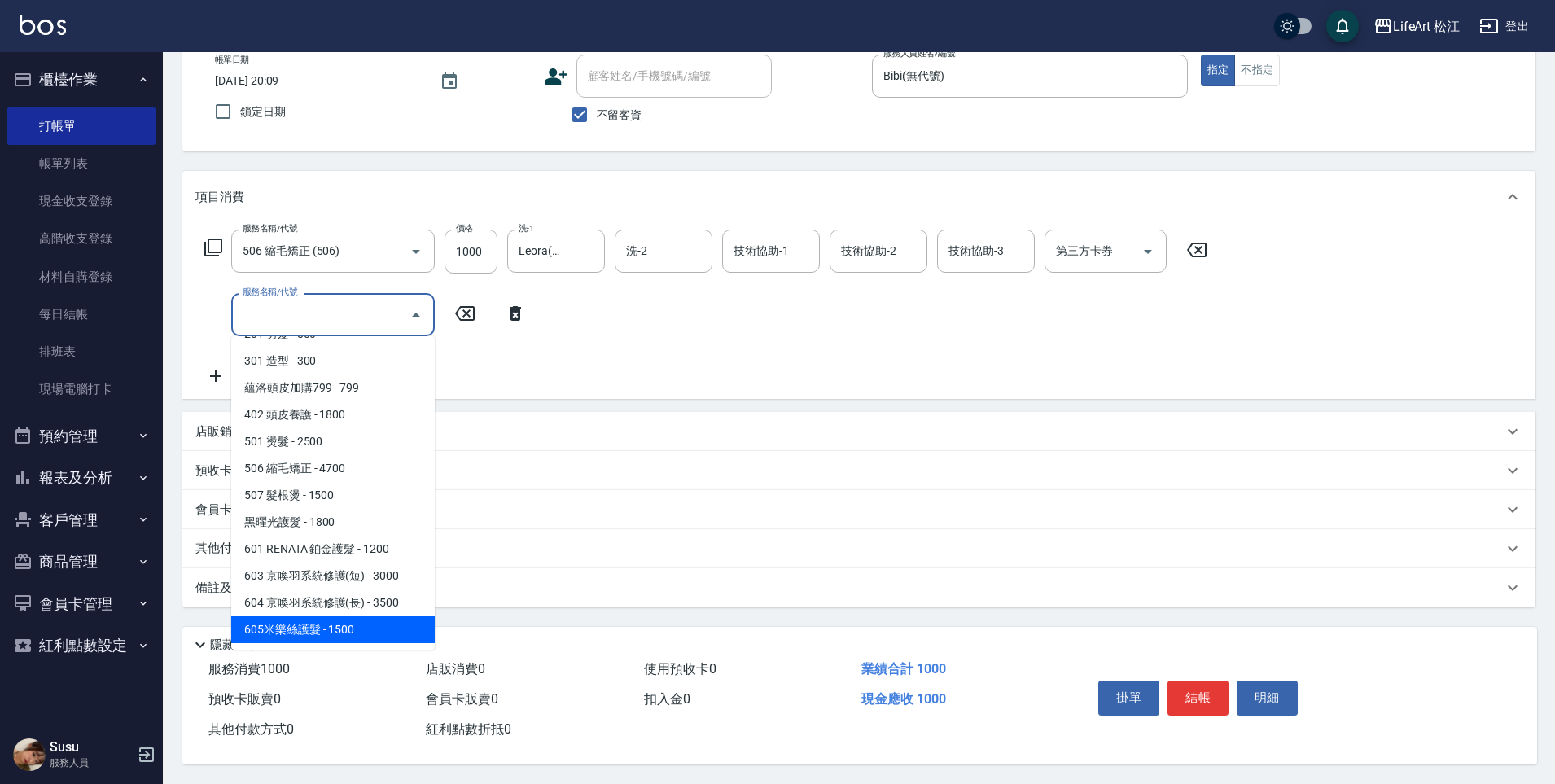
drag, startPoint x: 347, startPoint y: 617, endPoint x: 364, endPoint y: 612, distance: 17.7
click at [347, 617] on span "605米樂絲護髮 - 1500" at bounding box center [333, 629] width 204 height 26
type input "605米樂絲護髮(605)"
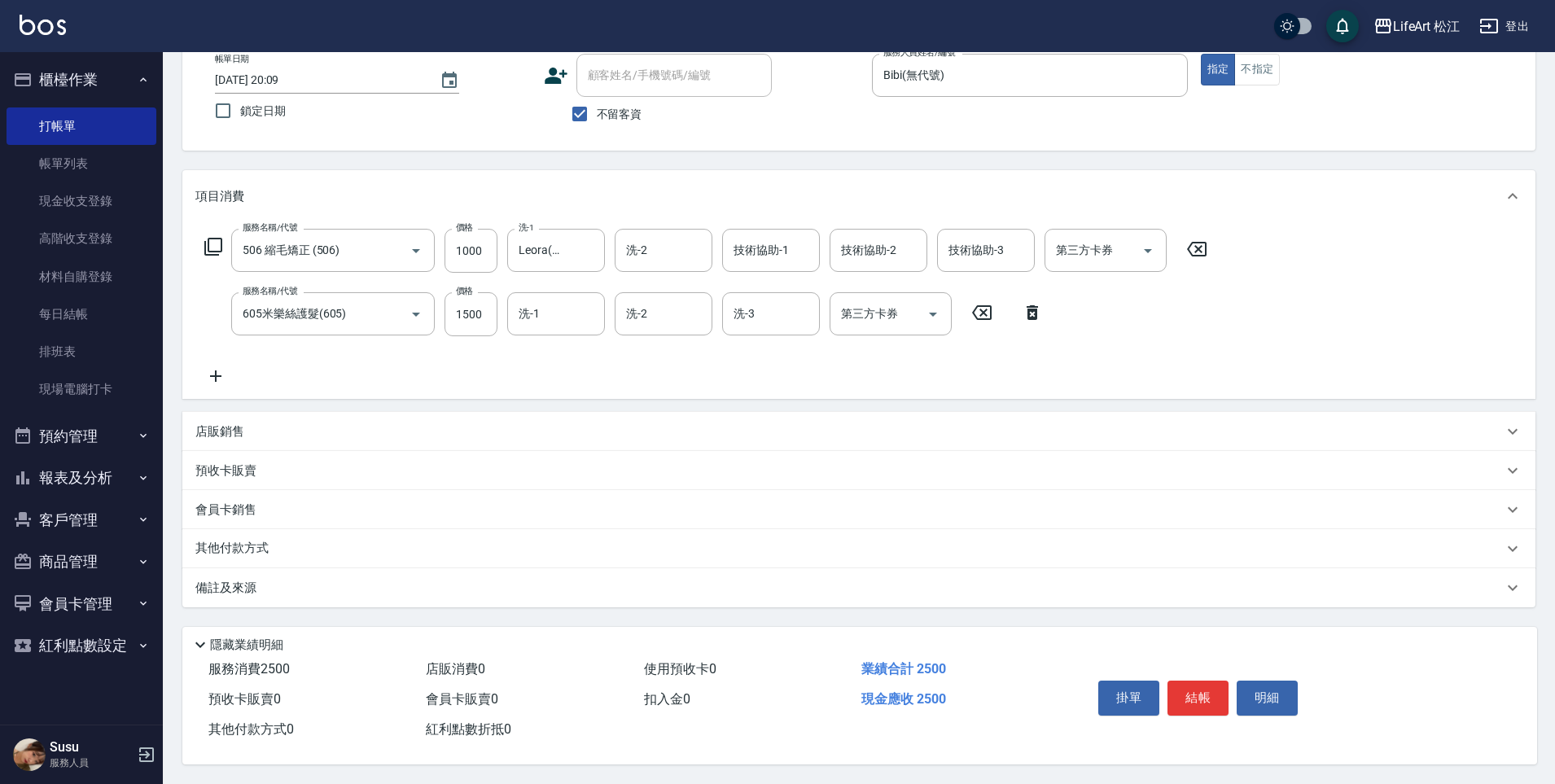
click at [408, 584] on div "備註及來源" at bounding box center [849, 588] width 1307 height 17
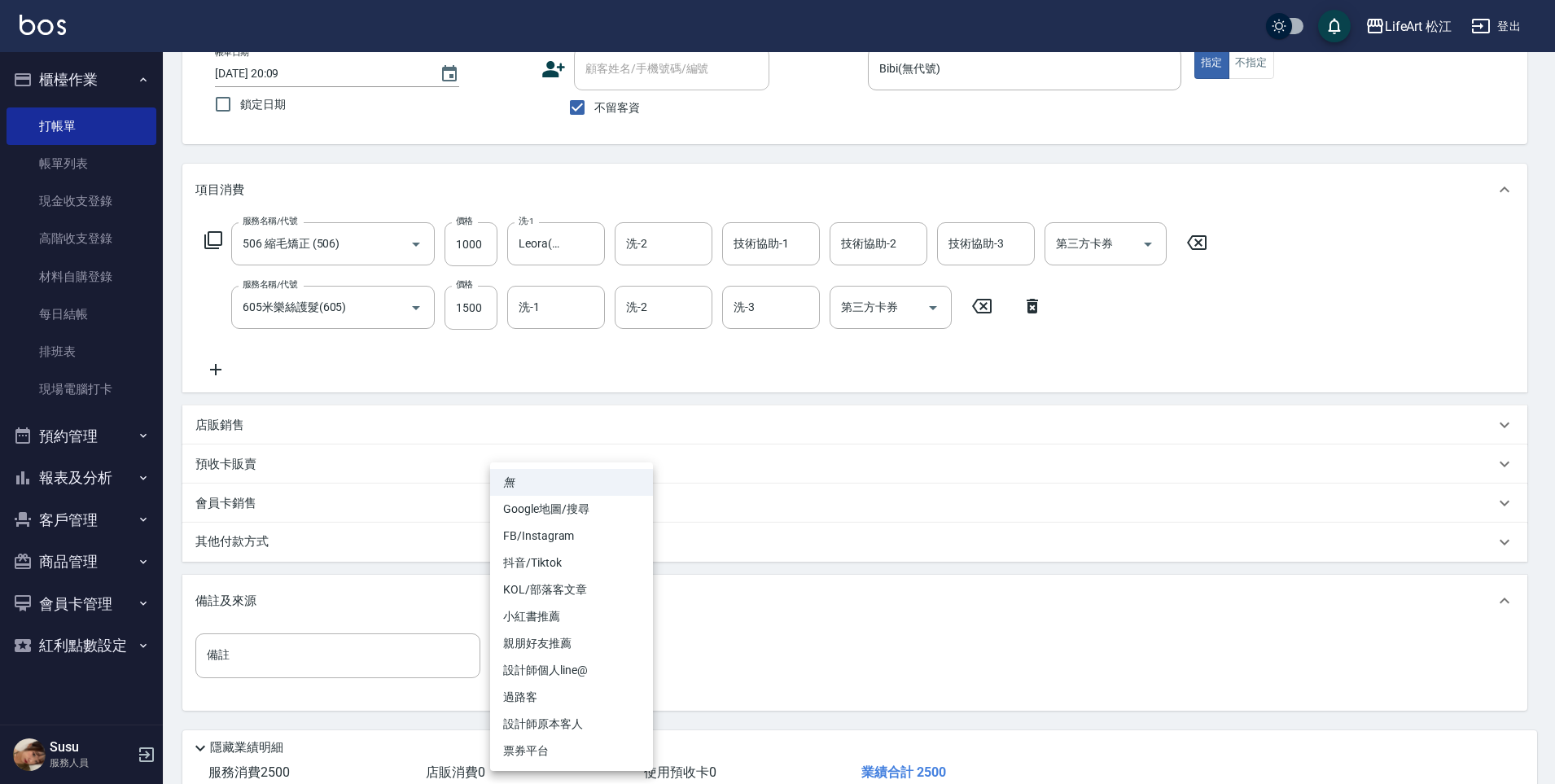
click at [575, 654] on body "LifeArt 松江 登出 櫃檯作業 打帳單 帳單列表 現金收支登錄 高階收支登錄 材料自購登錄 每日結帳 排班表 現場電腦打卡 預約管理 預約管理 單日預約…" at bounding box center [778, 392] width 1555 height 990
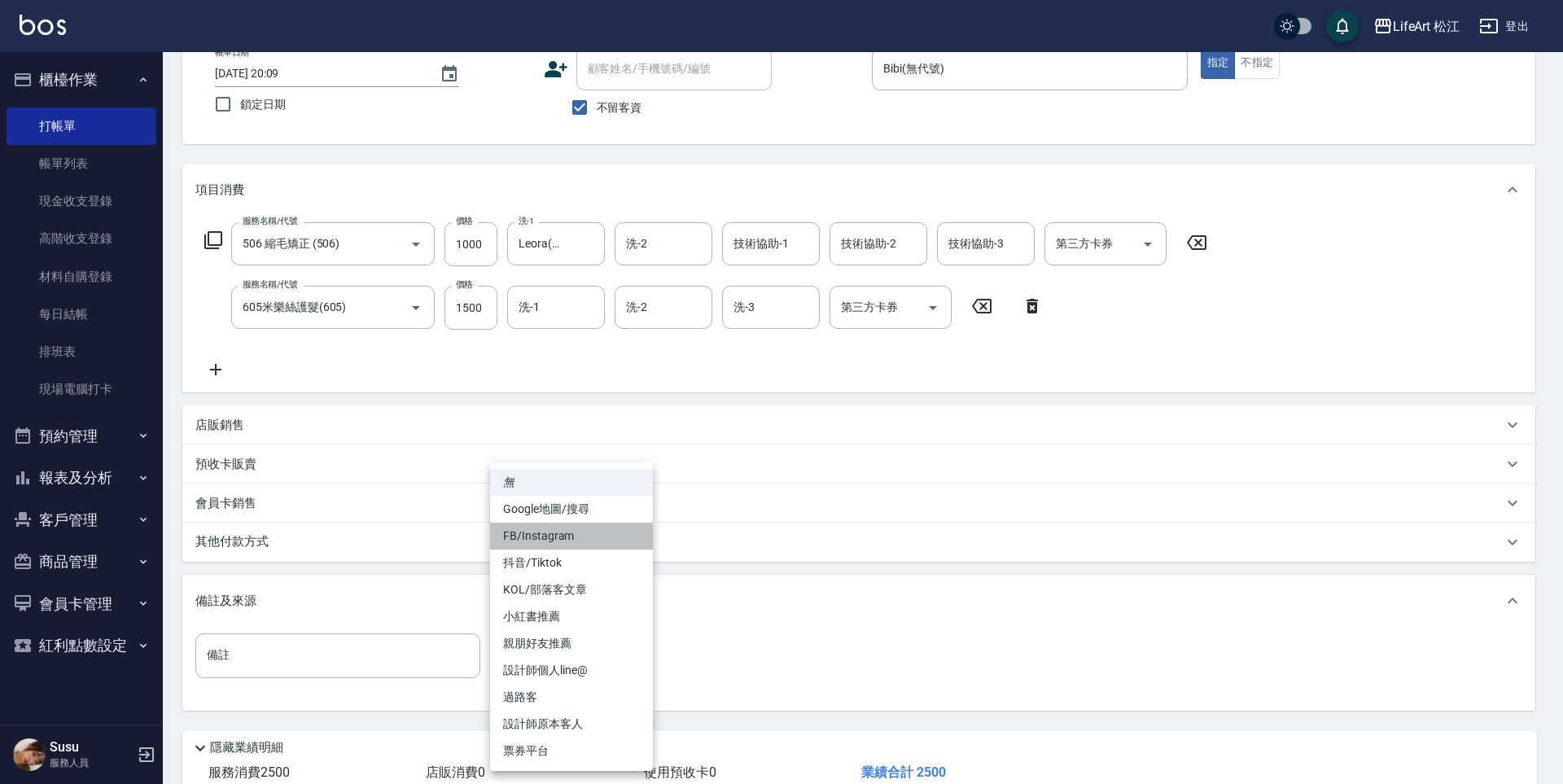
click at [584, 537] on li "FB/Instagram" at bounding box center [571, 536] width 163 height 26
type input "FB/Instagram"
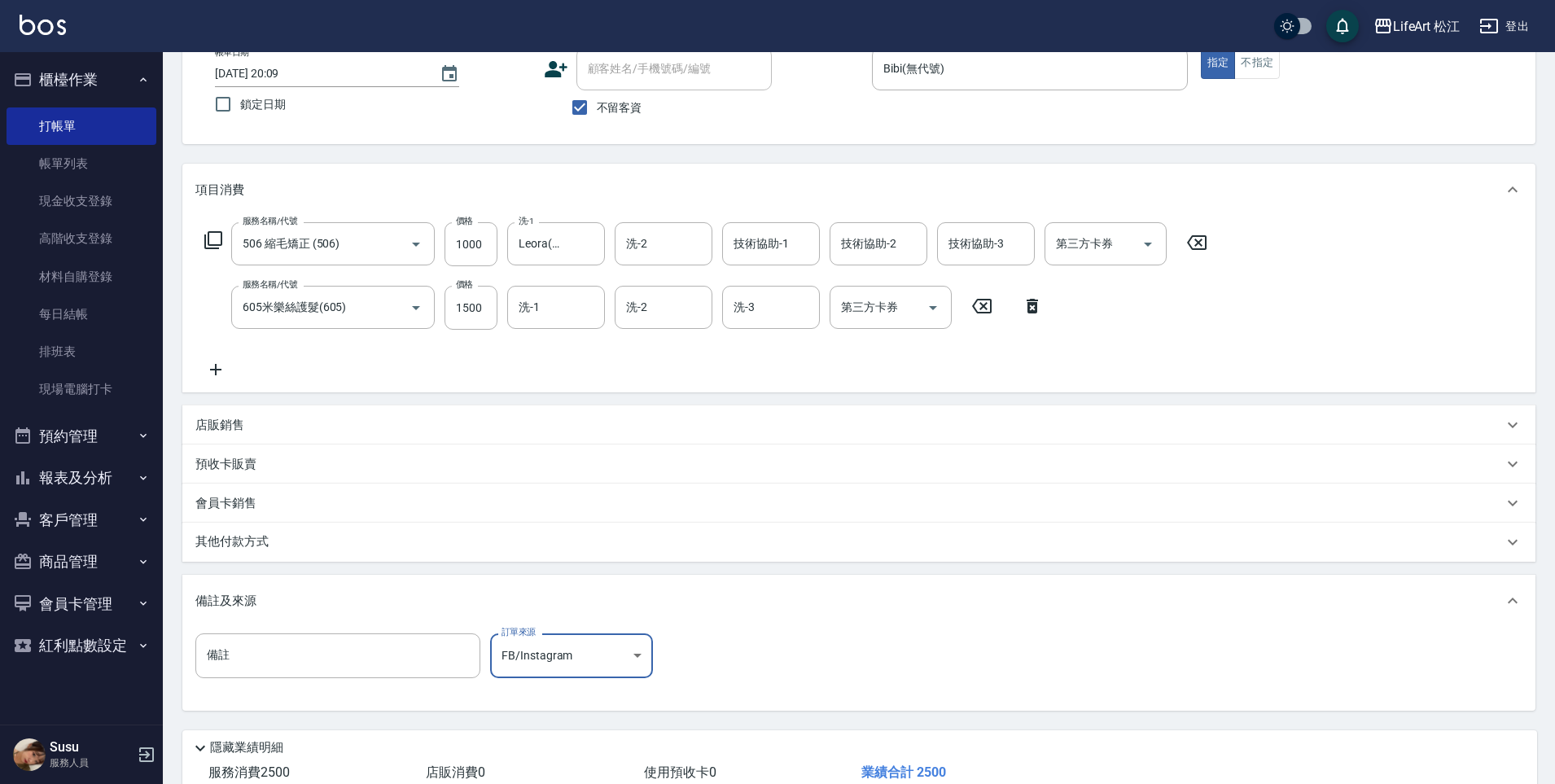
click at [317, 532] on div "其他付款方式" at bounding box center [859, 543] width 1354 height 39
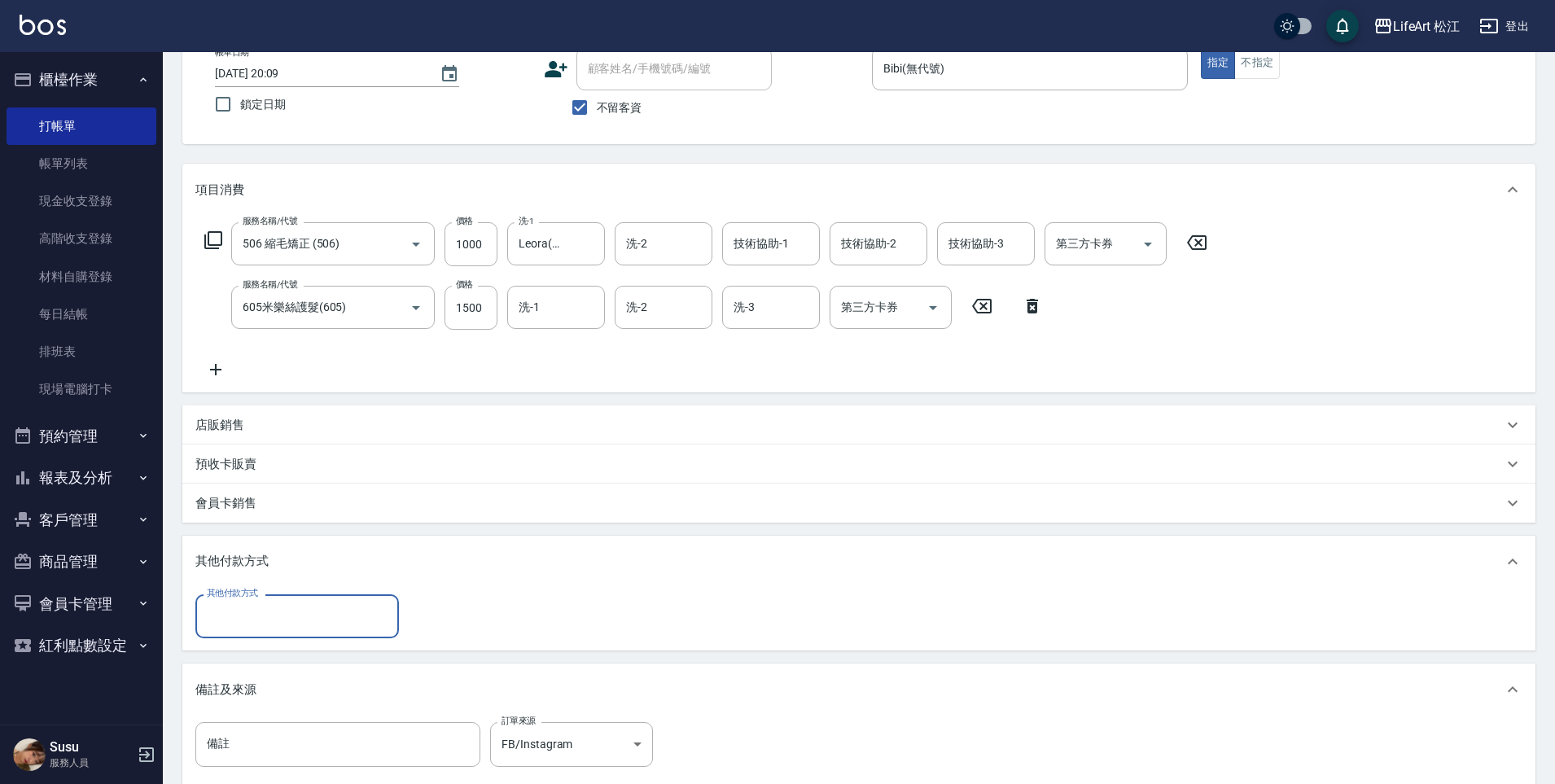
scroll to position [0, 0]
click at [306, 605] on input "其他付款方式" at bounding box center [297, 615] width 189 height 28
click at [301, 659] on span "轉帳" at bounding box center [297, 658] width 204 height 26
type input "轉帳"
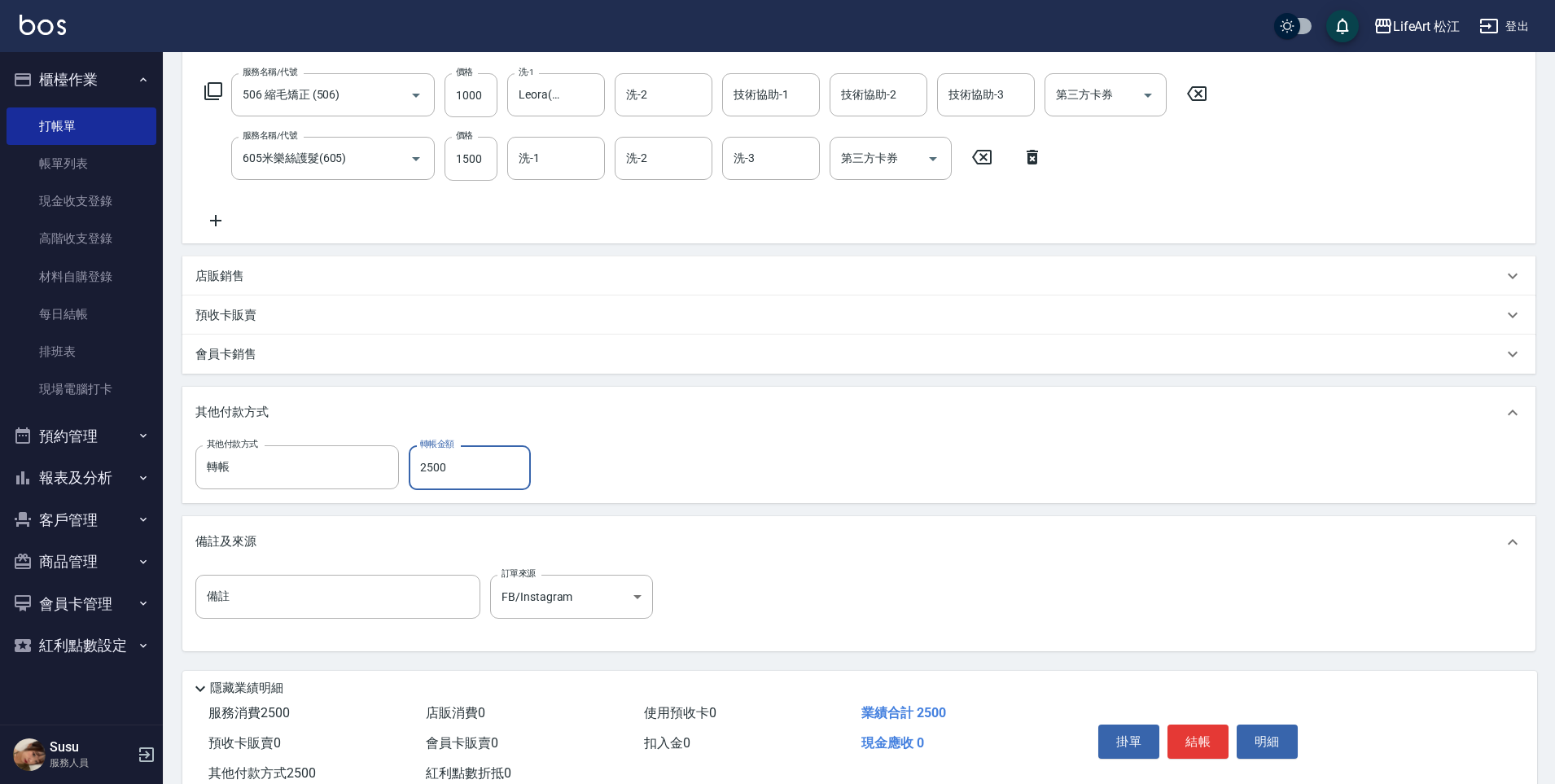
scroll to position [304, 0]
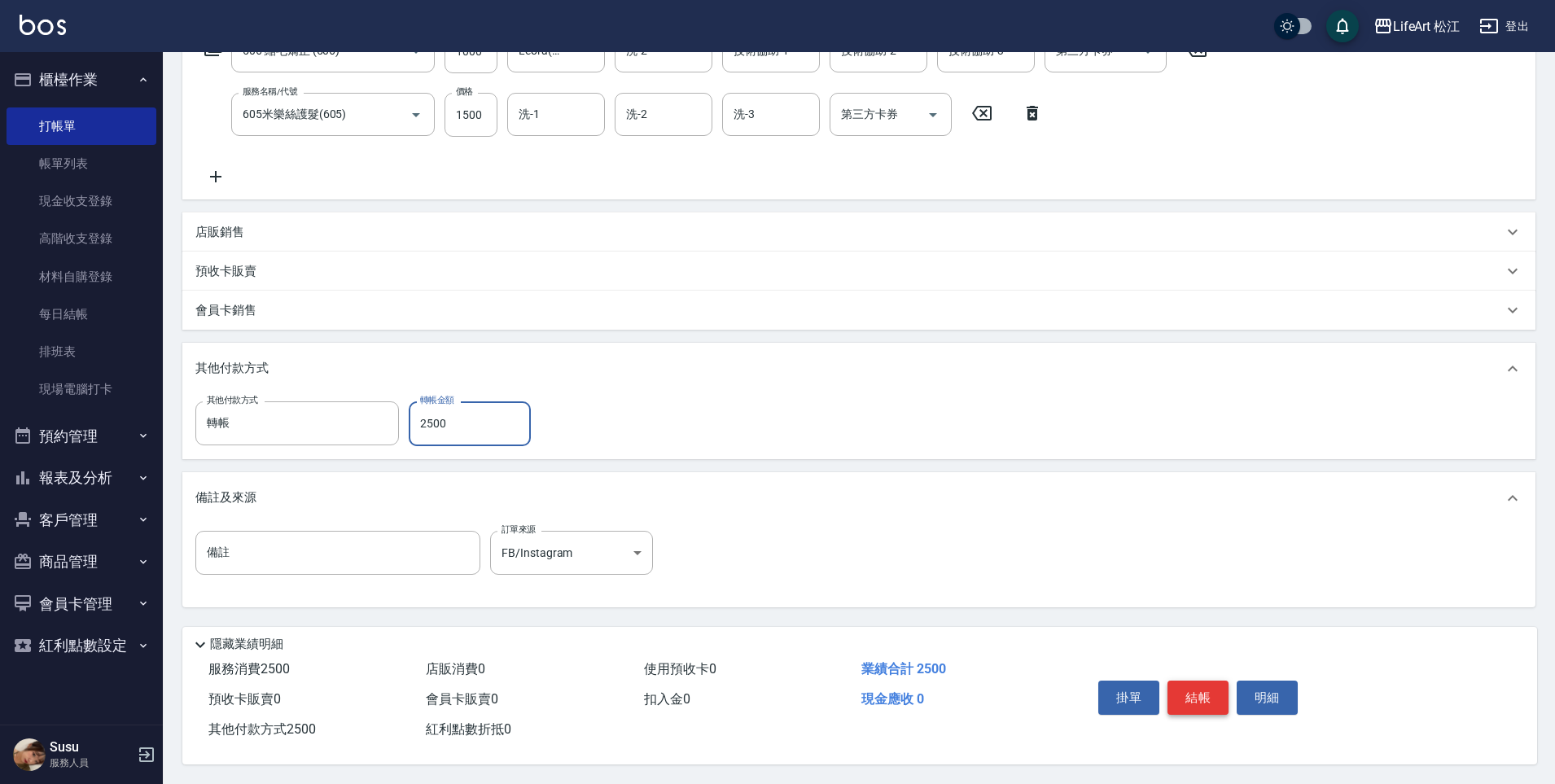
type input "2500"
click at [1208, 698] on button "結帳" at bounding box center [1198, 698] width 61 height 34
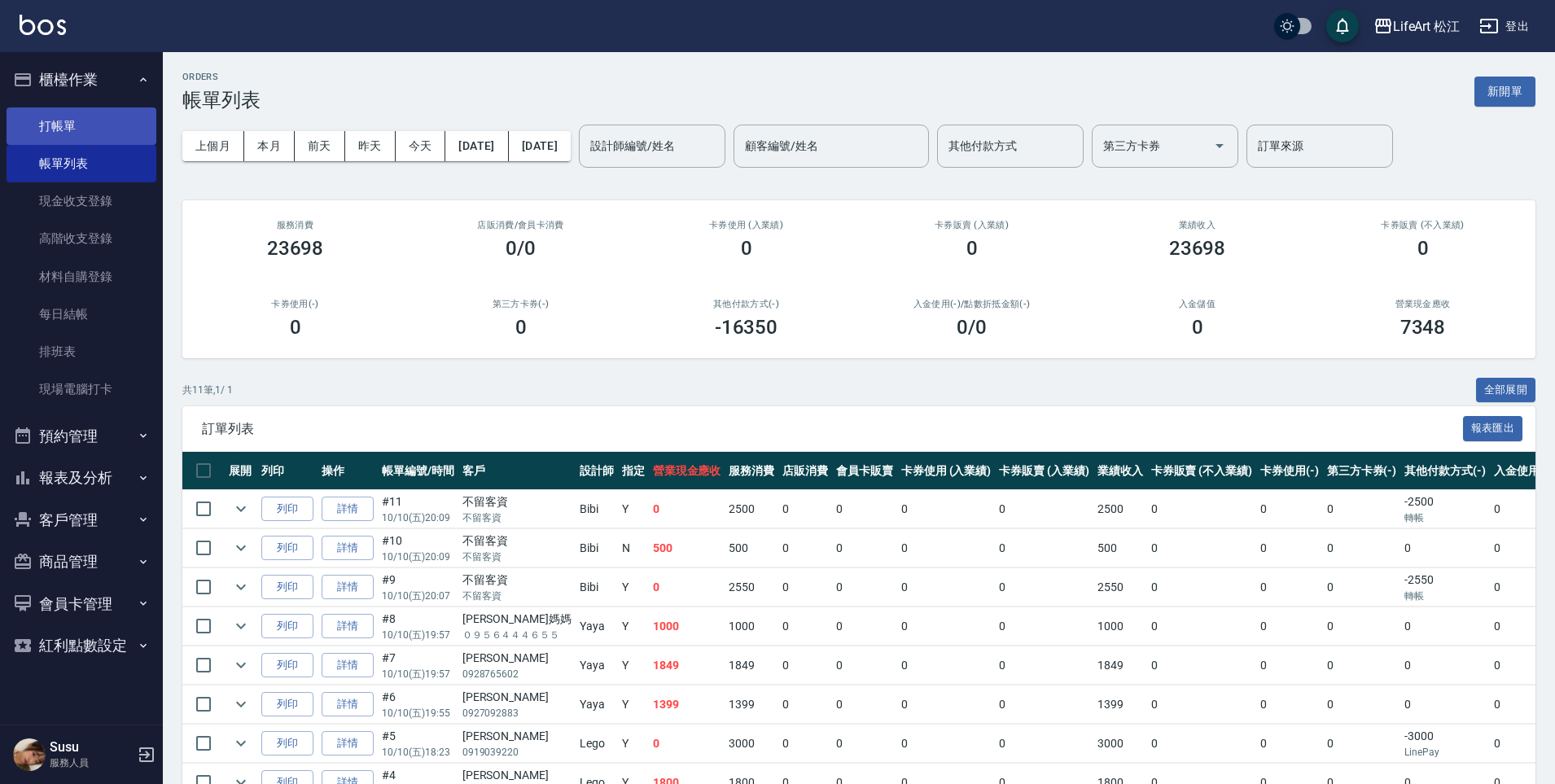
click at [67, 123] on link "打帳單" at bounding box center [82, 126] width 150 height 38
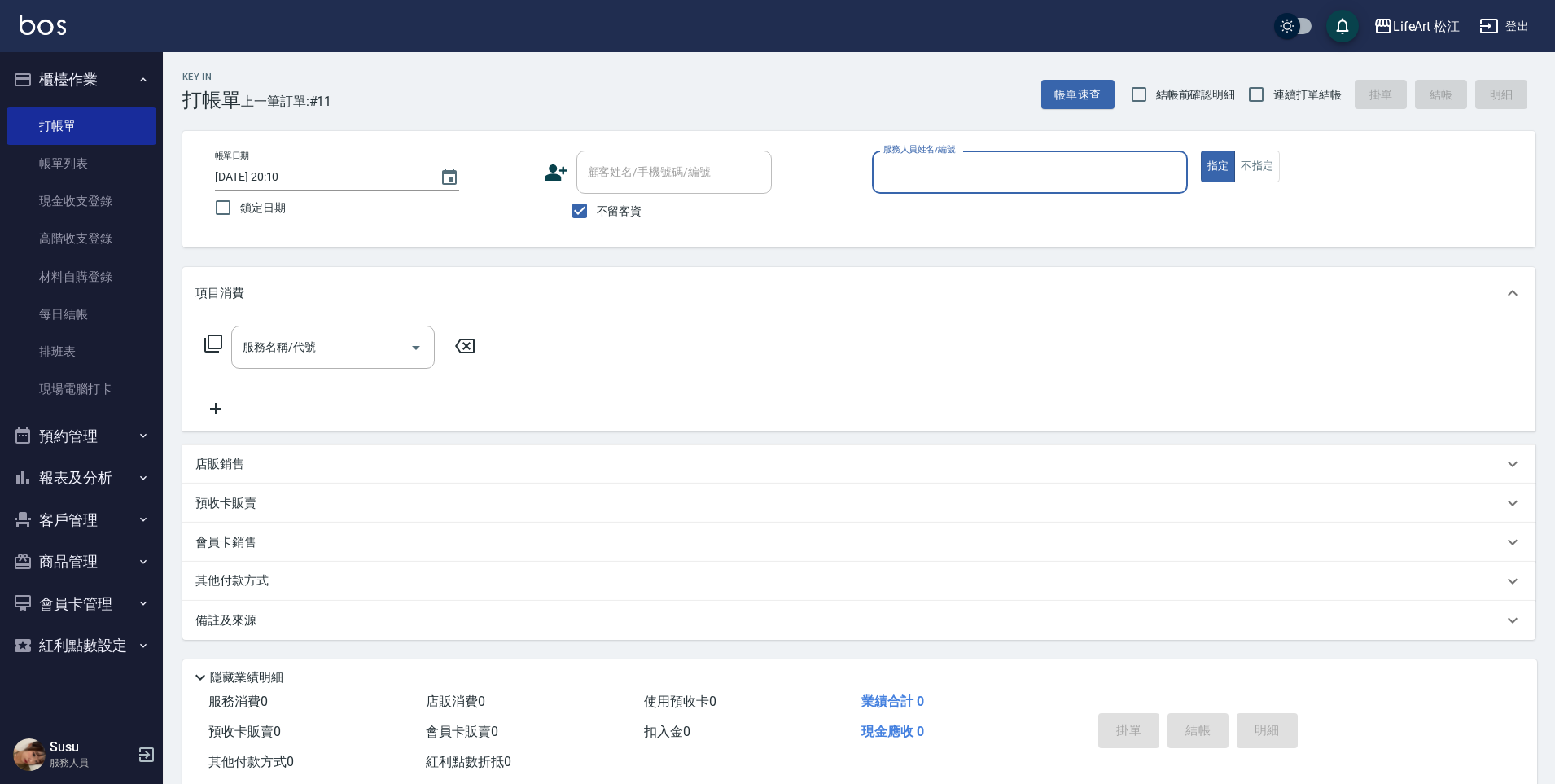
click at [997, 190] on div "服務人員姓名/編號" at bounding box center [1030, 172] width 316 height 44
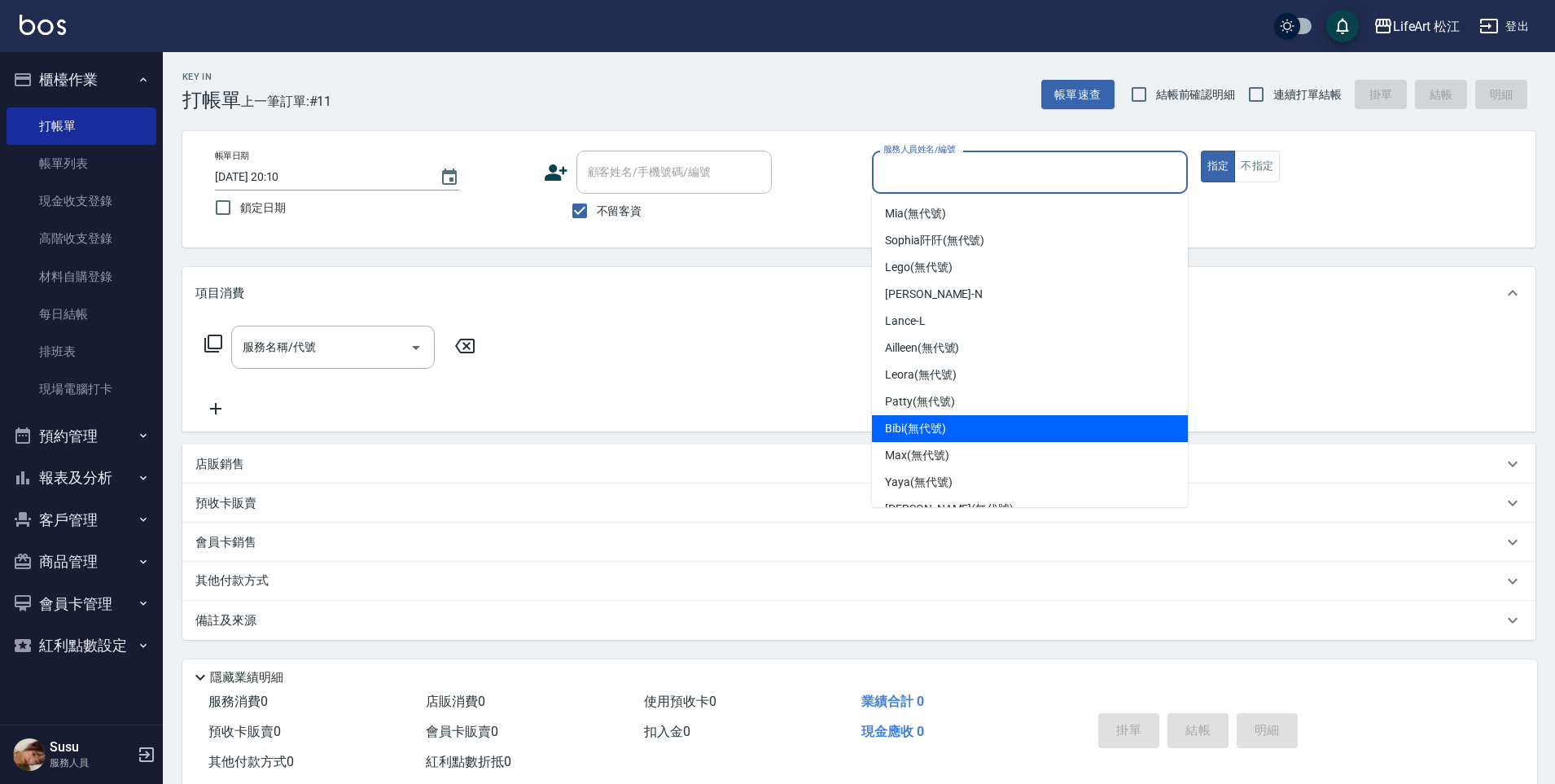
click at [955, 421] on div "Bibi (無代號)" at bounding box center [1030, 428] width 316 height 26
type input "Bibi(無代號)"
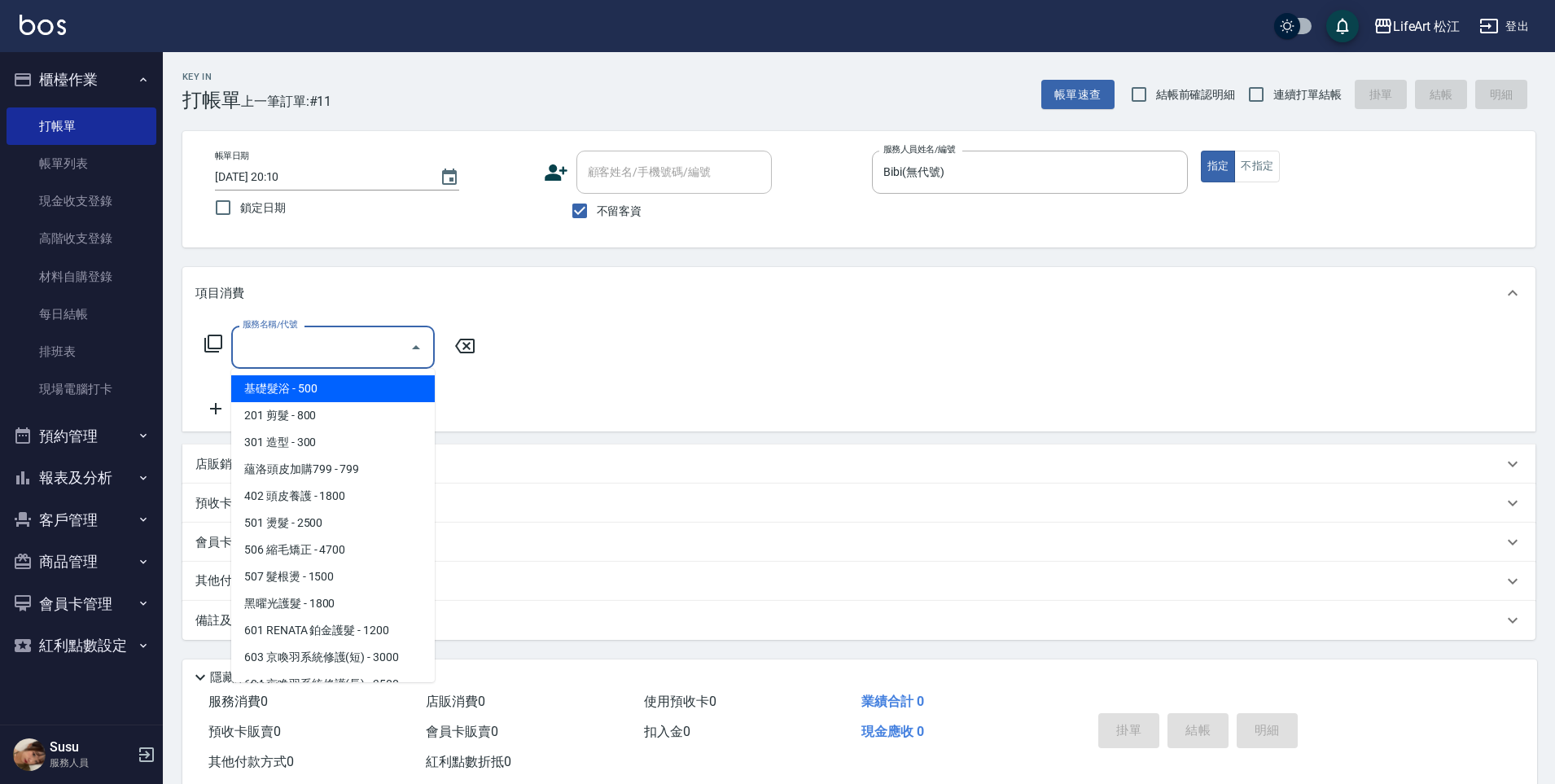
click at [306, 336] on input "服務名稱/代號" at bounding box center [321, 346] width 165 height 28
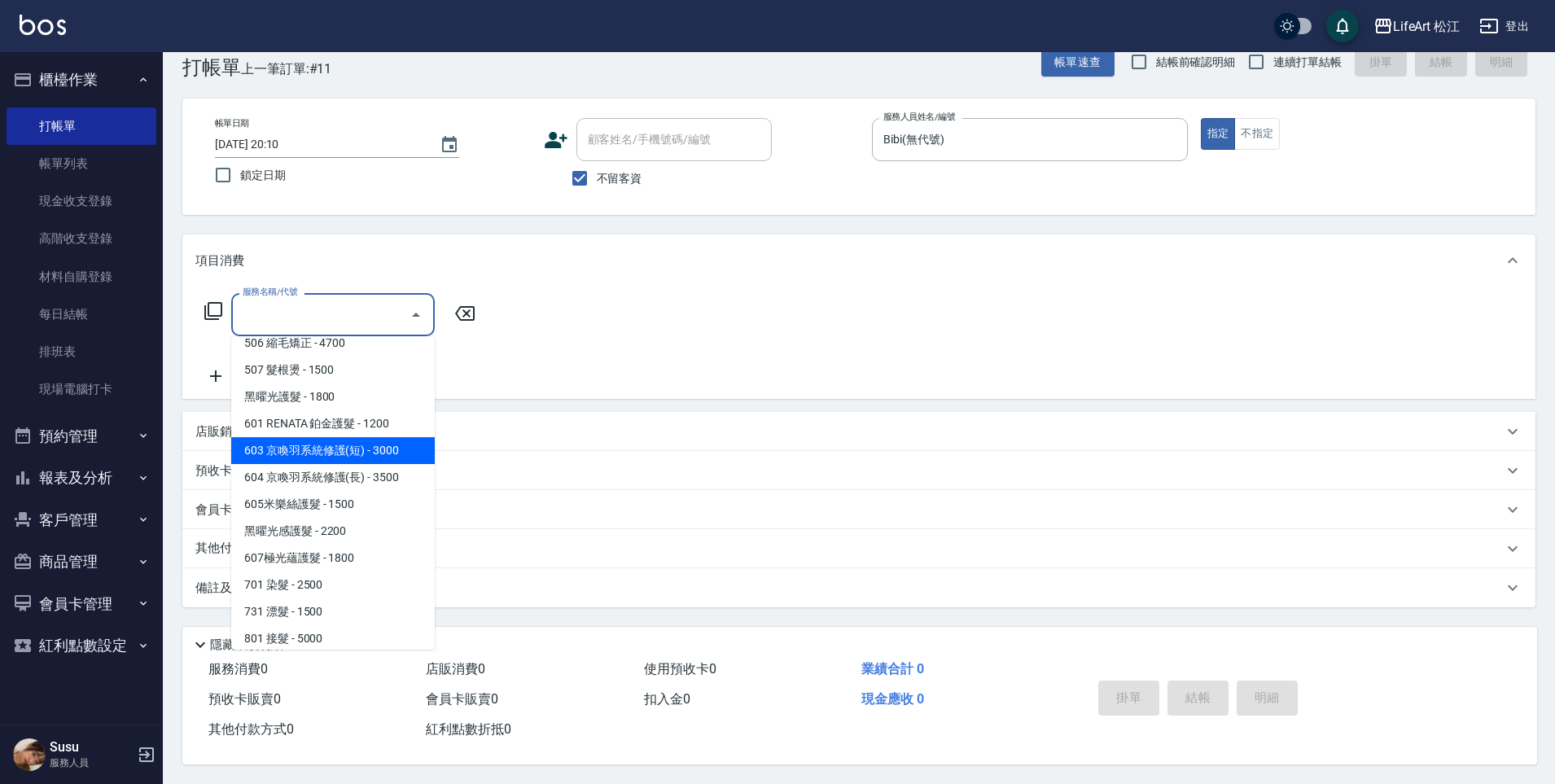
scroll to position [183, 0]
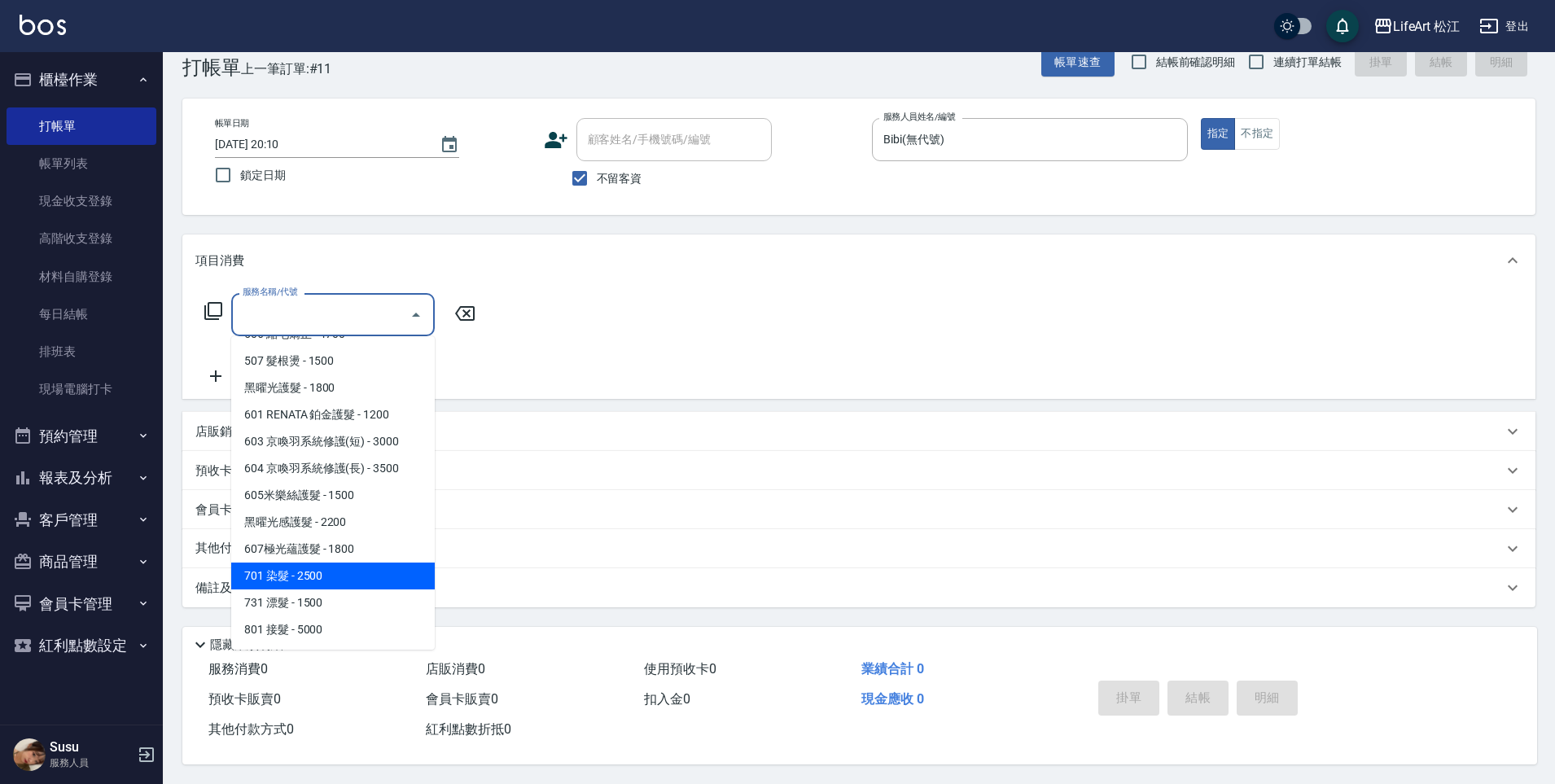
click at [361, 566] on span "701 染髮 - 2500" at bounding box center [333, 575] width 204 height 26
type input "701 染髮(701)"
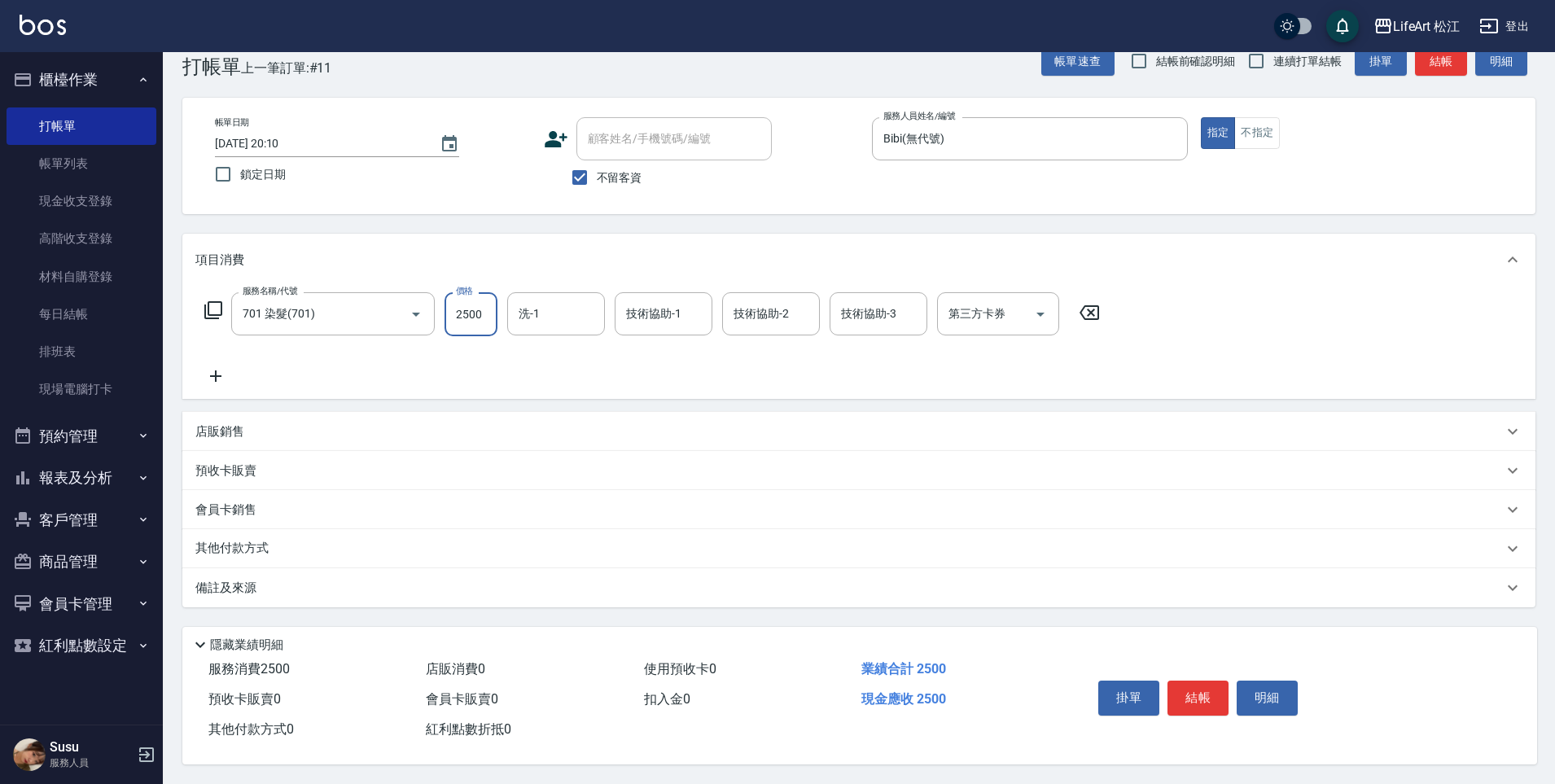
click at [488, 314] on input "2500" at bounding box center [471, 315] width 53 height 44
type input "2000"
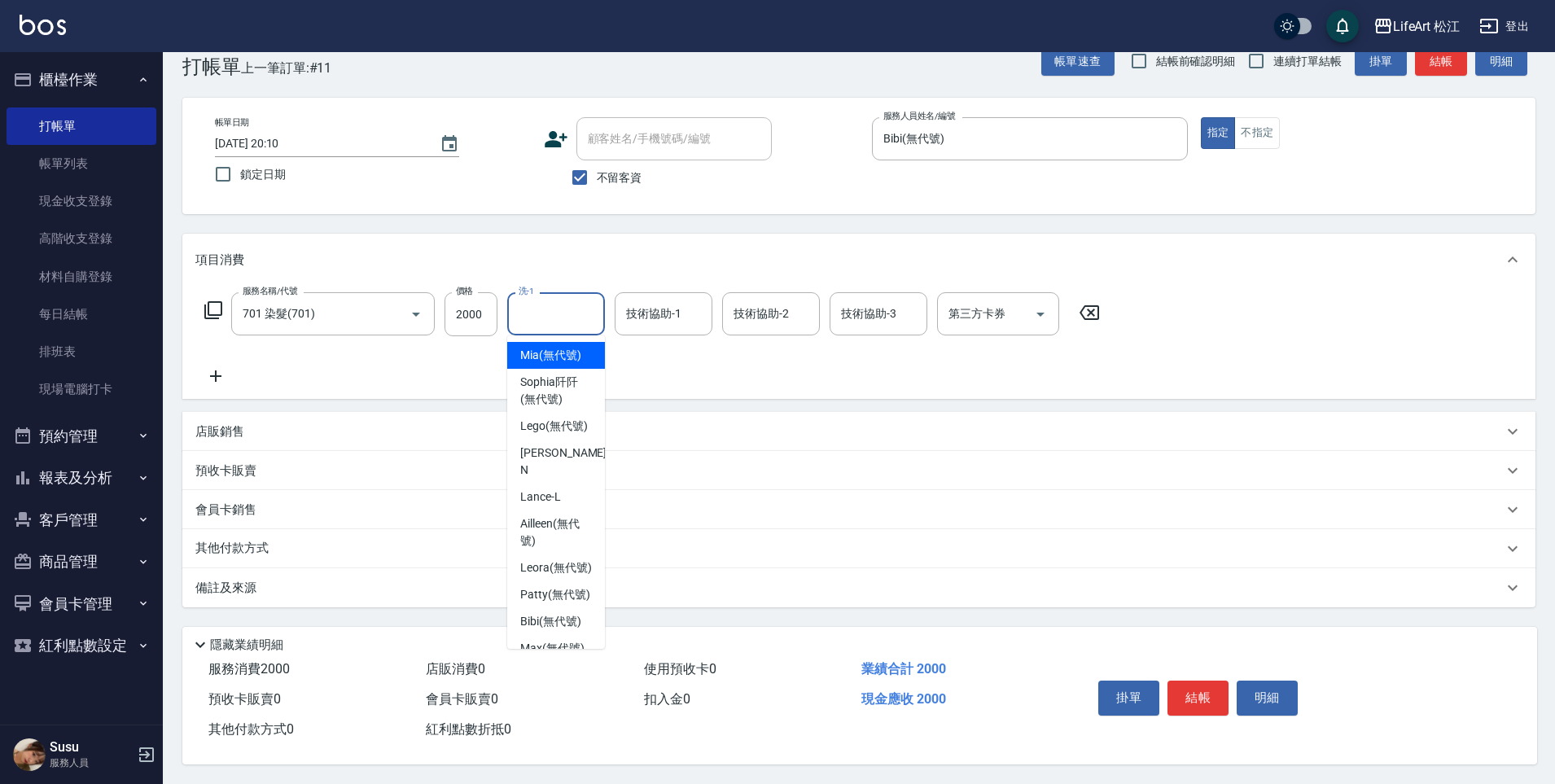
click at [529, 314] on input "洗-1" at bounding box center [556, 313] width 83 height 28
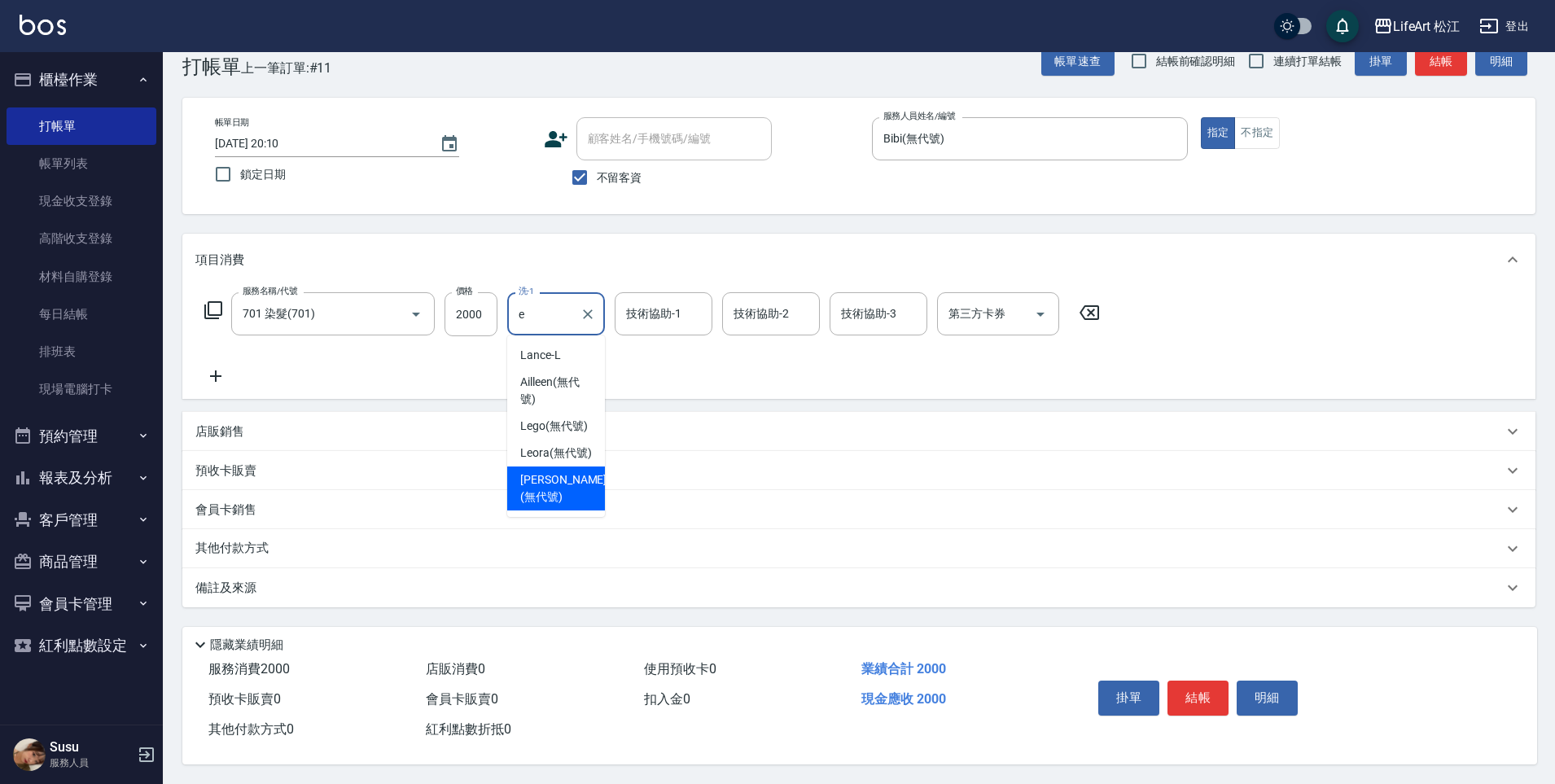
click at [586, 474] on span "[PERSON_NAME] (無代號)" at bounding box center [563, 488] width 86 height 34
type input "[PERSON_NAME](無代號)"
click at [390, 571] on div "備註及來源" at bounding box center [859, 588] width 1354 height 39
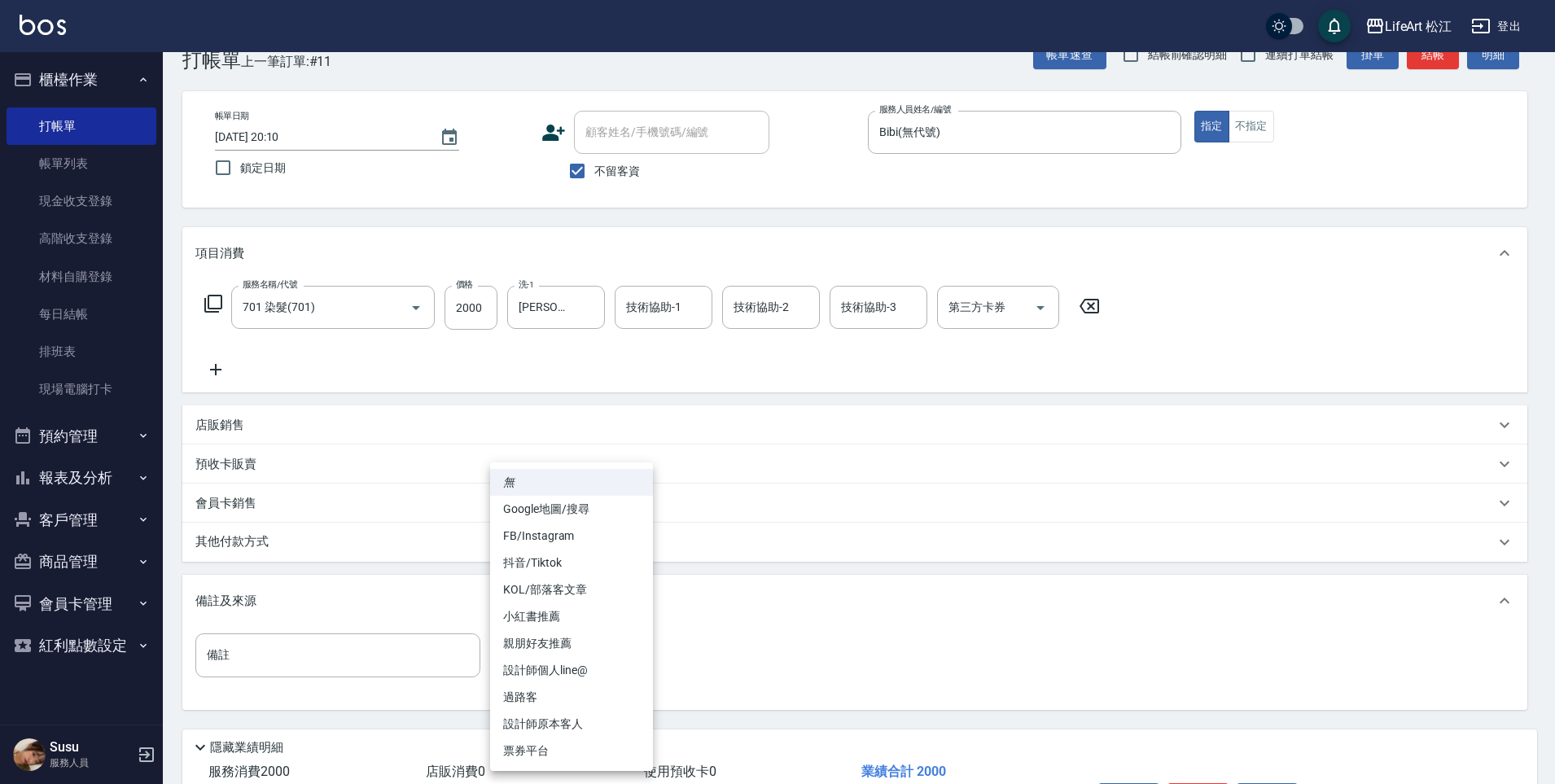
click at [556, 650] on body "LifeArt 松江 登出 櫃檯作業 打帳單 帳單列表 現金收支登錄 高階收支登錄 材料自購登錄 每日結帳 排班表 現場電腦打卡 預約管理 預約管理 單日預約…" at bounding box center [778, 423] width 1555 height 926
click at [609, 529] on li "FB/Instagram" at bounding box center [571, 536] width 163 height 26
type input "FB/Instagram"
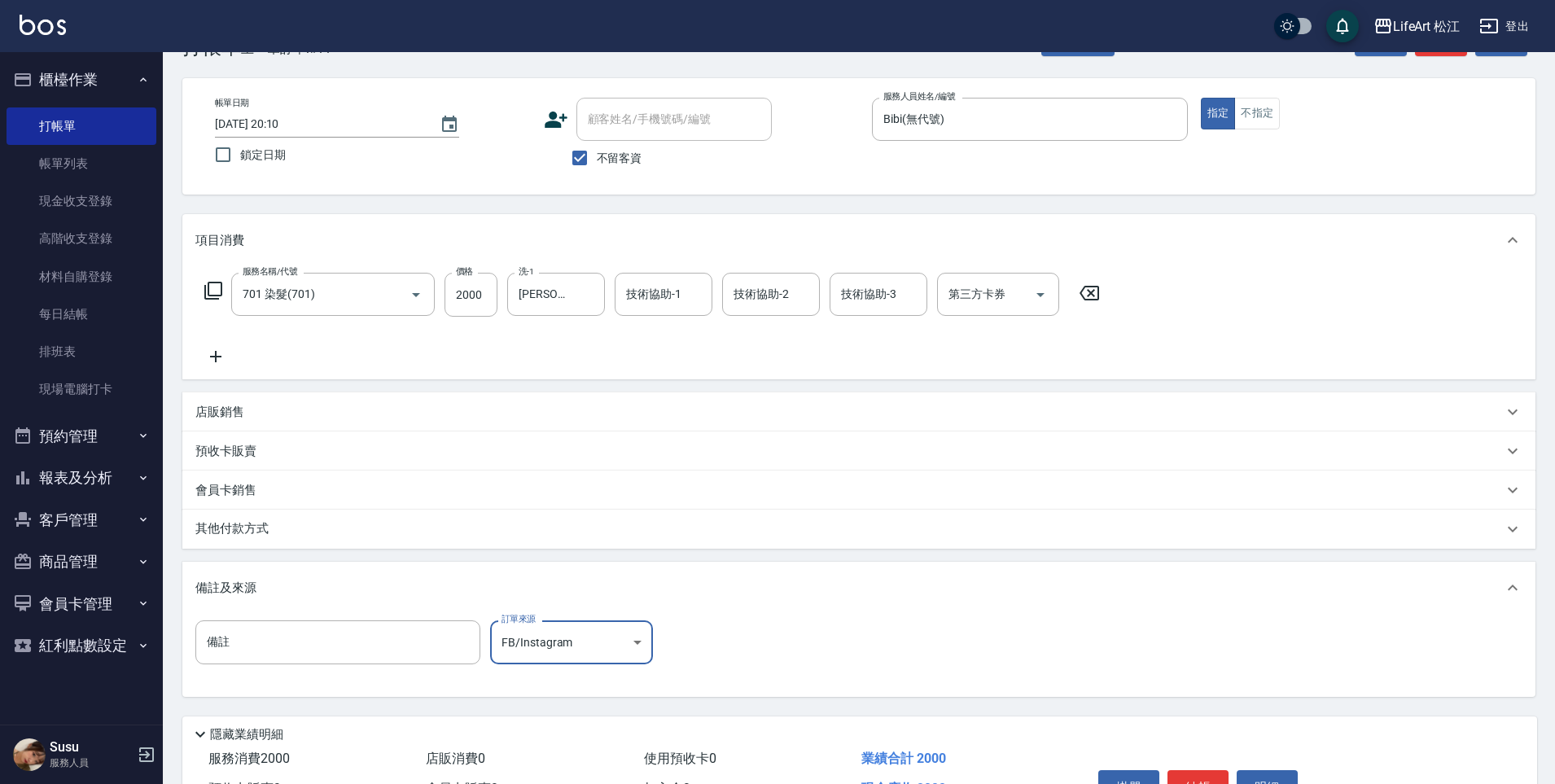
scroll to position [150, 0]
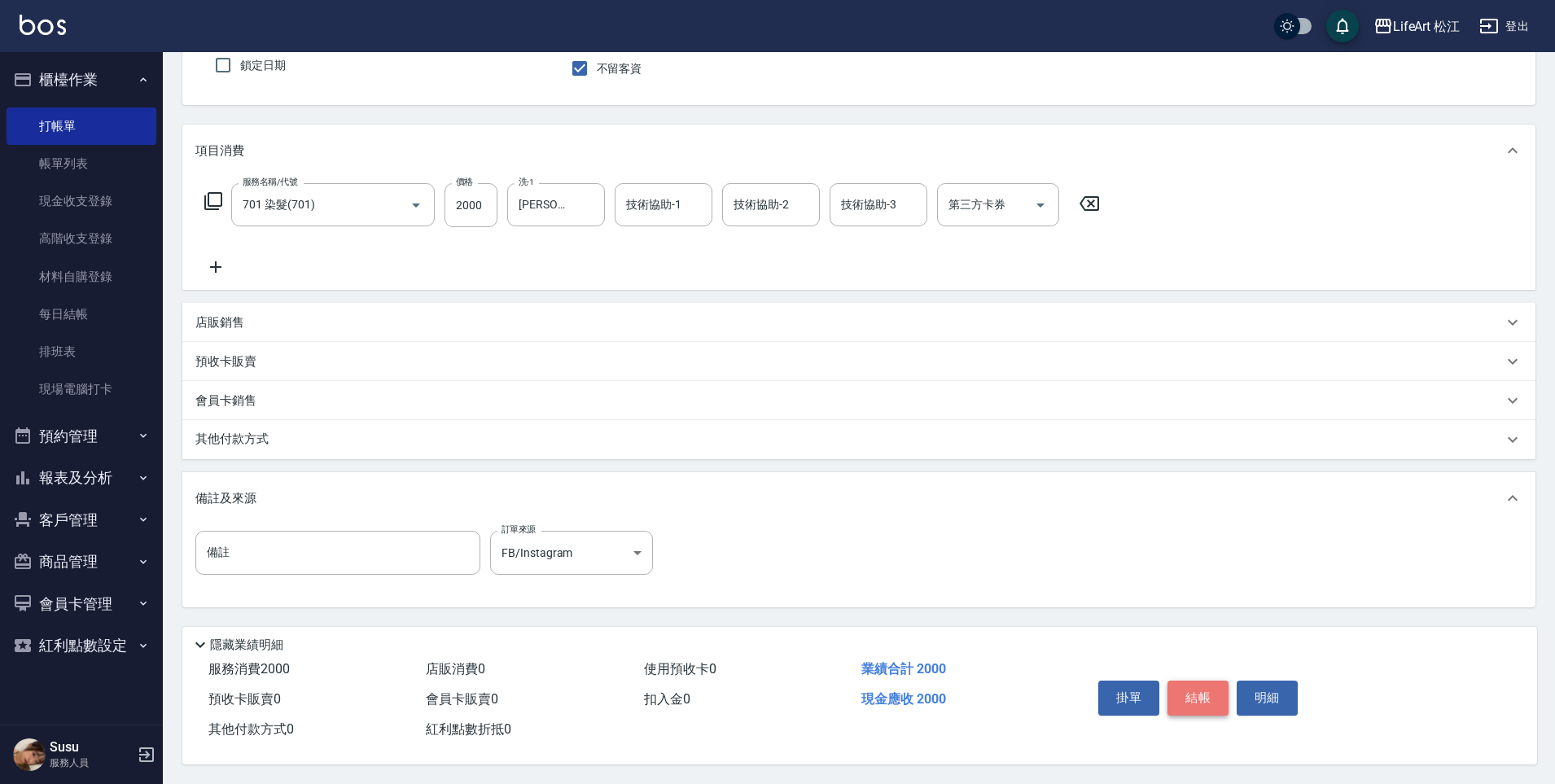
click at [1213, 687] on button "結帳" at bounding box center [1198, 698] width 61 height 34
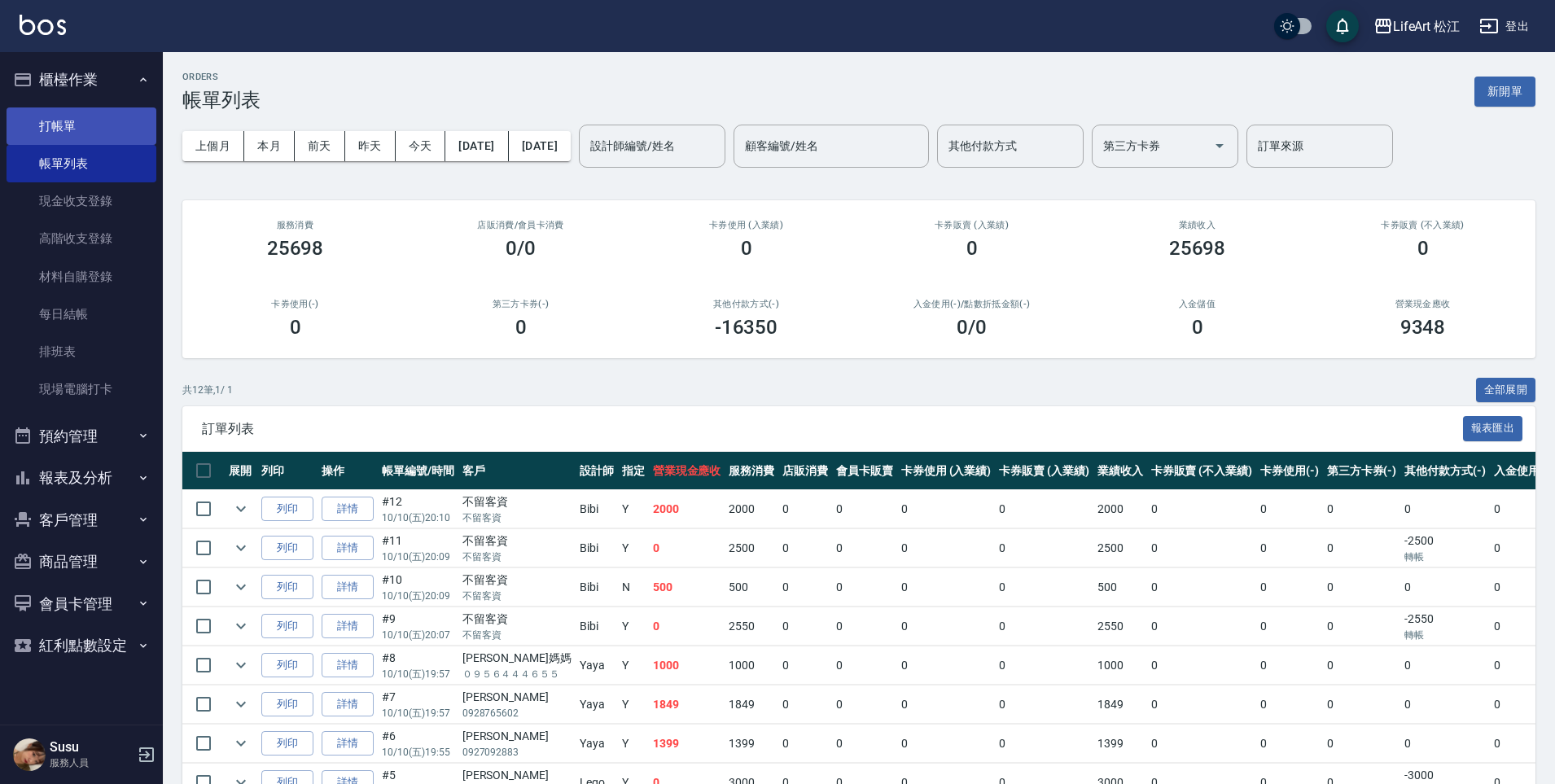
click at [73, 137] on link "打帳單" at bounding box center [82, 126] width 150 height 38
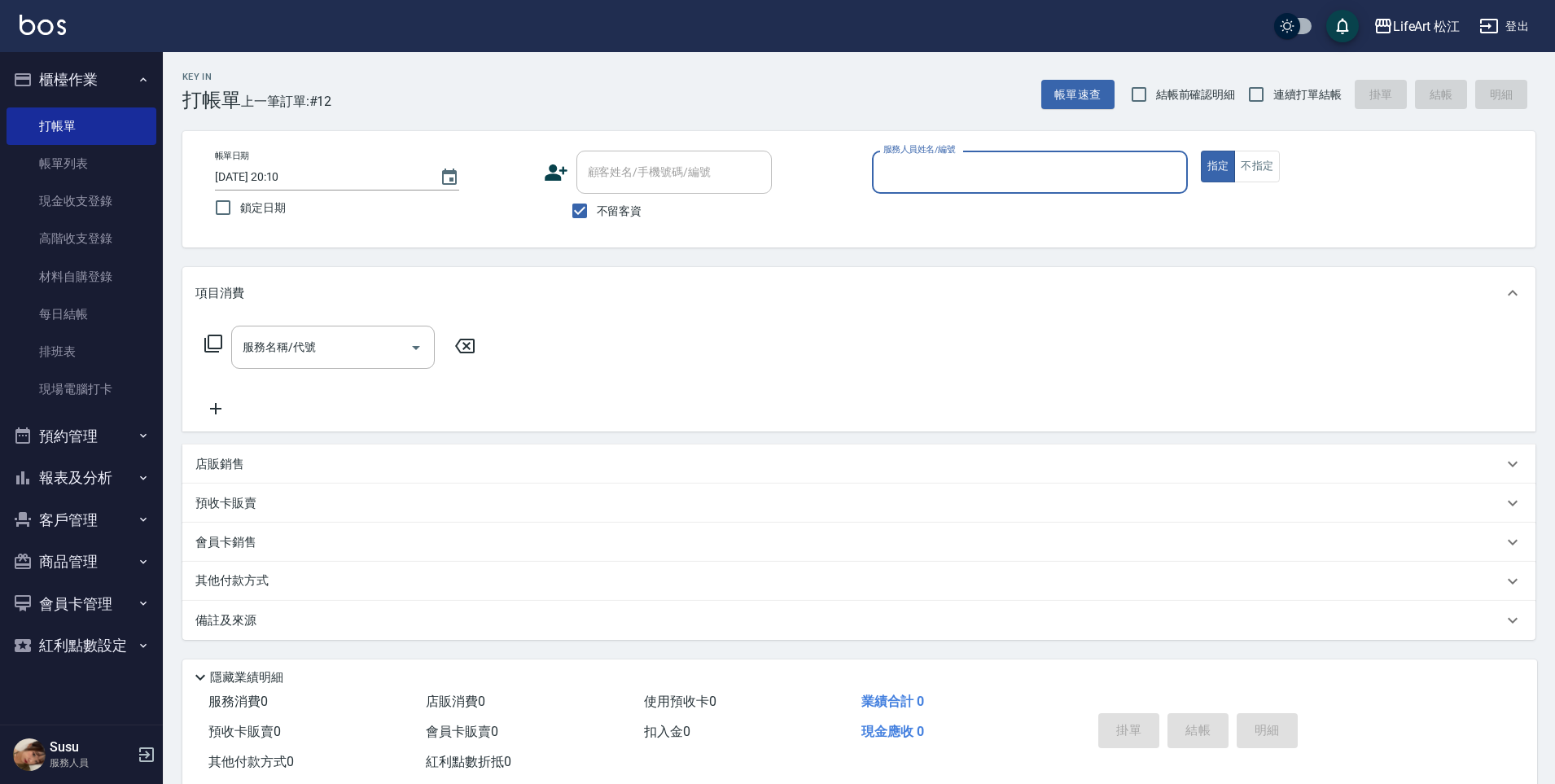
click at [1098, 178] on input "服務人員姓名/編號" at bounding box center [1029, 171] width 301 height 28
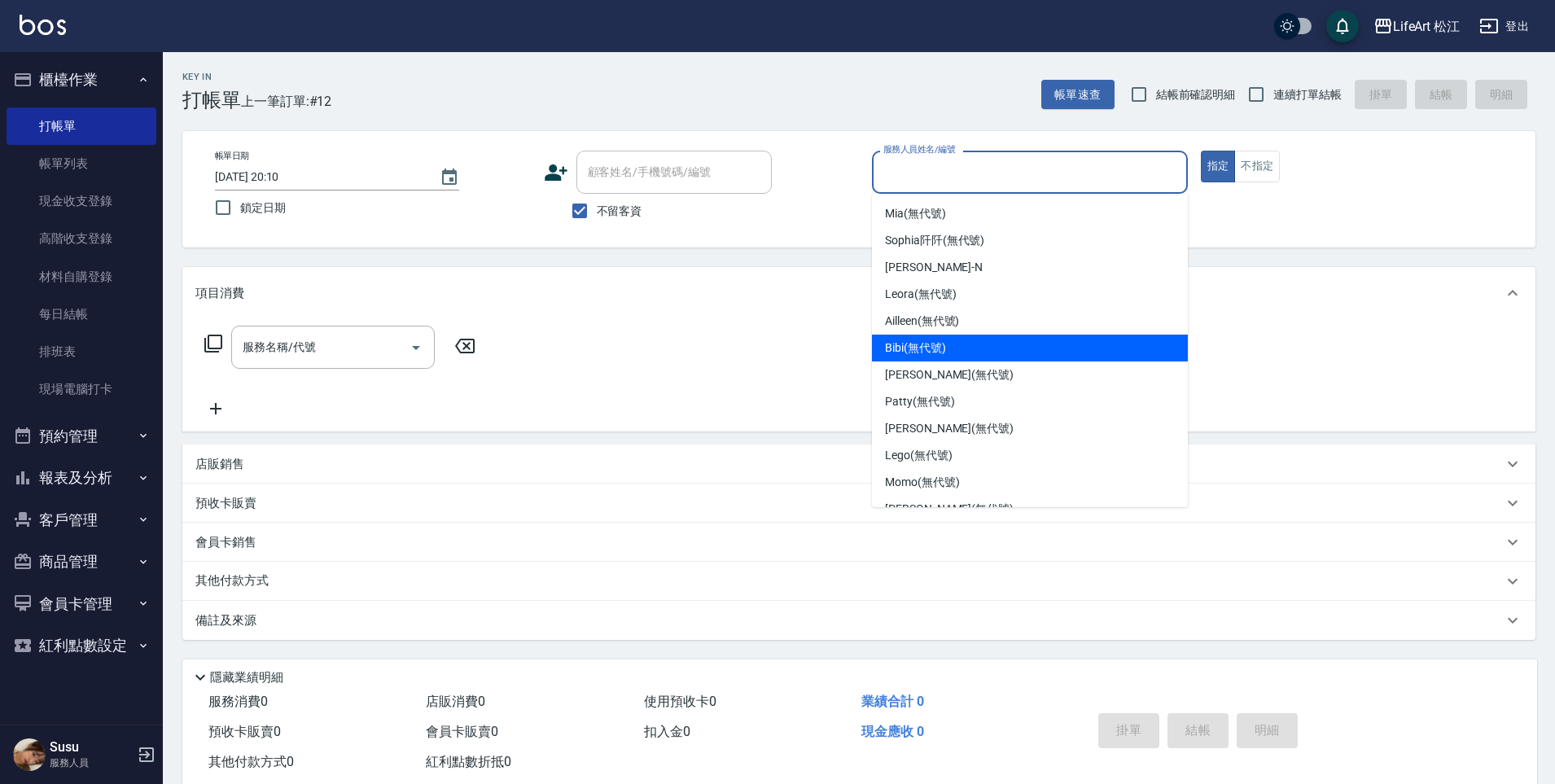
click at [1035, 353] on div "Bibi (無代號)" at bounding box center [1030, 347] width 316 height 26
type input "Bibi(無代號)"
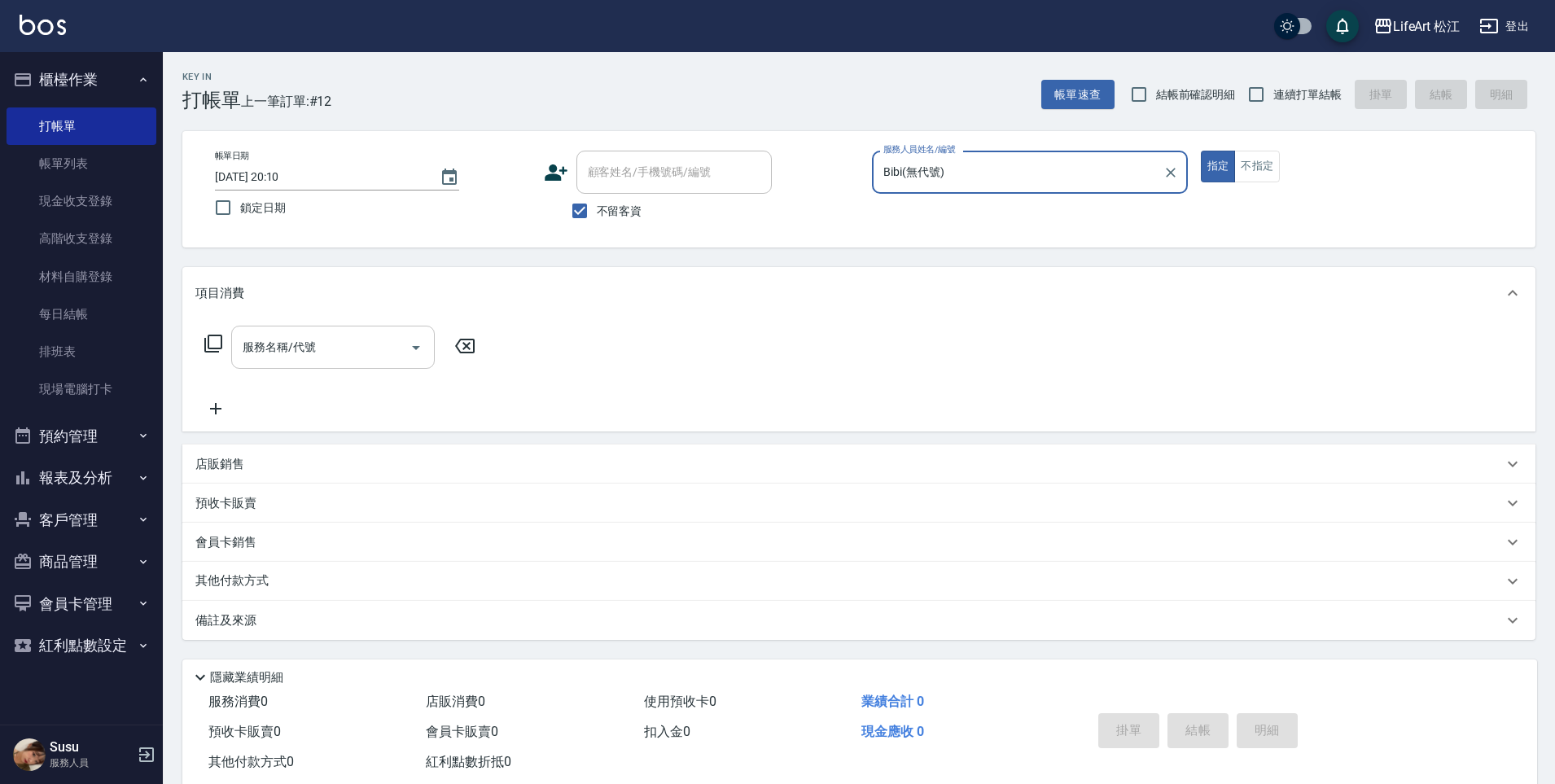
click at [343, 335] on input "服務名稱/代號" at bounding box center [321, 346] width 165 height 28
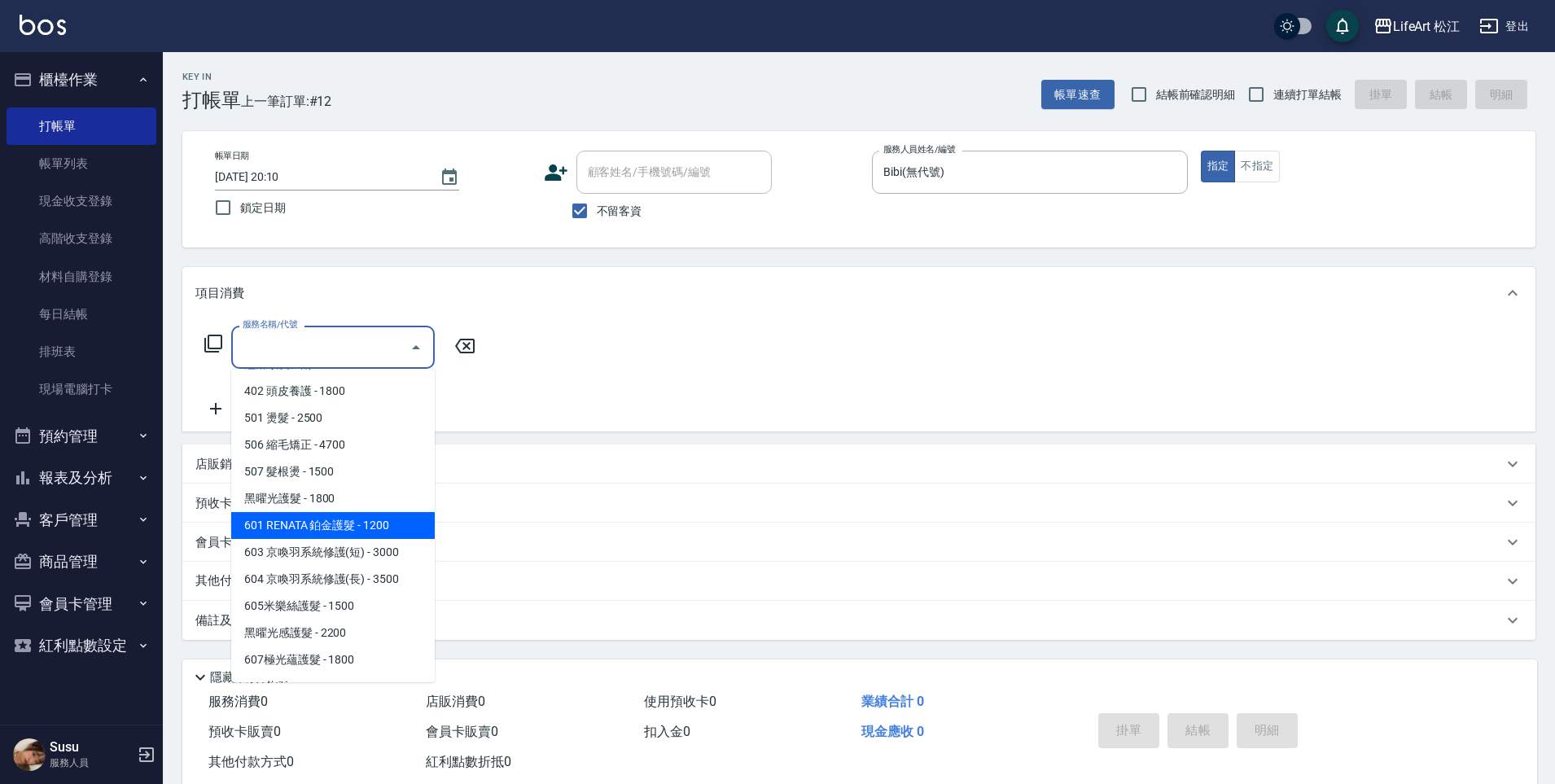
scroll to position [183, 0]
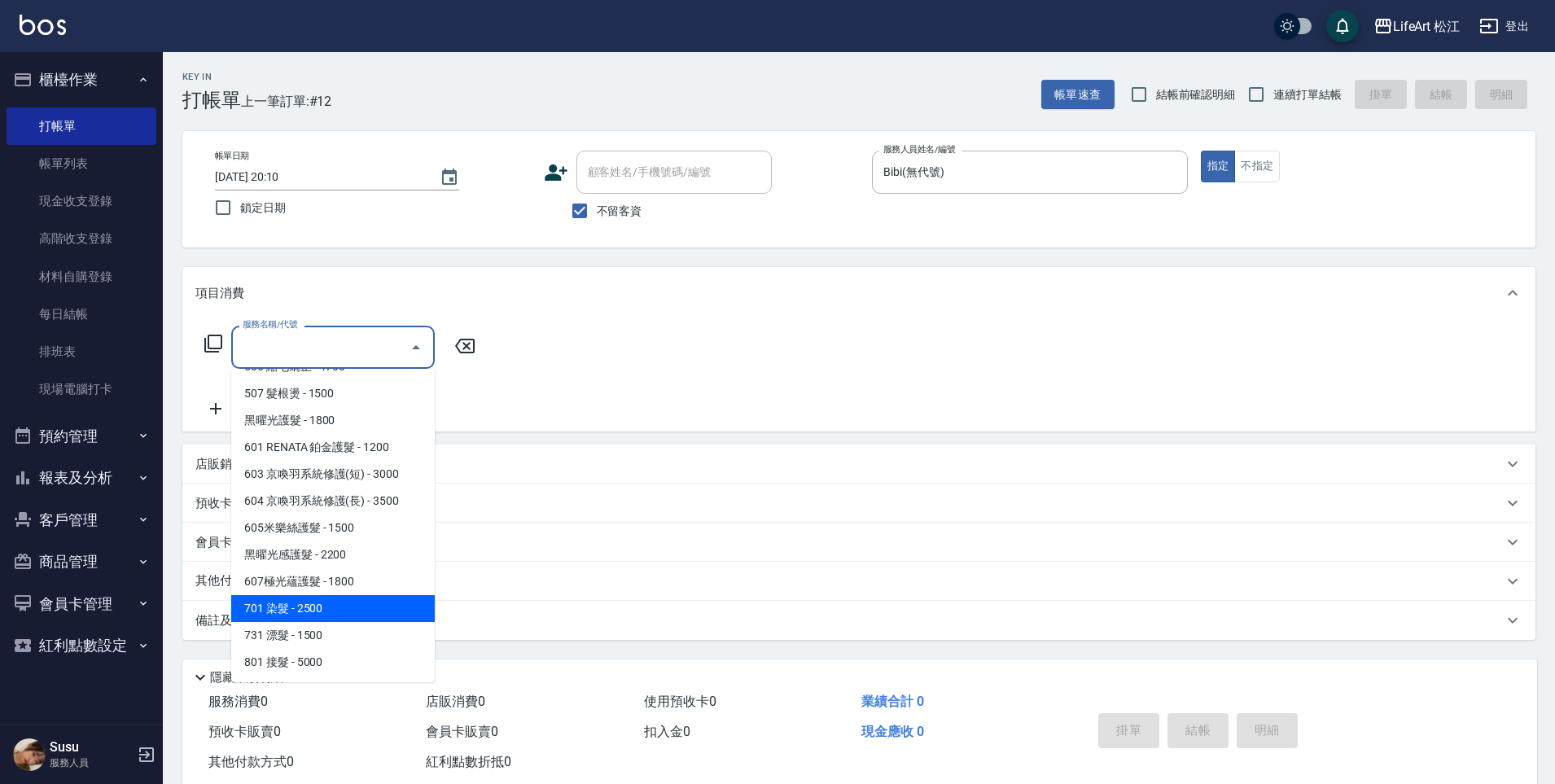
click at [354, 608] on span "701 染髮 - 2500" at bounding box center [333, 607] width 204 height 26
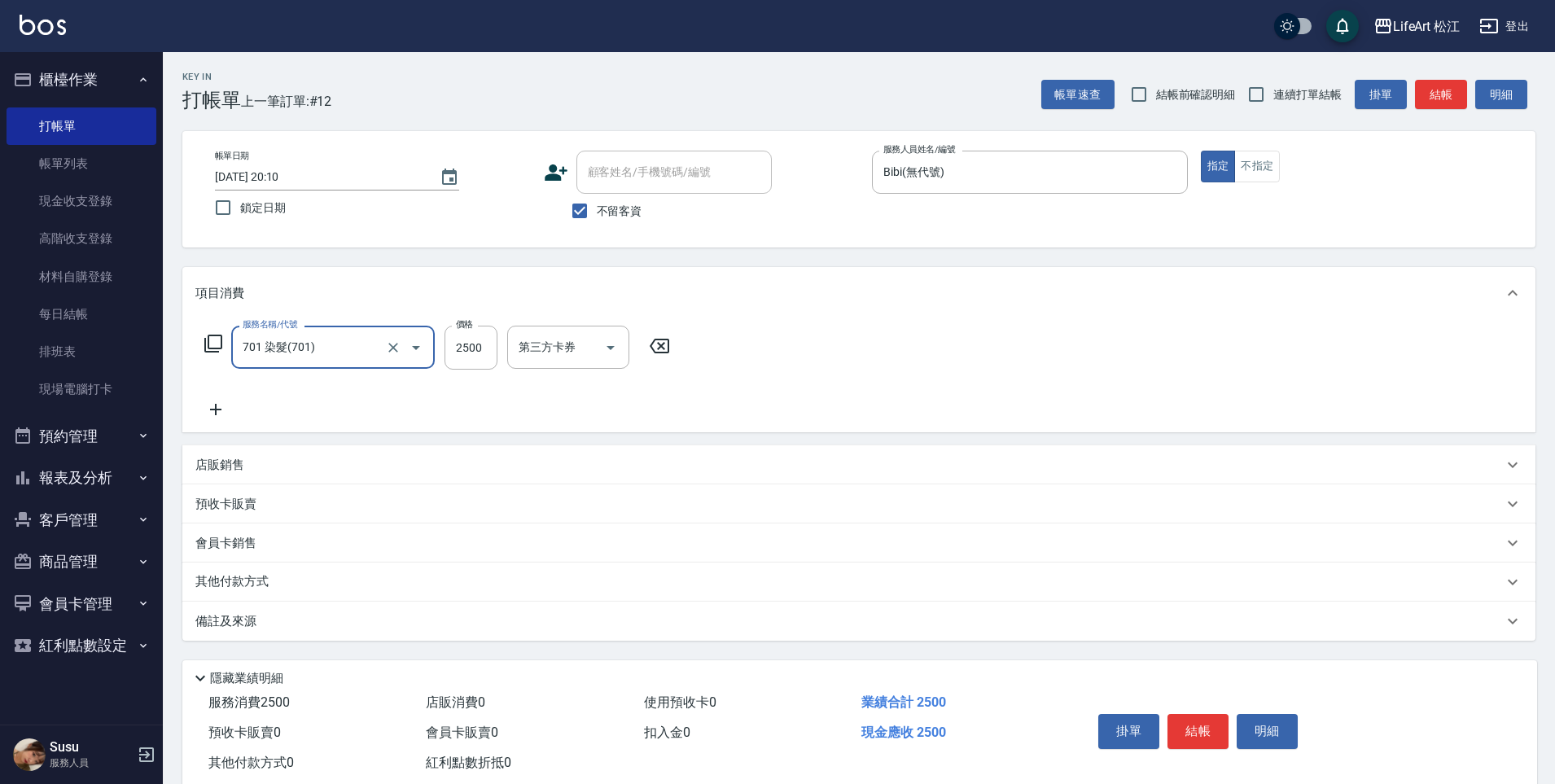
type input "701 染髮(701)"
click at [488, 354] on input "2500" at bounding box center [471, 348] width 53 height 44
type input "1500"
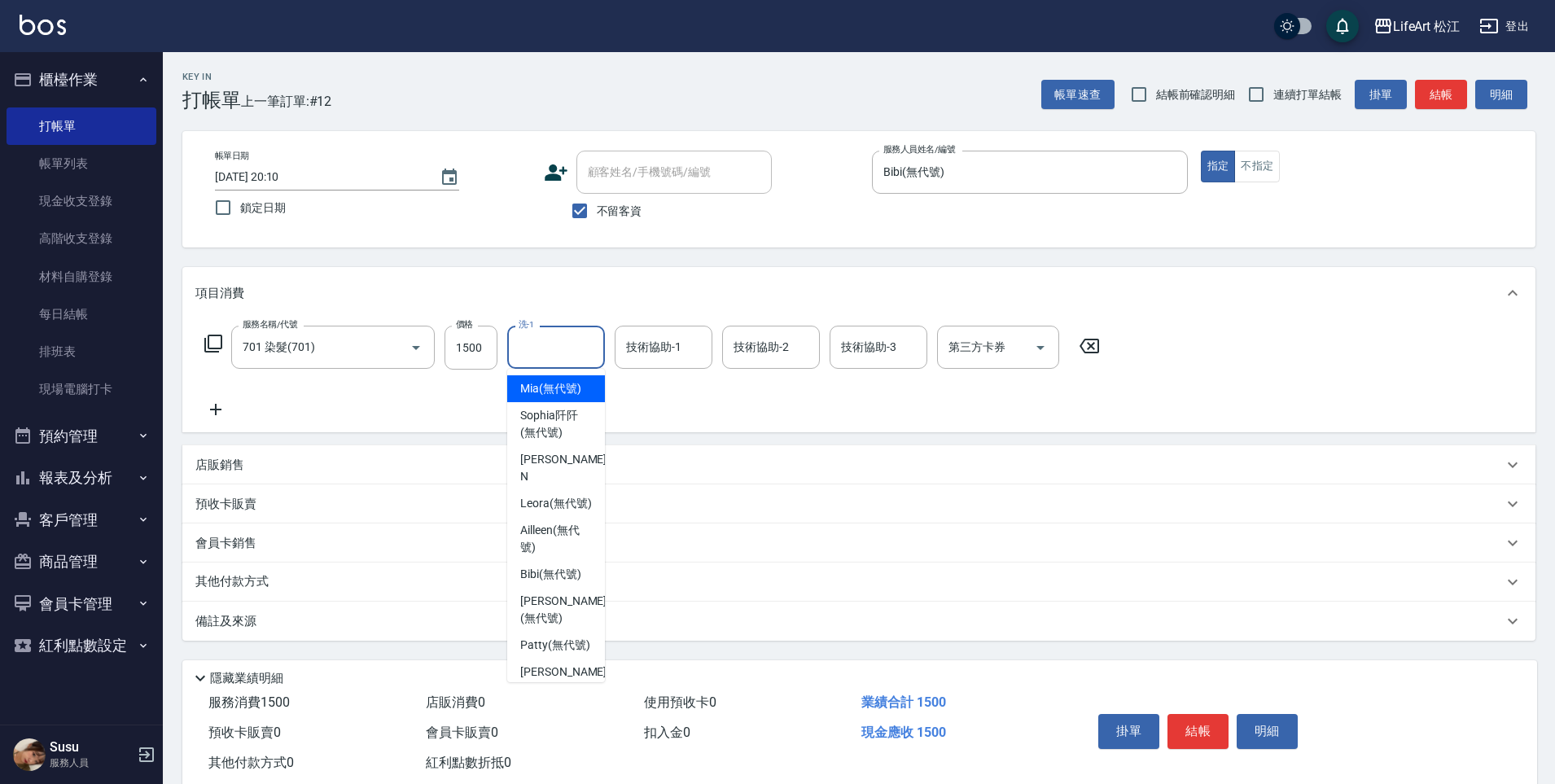
click at [547, 357] on input "洗-1" at bounding box center [556, 346] width 83 height 28
click at [565, 500] on span "Leora (無代號)" at bounding box center [556, 503] width 72 height 17
type input "Leora(無代號)"
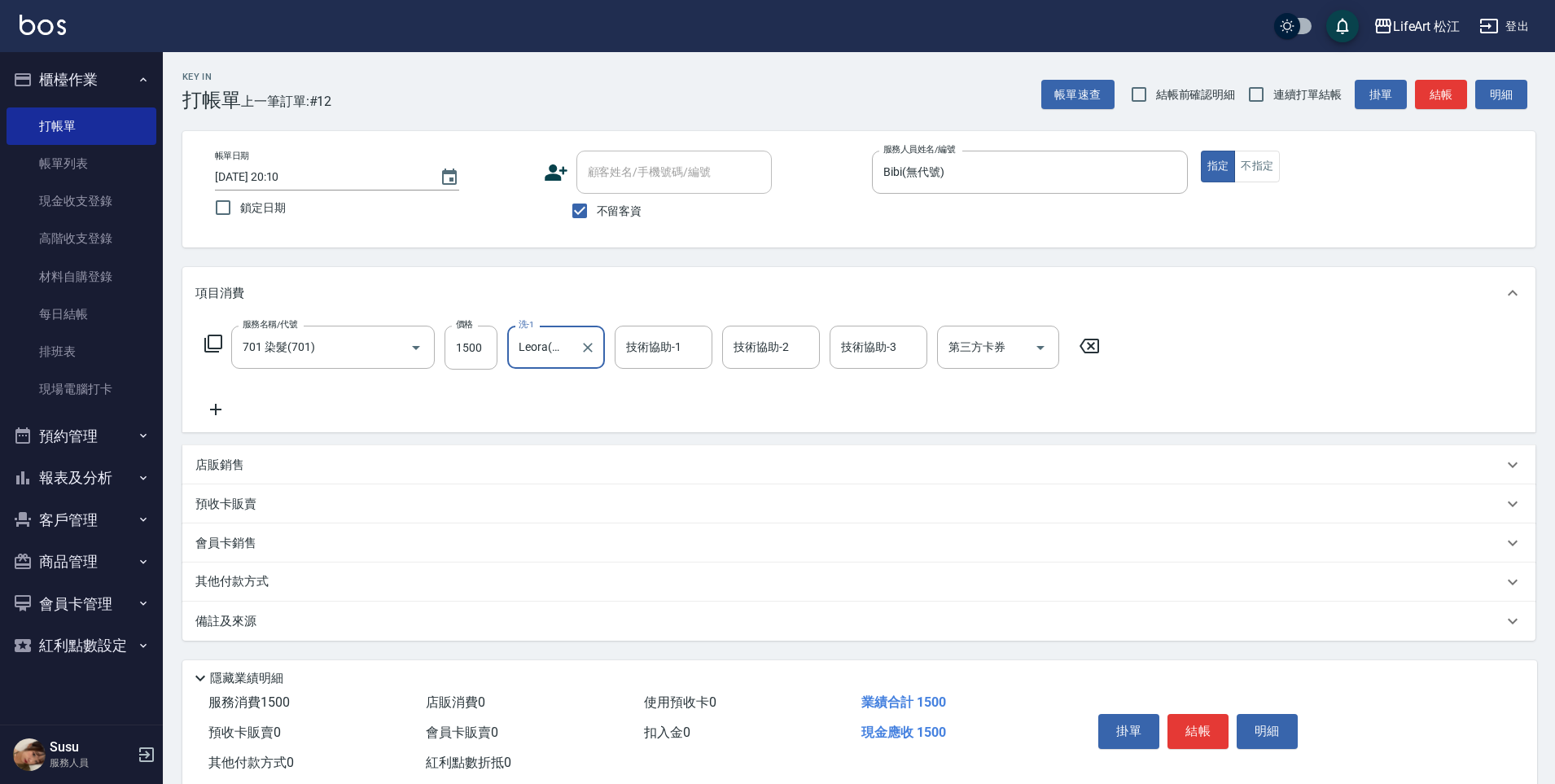
click at [661, 350] on input "技術協助-1" at bounding box center [663, 346] width 83 height 28
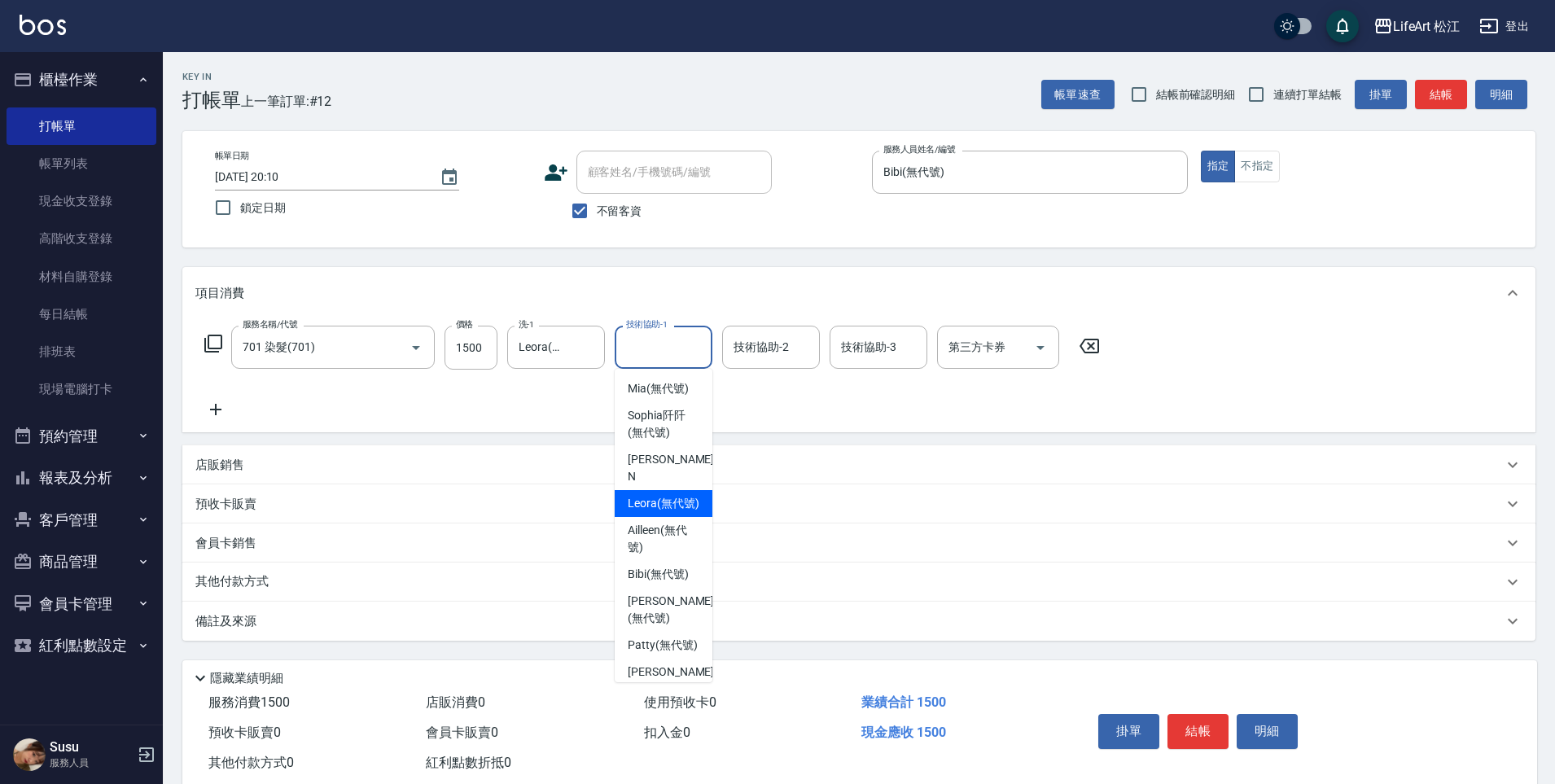
click at [666, 498] on span "Leora (無代號)" at bounding box center [664, 503] width 72 height 17
type input "Leora(無代號)"
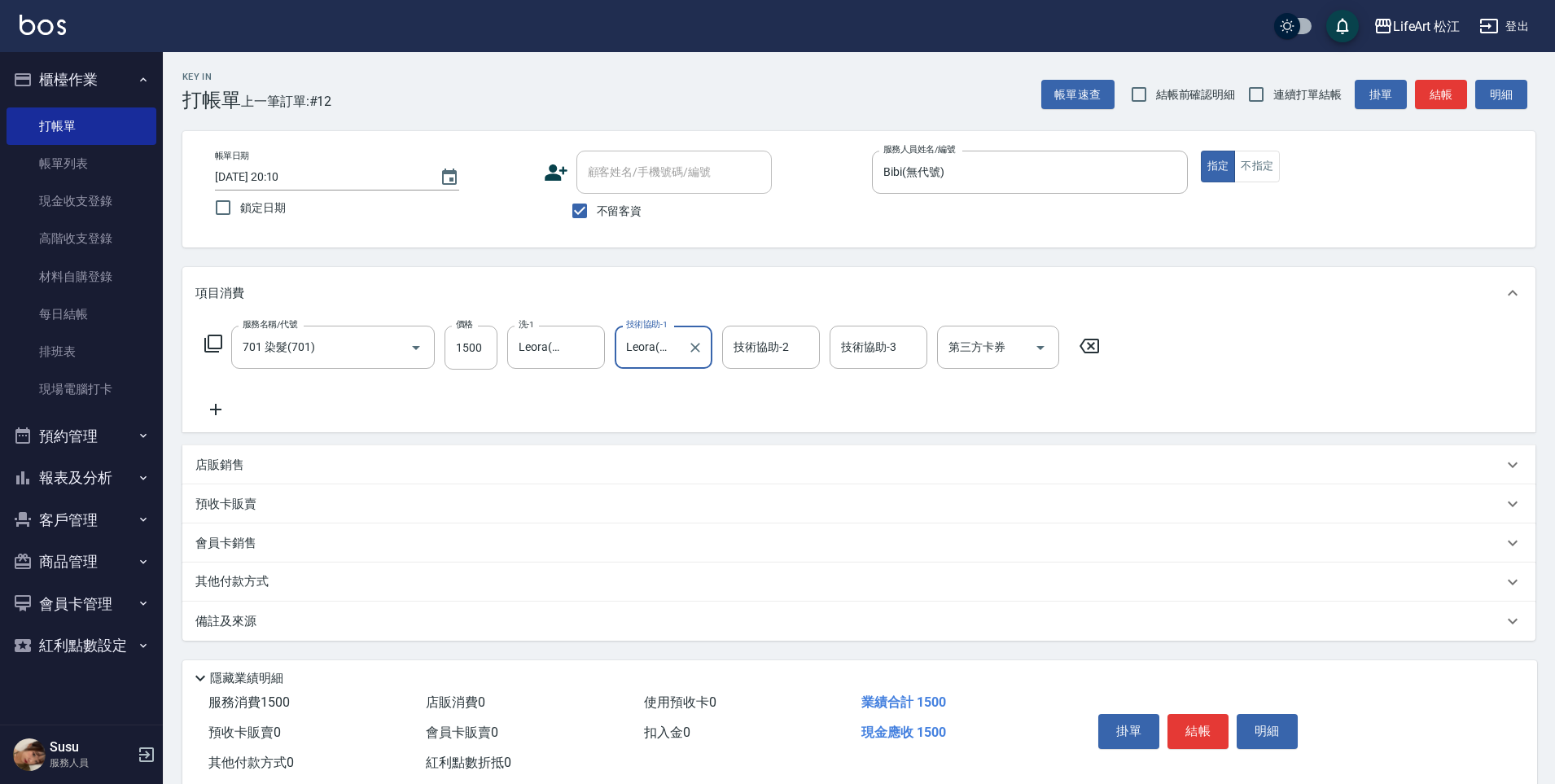
click at [756, 351] on input "技術協助-2" at bounding box center [771, 346] width 83 height 28
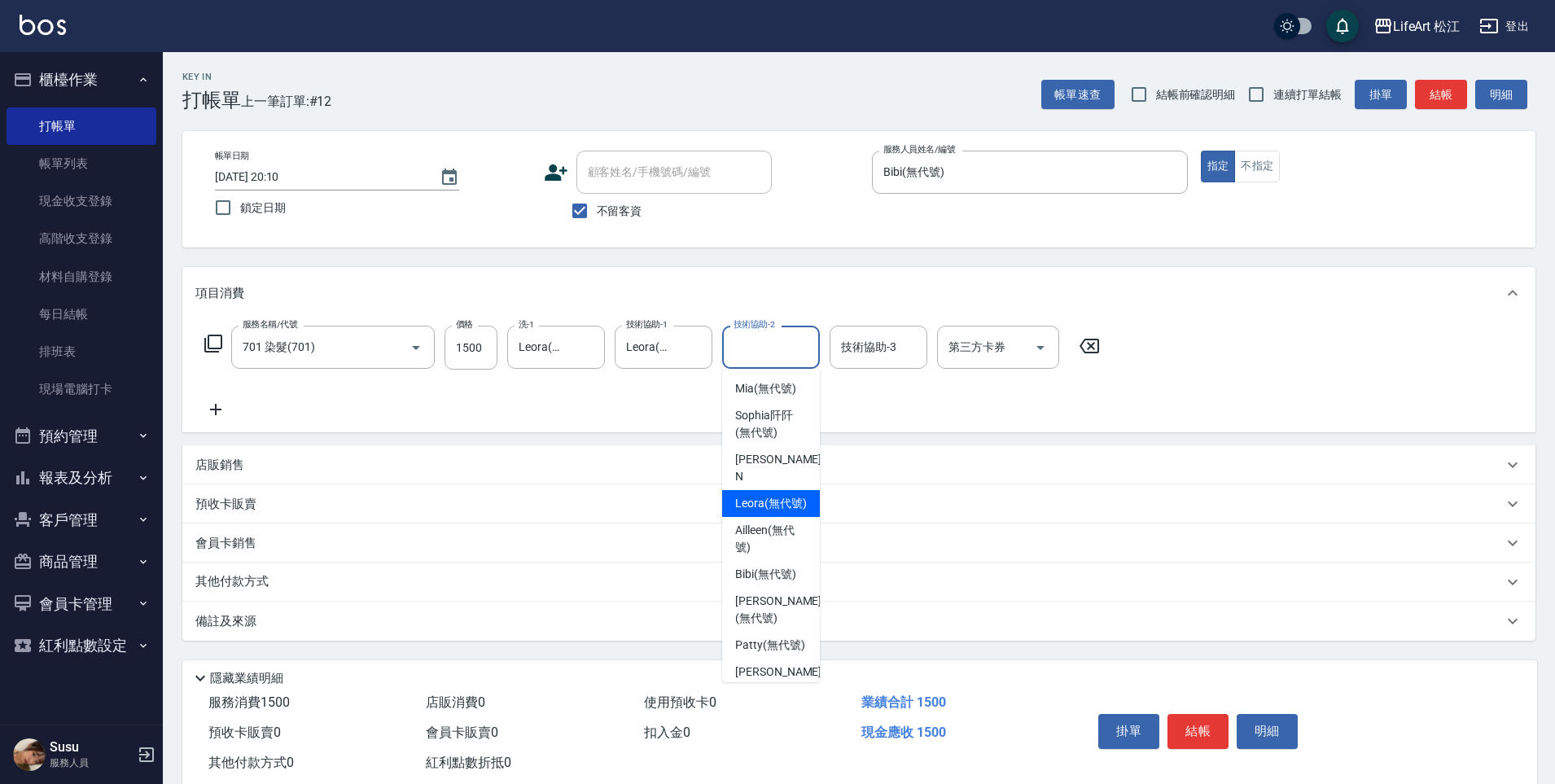
click at [762, 495] on span "Leora (無代號)" at bounding box center [772, 503] width 72 height 17
type input "Leora(無代號)"
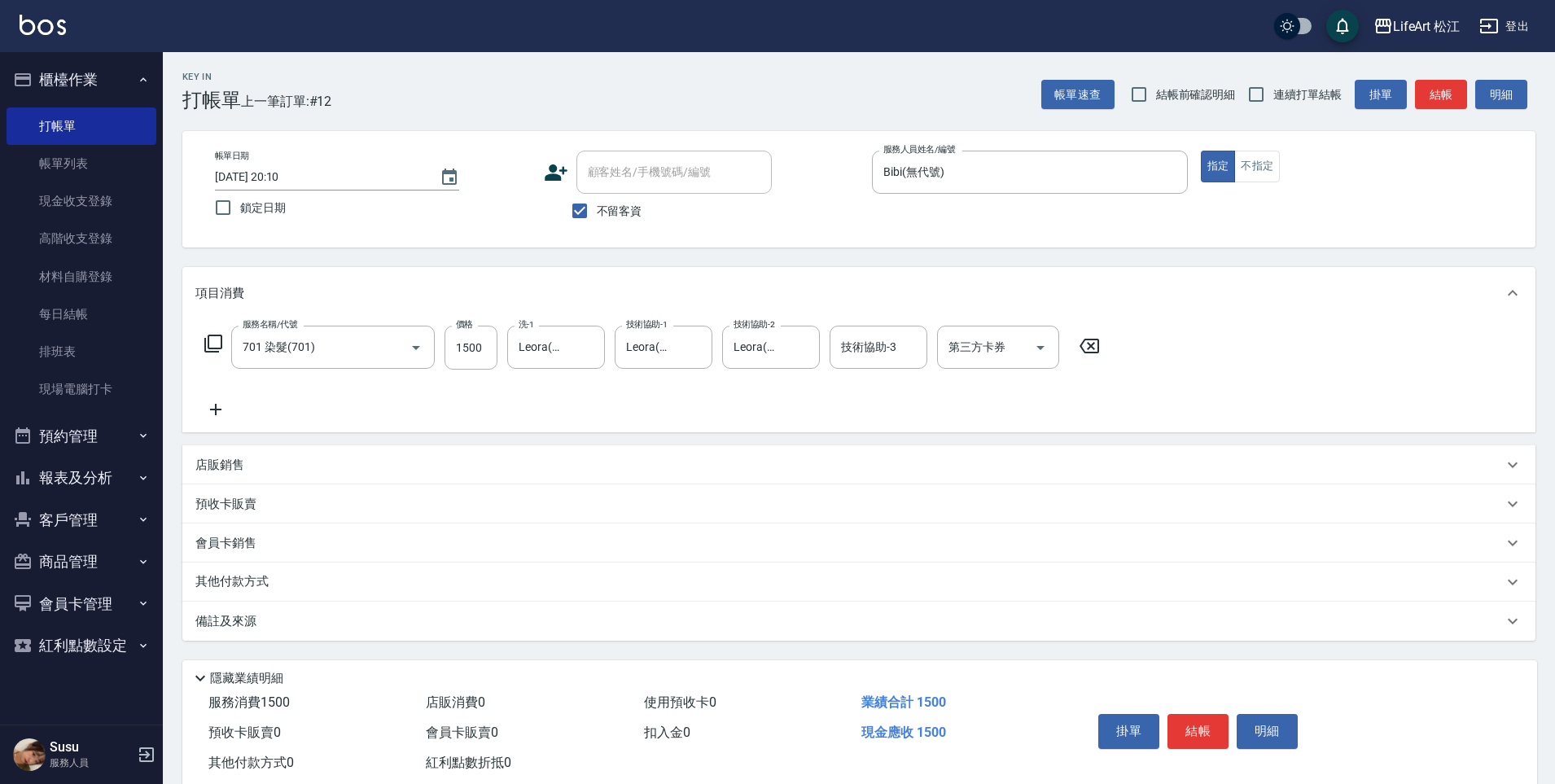
click at [200, 404] on icon at bounding box center [216, 409] width 41 height 20
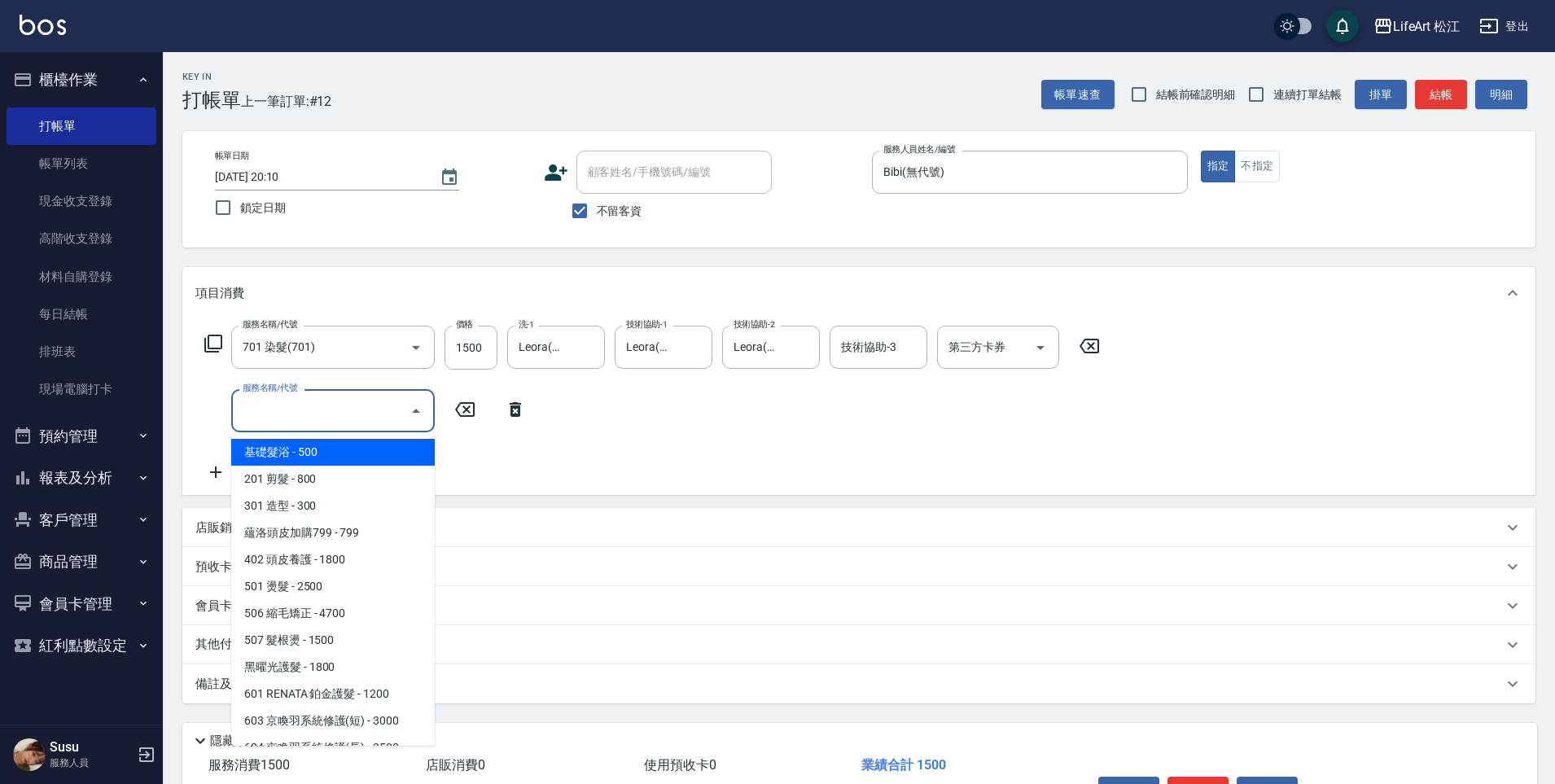
click at [293, 418] on input "服務名稱/代號" at bounding box center [321, 410] width 165 height 28
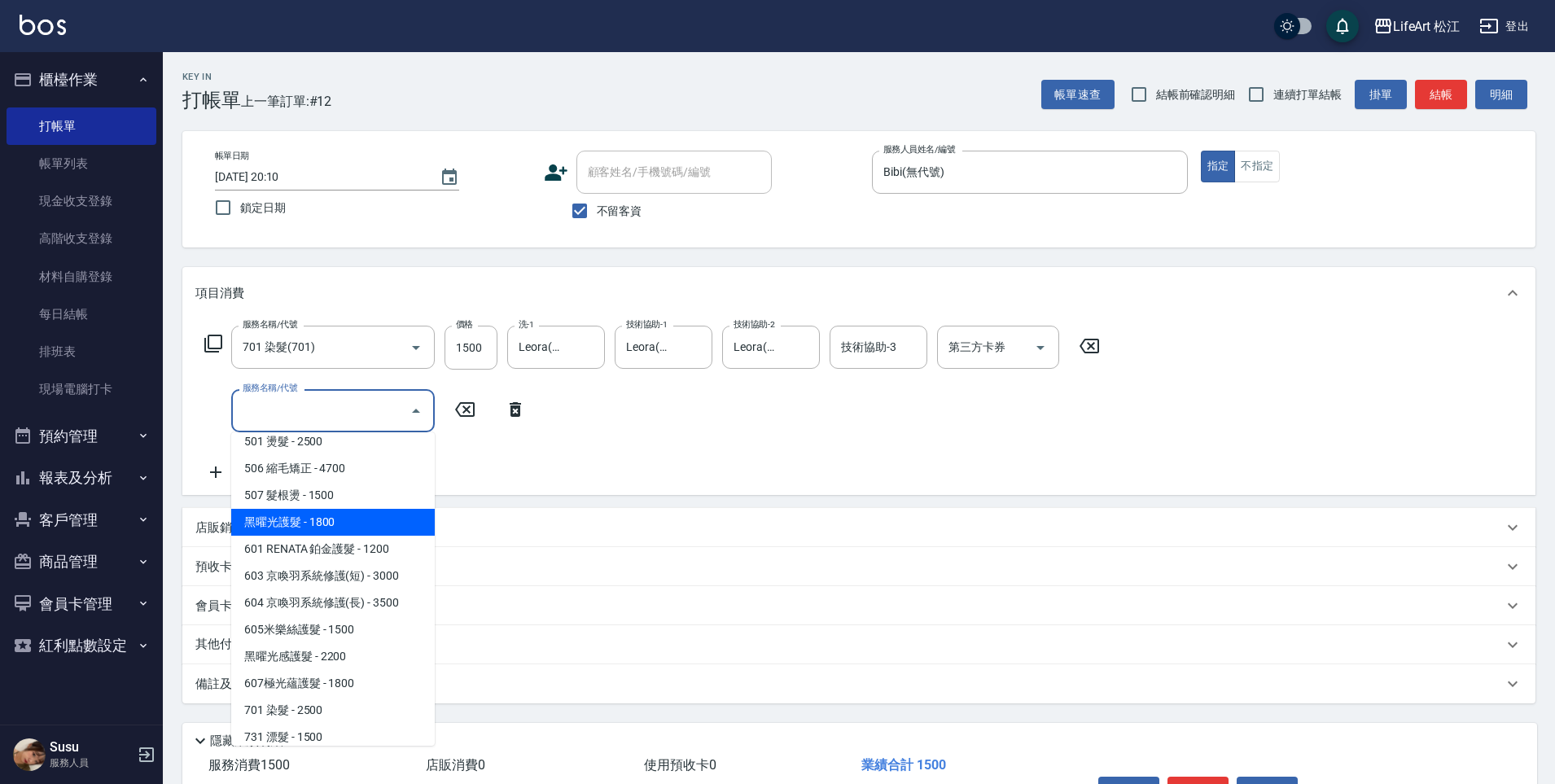
scroll to position [150, 0]
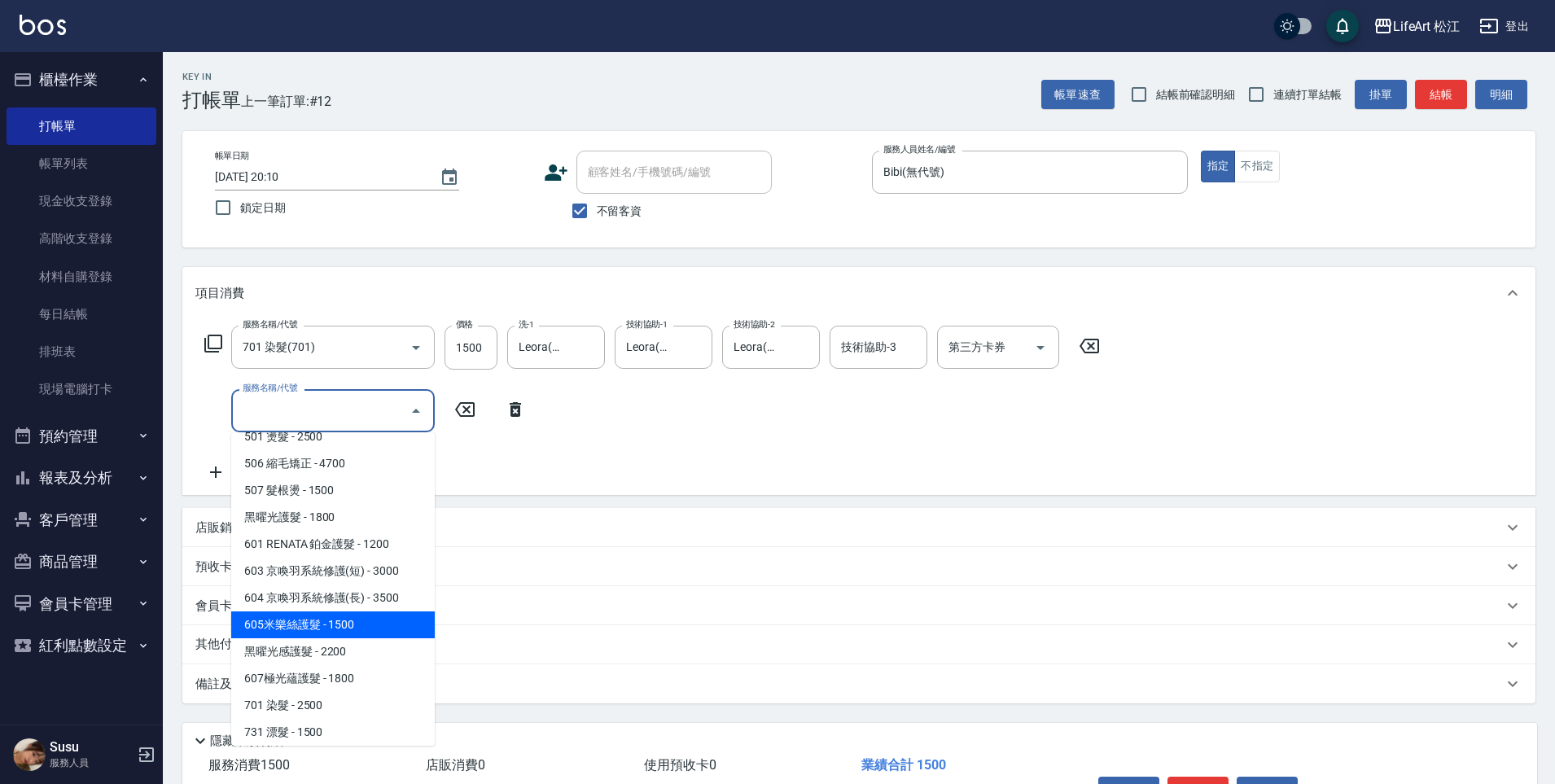
drag, startPoint x: 362, startPoint y: 655, endPoint x: 366, endPoint y: 629, distance: 26.3
click at [366, 629] on ul "基礎髮浴 - 500 201 剪髮 - 800 301 造型 - 300 蘊洛頭皮加購799 - 799 402 頭皮養護 - 1800 501 燙髮 - 2…" at bounding box center [333, 589] width 204 height 313
click at [366, 629] on span "605米樂絲護髮 - 1500" at bounding box center [333, 624] width 204 height 26
type input "605米樂絲護髮(605)"
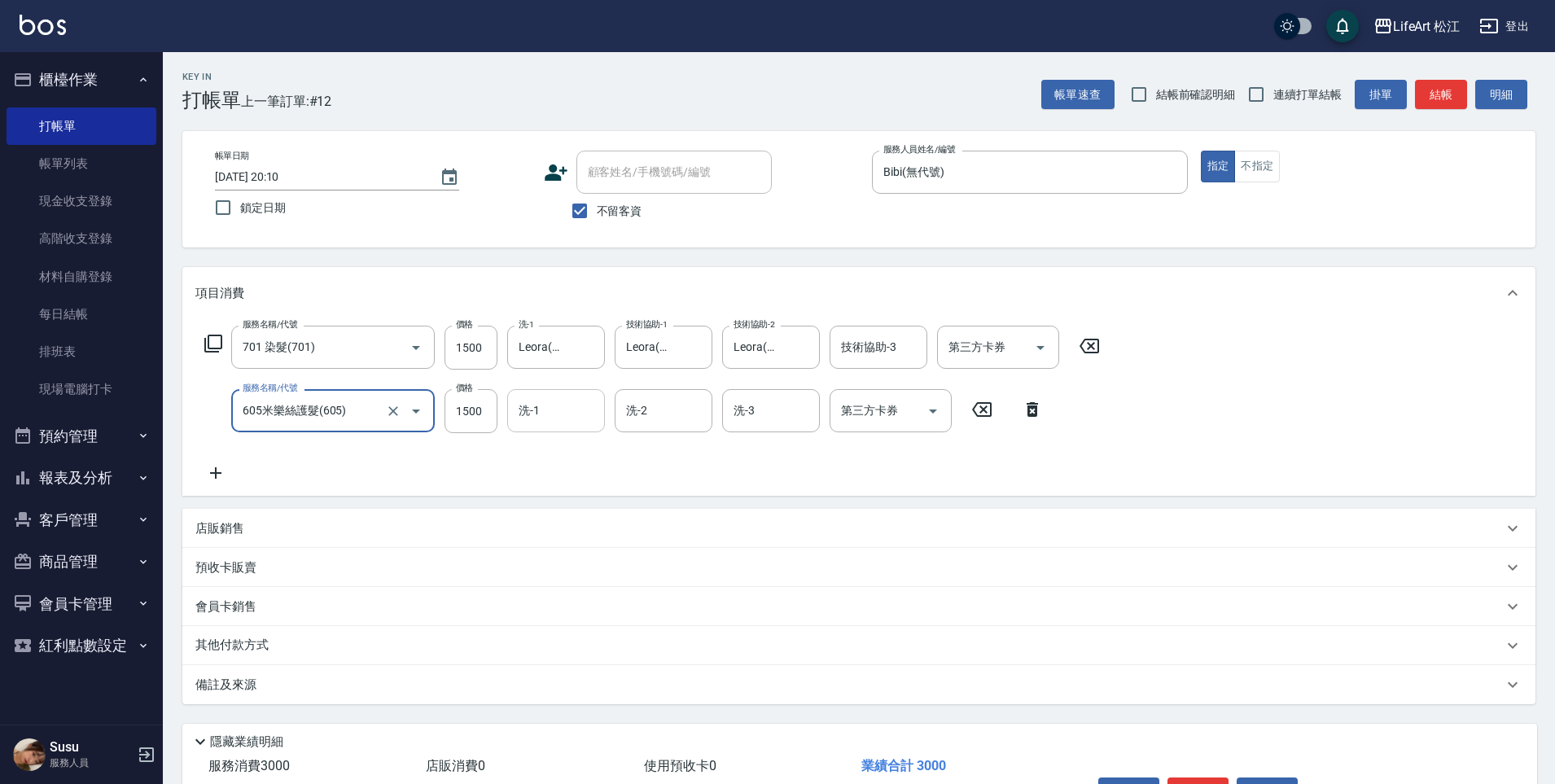
click at [545, 413] on input "洗-1" at bounding box center [556, 410] width 83 height 28
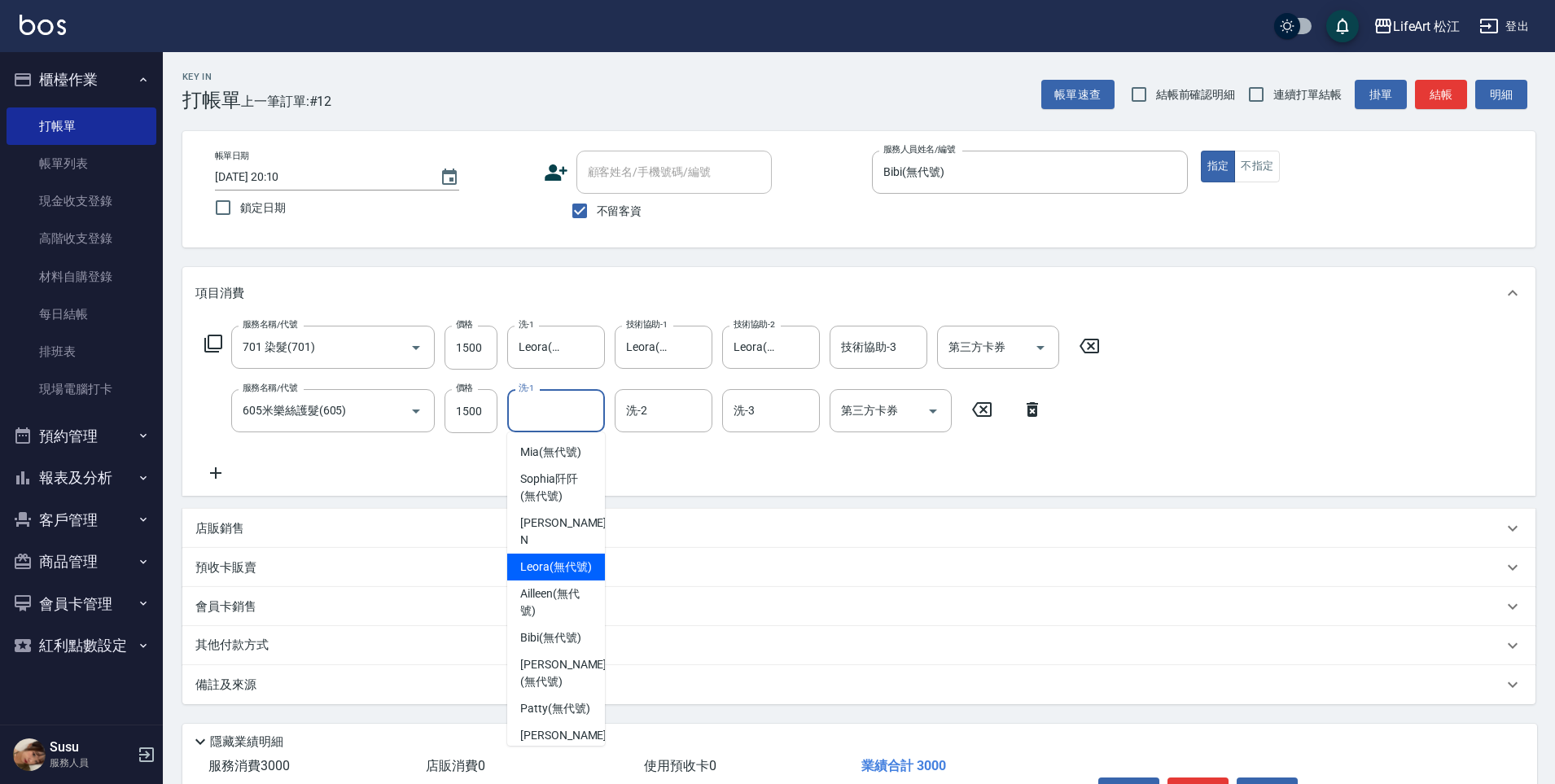
click at [560, 560] on span "Leora (無代號)" at bounding box center [556, 567] width 72 height 17
type input "Leora(無代號)"
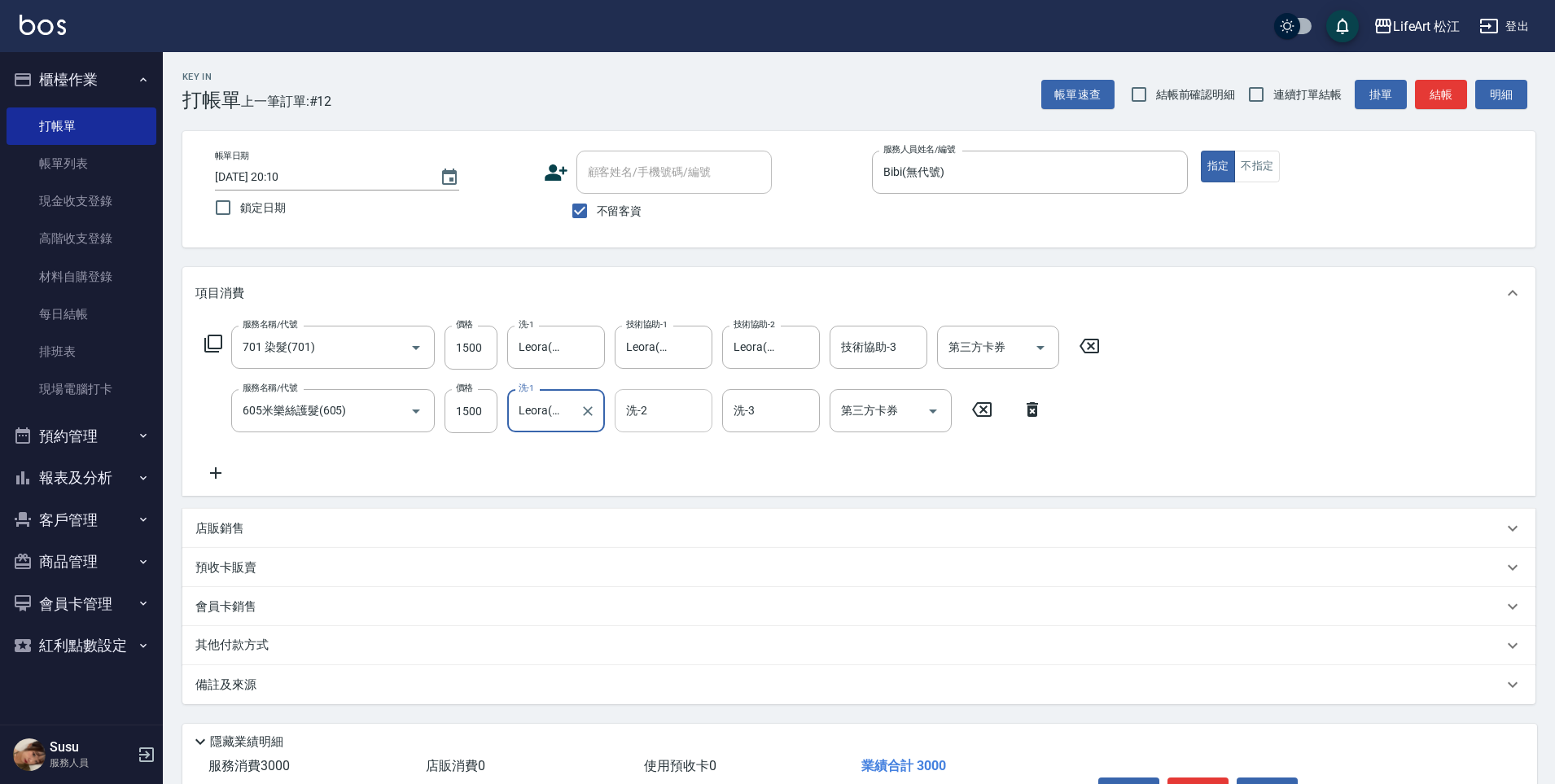
click at [647, 425] on div "洗-2" at bounding box center [663, 410] width 97 height 44
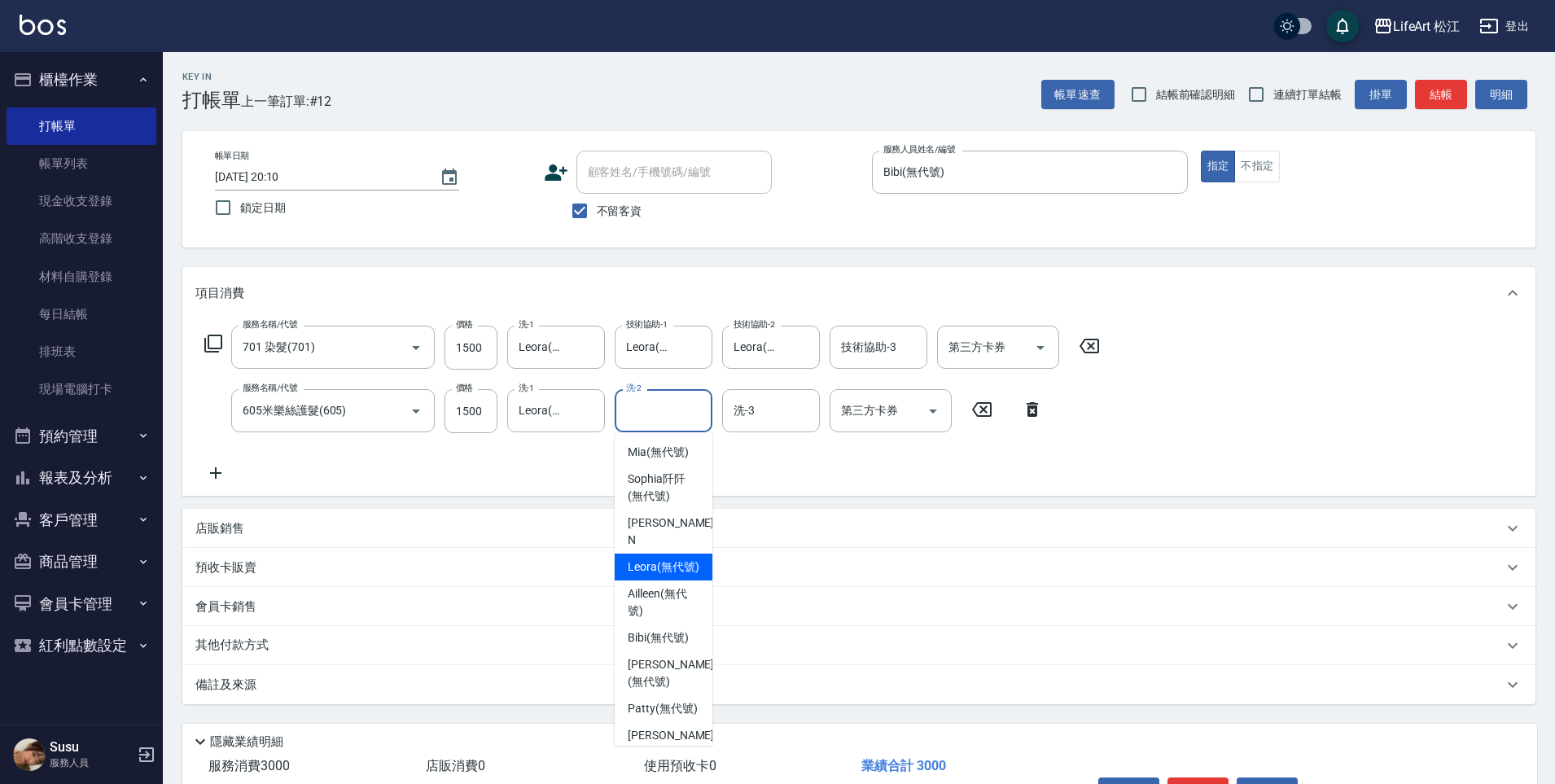
click at [661, 559] on span "Leora (無代號)" at bounding box center [664, 567] width 72 height 17
type input "Leora(無代號)"
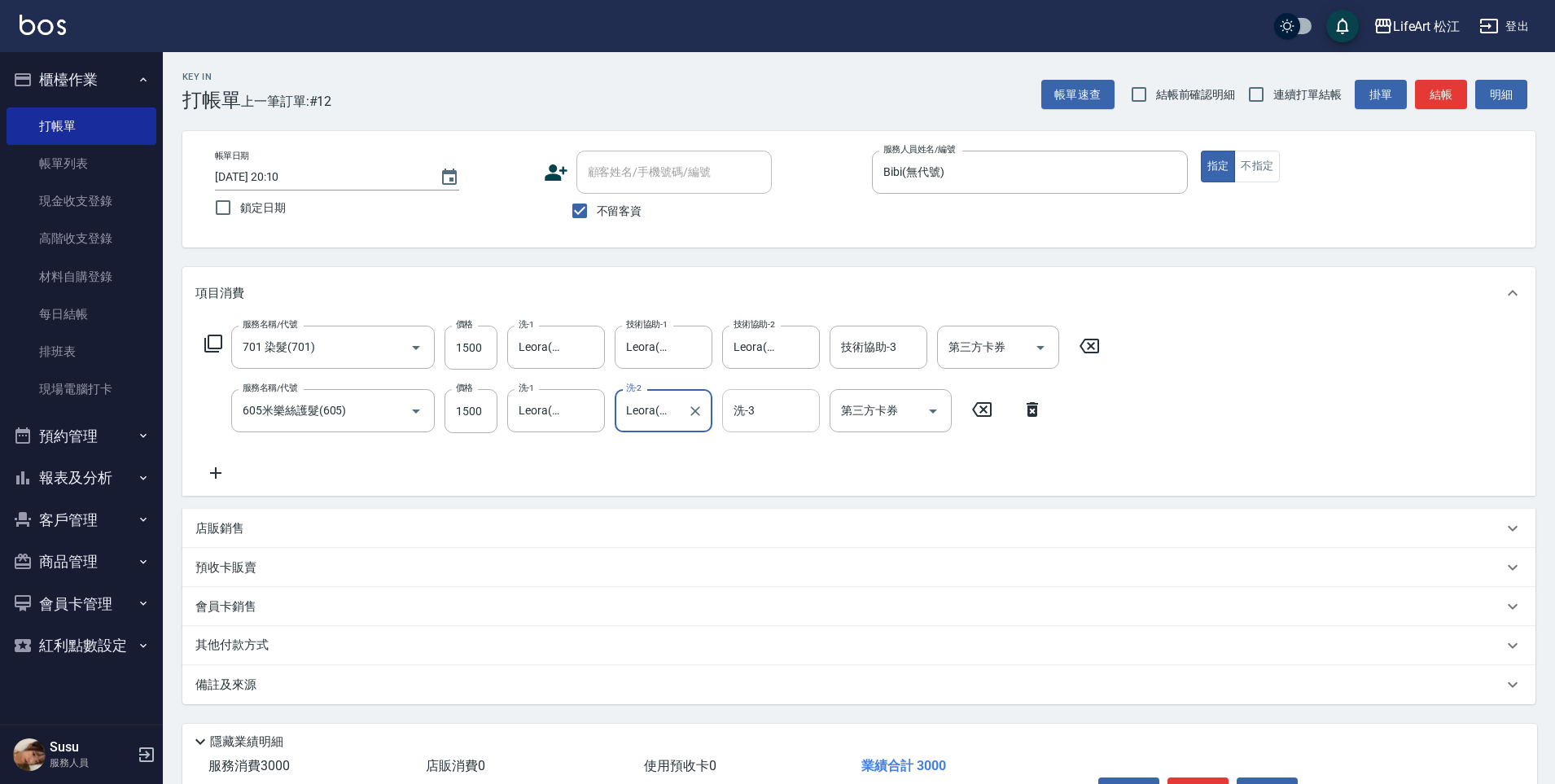
click at [777, 421] on input "洗-3" at bounding box center [771, 410] width 83 height 28
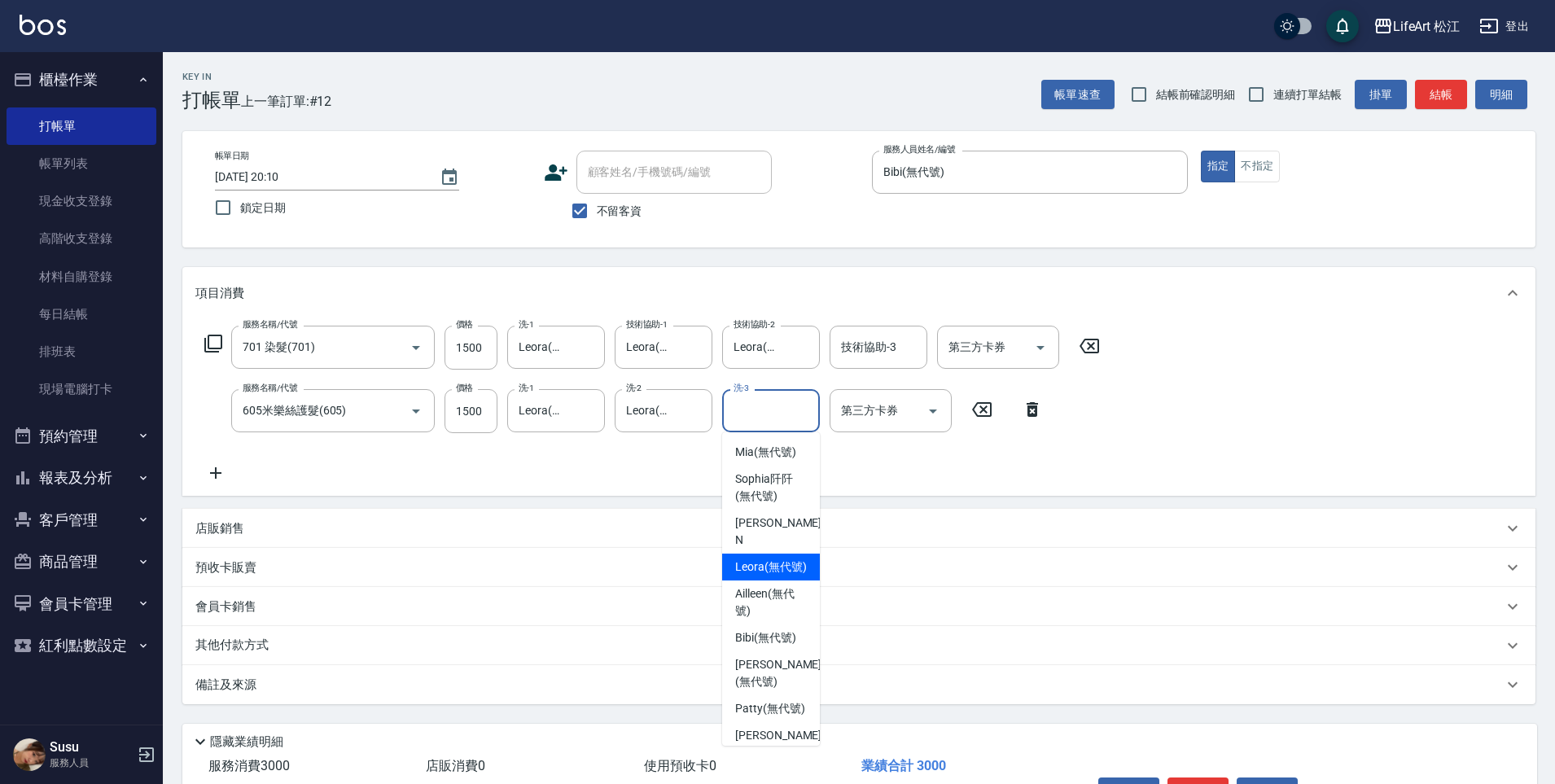
click at [770, 559] on span "Leora (無代號)" at bounding box center [772, 567] width 72 height 17
type input "Leora(無代號)"
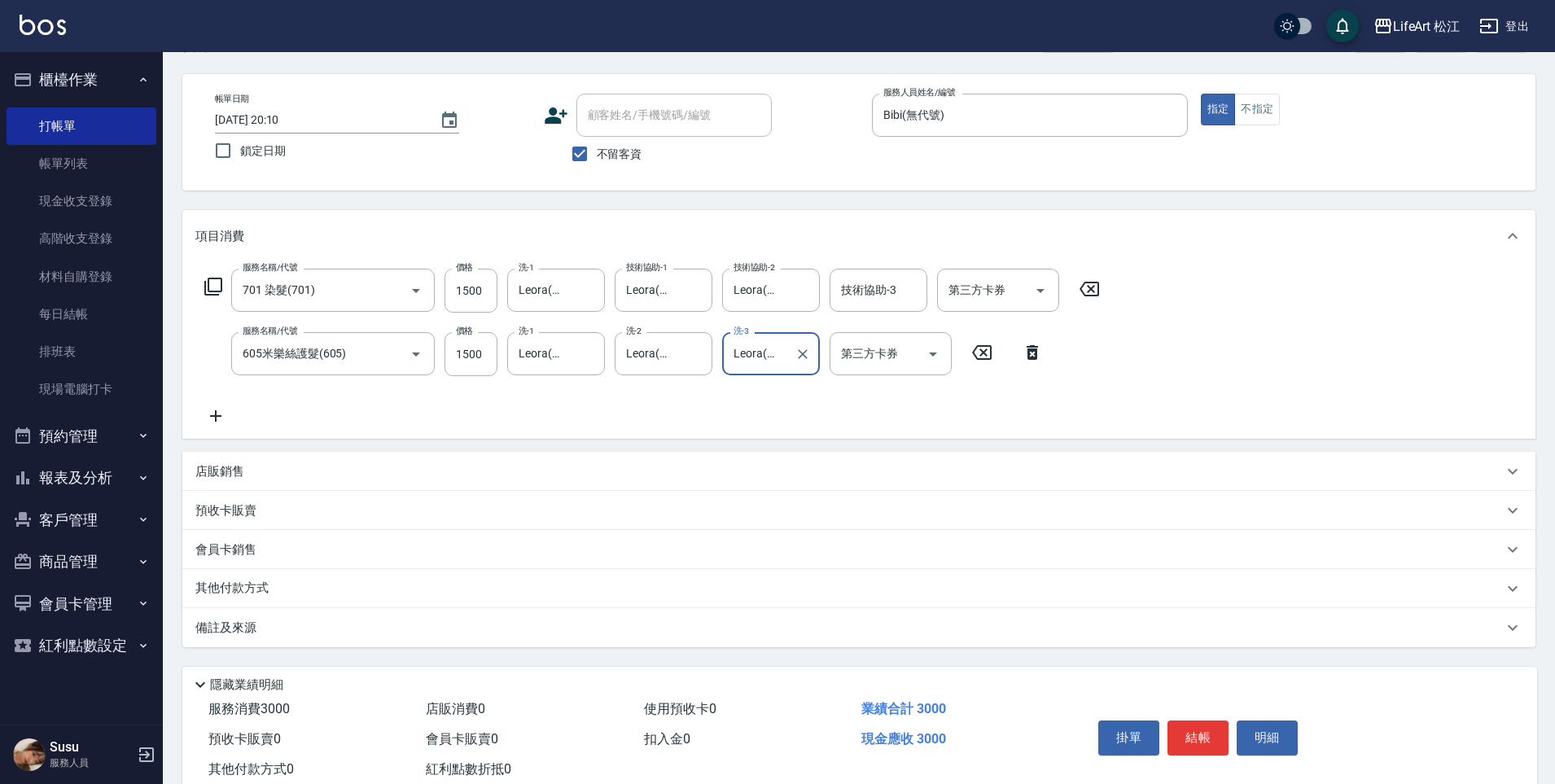
scroll to position [104, 0]
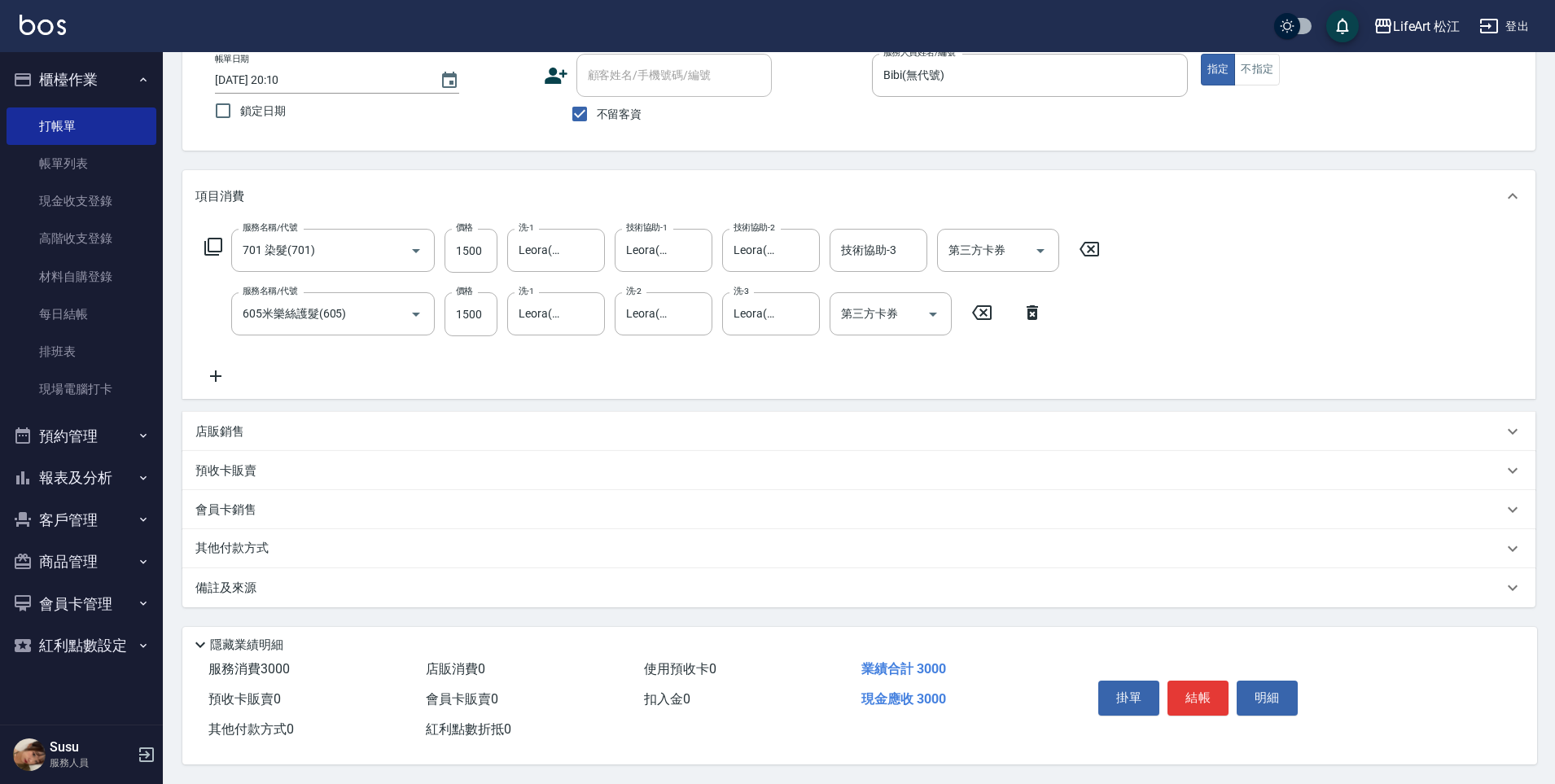
click at [315, 579] on div "備註及來源" at bounding box center [849, 588] width 1307 height 17
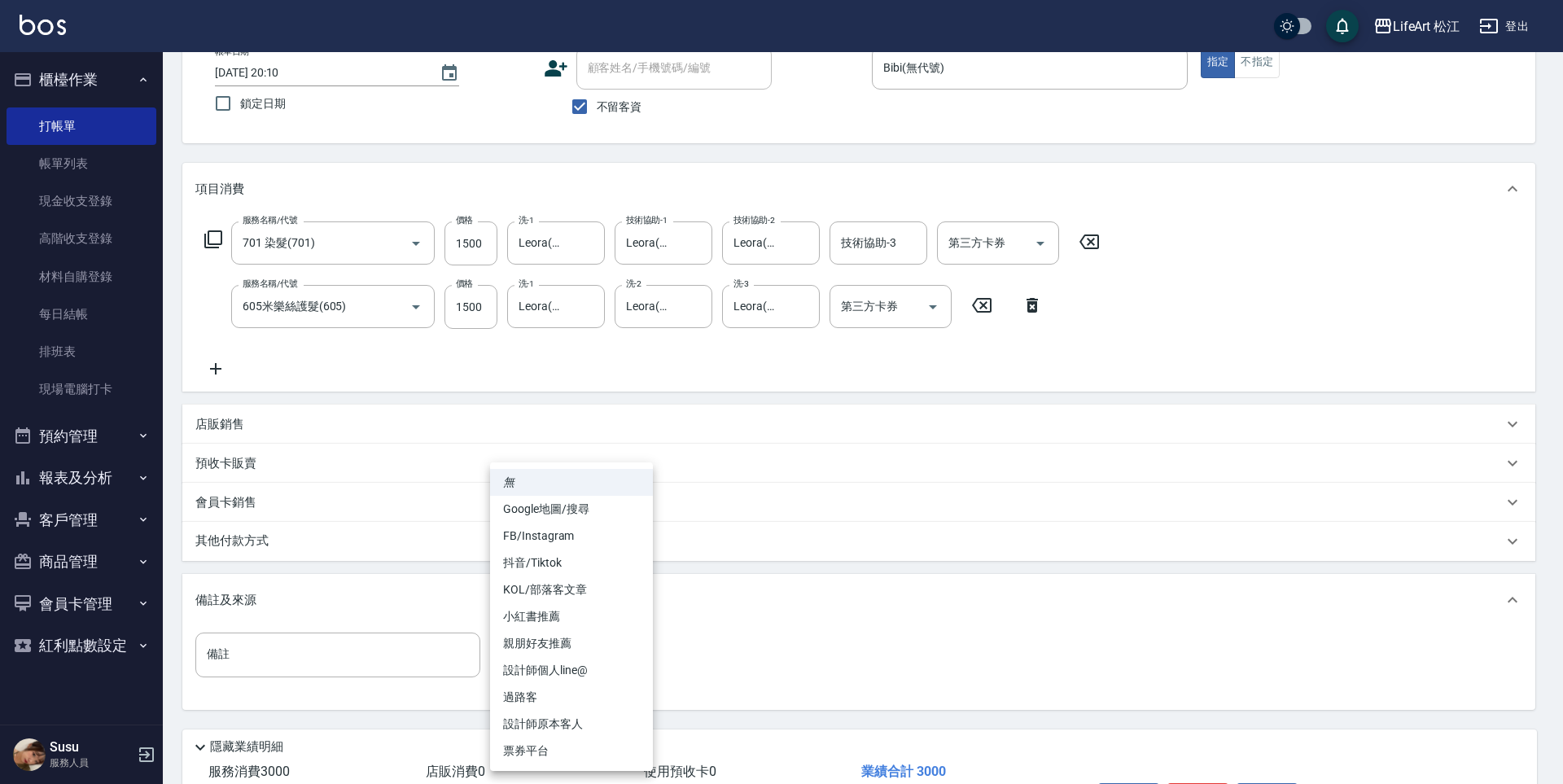
click at [533, 671] on body "LifeArt 松江 登出 櫃檯作業 打帳單 帳單列表 現金收支登錄 高階收支登錄 材料自購登錄 每日結帳 排班表 現場電腦打卡 預約管理 預約管理 單日預約…" at bounding box center [782, 391] width 1563 height 990
click at [569, 535] on li "FB/Instagram" at bounding box center [571, 536] width 163 height 26
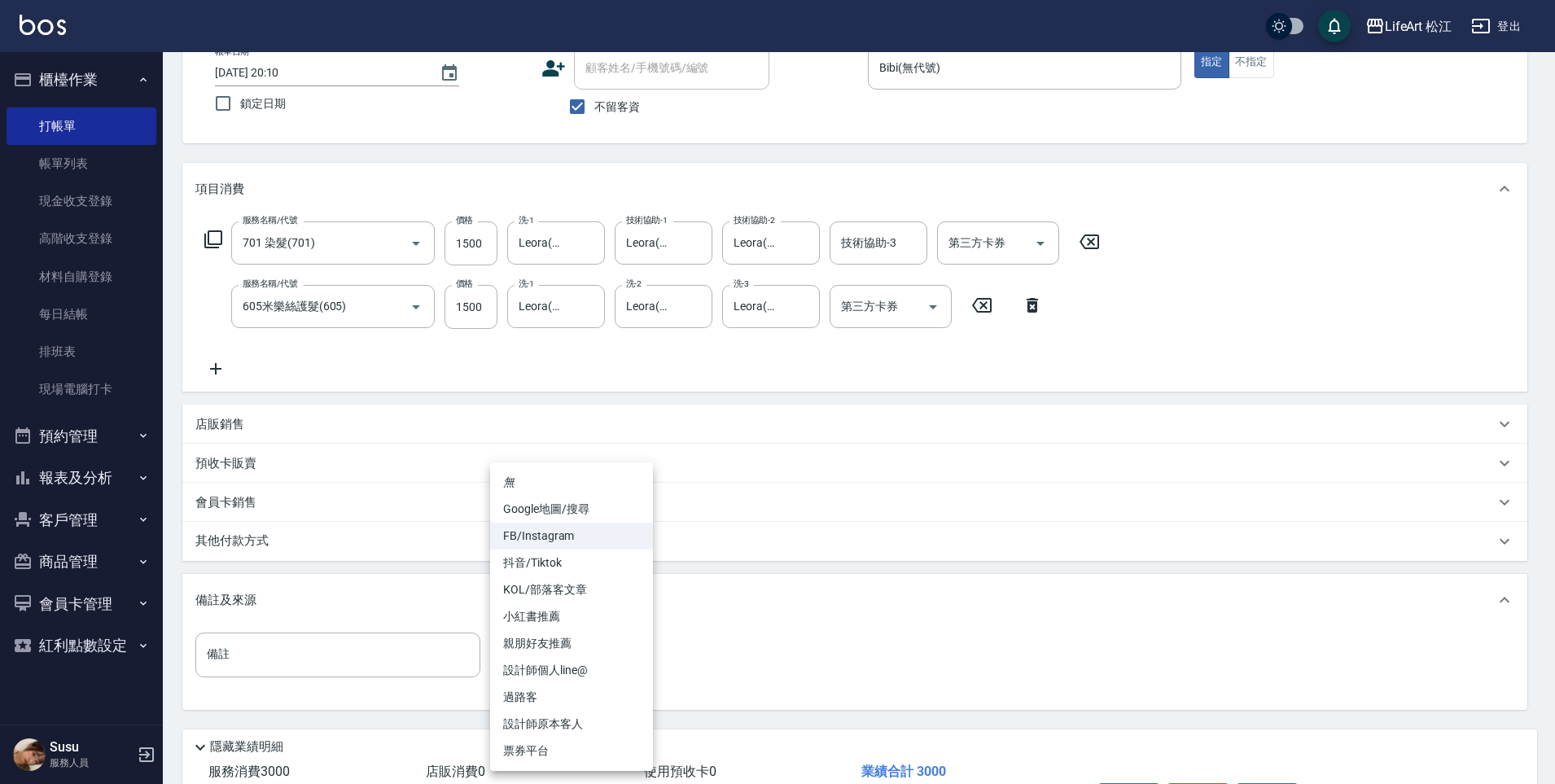
click at [568, 650] on body "LifeArt 松江 登出 櫃檯作業 打帳單 帳單列表 現金收支登錄 高階收支登錄 材料自購登錄 每日結帳 排班表 現場電腦打卡 預約管理 預約管理 單日預約…" at bounding box center [778, 391] width 1555 height 990
click at [568, 677] on li "設計師個人line@" at bounding box center [571, 670] width 163 height 26
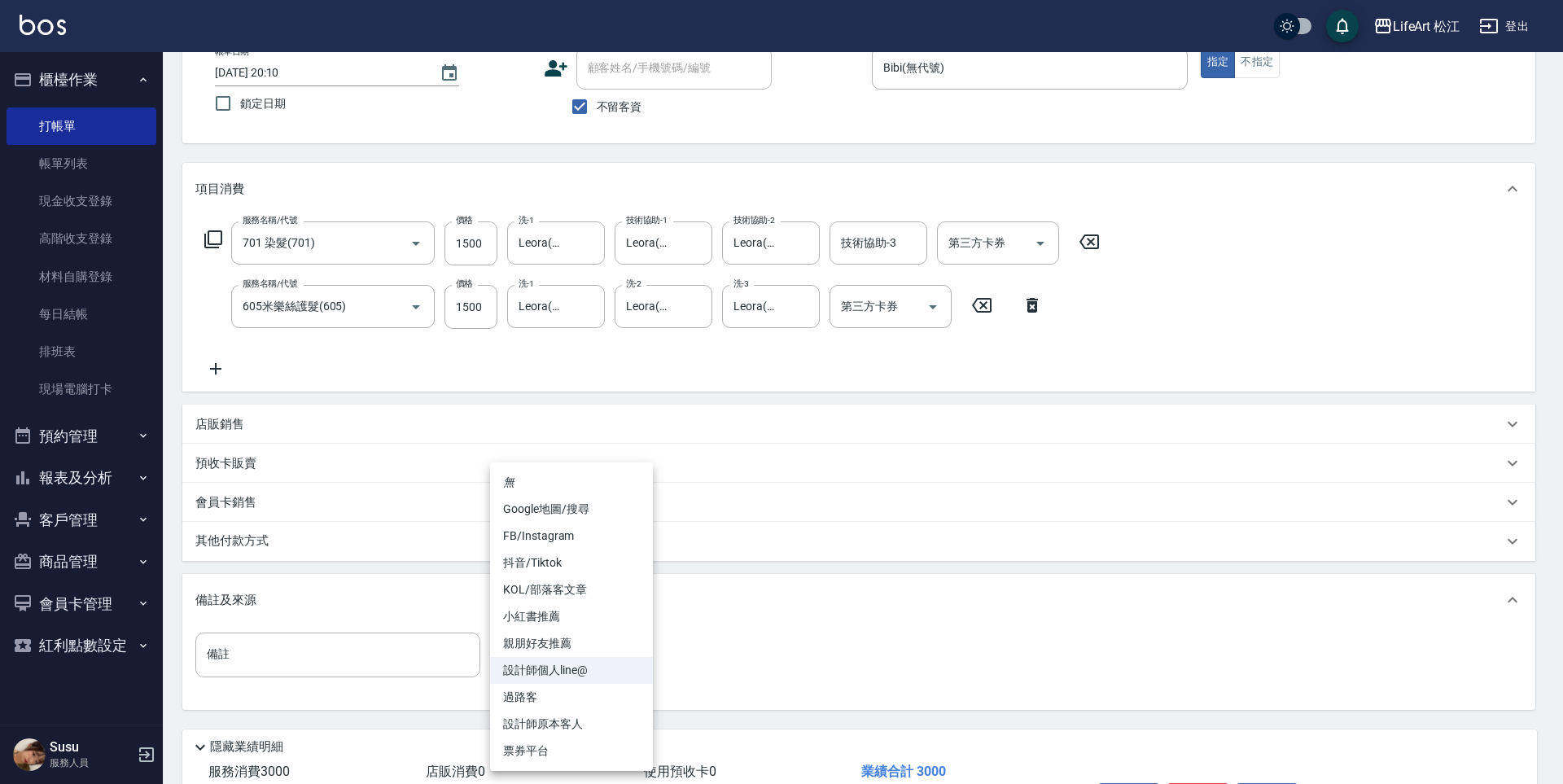
click at [566, 671] on body "LifeArt 松江 登出 櫃檯作業 打帳單 帳單列表 現金收支登錄 高階收支登錄 材料自購登錄 每日結帳 排班表 現場電腦打卡 預約管理 預約管理 單日預約…" at bounding box center [782, 391] width 1563 height 990
click at [565, 729] on li "設計師原本客人" at bounding box center [571, 723] width 163 height 26
type input "設計師原本客人"
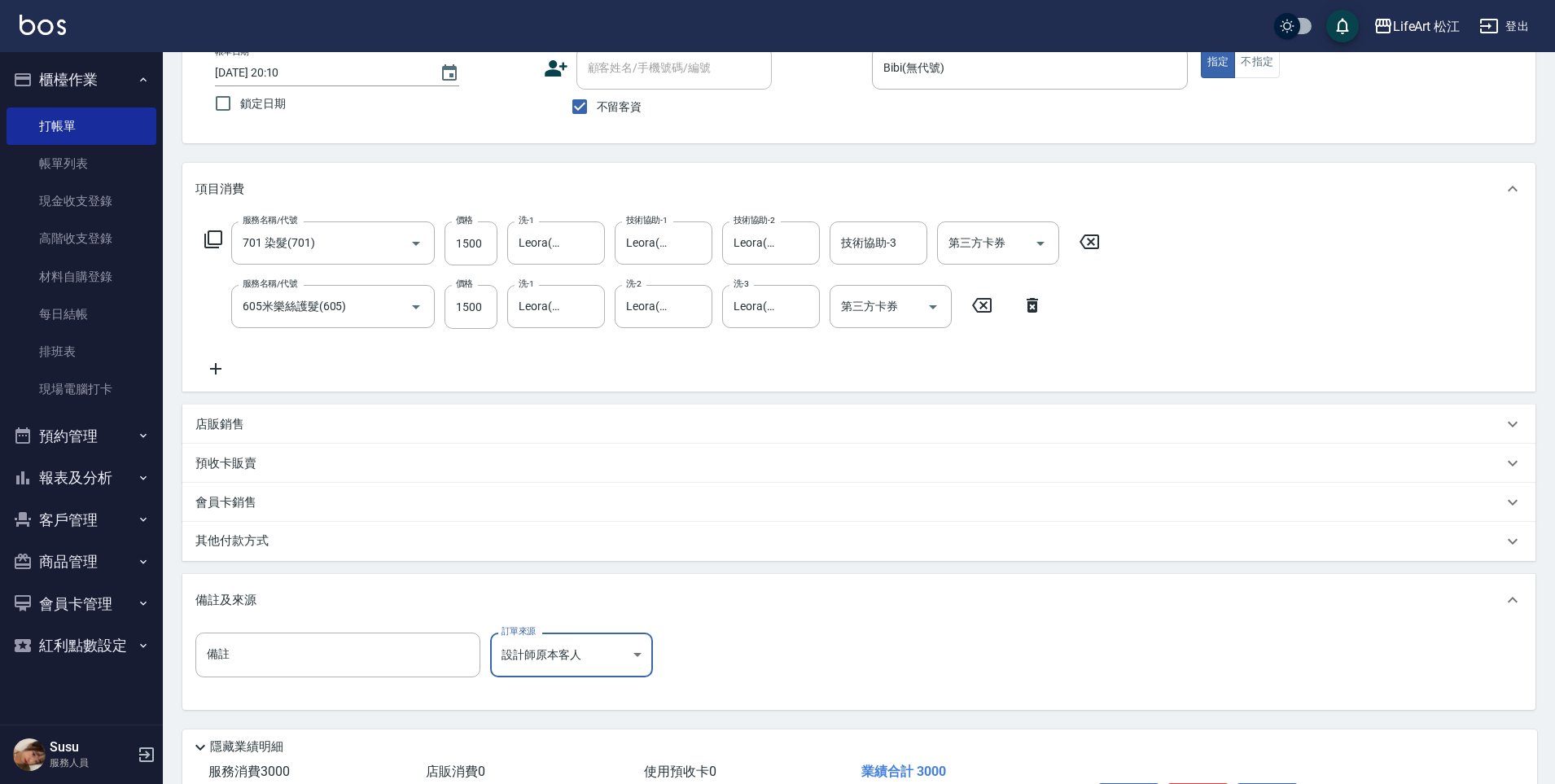
click at [289, 542] on div "其他付款方式" at bounding box center [849, 541] width 1307 height 18
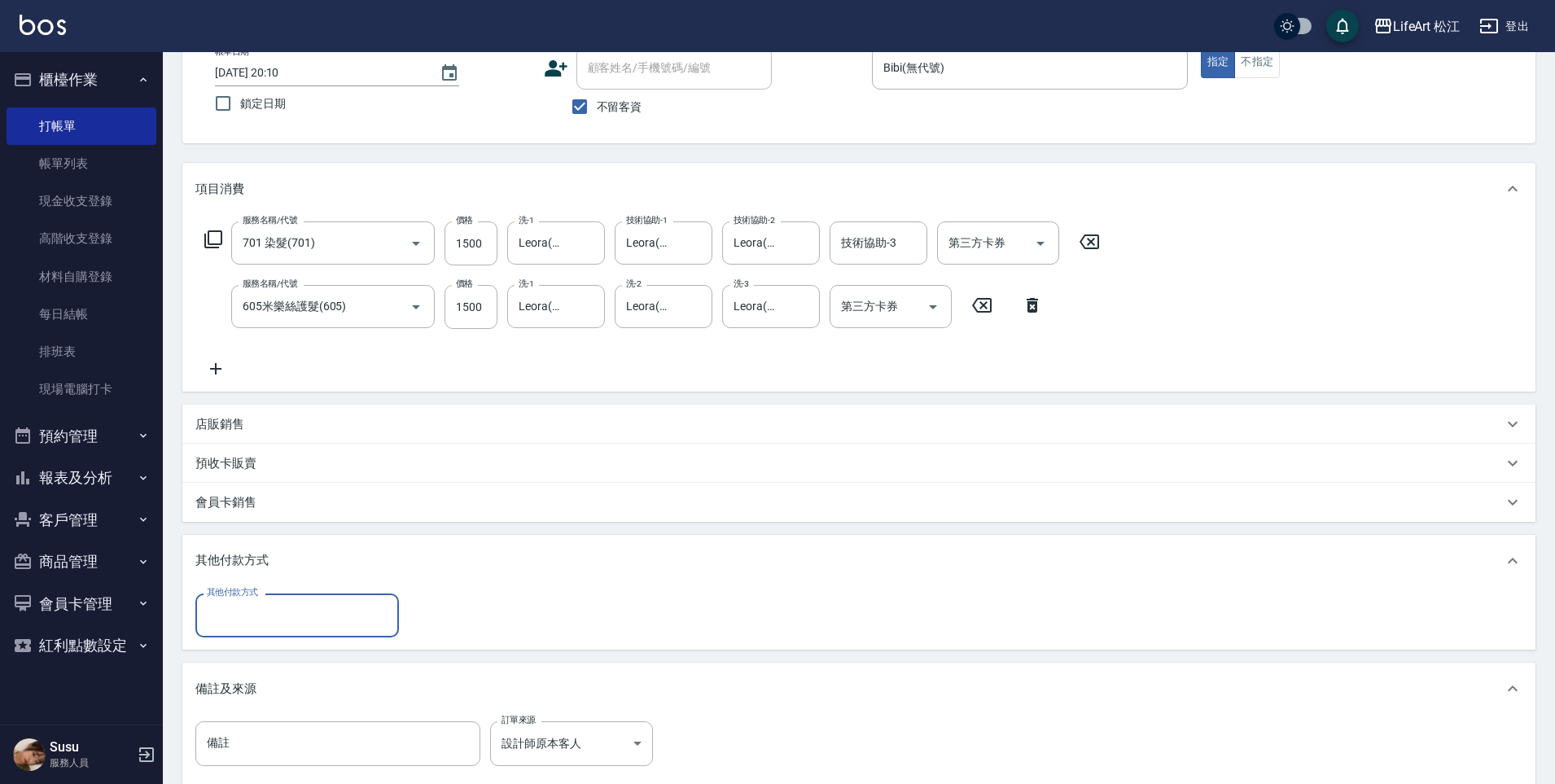
scroll to position [0, 0]
click at [306, 625] on input "其他付款方式" at bounding box center [297, 614] width 189 height 28
click at [322, 653] on span "轉帳" at bounding box center [297, 657] width 204 height 26
type input "轉帳"
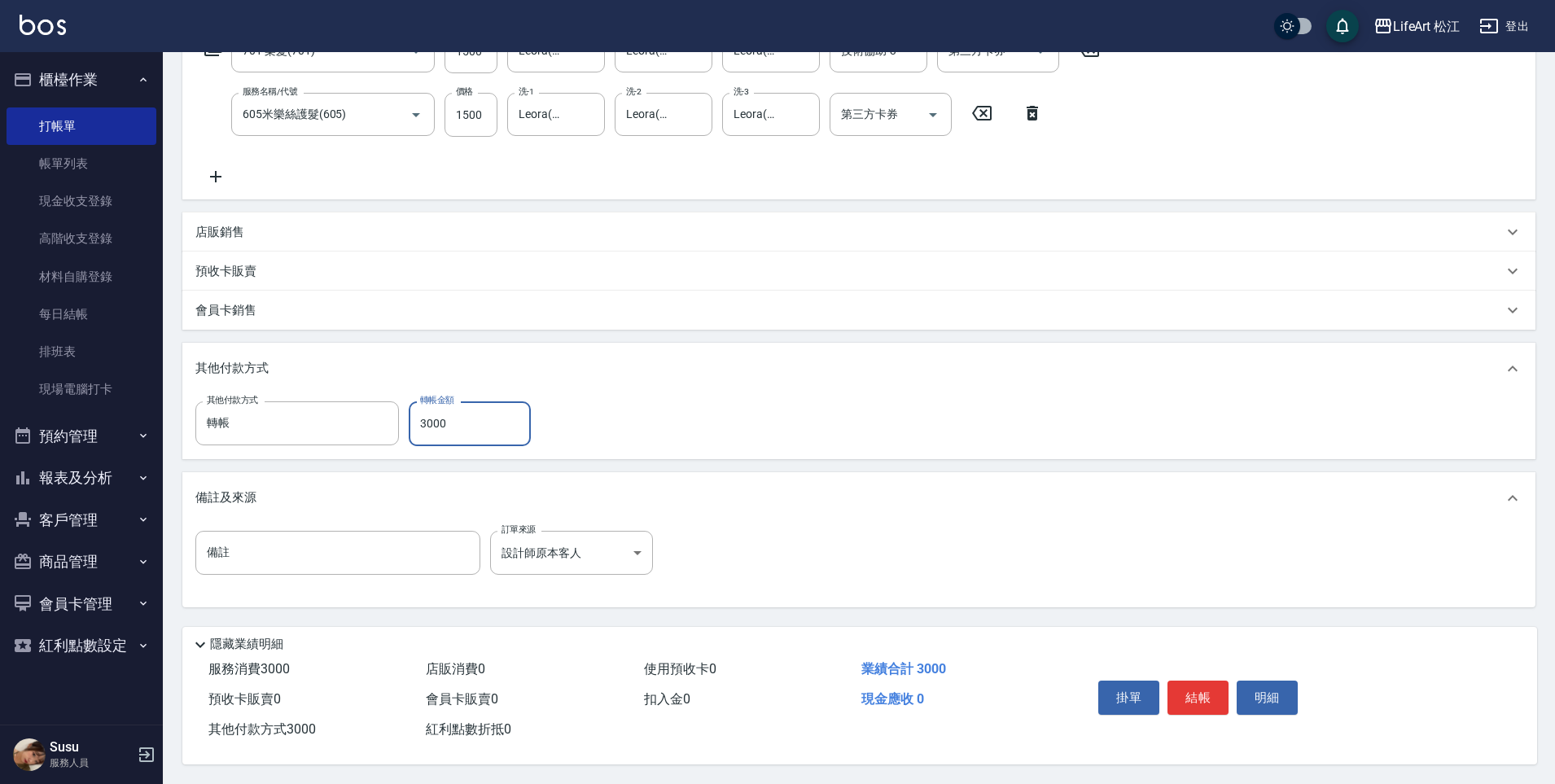
scroll to position [300, 0]
type input "3000"
click at [1215, 705] on button "結帳" at bounding box center [1198, 698] width 61 height 34
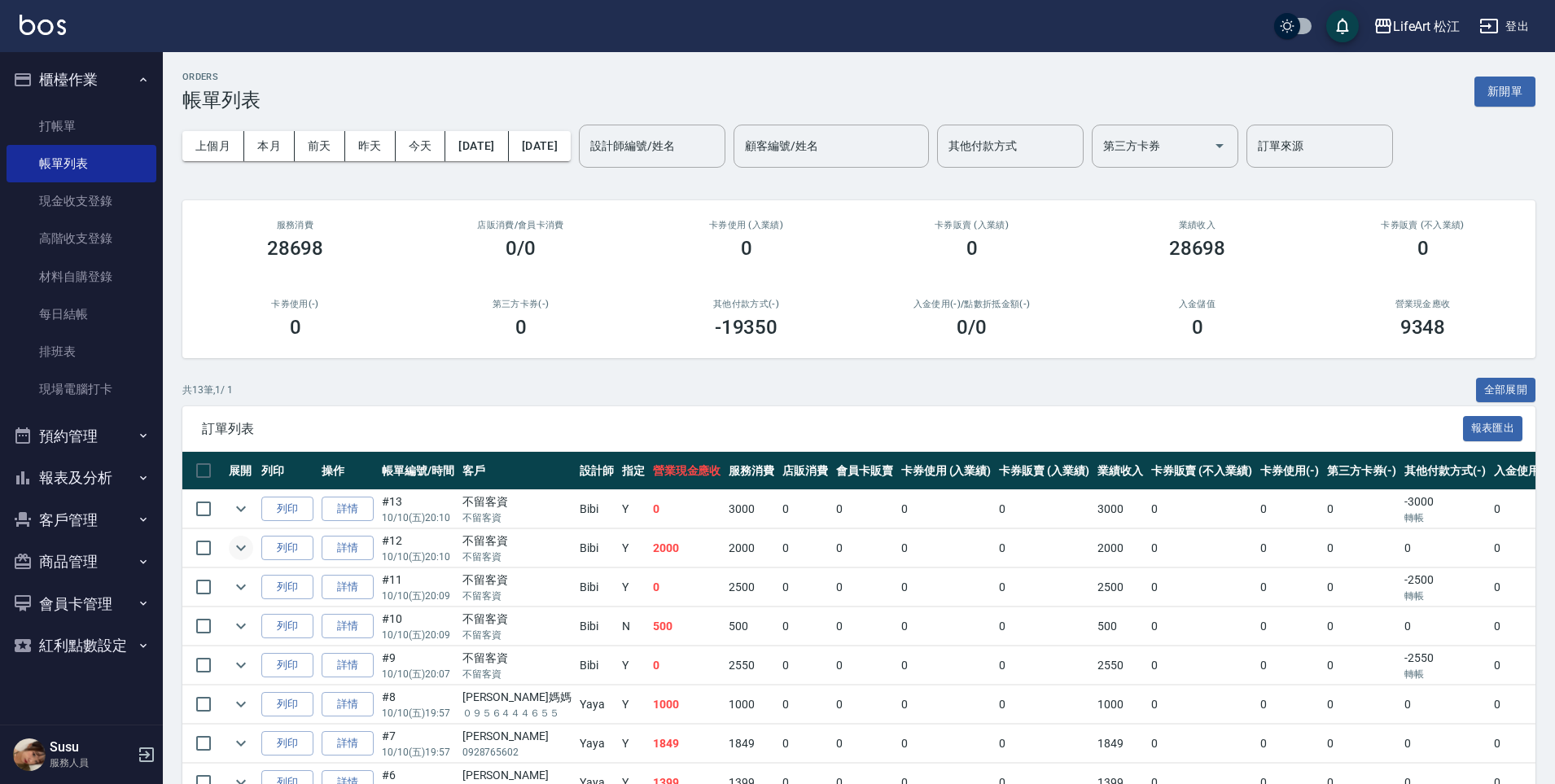
click at [240, 549] on icon "expand row" at bounding box center [241, 548] width 9 height 6
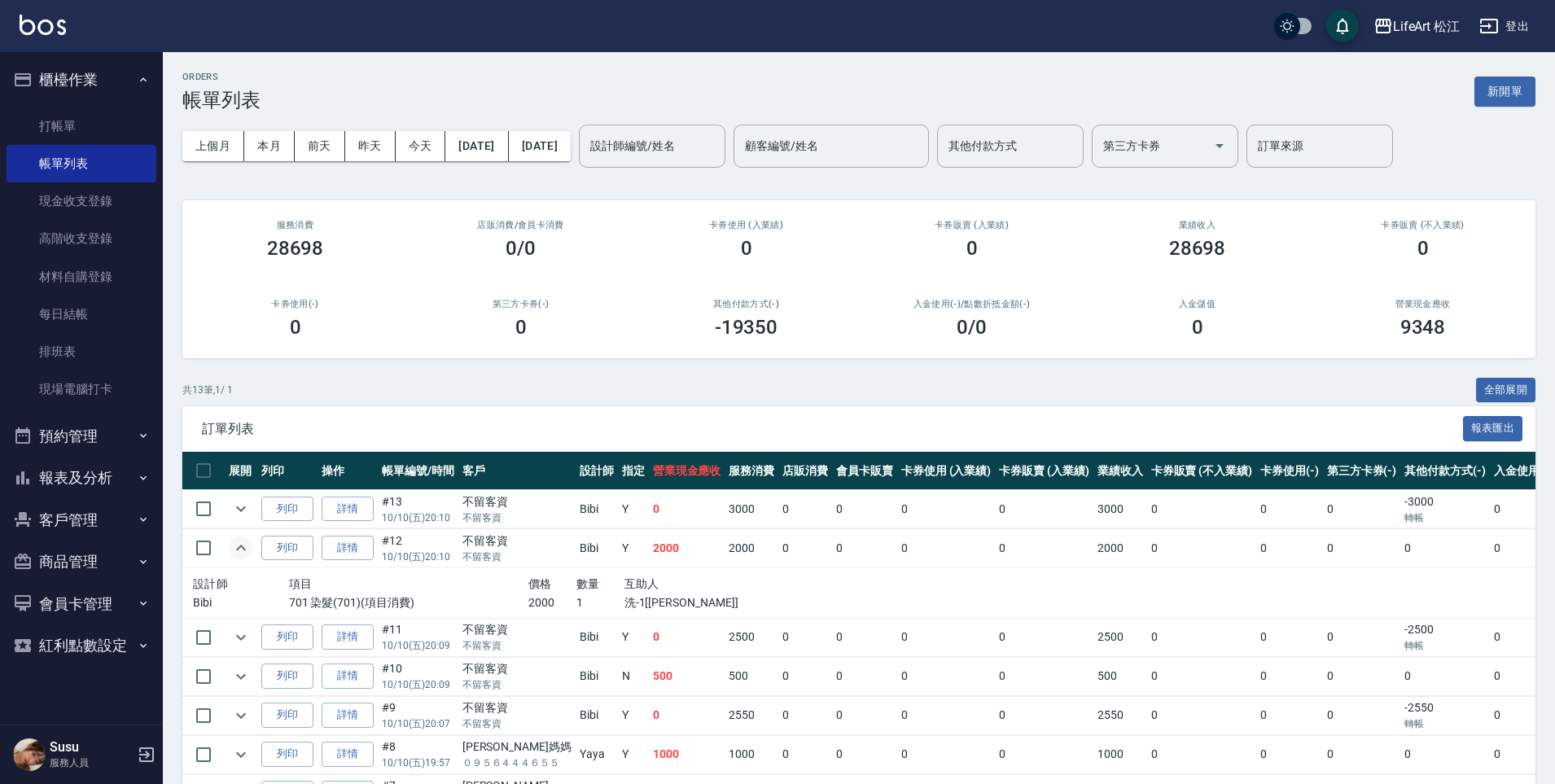
click at [375, 550] on td "詳情" at bounding box center [347, 548] width 61 height 38
click at [340, 549] on link "詳情" at bounding box center [347, 549] width 52 height 26
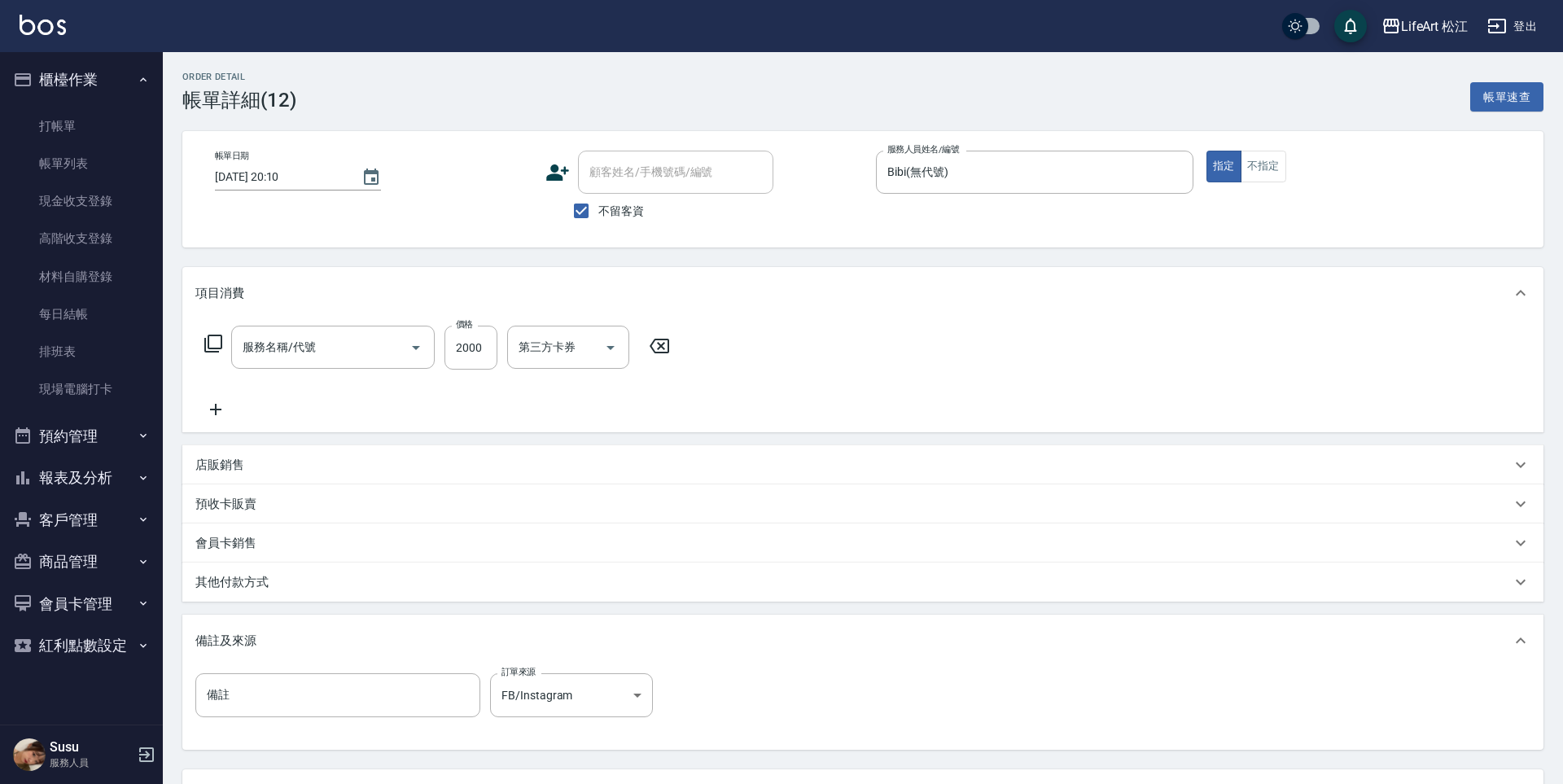
type input "[DATE] 20:10"
checkbox input "true"
type input "Bibi(無代號)"
type input "FB/Instagram"
type input "701 染髮(701)"
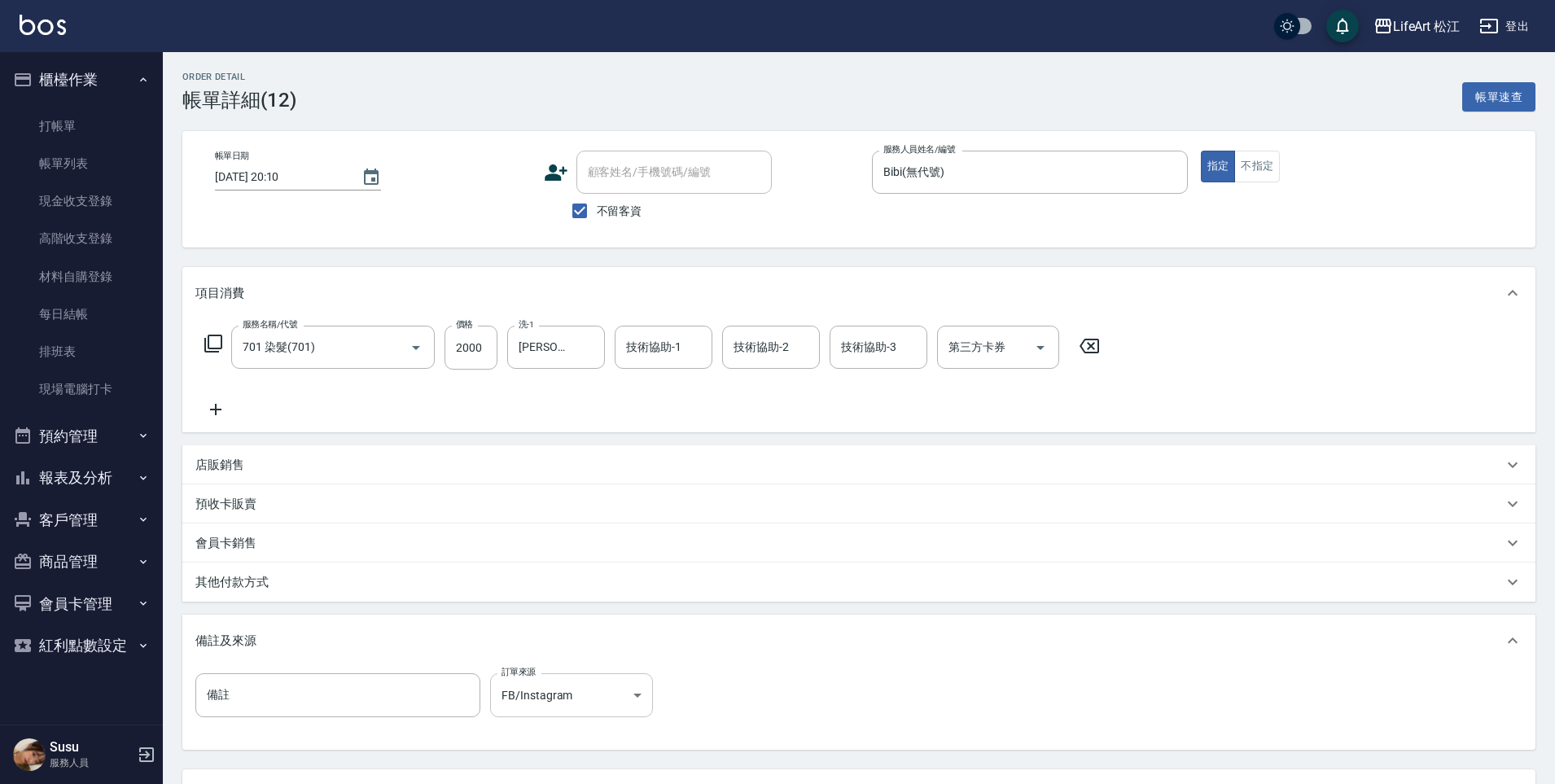
scroll to position [142, 0]
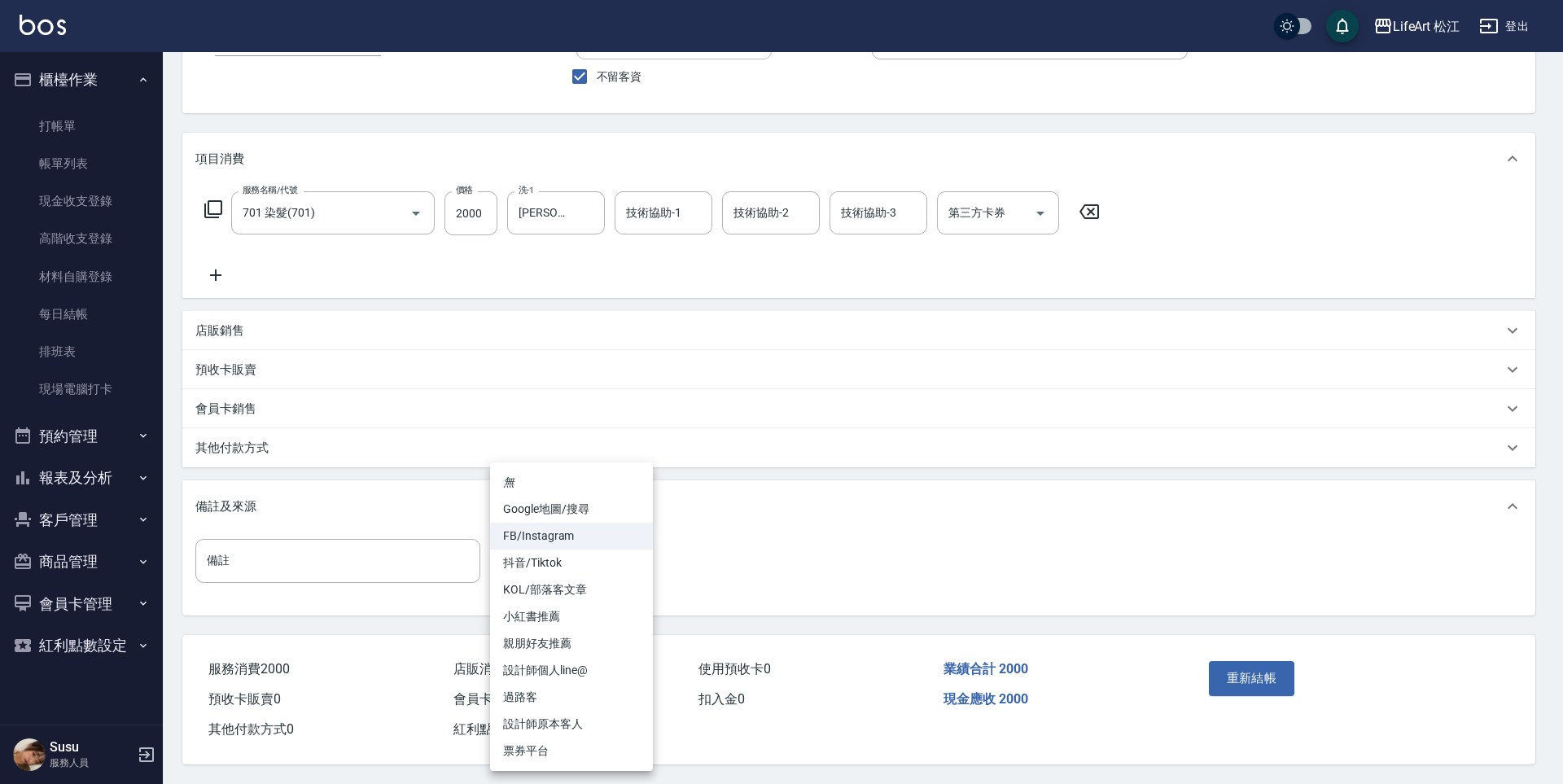
click at [564, 563] on body "LifeArt 松江 登出 櫃檯作業 打帳單 帳單列表 現金收支登錄 高階收支登錄 材料自購登錄 每日結帳 排班表 現場電腦打卡 預約管理 預約管理 單日預約…" at bounding box center [782, 325] width 1563 height 918
click at [566, 641] on li "親朋好友推薦" at bounding box center [571, 642] width 163 height 26
type input "親朋好友推薦"
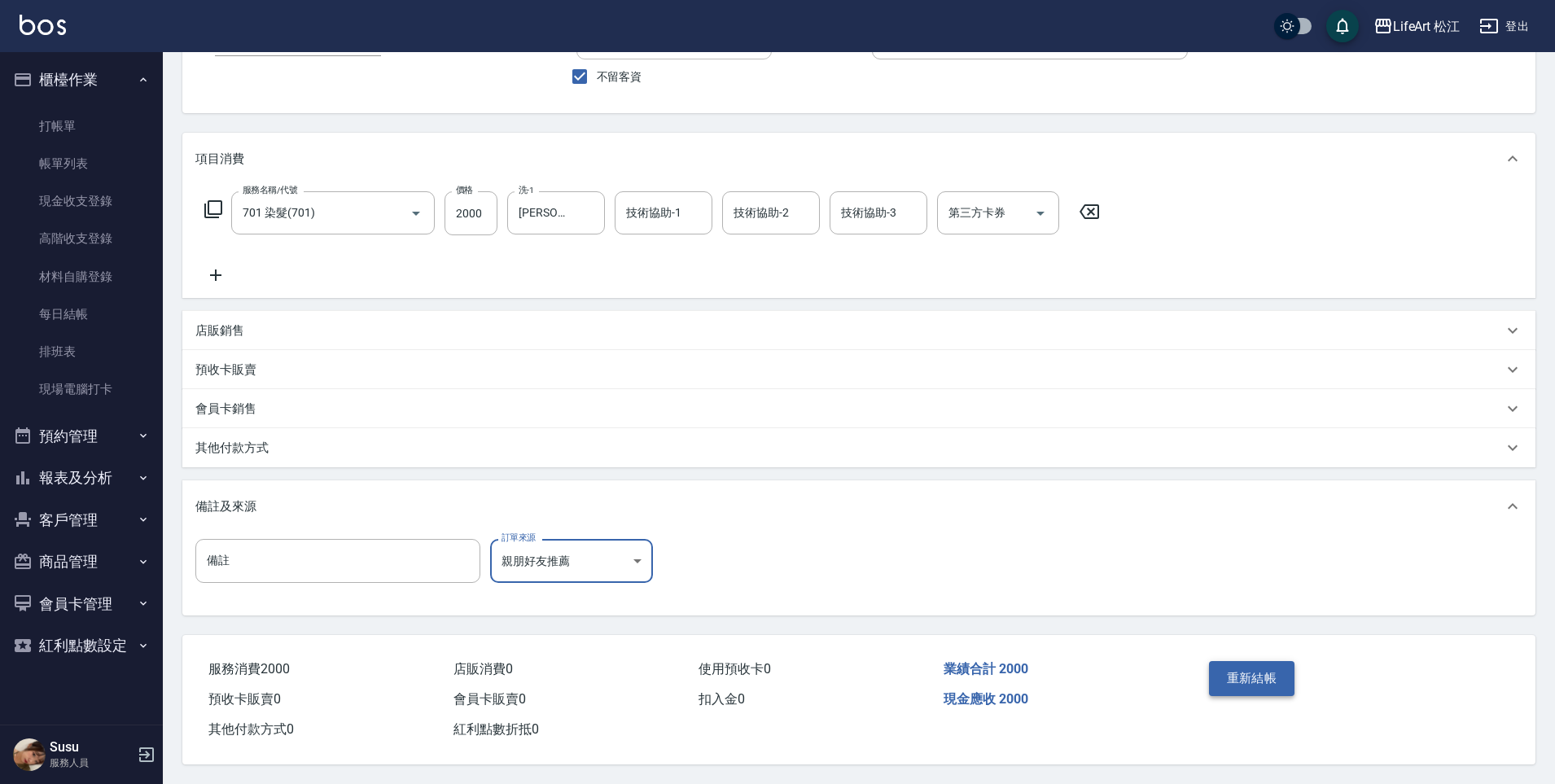
click at [1261, 676] on button "重新結帳" at bounding box center [1252, 678] width 86 height 34
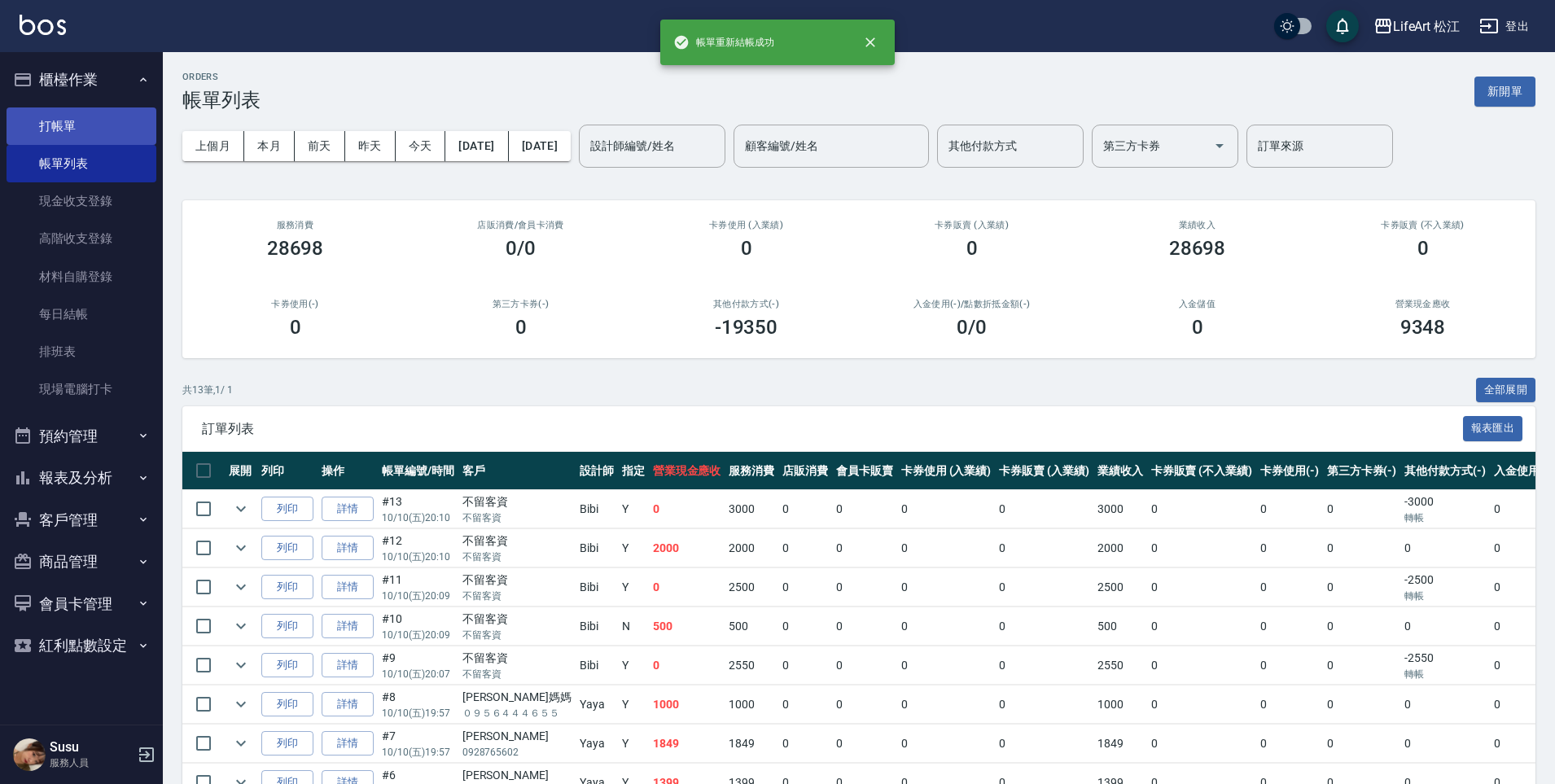
click at [90, 140] on link "打帳單" at bounding box center [82, 126] width 150 height 38
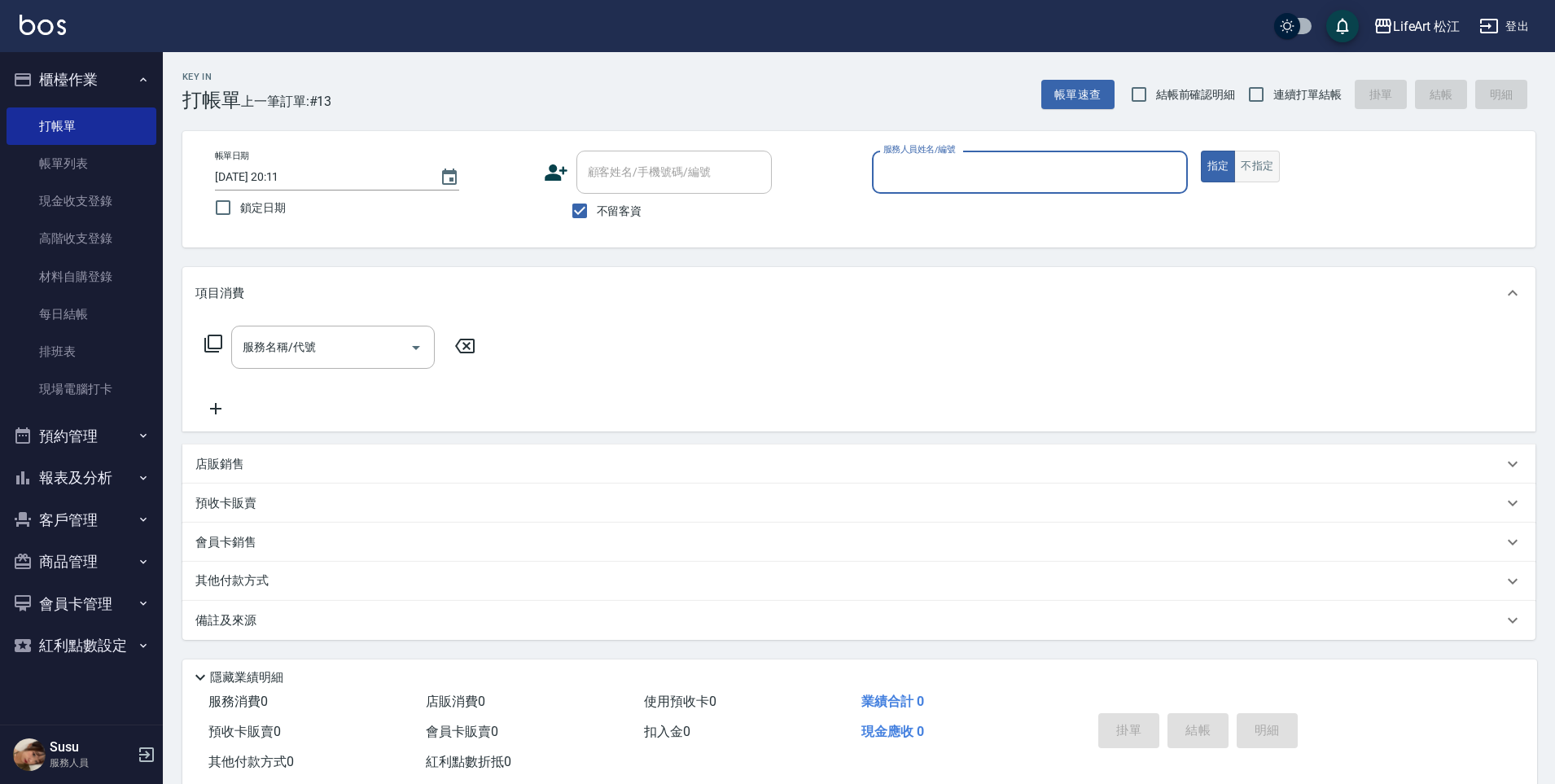
click at [1266, 167] on button "不指定" at bounding box center [1256, 166] width 45 height 32
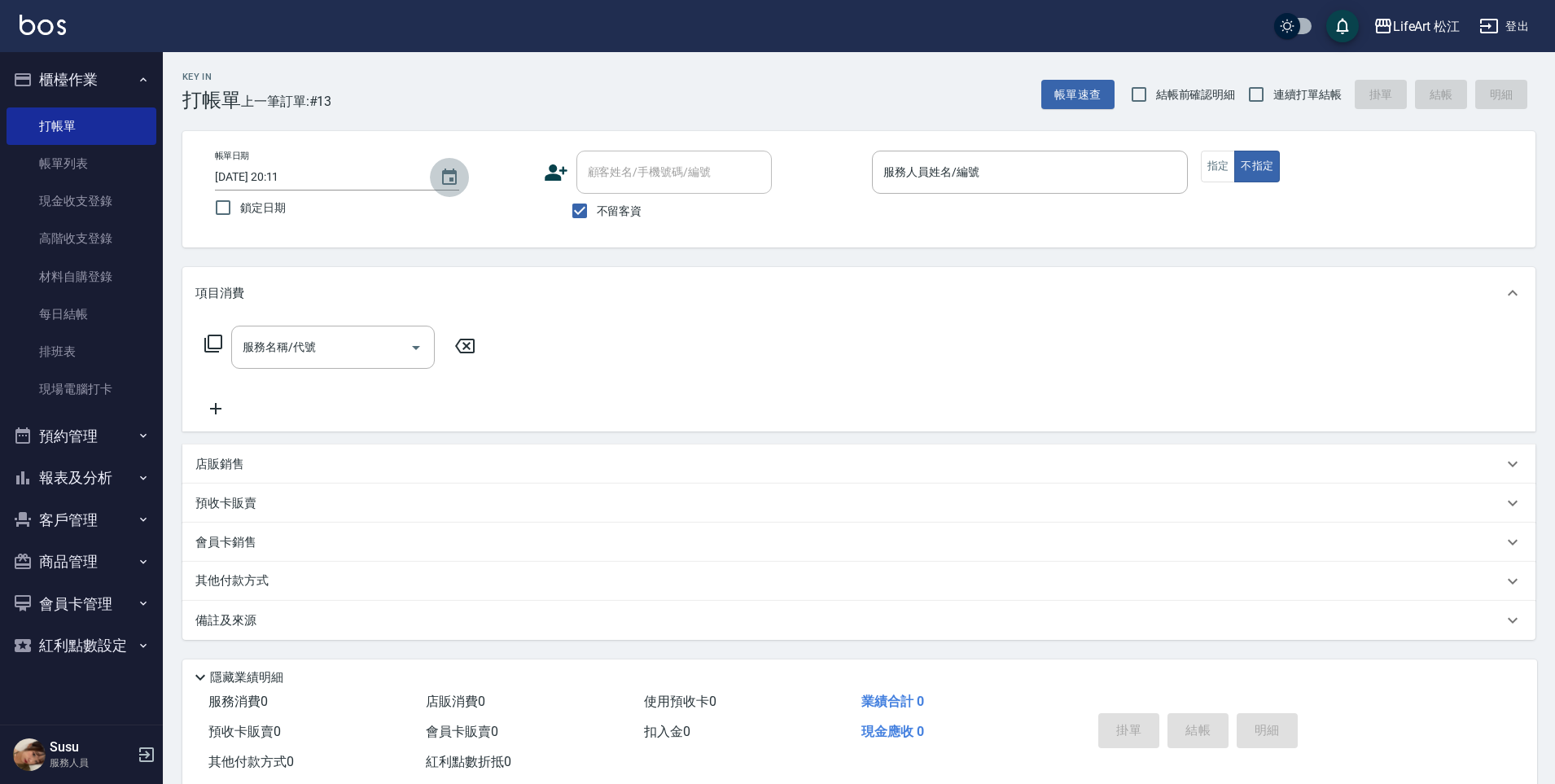
click at [454, 178] on icon "Choose date, selected date is 2025-10-10" at bounding box center [449, 177] width 20 height 20
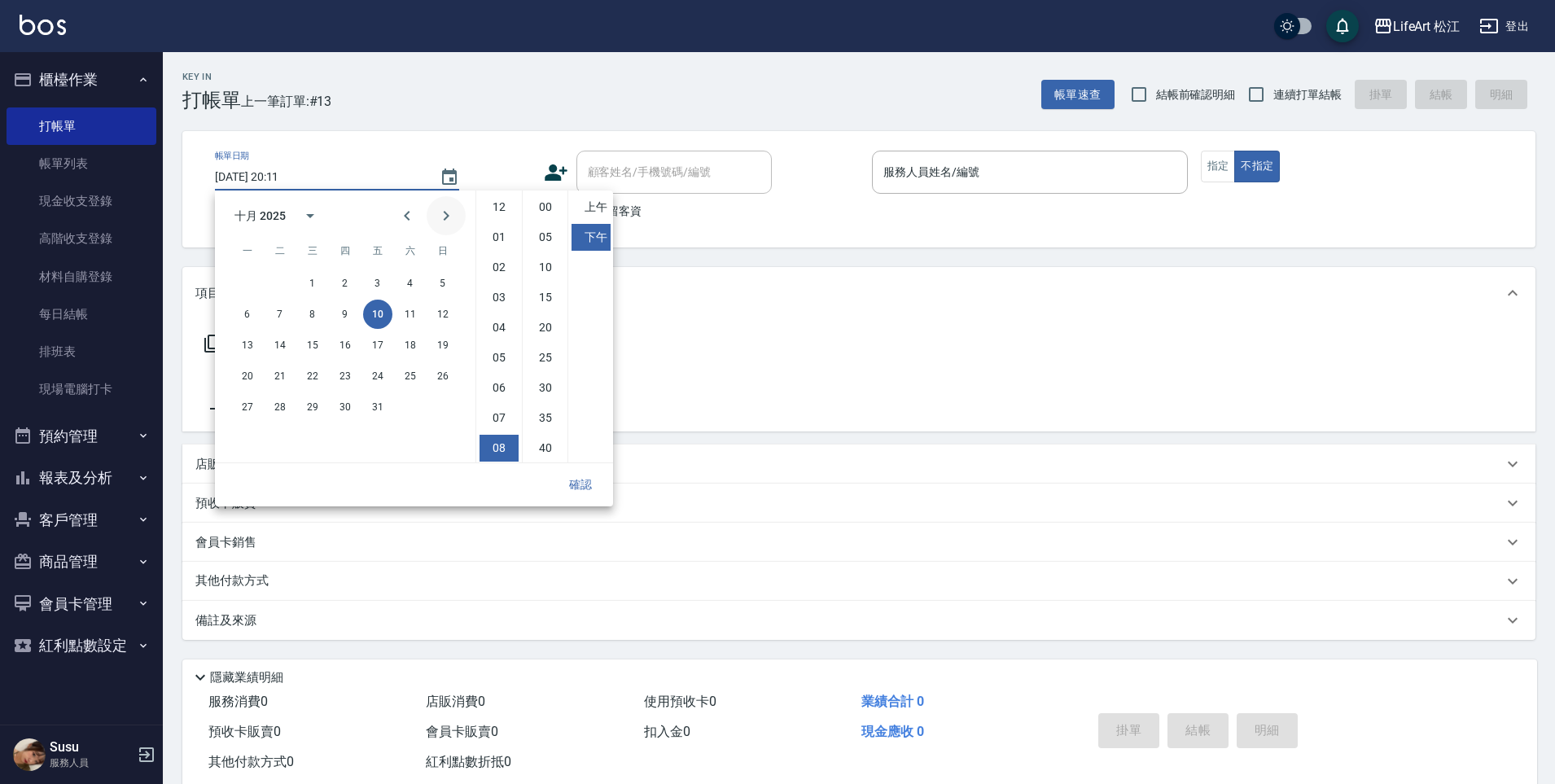
scroll to position [91, 0]
click at [415, 321] on button "11" at bounding box center [411, 314] width 29 height 29
type input "[DATE] 20:11"
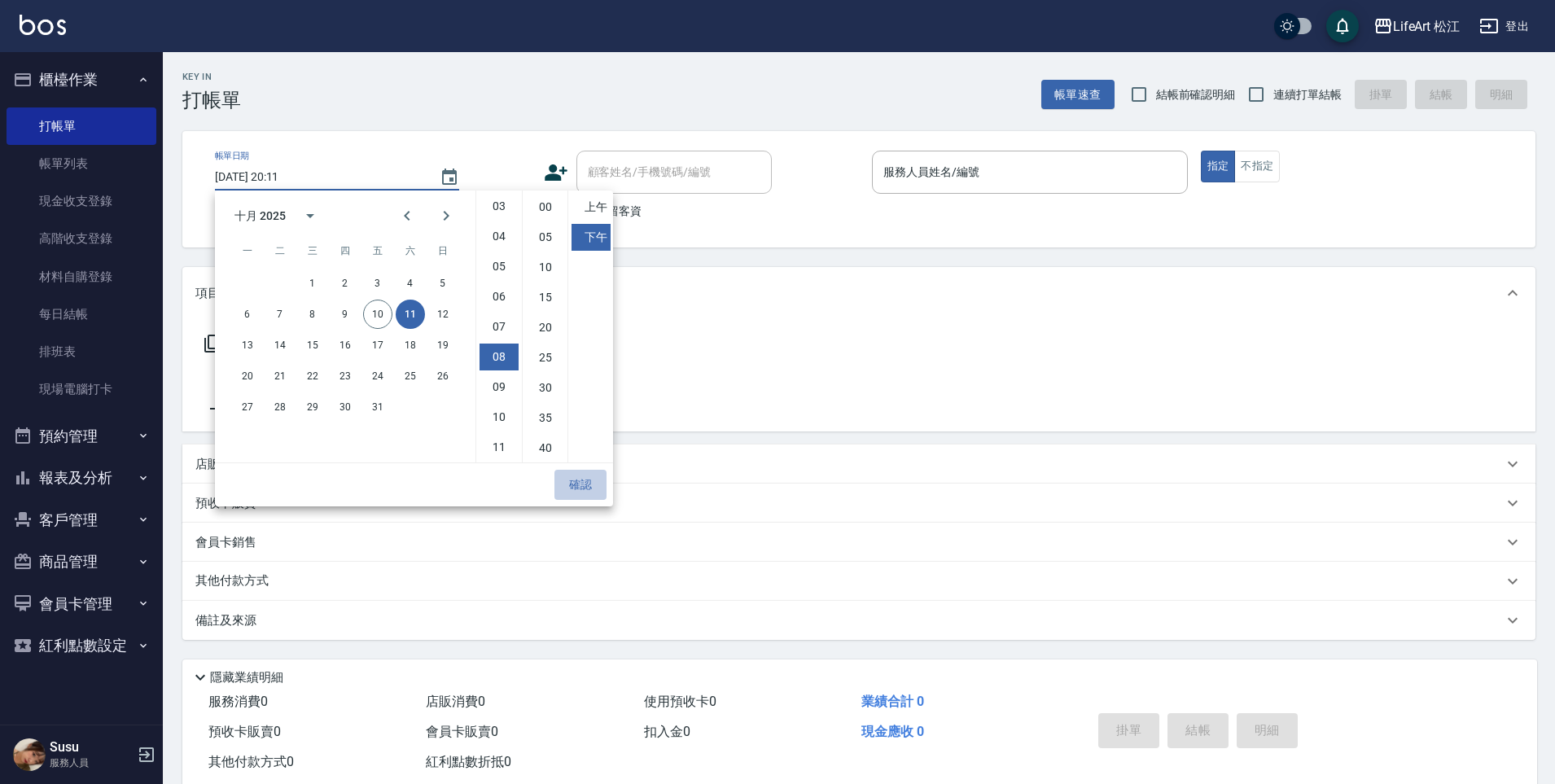
click at [582, 490] on button "確認" at bounding box center [580, 485] width 52 height 30
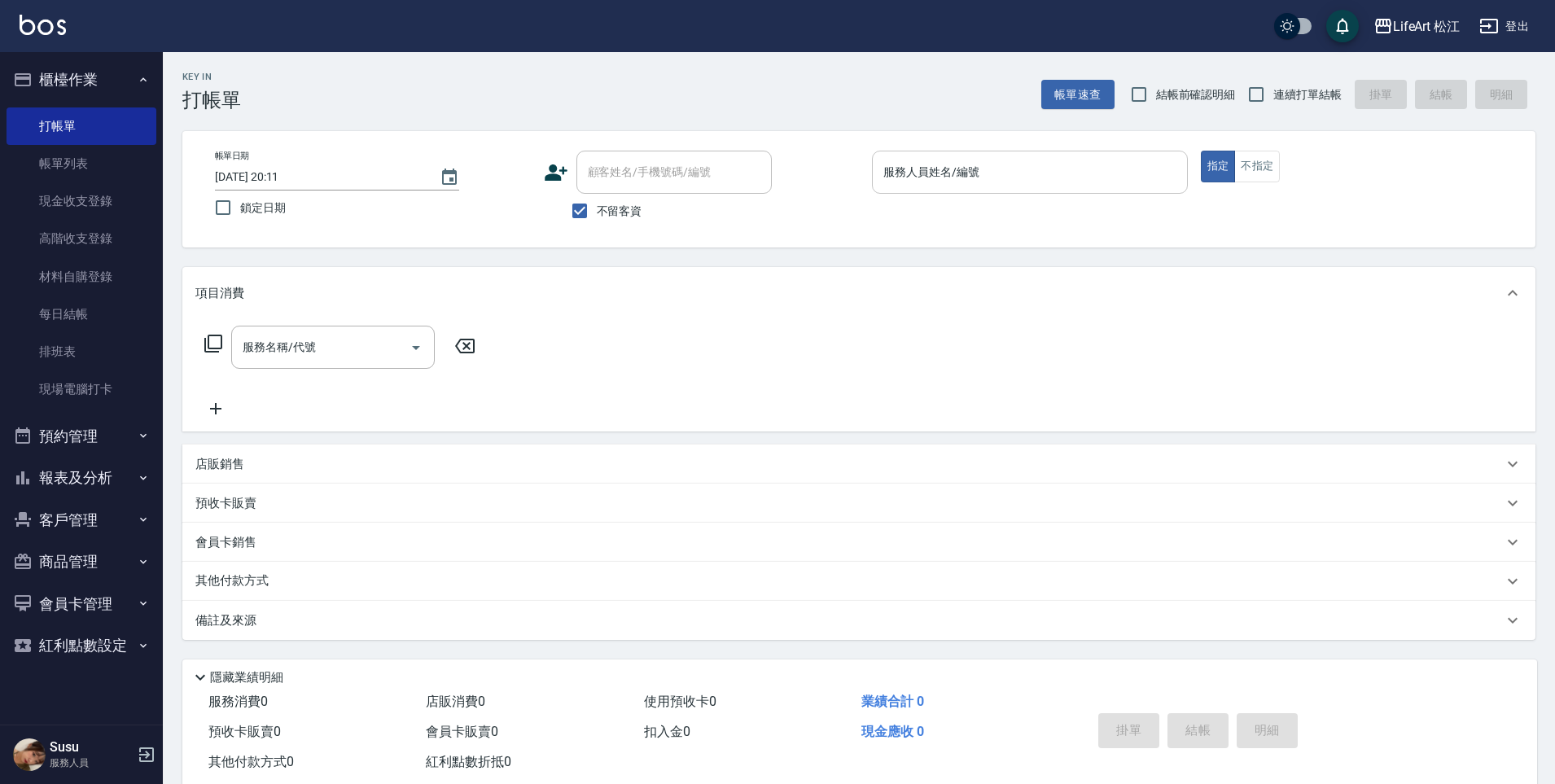
click at [1058, 188] on div "服務人員姓名/編號" at bounding box center [1030, 172] width 316 height 44
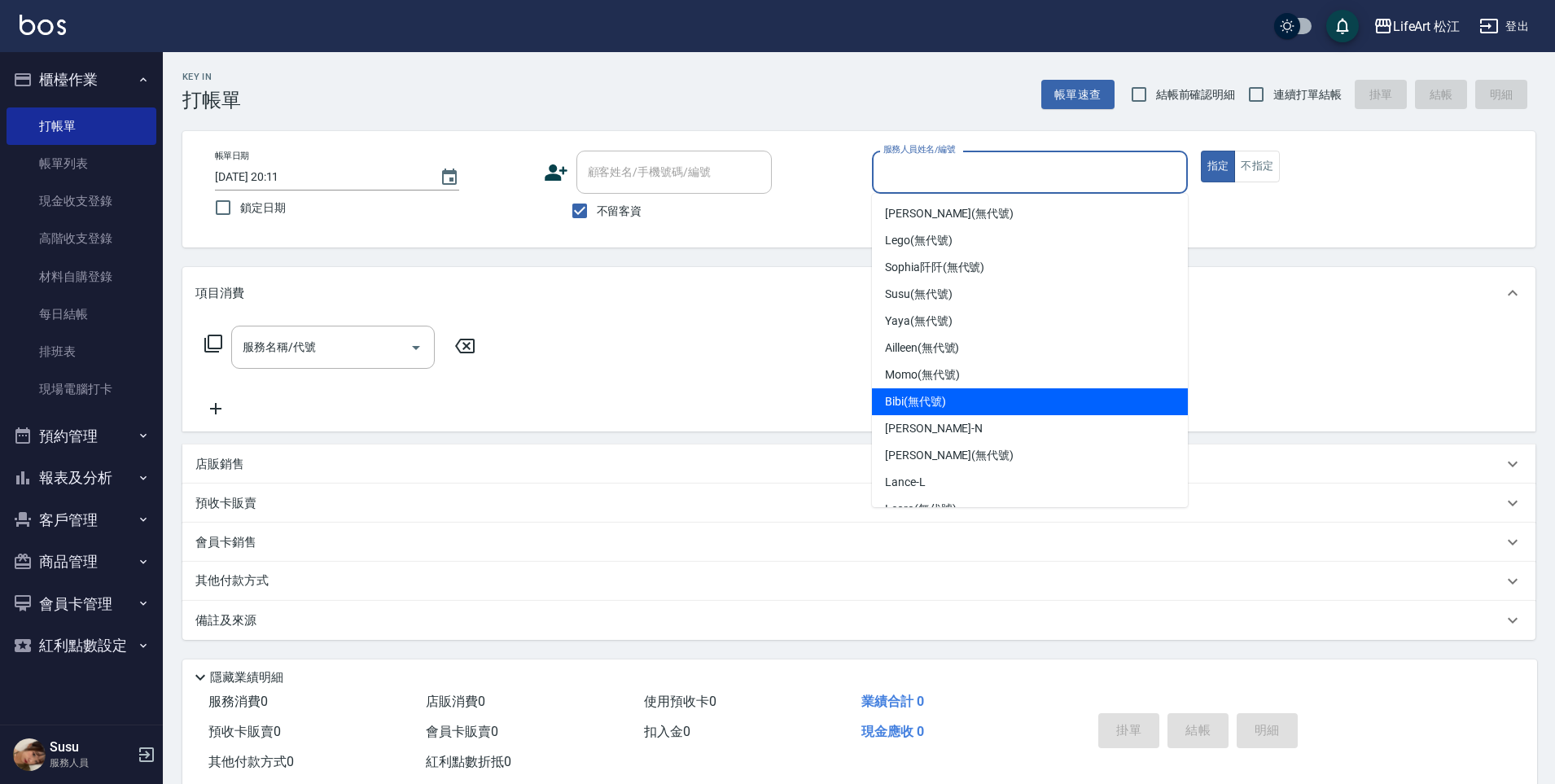
click at [980, 391] on div "Bibi (無代號)" at bounding box center [1030, 401] width 316 height 26
type input "Bibi(無代號)"
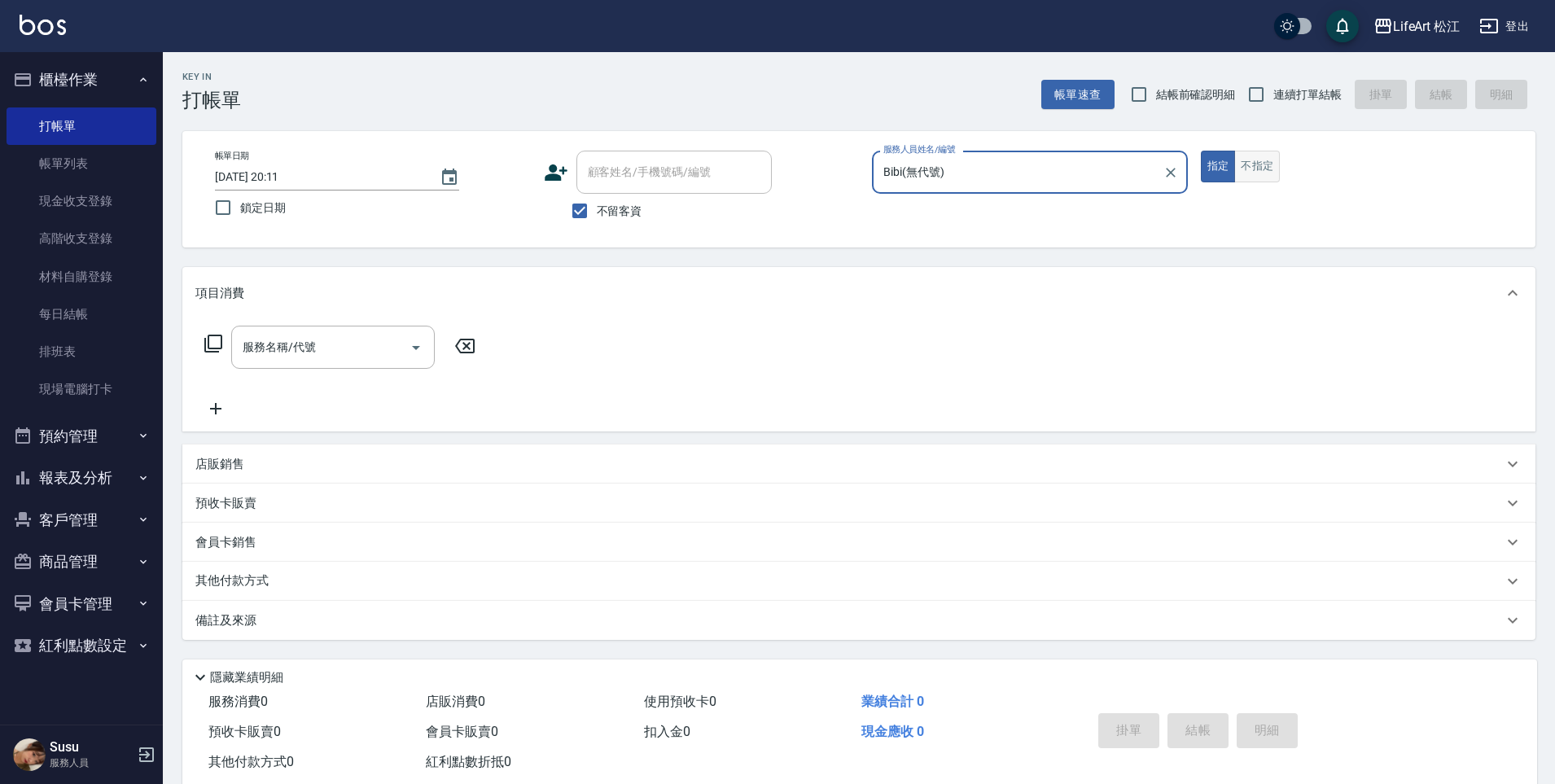
click at [1257, 157] on button "不指定" at bounding box center [1256, 166] width 45 height 32
click at [287, 369] on div "服務名稱/代號 服務名稱/代號" at bounding box center [341, 372] width 290 height 93
click at [295, 357] on input "服務名稱/代號" at bounding box center [321, 346] width 165 height 28
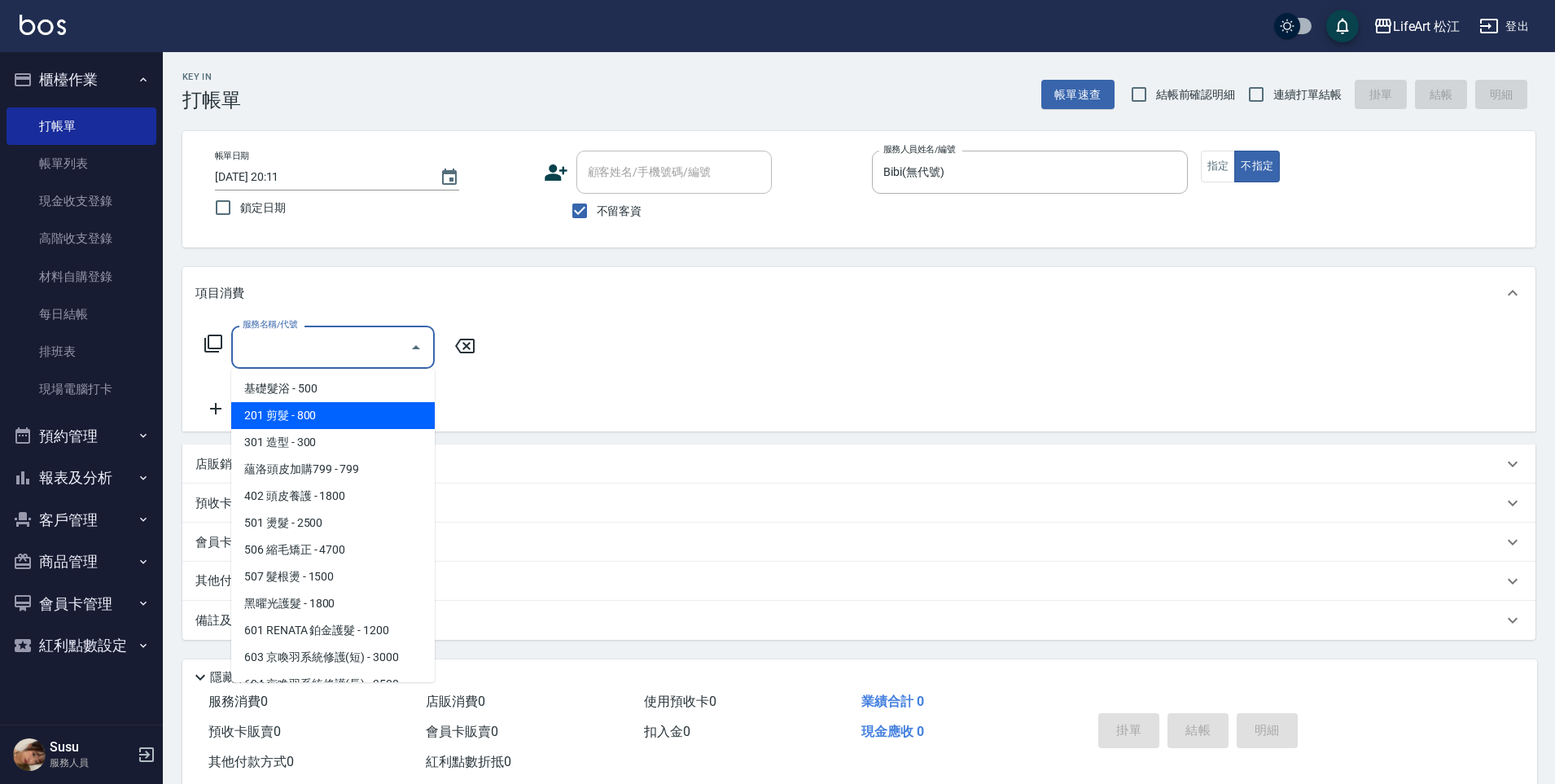
click at [336, 411] on span "201 剪髮 - 800" at bounding box center [333, 415] width 204 height 26
type input "201 剪髮(201)"
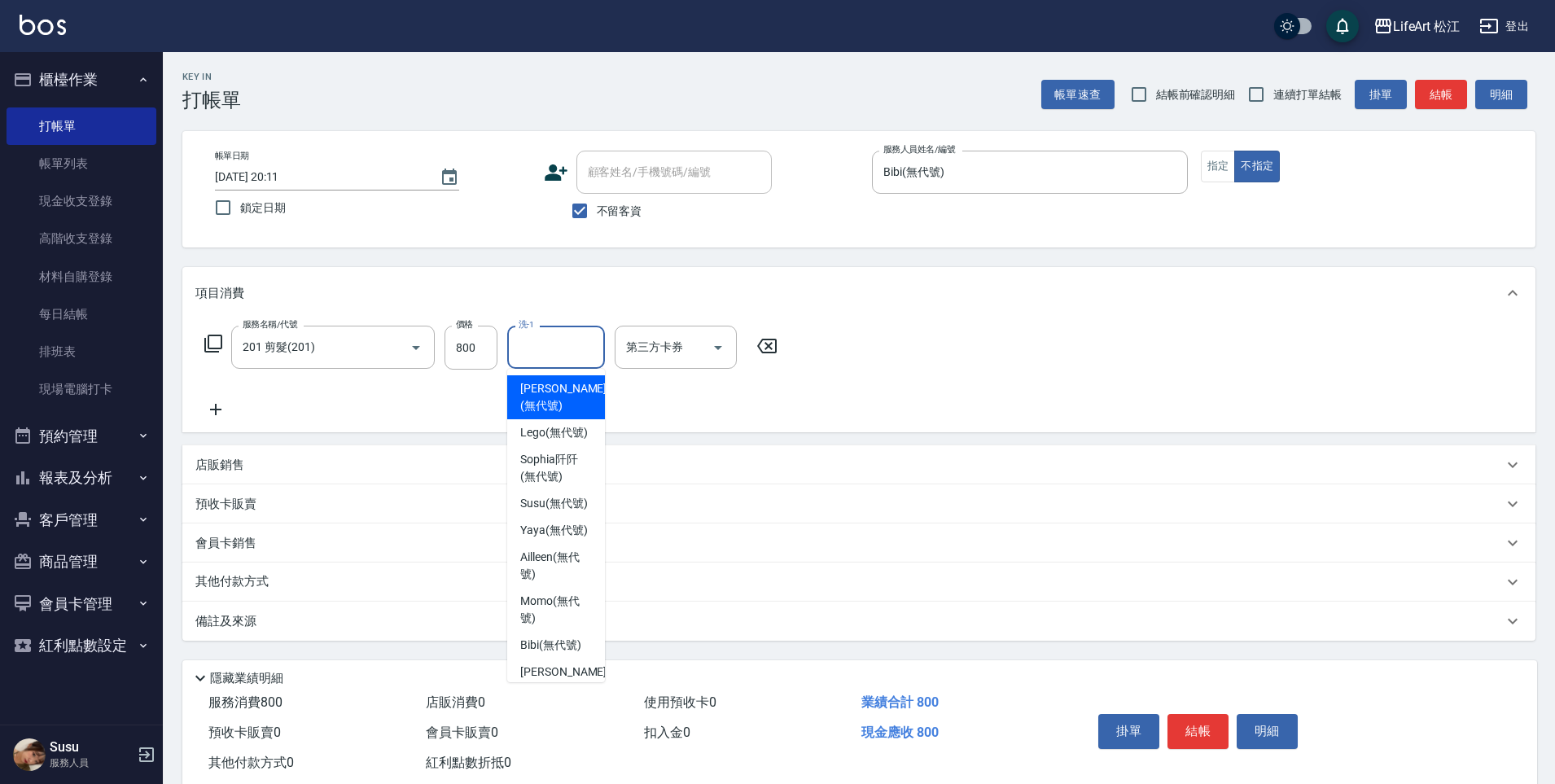
click at [540, 354] on input "洗-1" at bounding box center [556, 346] width 83 height 28
click at [271, 636] on div "備註及來源" at bounding box center [859, 621] width 1354 height 39
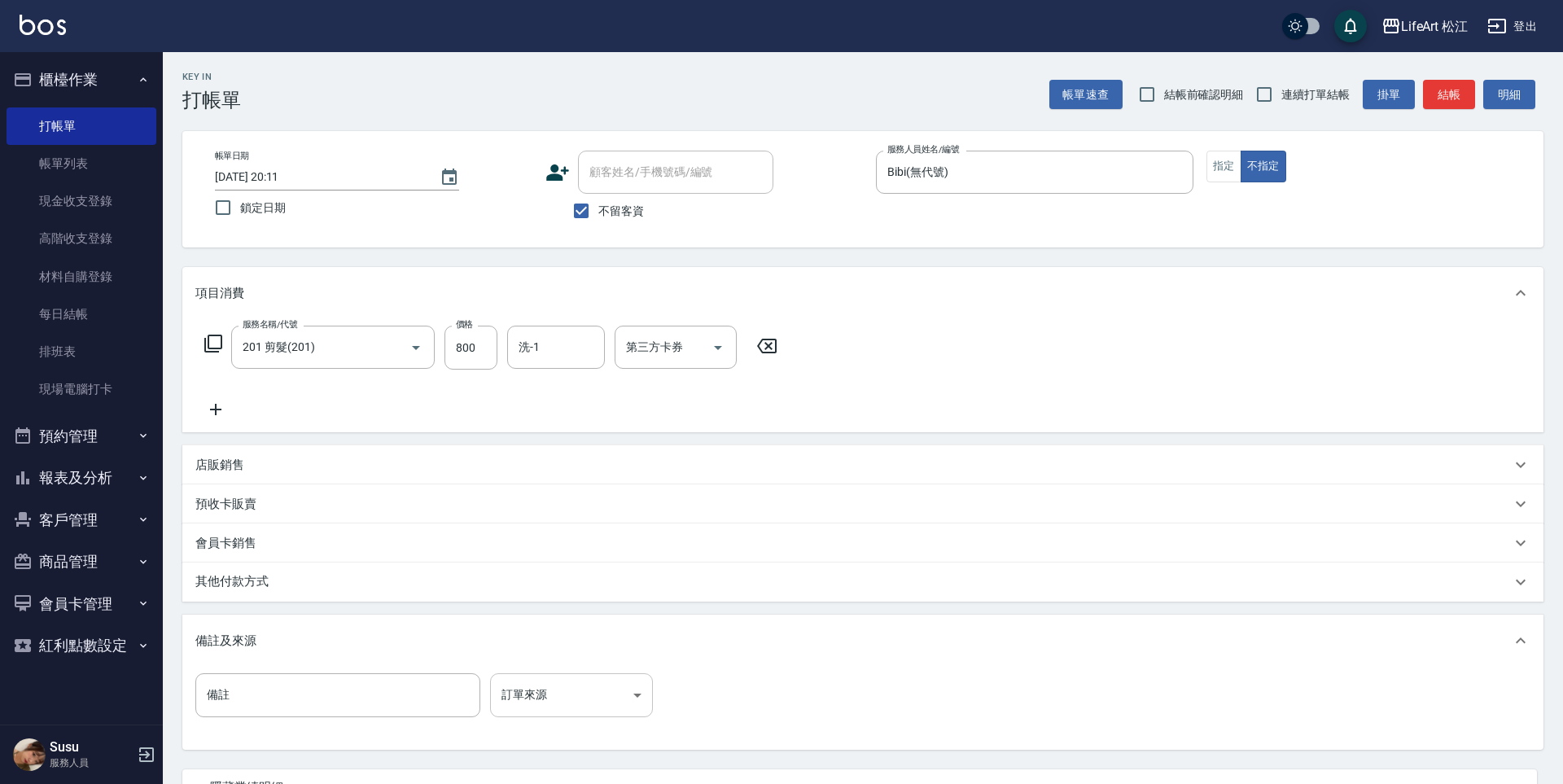
click at [543, 687] on body "LifeArt 松江 登出 櫃檯作業 打帳單 帳單列表 現金收支登錄 高階收支登錄 材料自購登錄 每日結帳 排班表 現場電腦打卡 預約管理 預約管理 單日預約…" at bounding box center [782, 463] width 1563 height 926
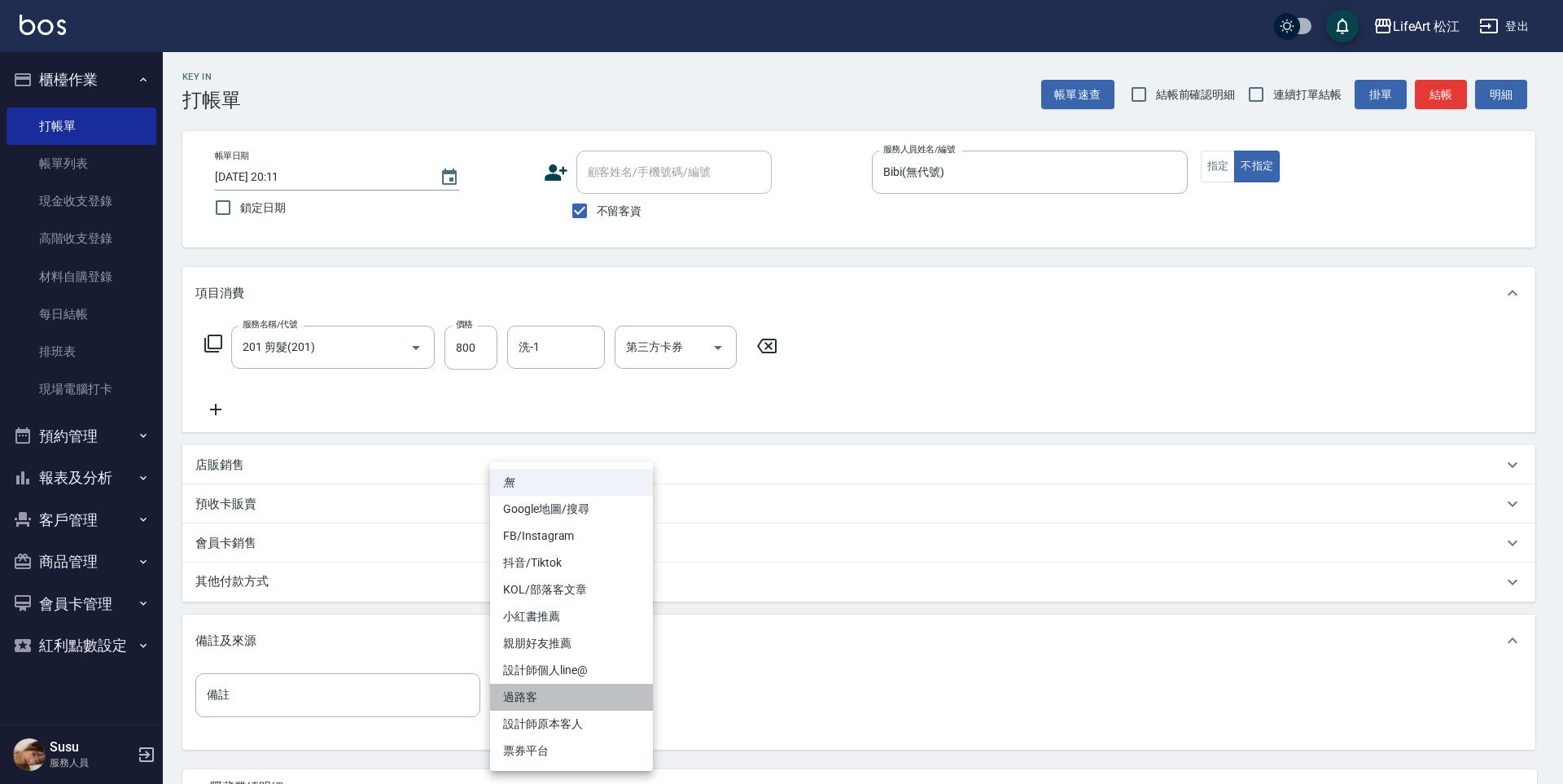
click at [595, 690] on li "過路客" at bounding box center [571, 696] width 163 height 26
type input "過路客"
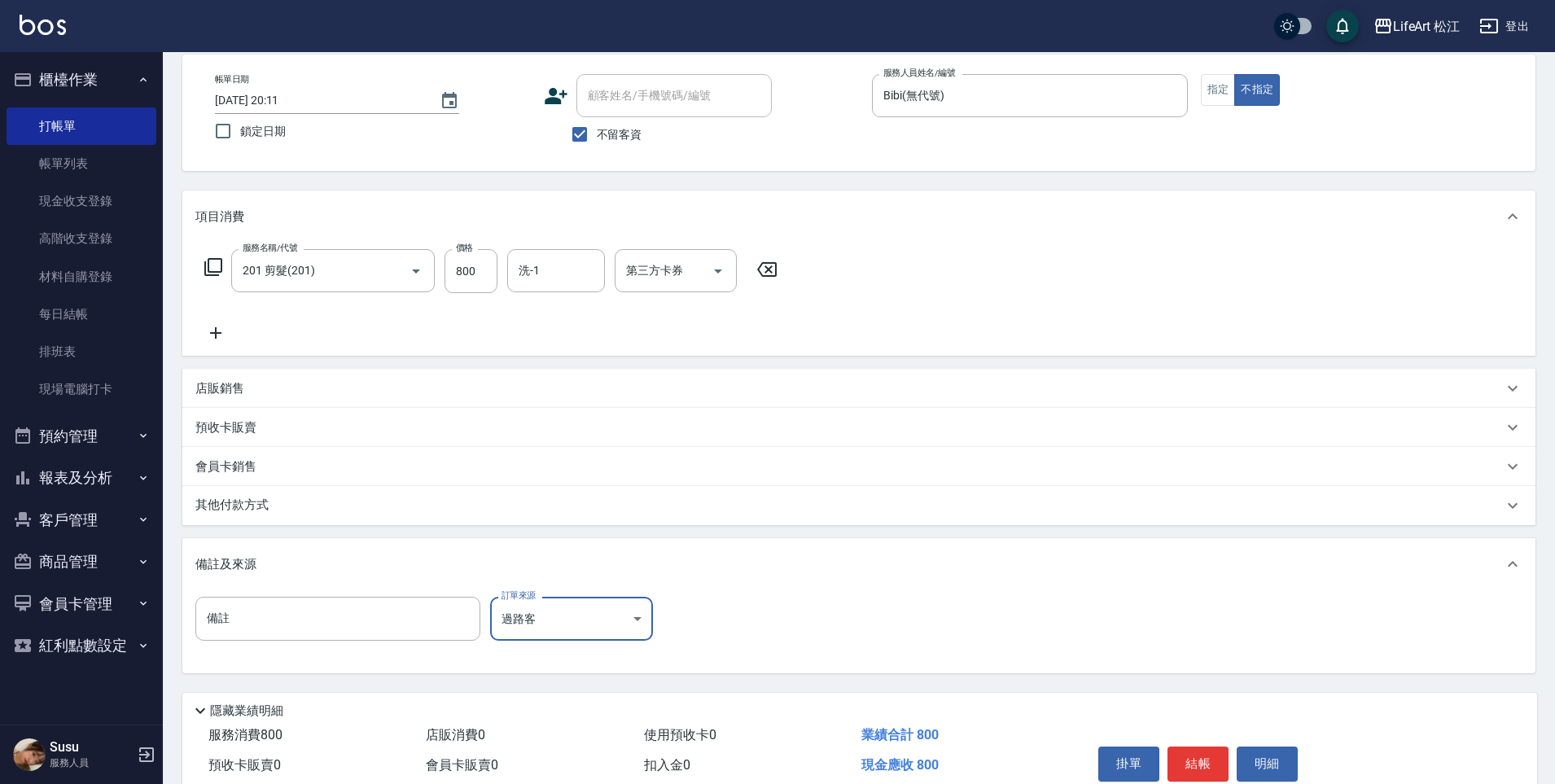
scroll to position [150, 0]
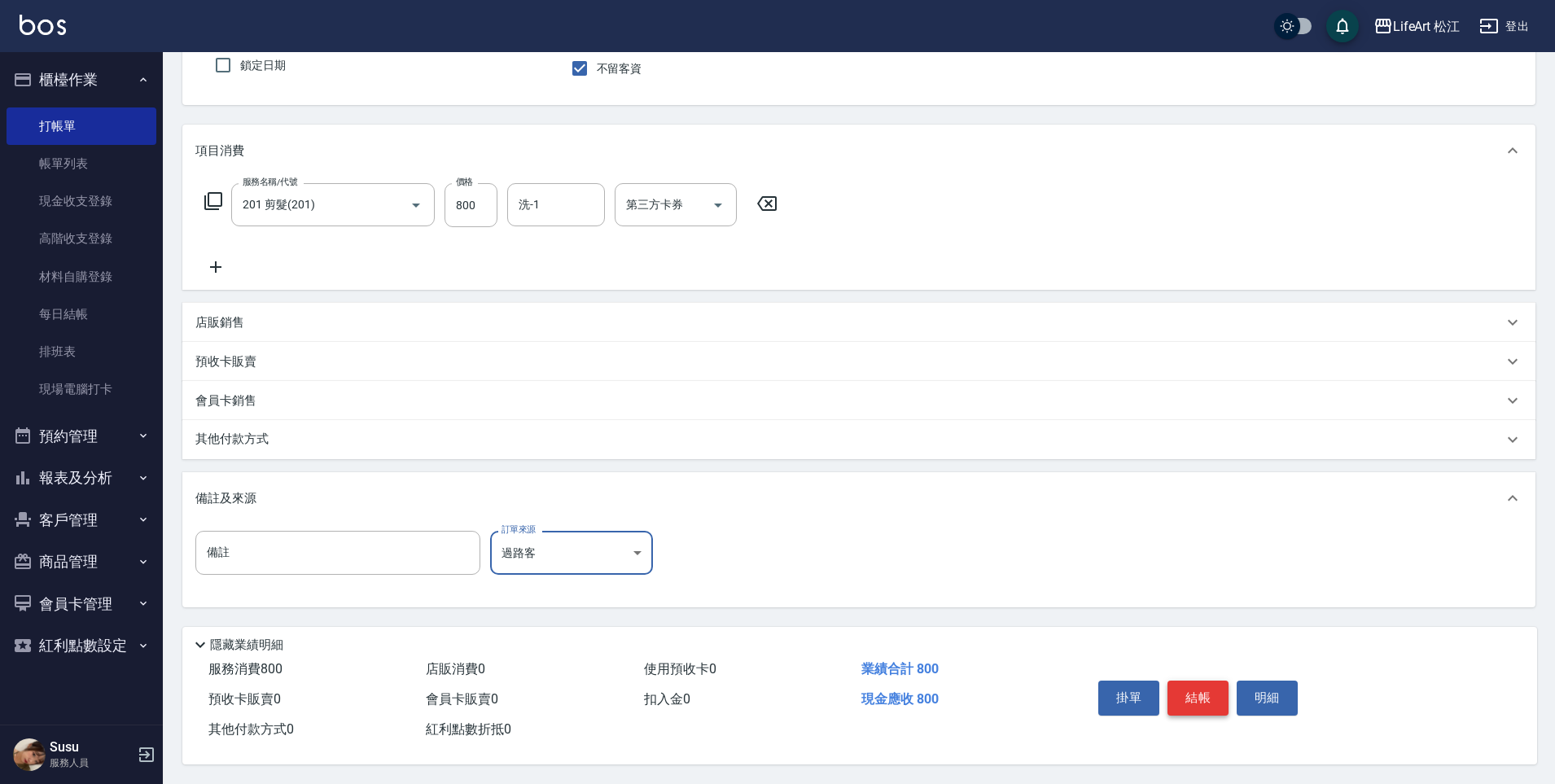
click at [1188, 700] on button "結帳" at bounding box center [1198, 698] width 61 height 34
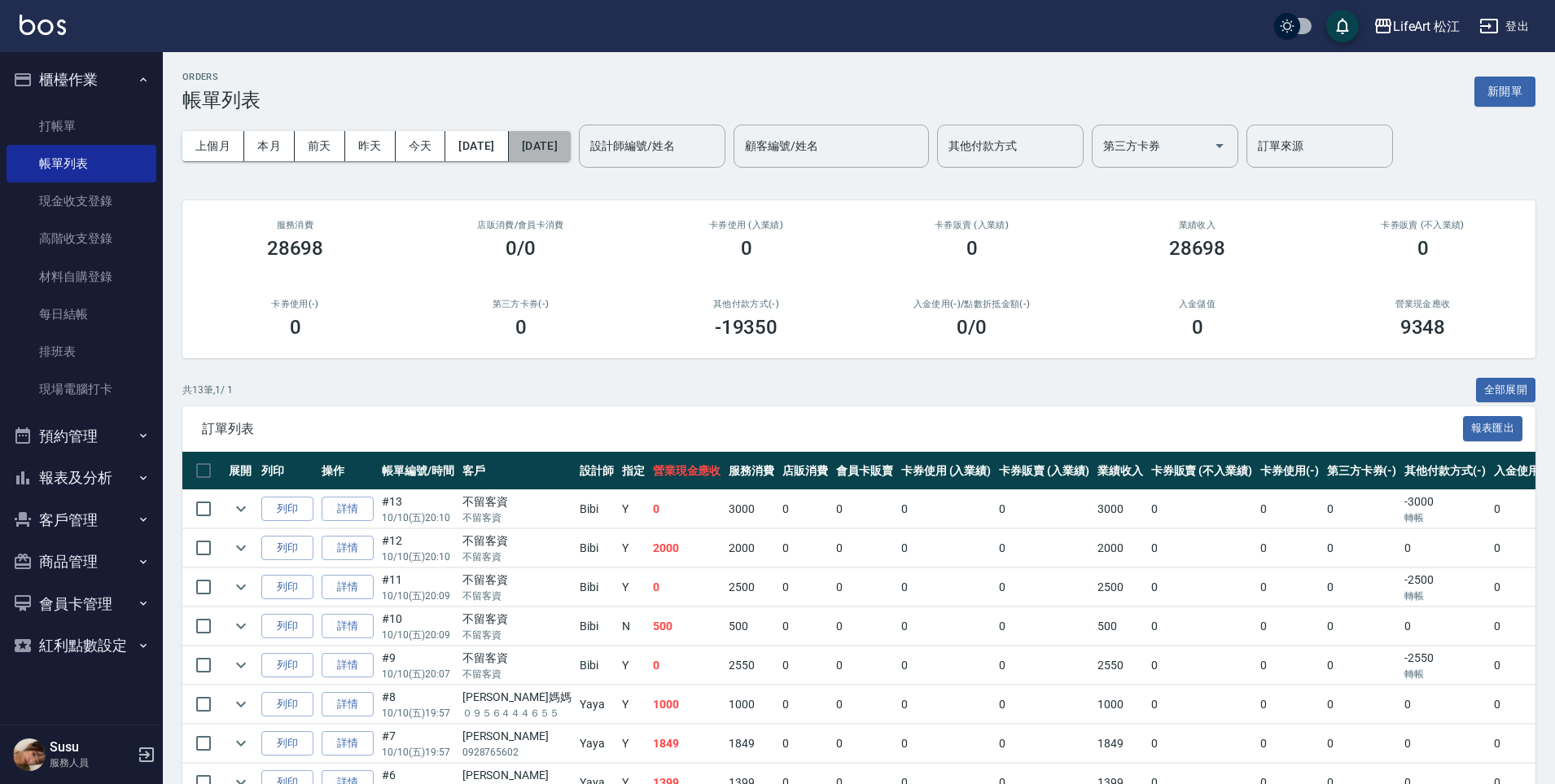
click at [571, 142] on button "[DATE]" at bounding box center [539, 146] width 62 height 30
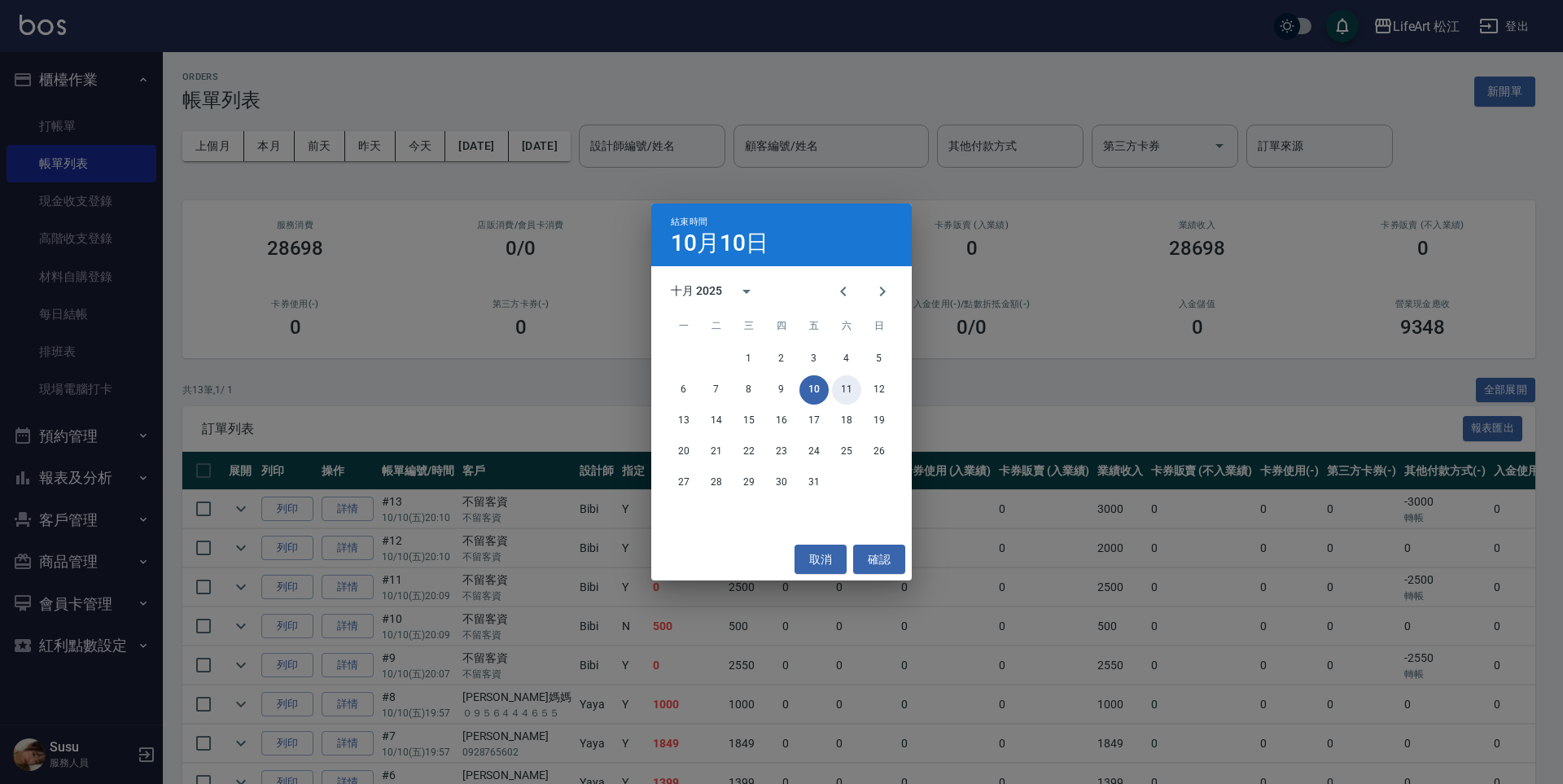
click at [846, 393] on button "11" at bounding box center [846, 390] width 29 height 29
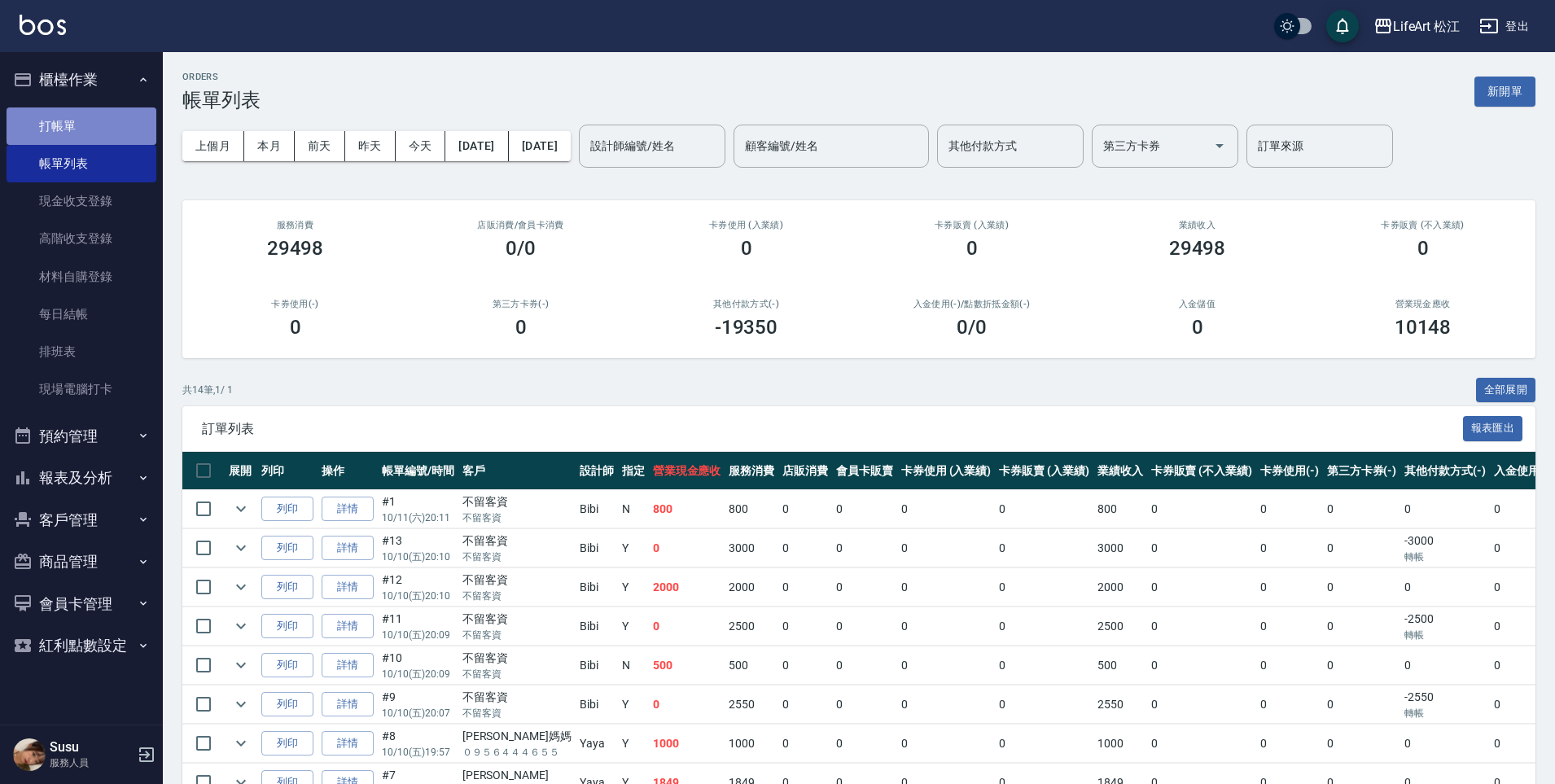
click at [91, 125] on link "打帳單" at bounding box center [82, 126] width 150 height 38
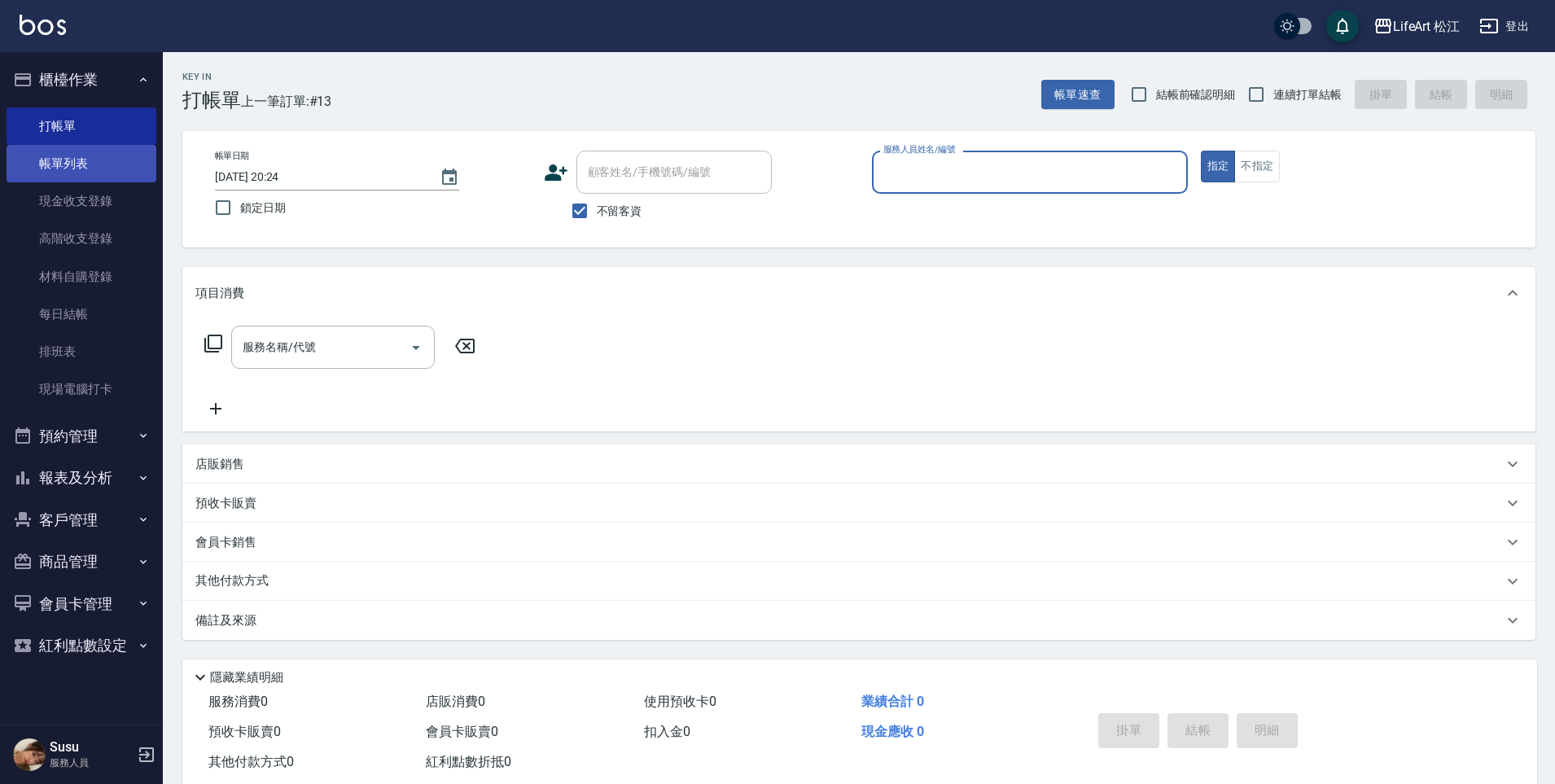
click at [116, 162] on link "帳單列表" at bounding box center [82, 164] width 150 height 38
click at [117, 160] on link "帳單列表" at bounding box center [82, 164] width 150 height 38
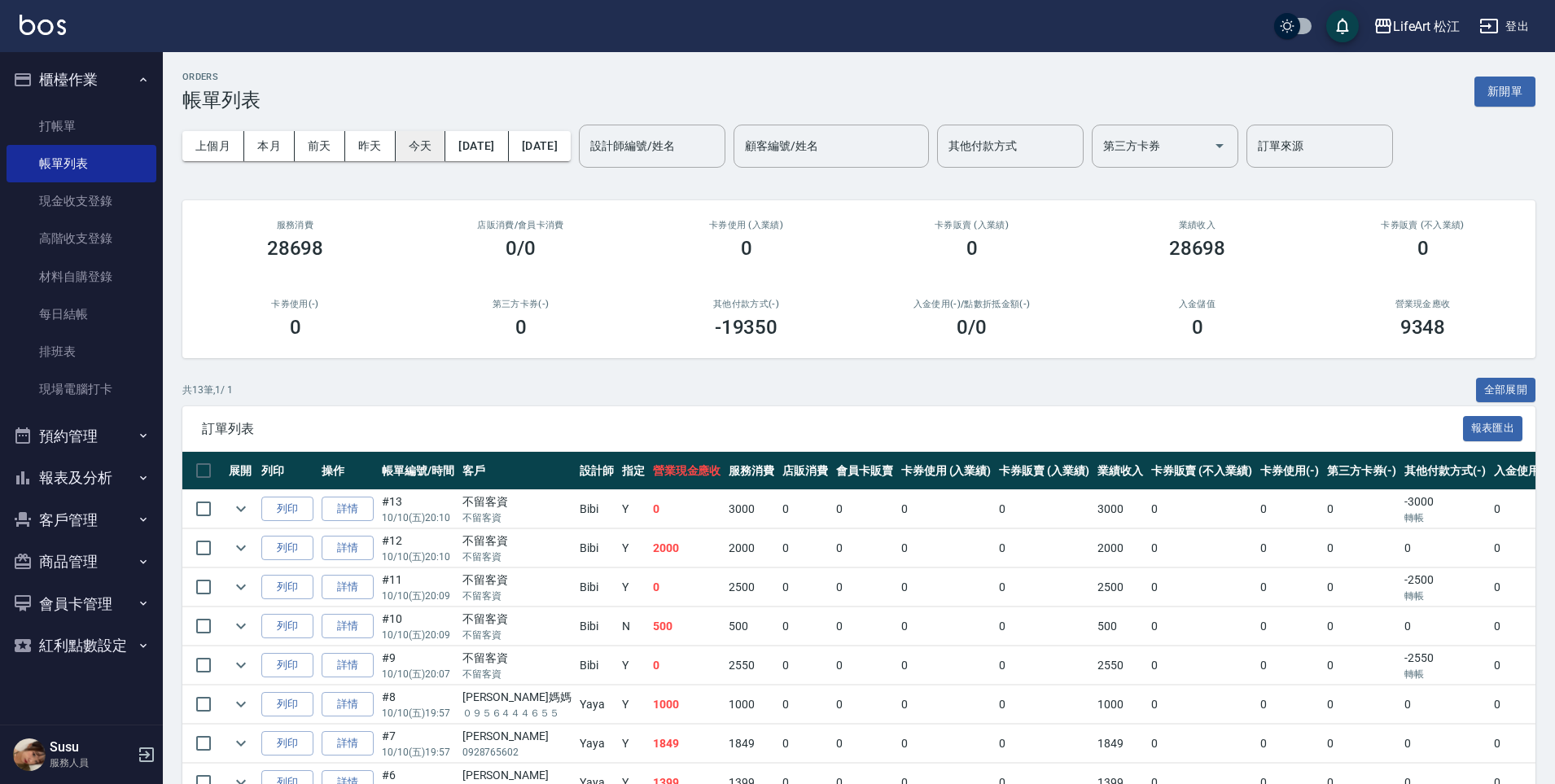
click at [420, 149] on button "今天" at bounding box center [421, 146] width 50 height 30
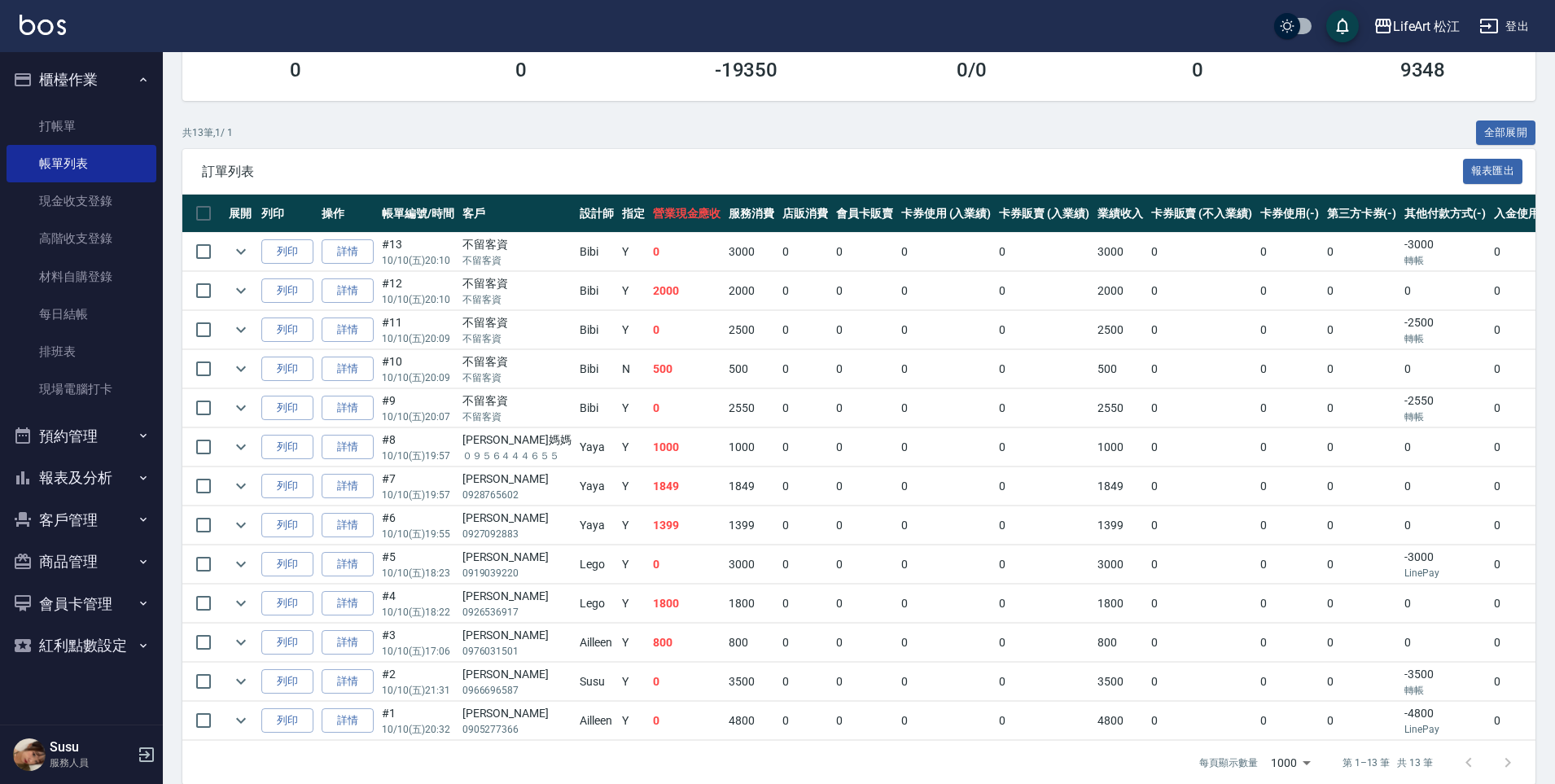
scroll to position [290, 0]
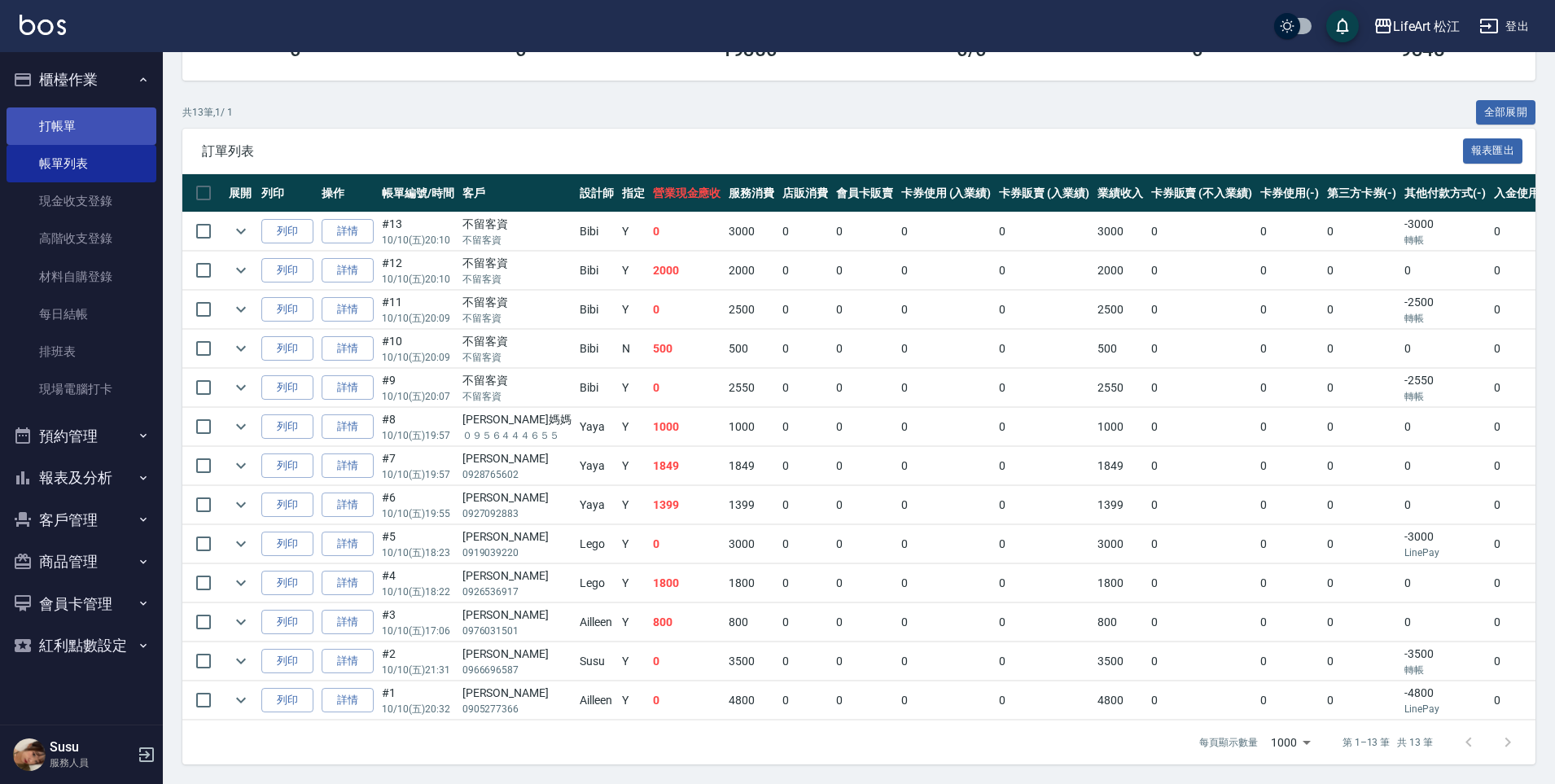
click at [79, 129] on link "打帳單" at bounding box center [82, 126] width 150 height 38
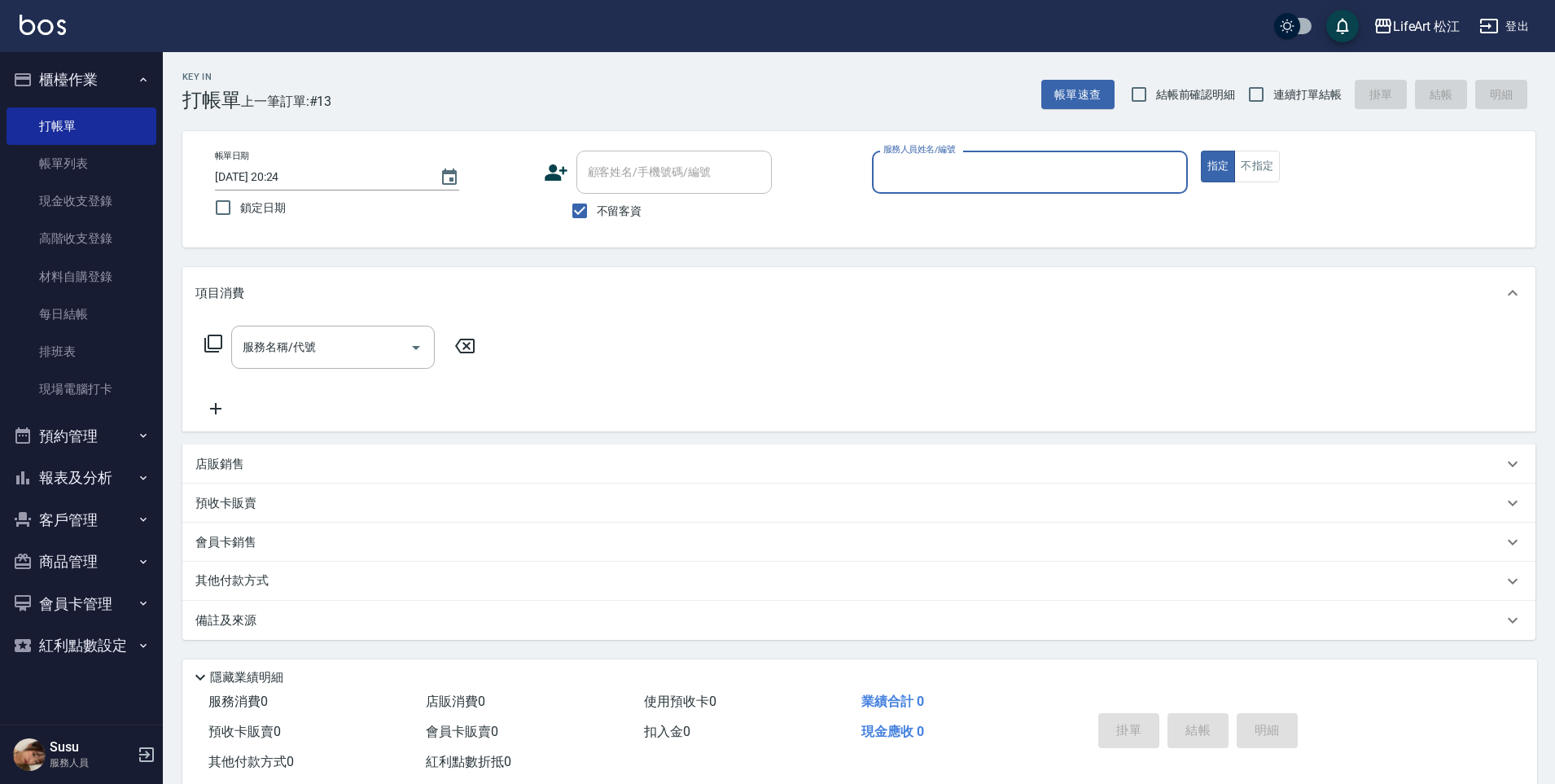
click at [939, 173] on input "服務人員姓名/編號" at bounding box center [1029, 171] width 301 height 28
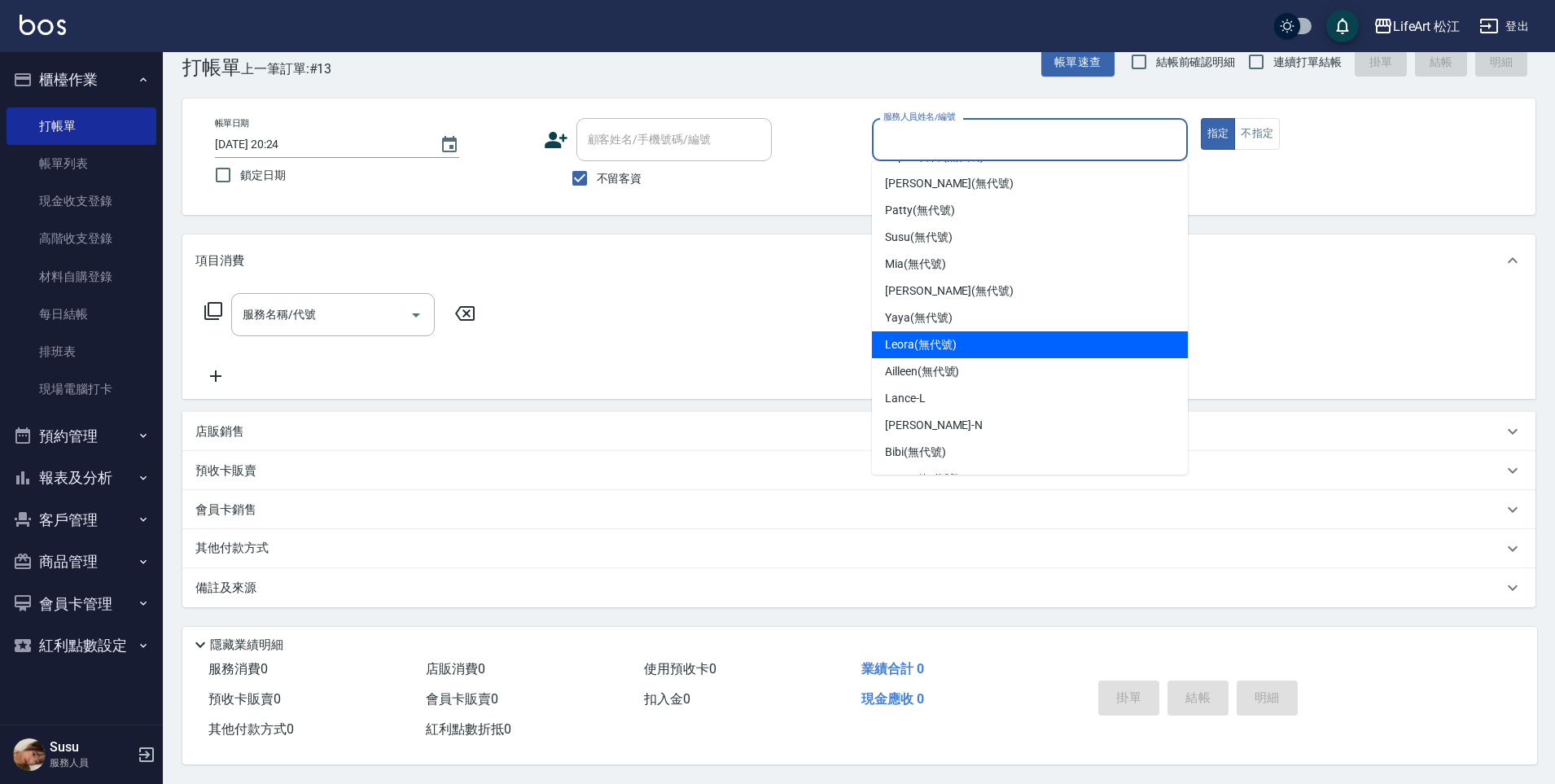
scroll to position [11, 0]
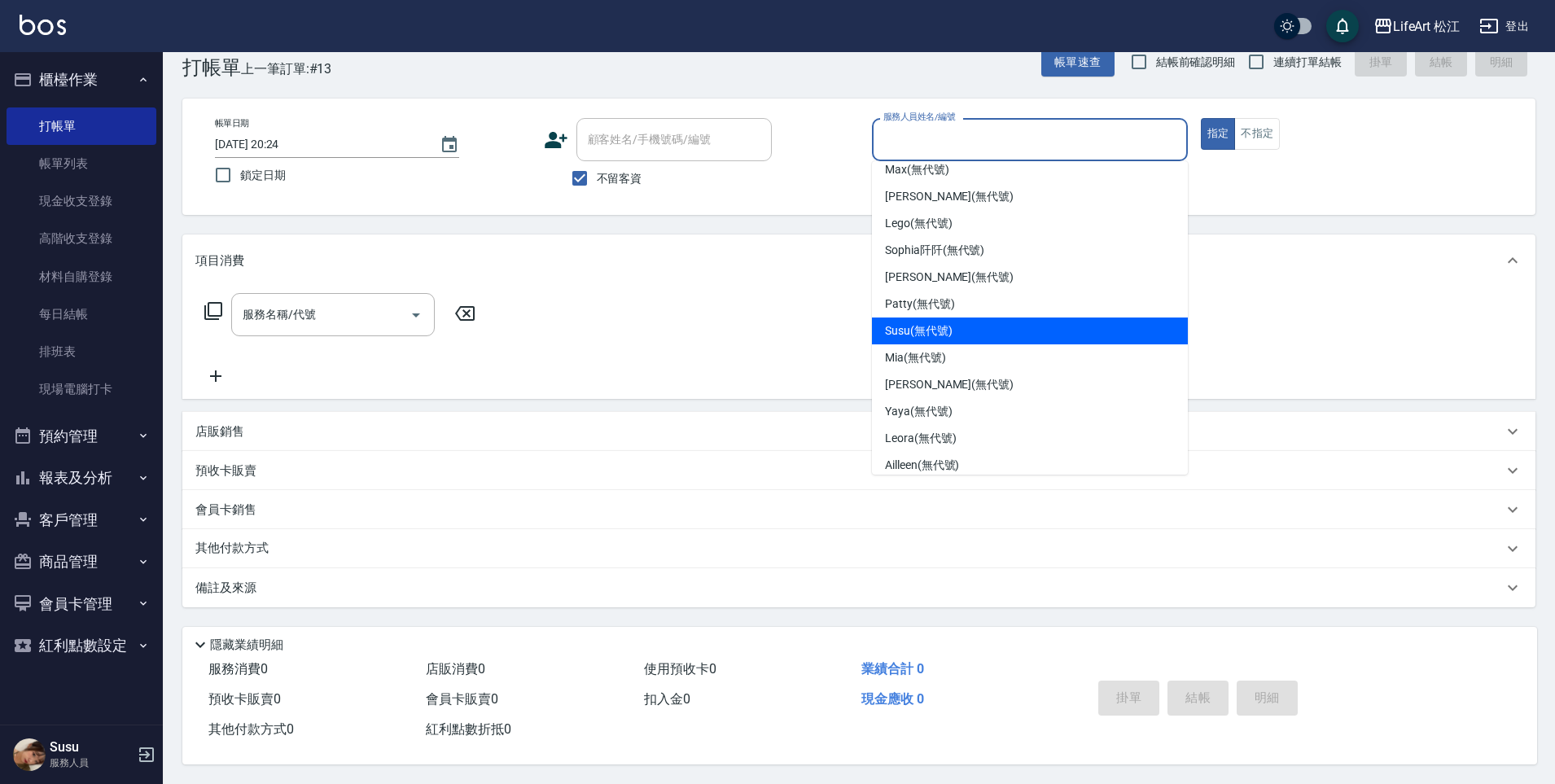
click at [922, 326] on span "Susu (無代號)" at bounding box center [918, 331] width 67 height 17
type input "Susu(無代號)"
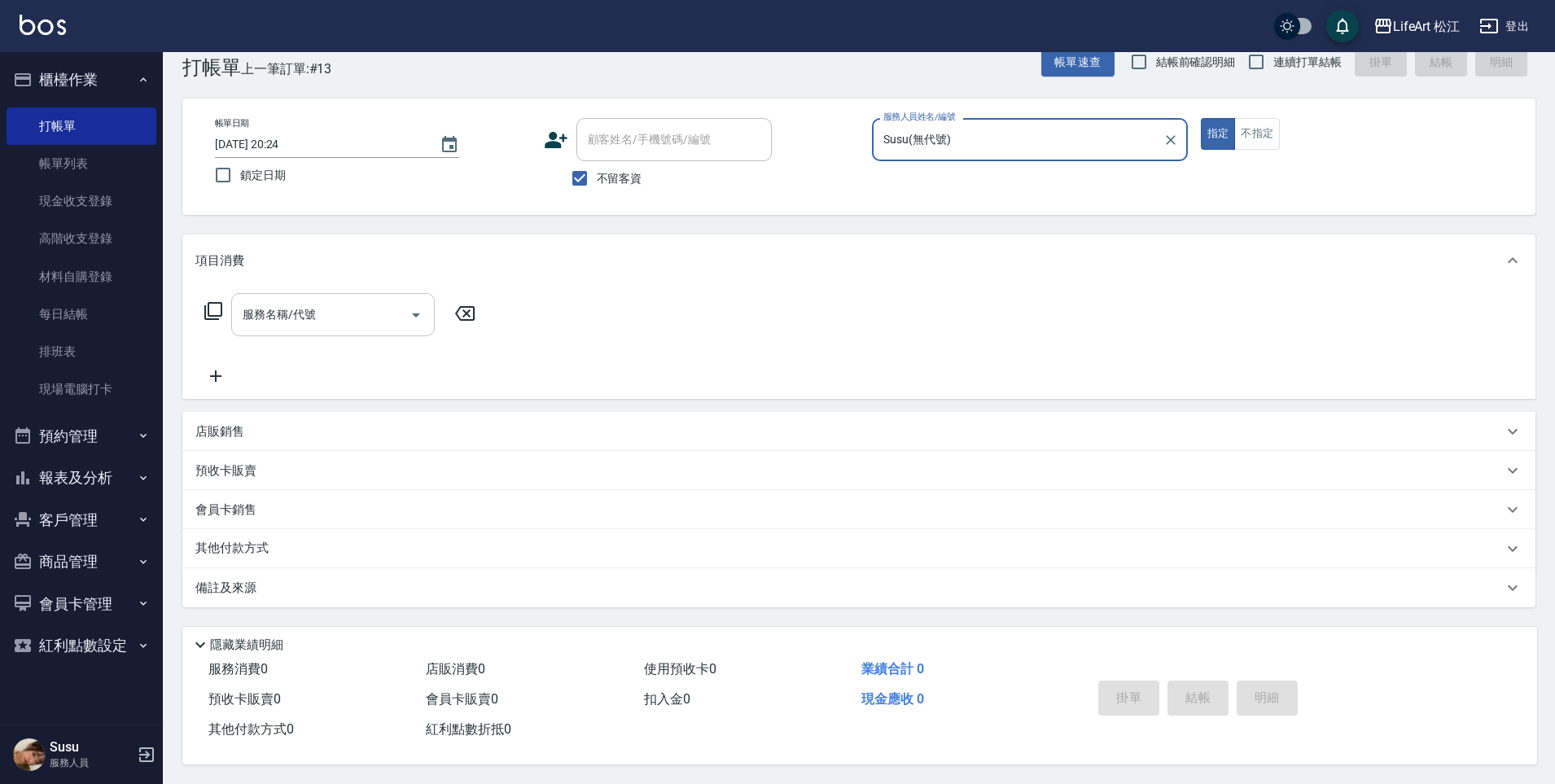
click at [351, 312] on input "服務名稱/代號" at bounding box center [321, 314] width 165 height 28
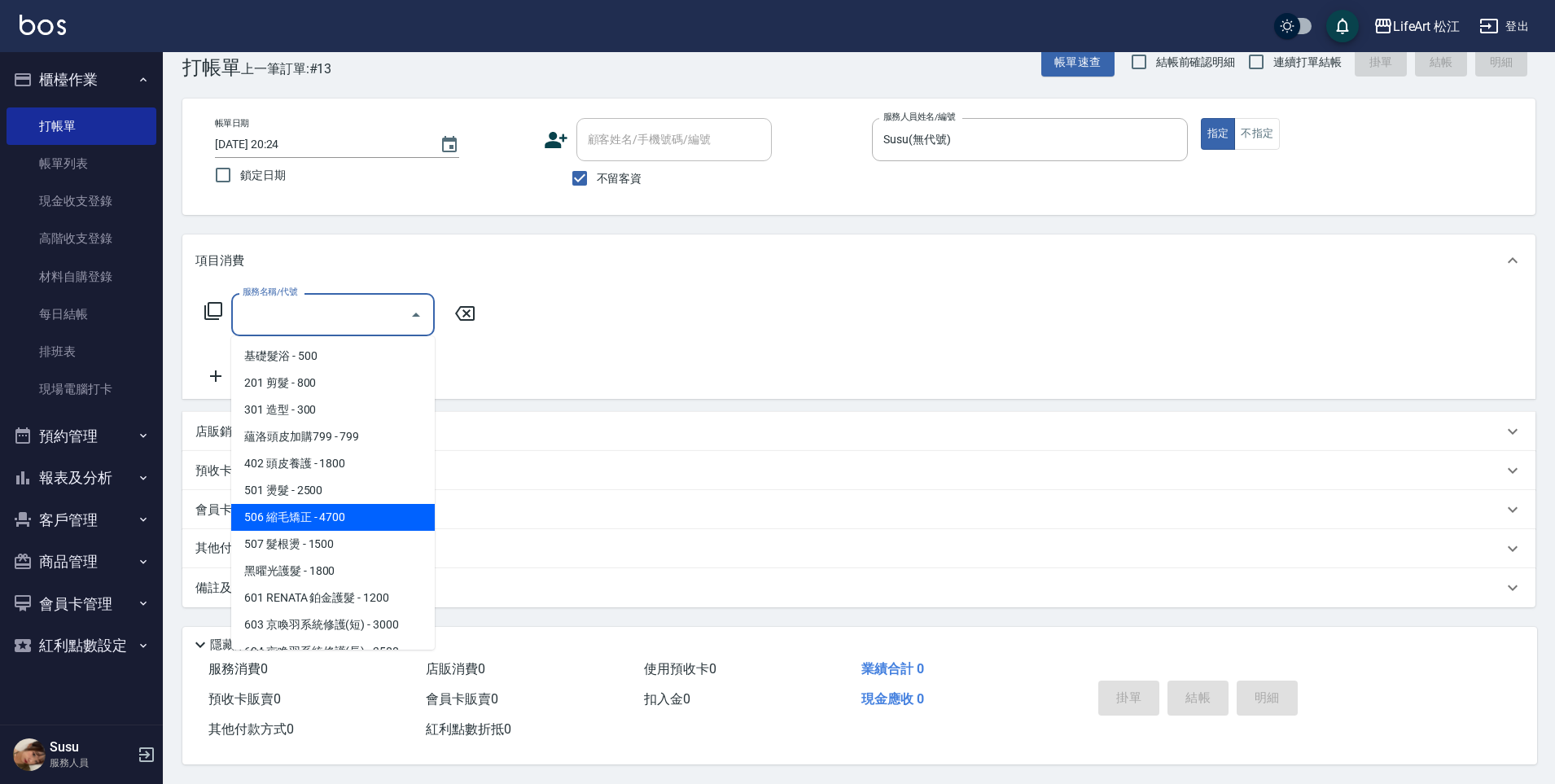
click at [381, 510] on span "506 縮毛矯正 - 4700" at bounding box center [333, 517] width 204 height 26
type input "506 縮毛矯正 (506)"
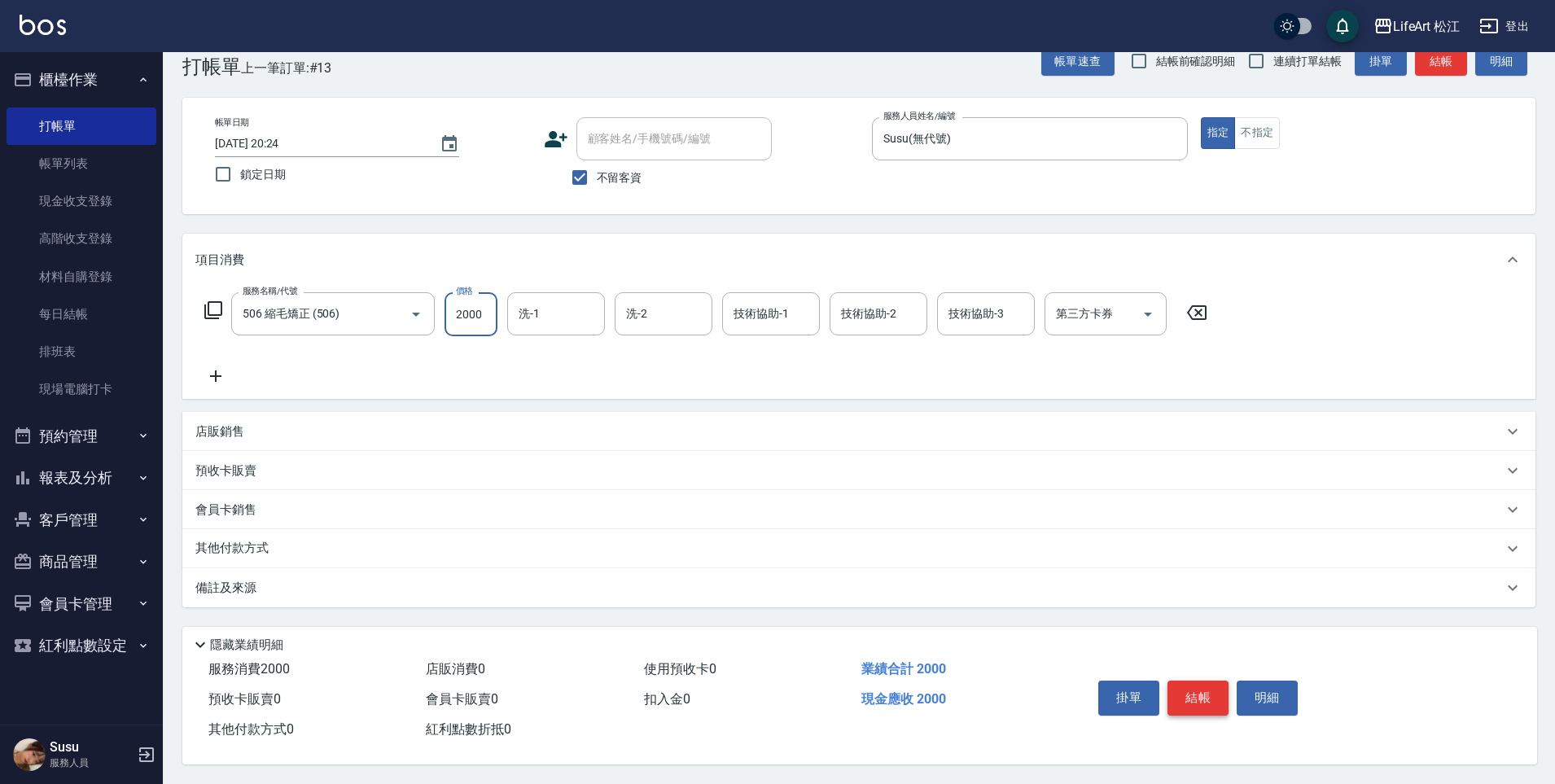
type input "2000"
click at [1192, 692] on button "結帳" at bounding box center [1198, 698] width 61 height 34
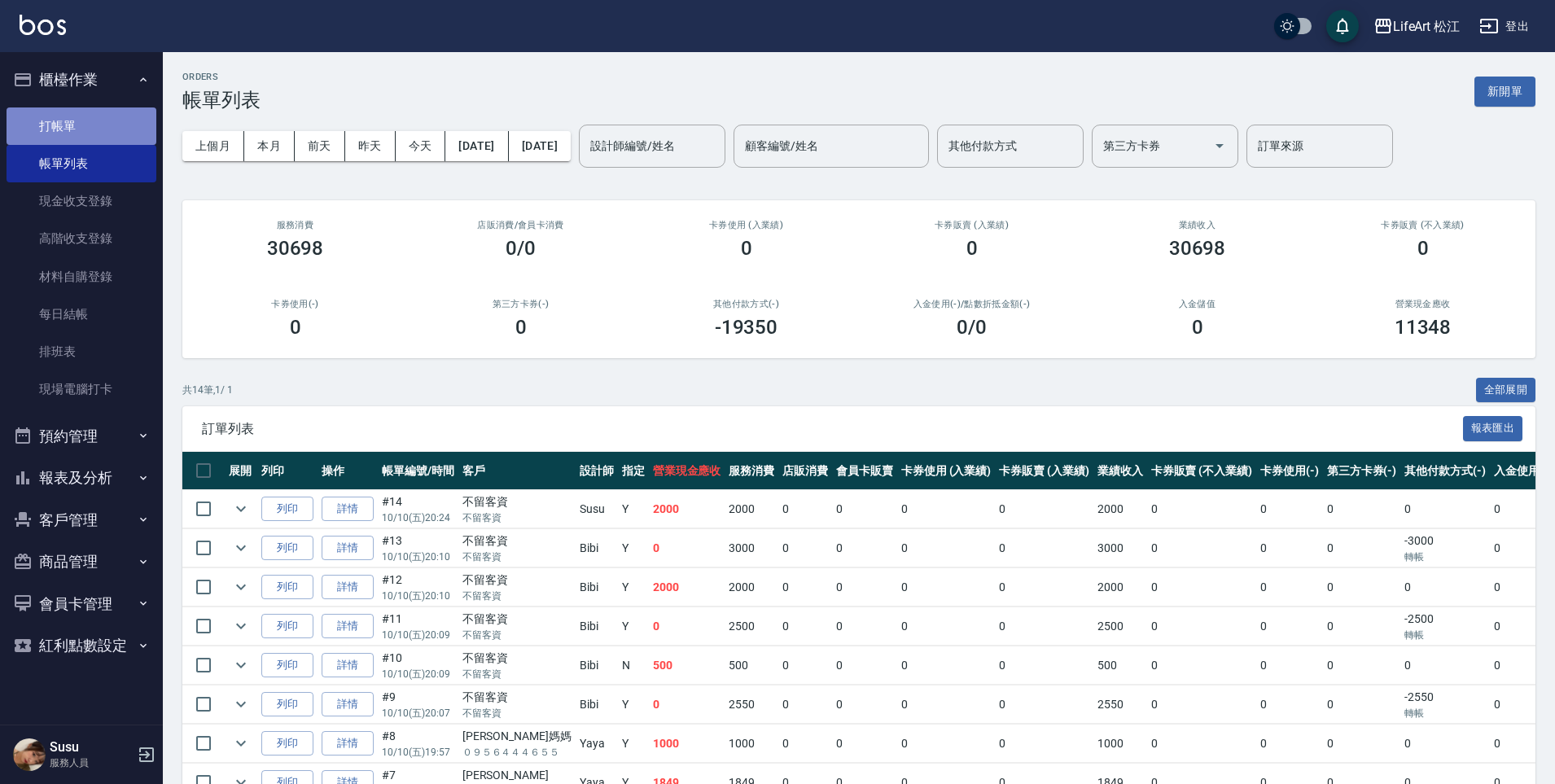
click at [100, 133] on link "打帳單" at bounding box center [82, 126] width 150 height 38
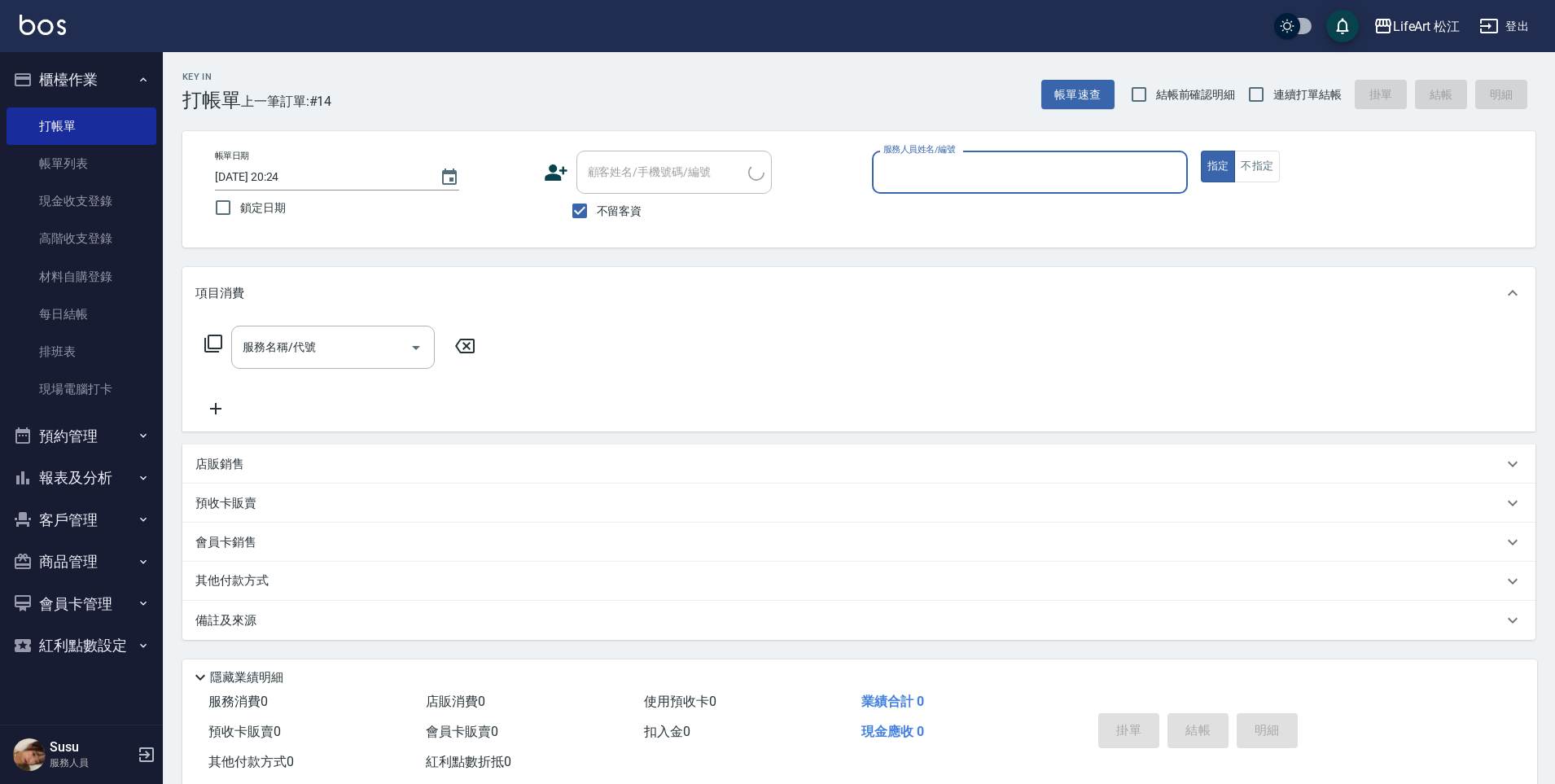
click at [973, 181] on input "服務人員姓名/編號" at bounding box center [1029, 171] width 301 height 28
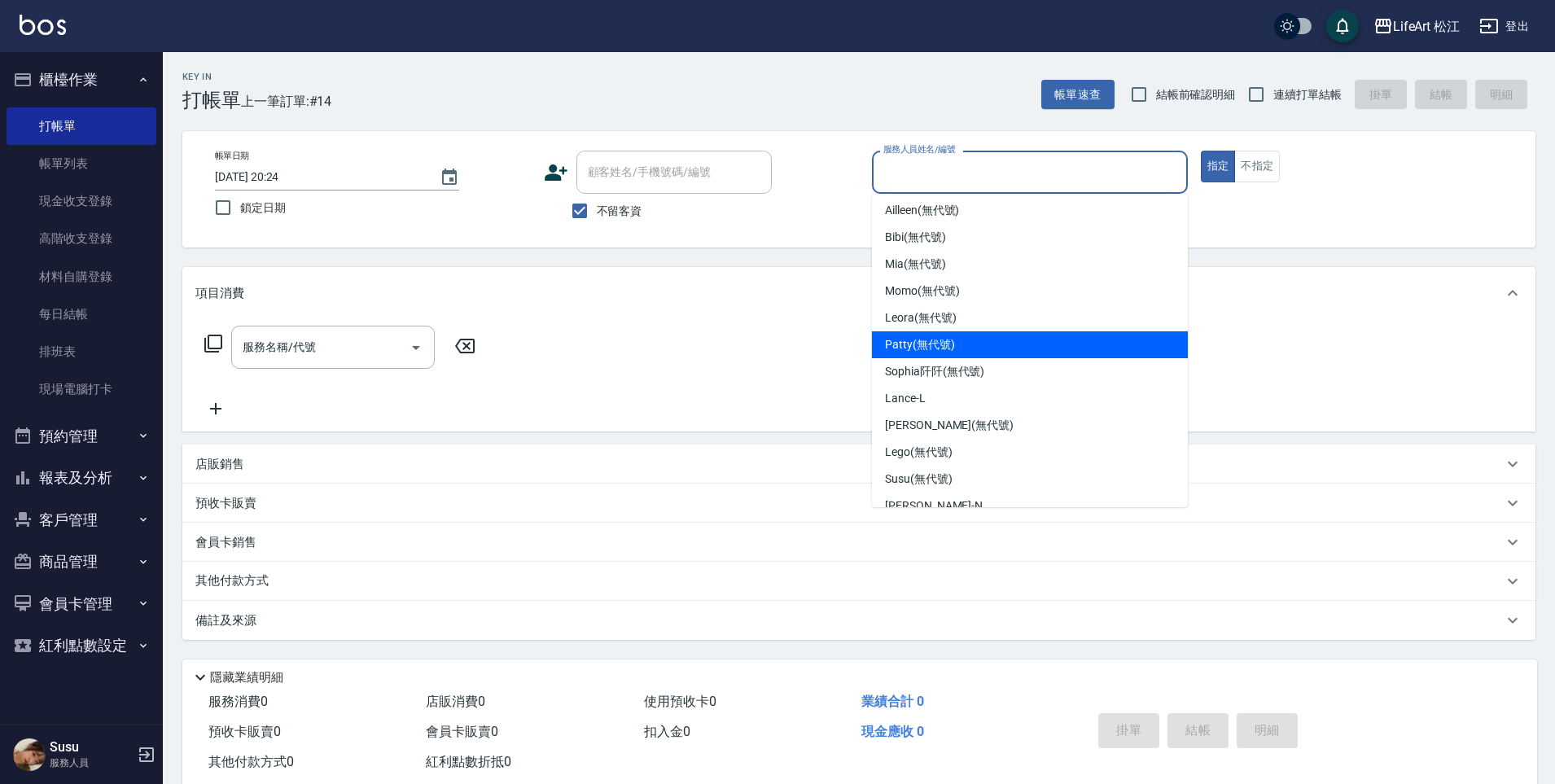
scroll to position [130, 0]
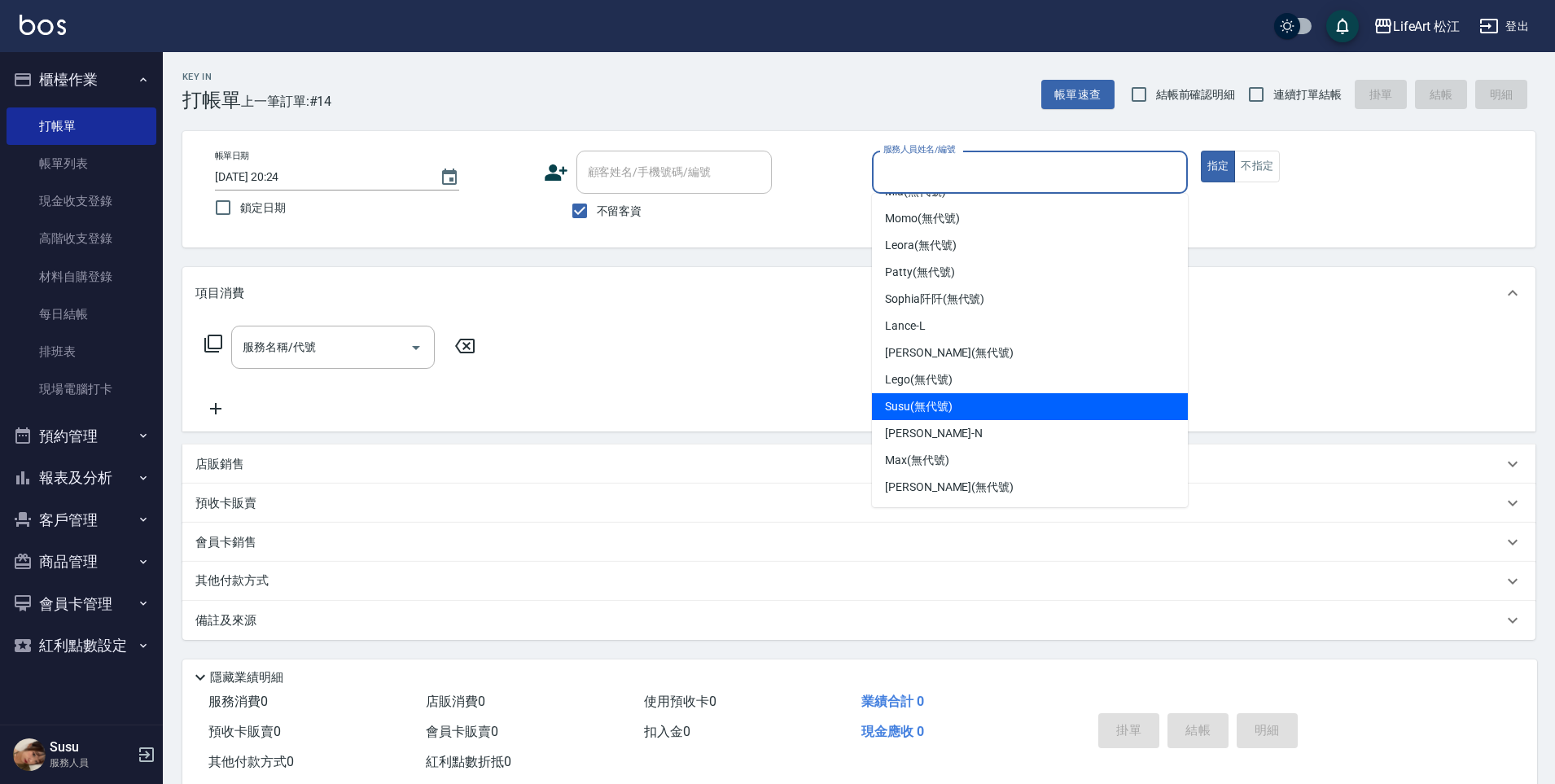
click at [958, 409] on div "Susu (無代號)" at bounding box center [1030, 406] width 316 height 26
type input "Susu(無代號)"
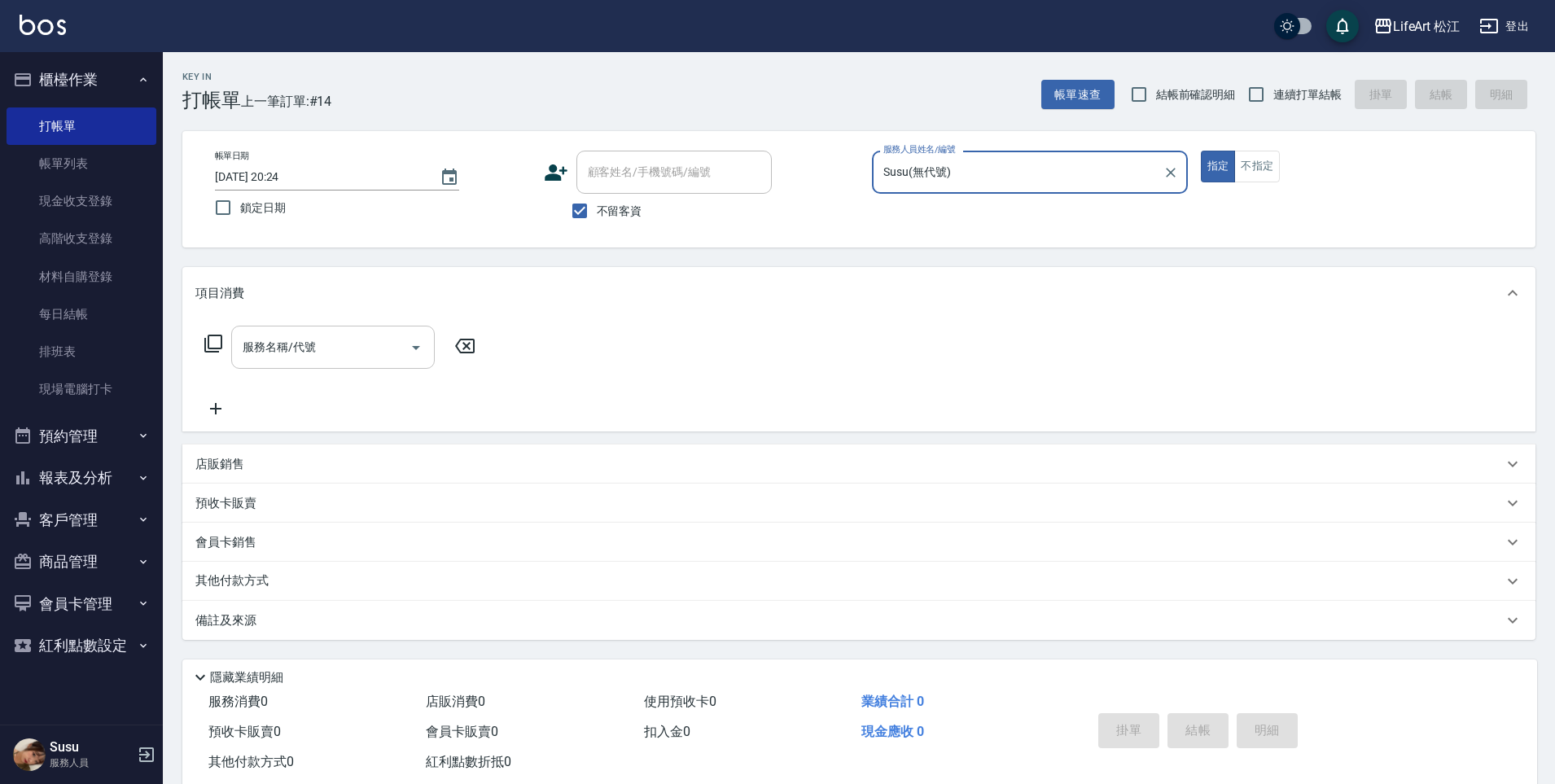
click at [416, 346] on icon "Open" at bounding box center [416, 347] width 9 height 4
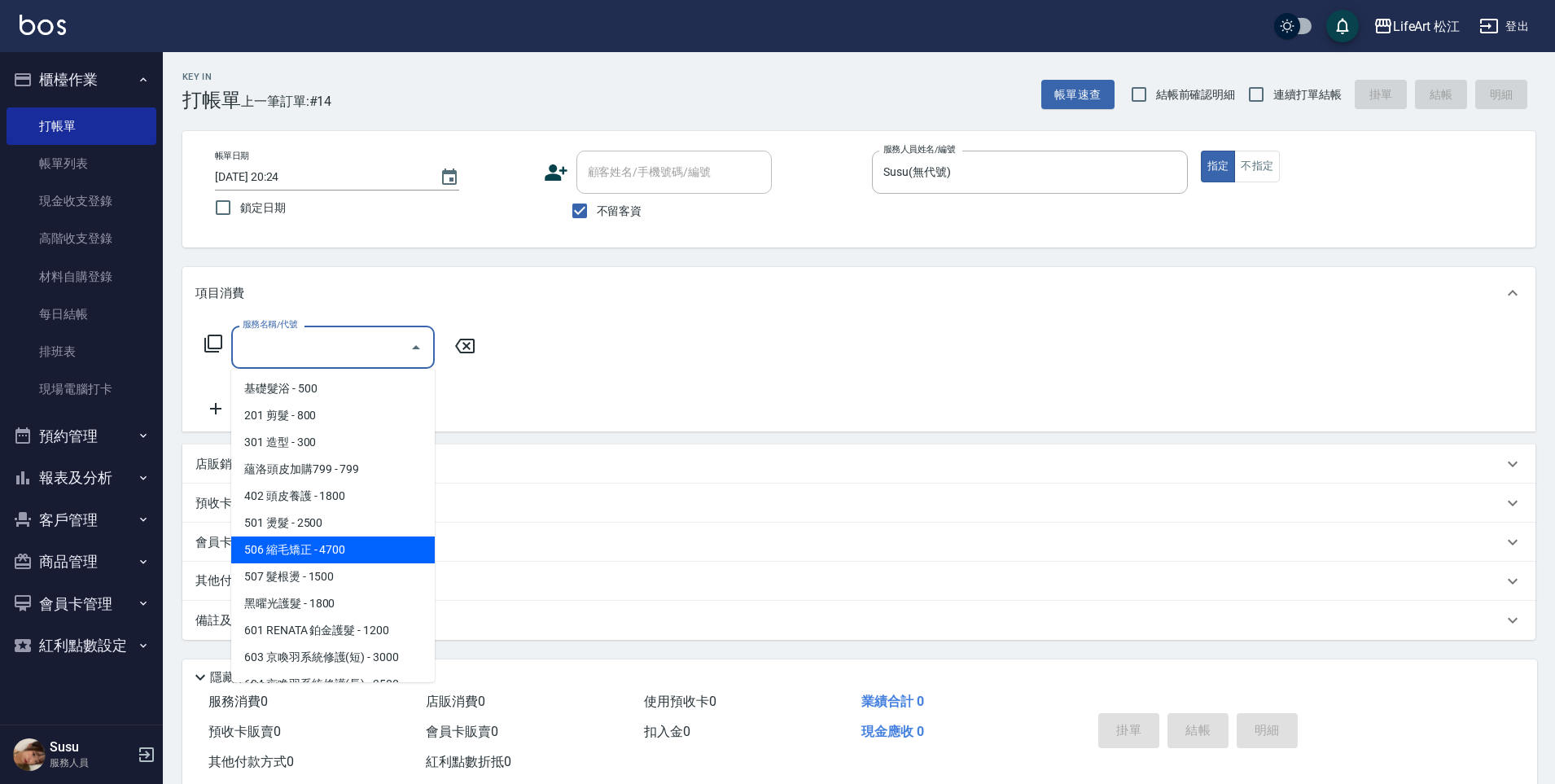
click at [379, 557] on span "506 縮毛矯正 - 4700" at bounding box center [333, 549] width 204 height 26
type input "506 縮毛矯正 (506)"
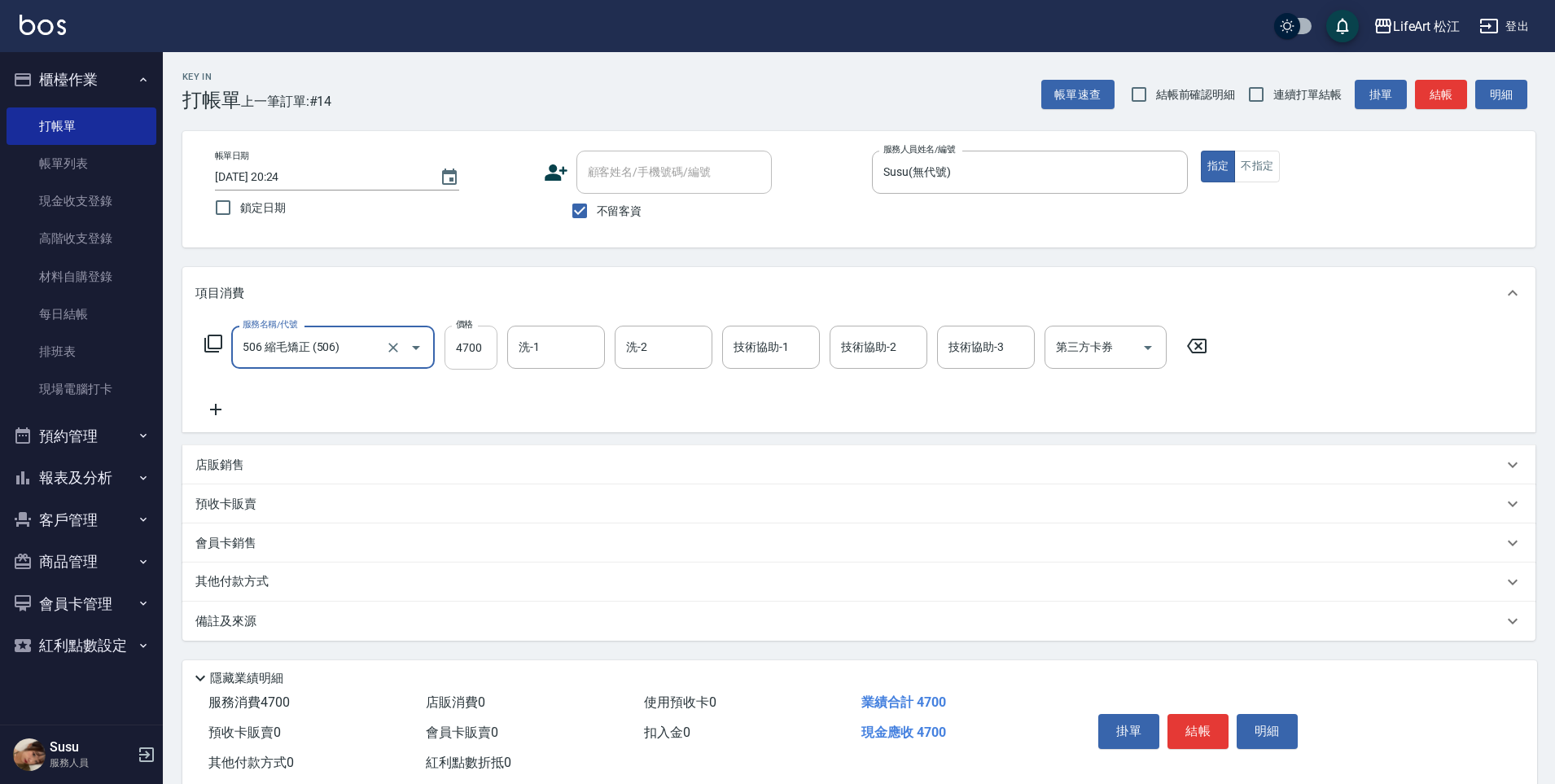
click at [484, 358] on input "4700" at bounding box center [471, 348] width 53 height 44
type input "1000"
click at [223, 411] on icon at bounding box center [216, 409] width 41 height 20
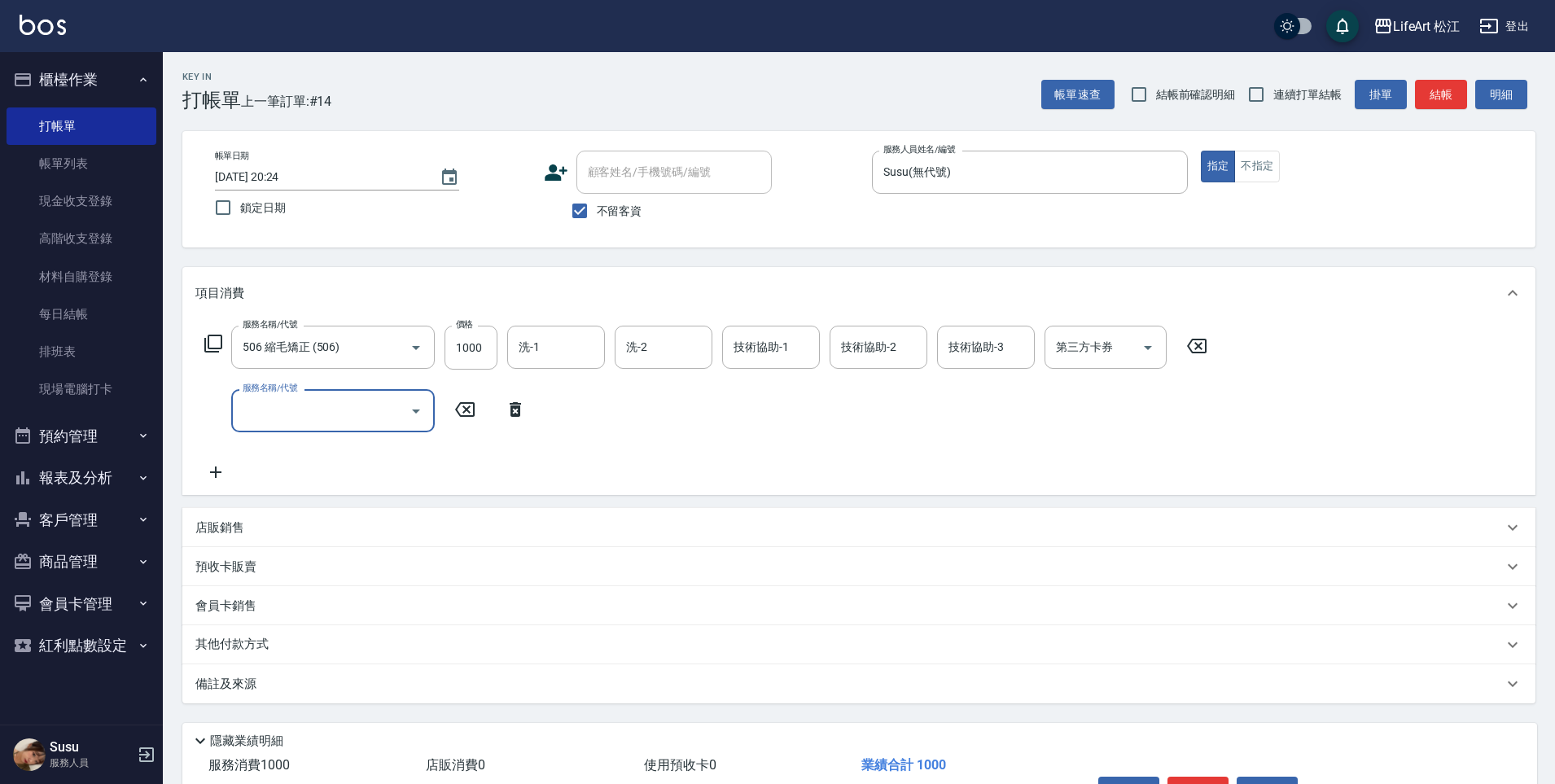
click at [257, 408] on input "服務名稱/代號" at bounding box center [321, 410] width 165 height 28
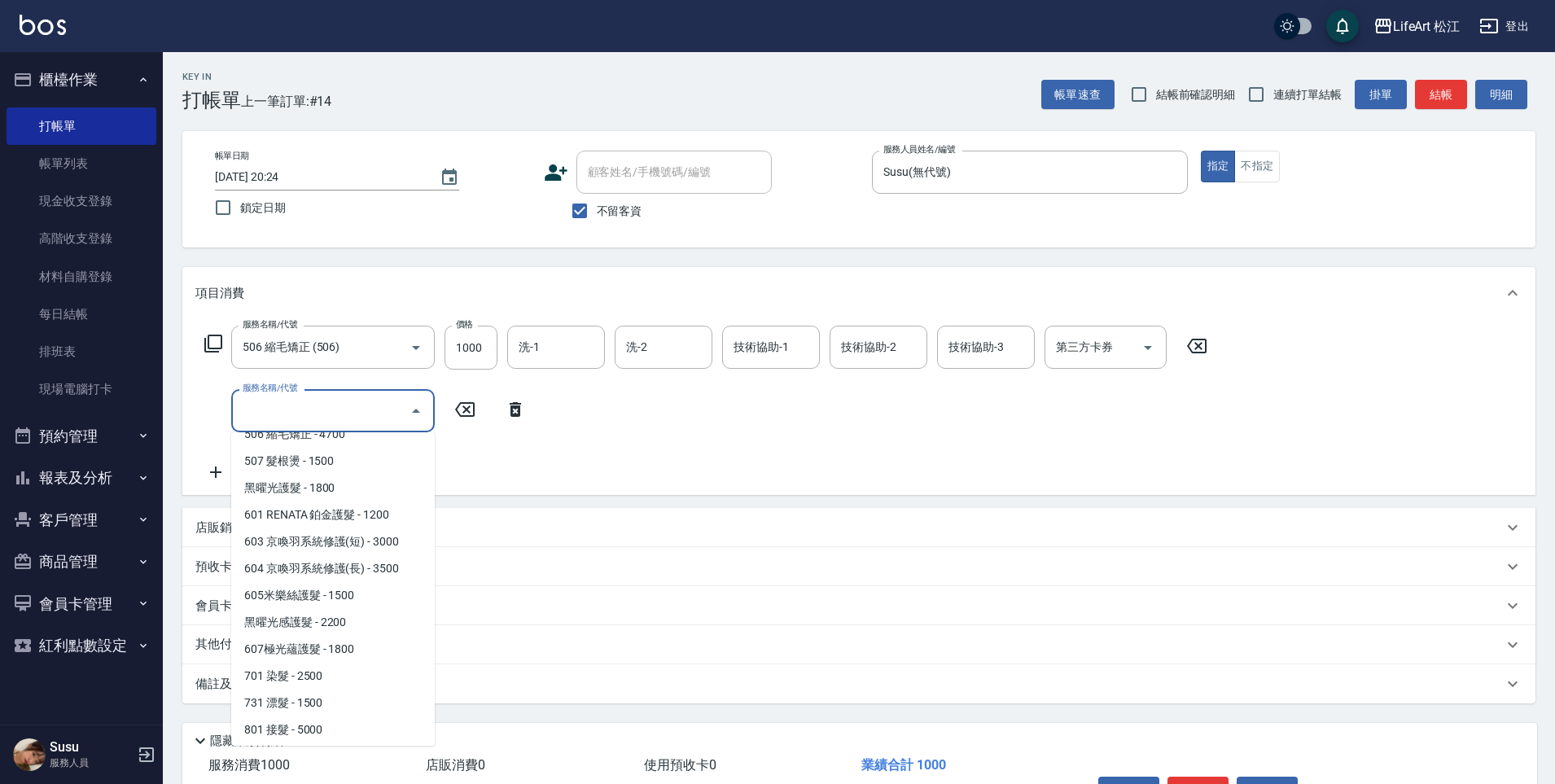
scroll to position [183, 0]
click at [315, 643] on span "607極光蘊護髮 - 1800" at bounding box center [333, 644] width 204 height 26
type input "607極光蘊護髮(607)"
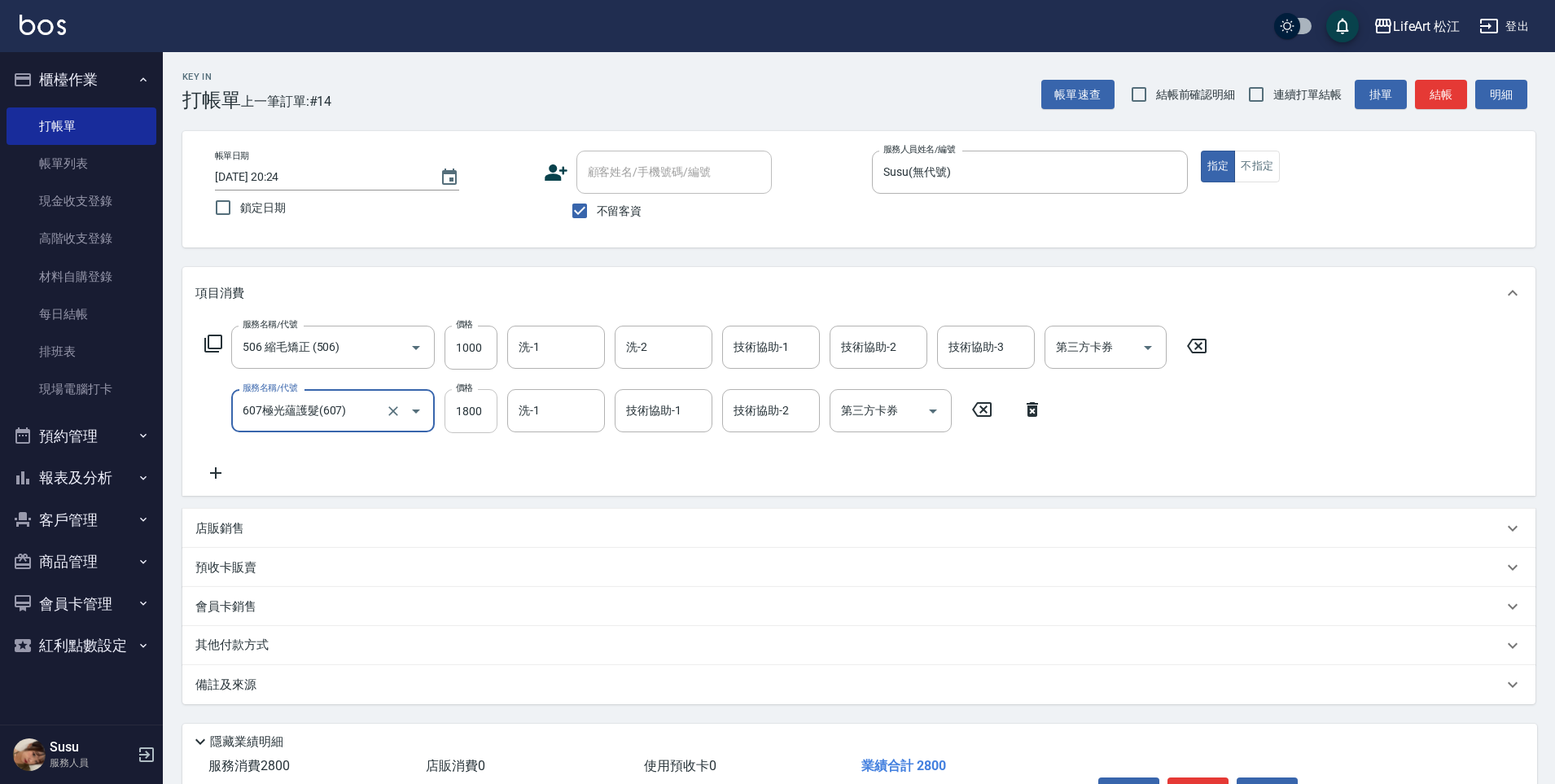
click at [481, 402] on input "1800" at bounding box center [471, 411] width 53 height 44
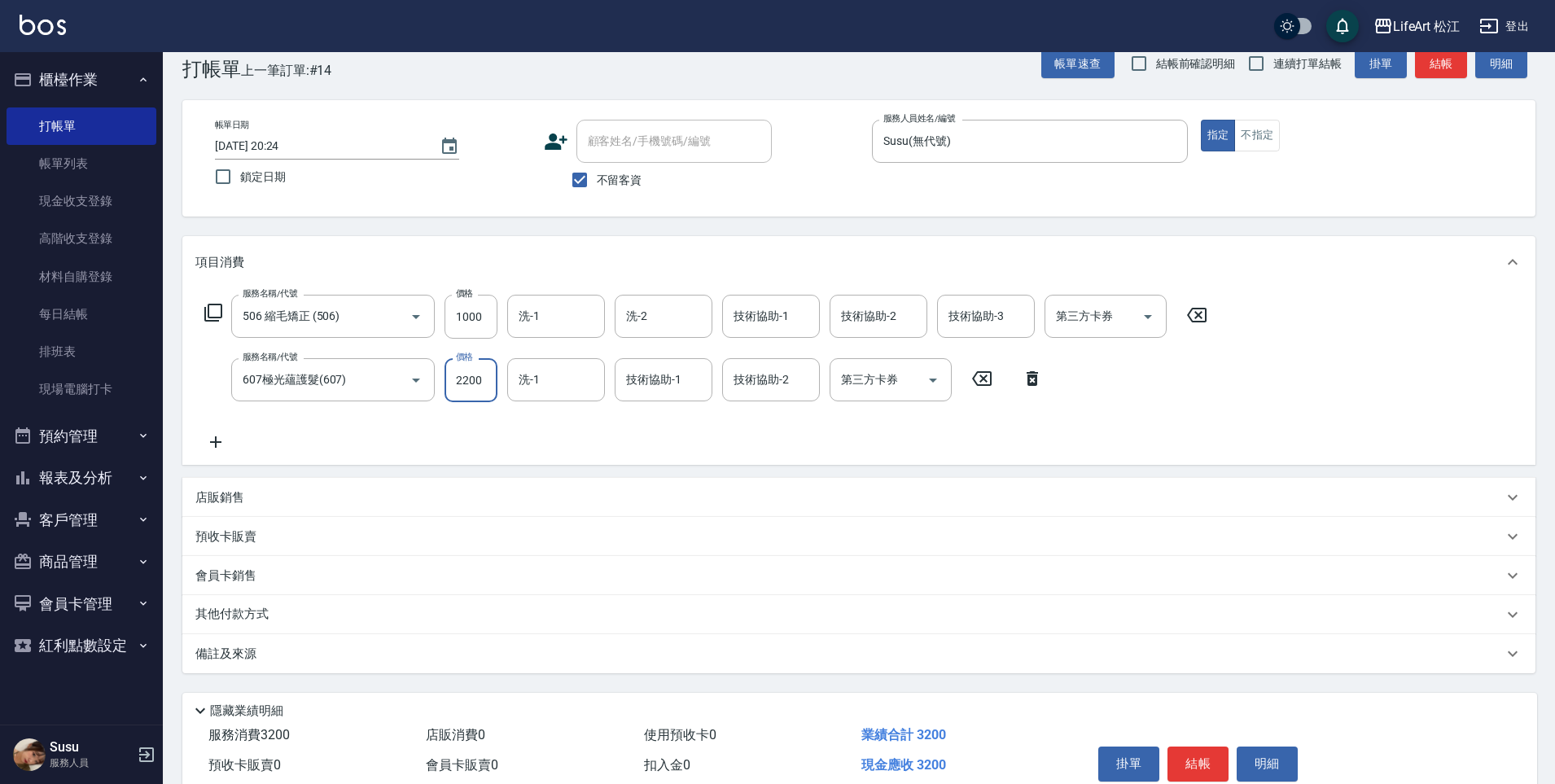
scroll to position [104, 0]
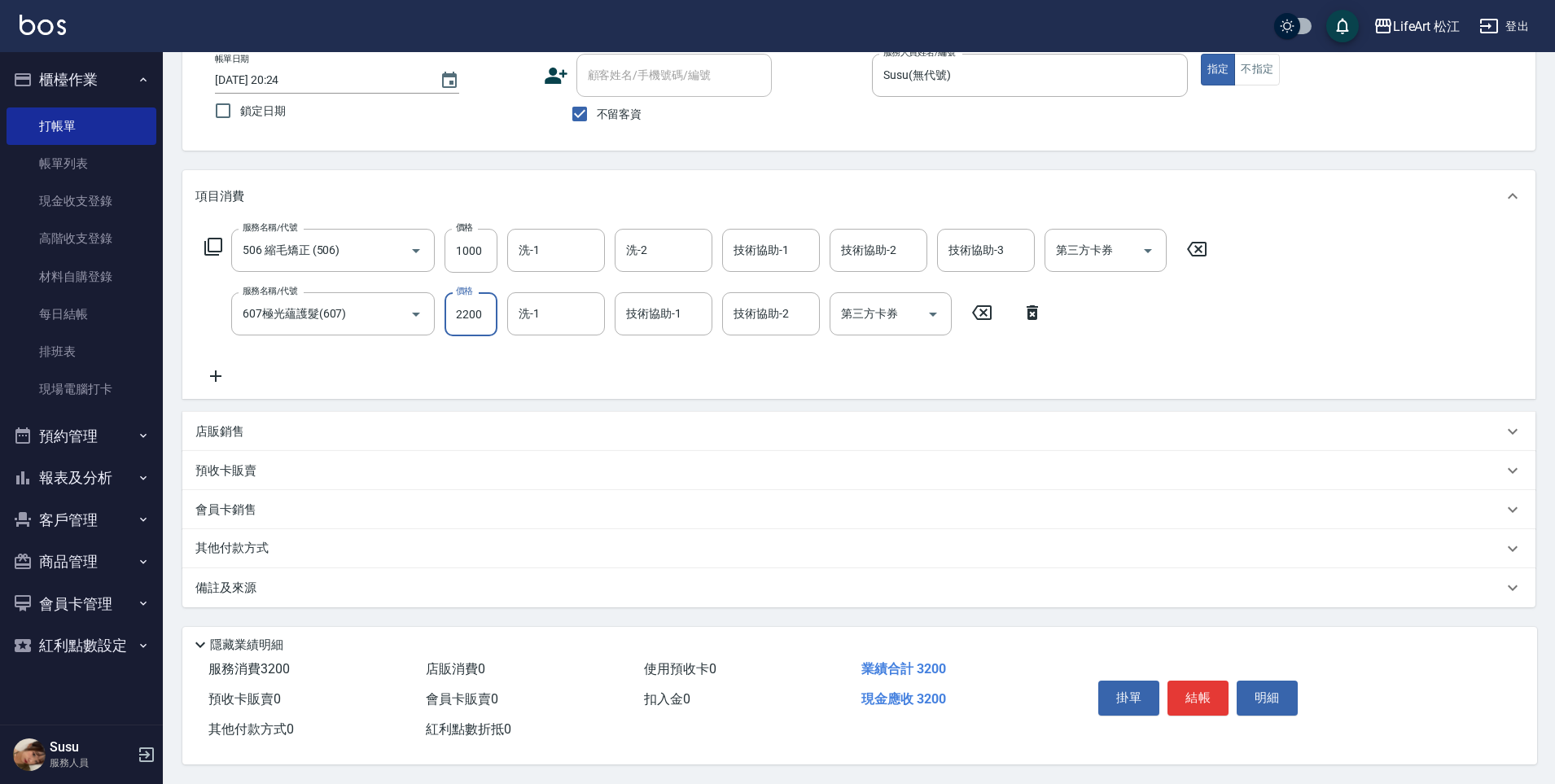
type input "2200"
click at [307, 540] on div "其他付款方式" at bounding box center [849, 549] width 1307 height 18
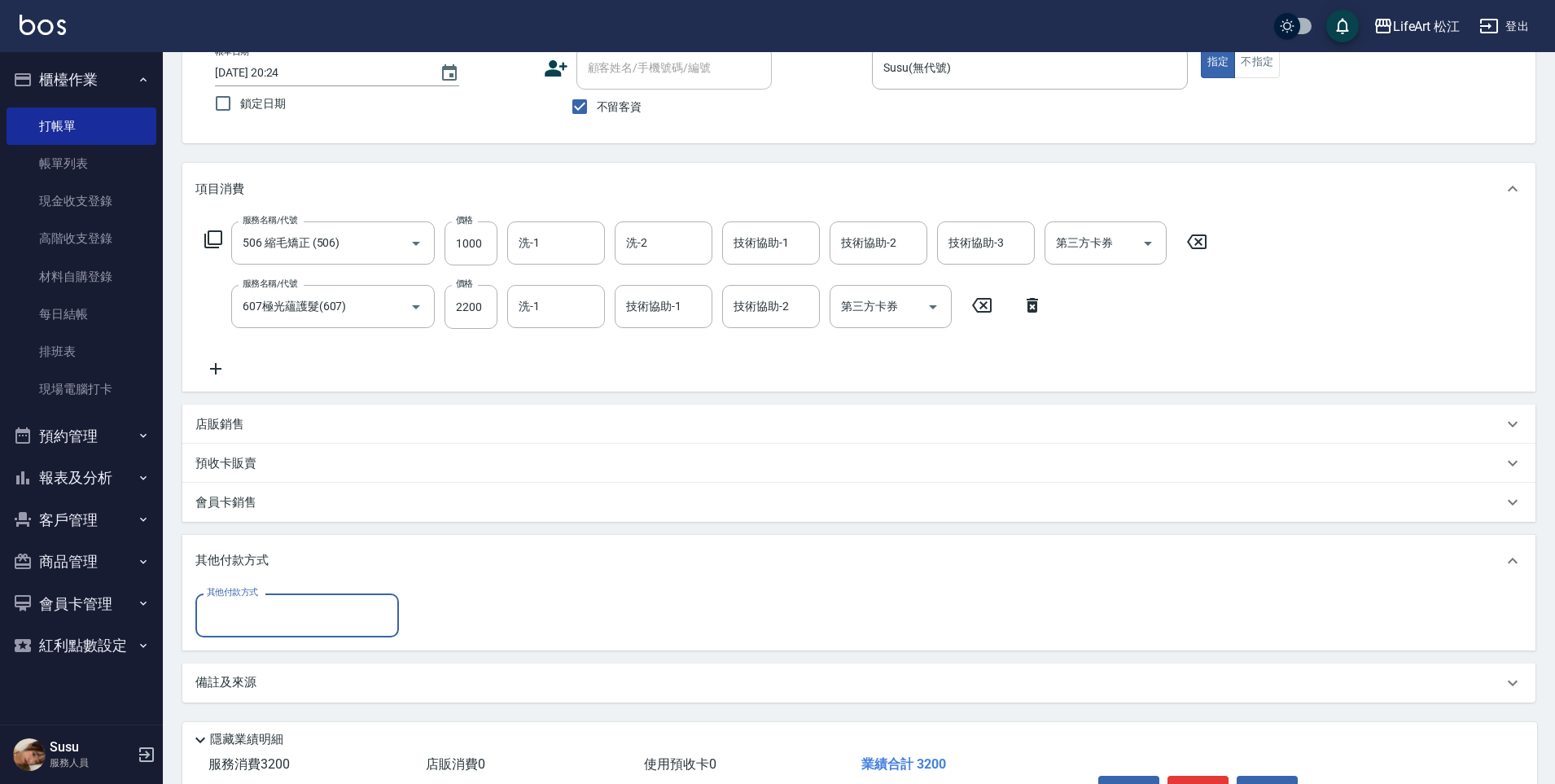
scroll to position [0, 0]
click at [253, 607] on input "其他付款方式" at bounding box center [297, 614] width 189 height 28
click at [249, 659] on span "轉帳" at bounding box center [297, 657] width 204 height 26
type input "轉帳"
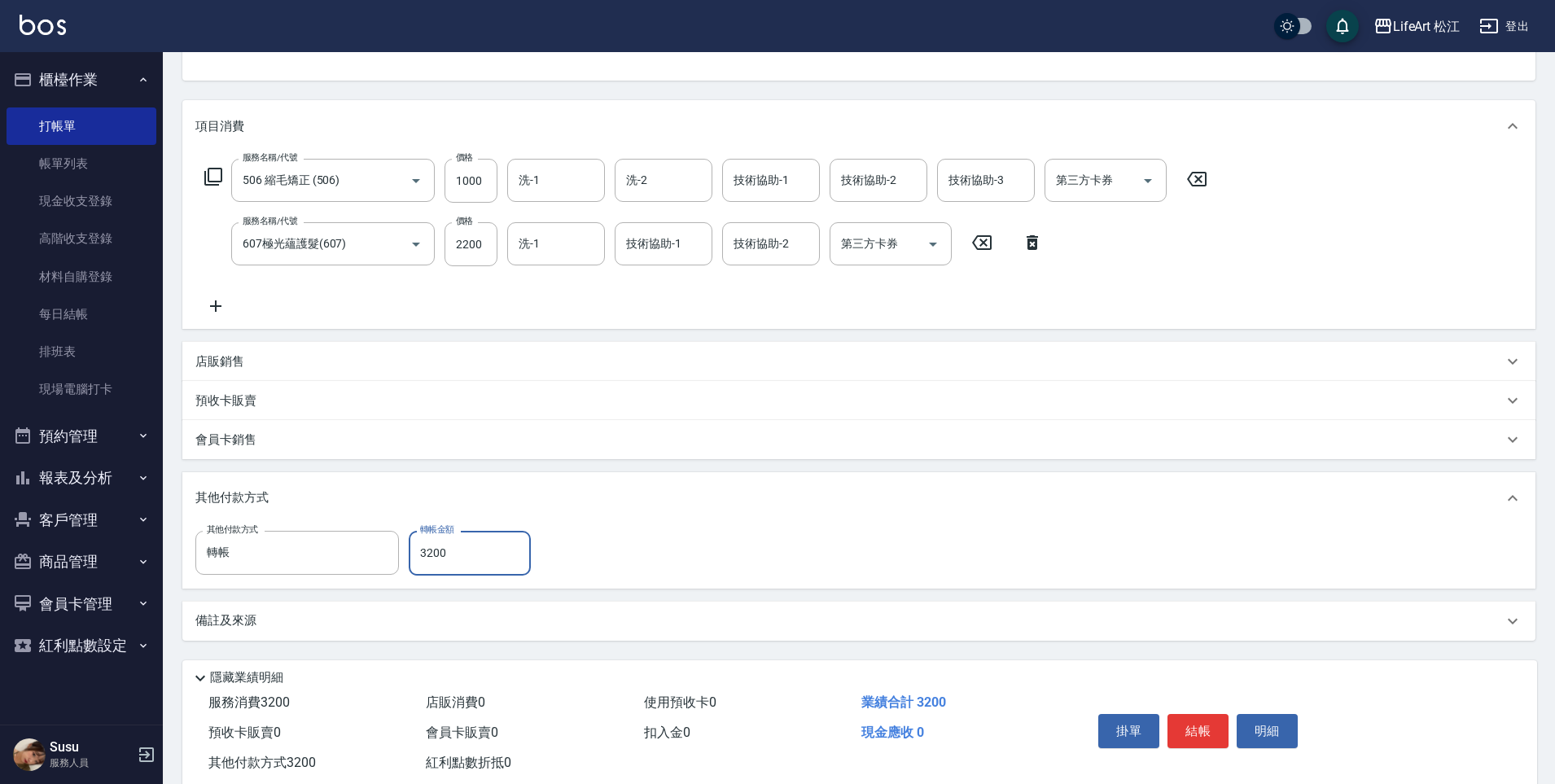
scroll to position [207, 0]
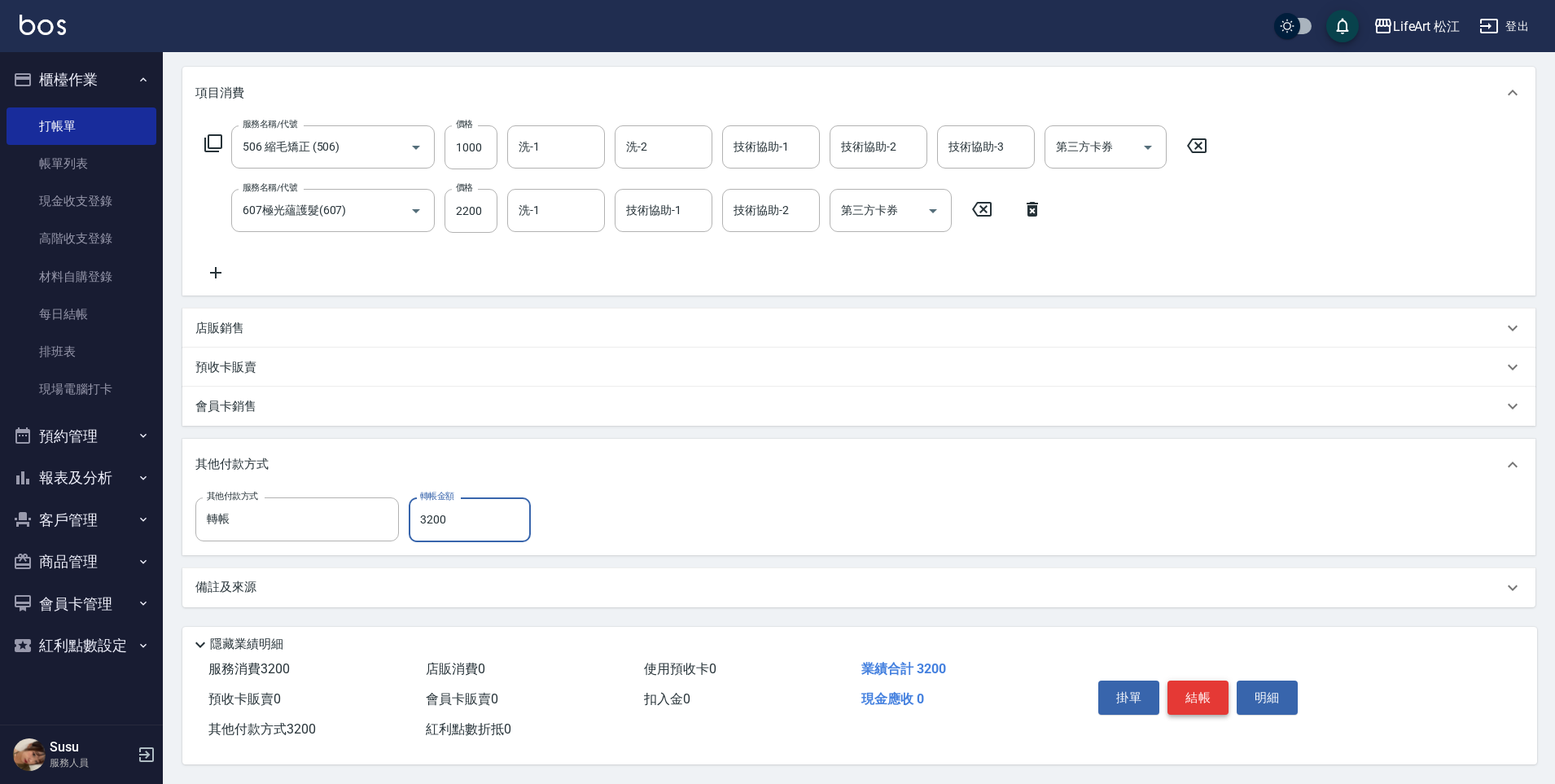
type input "3200"
click at [1204, 694] on button "結帳" at bounding box center [1198, 698] width 61 height 34
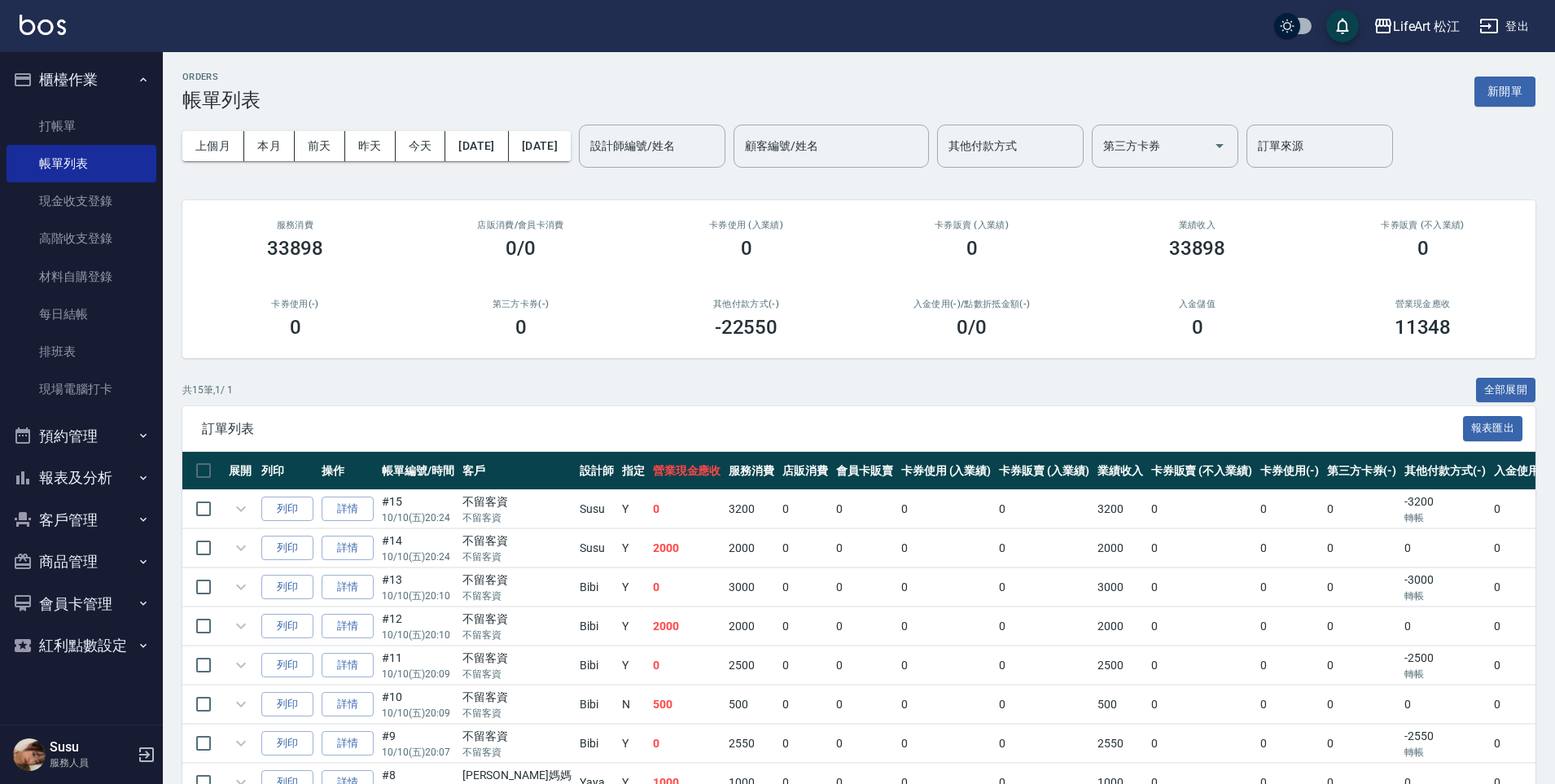
click at [101, 492] on button "報表及分析" at bounding box center [82, 478] width 150 height 43
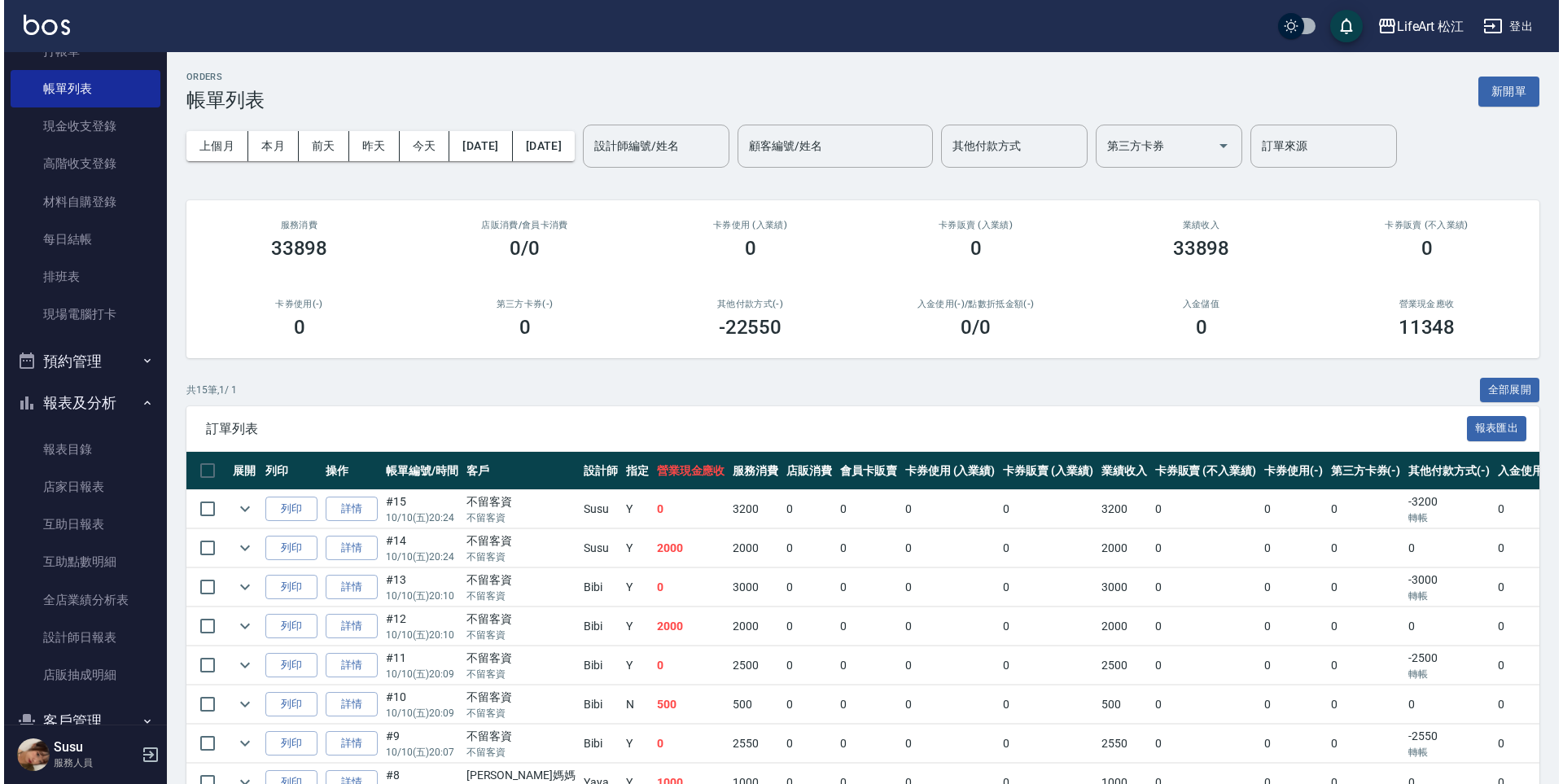
scroll to position [152, 0]
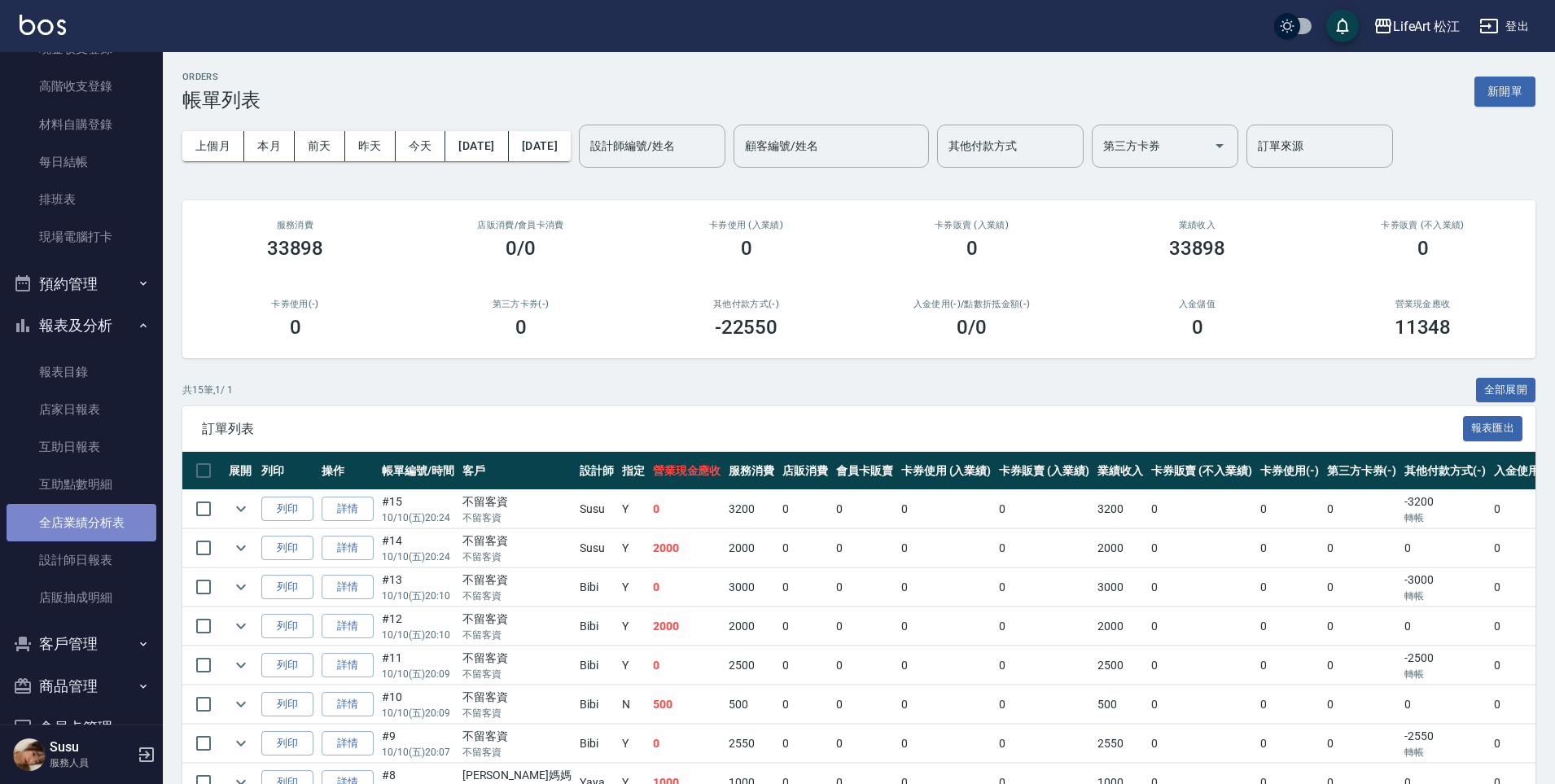
click at [99, 526] on link "全店業績分析表" at bounding box center [82, 523] width 150 height 38
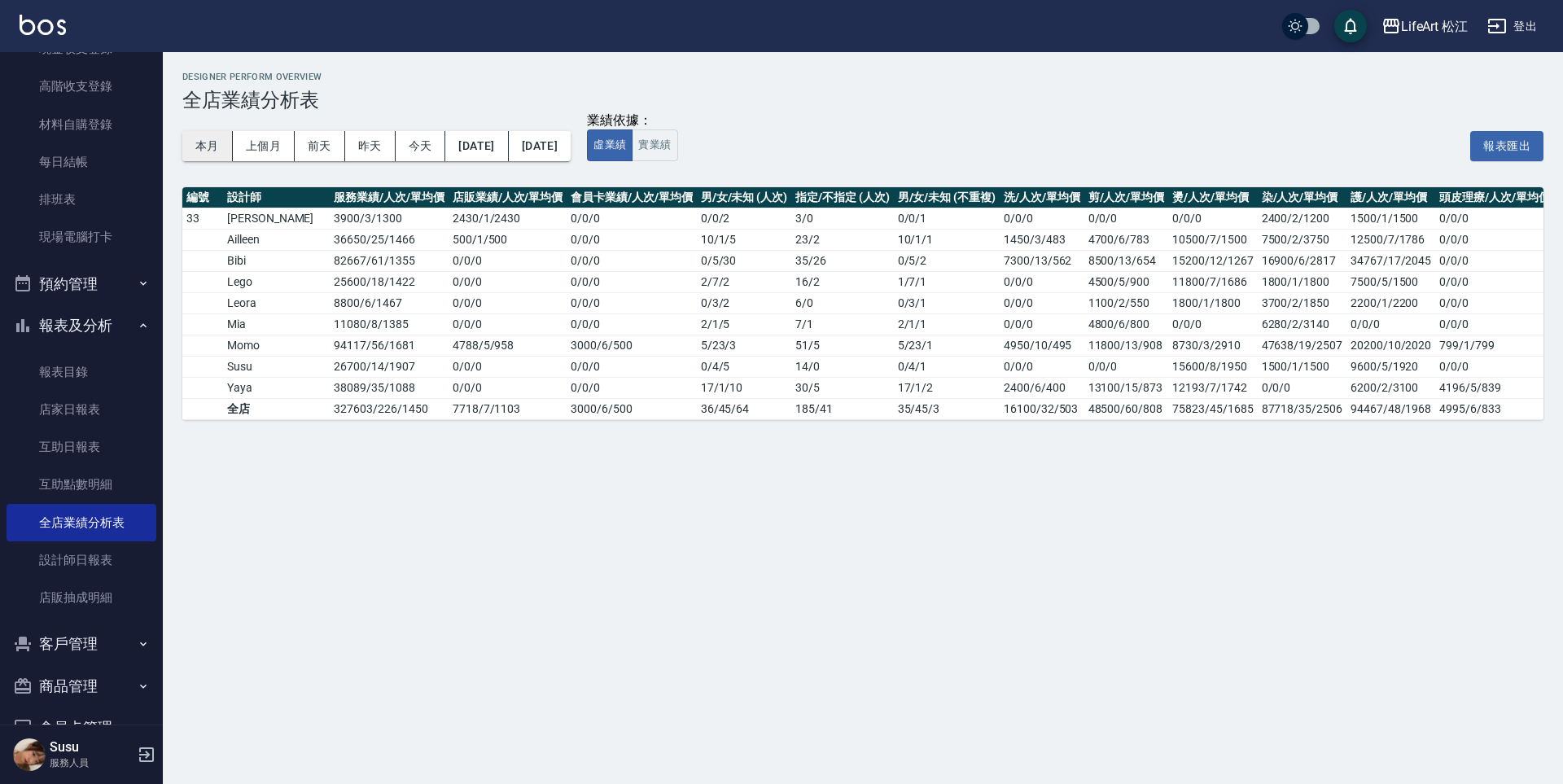
click at [211, 143] on button "本月" at bounding box center [207, 146] width 50 height 30
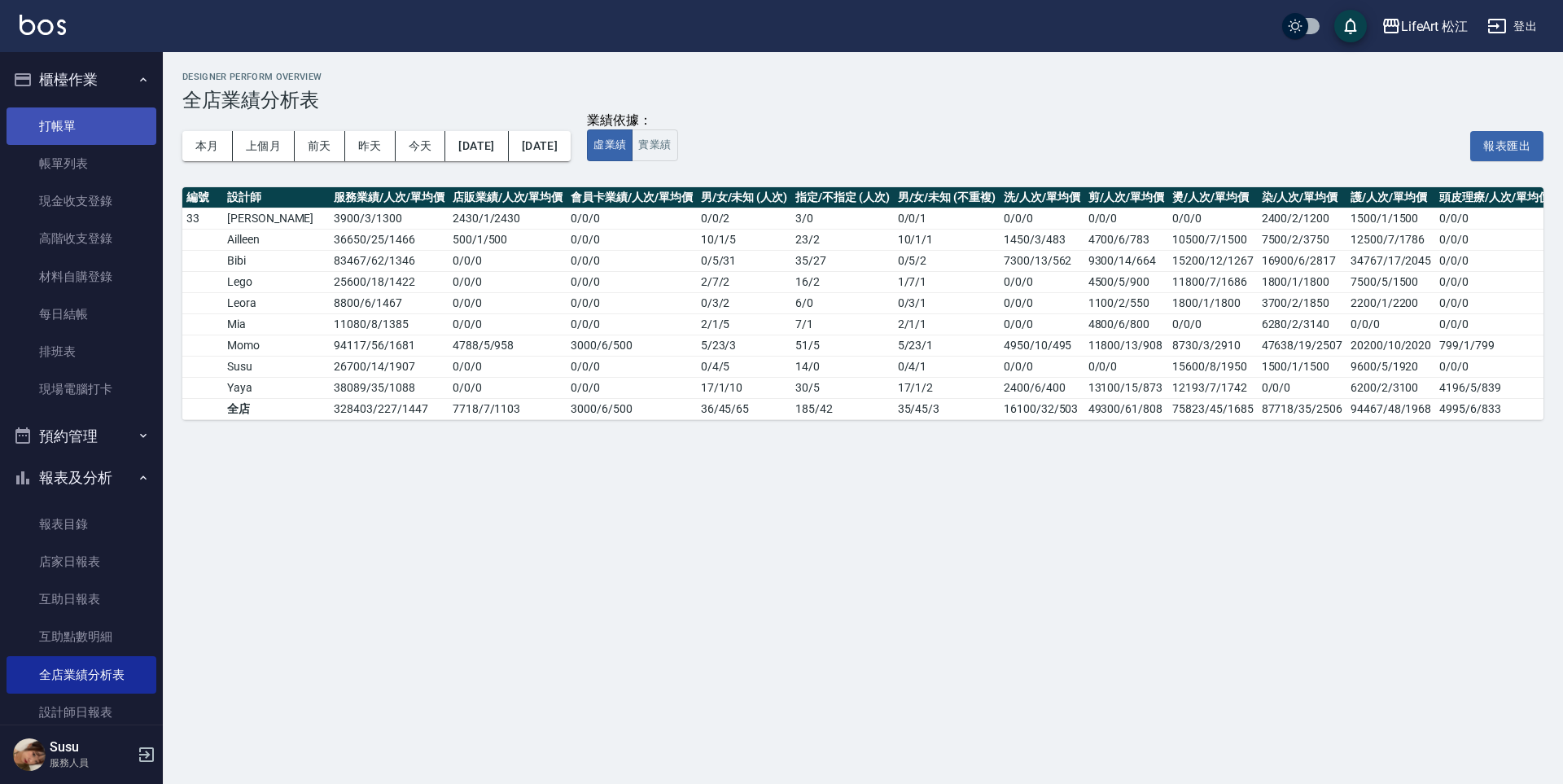
click at [125, 123] on link "打帳單" at bounding box center [82, 126] width 150 height 38
